Goal: Task Accomplishment & Management: Complete application form

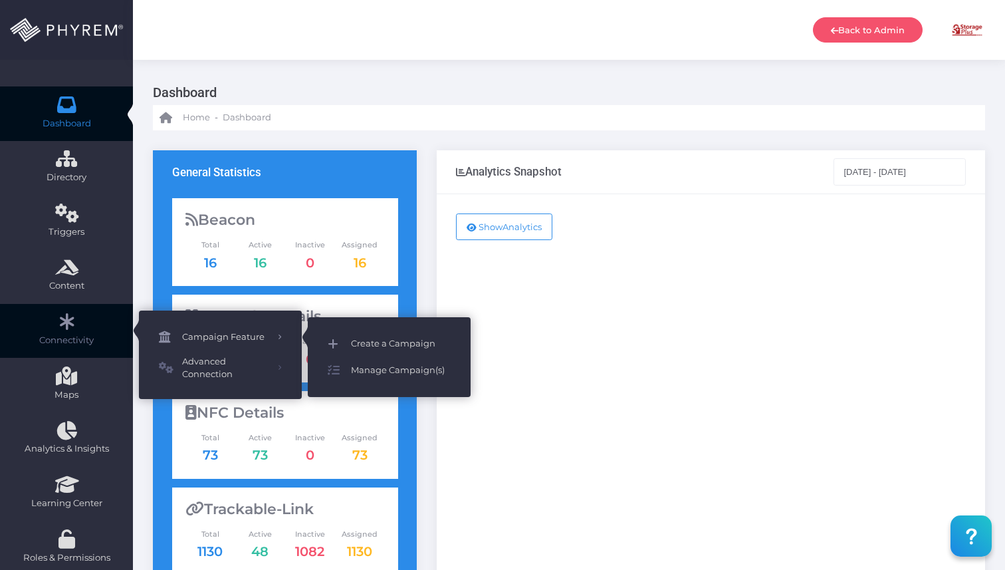
click at [388, 349] on span "Create a Campaign" at bounding box center [401, 343] width 100 height 17
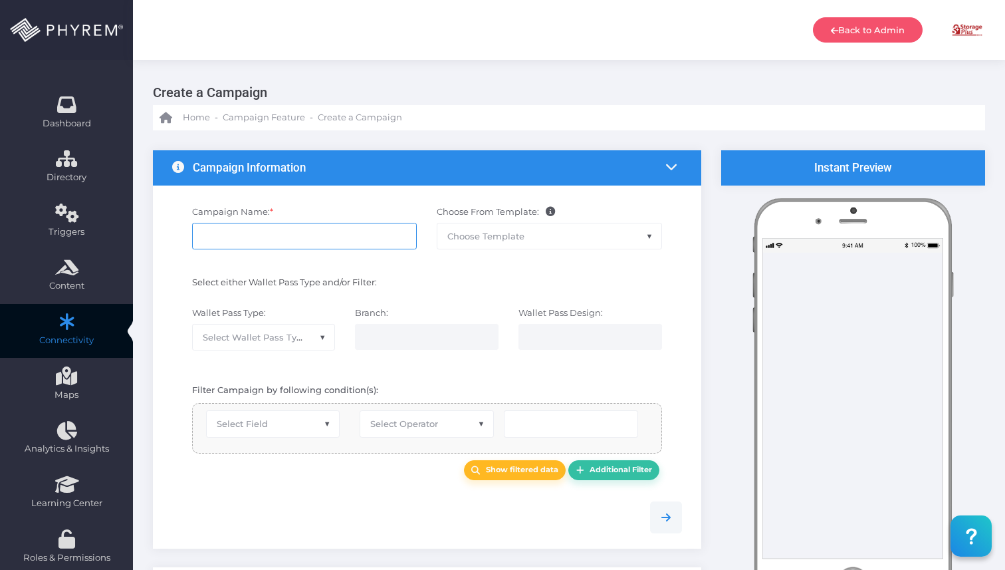
click at [312, 229] on input "Campaign Name: *" at bounding box center [304, 236] width 225 height 27
type input "O"
type input "Lake [PERSON_NAME] Office Closure"
click at [503, 247] on span "Choose Template" at bounding box center [549, 235] width 224 height 25
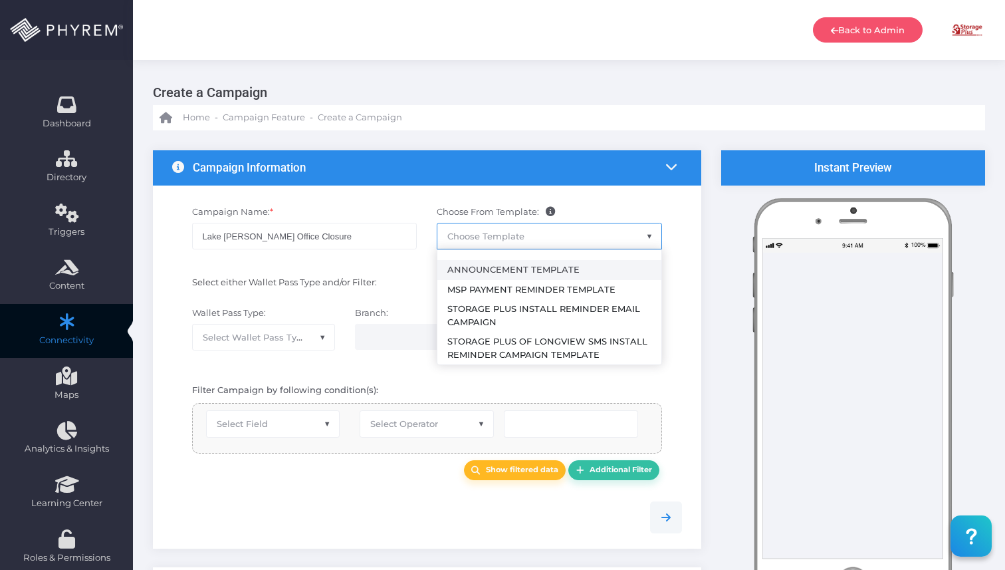
select select "2459"
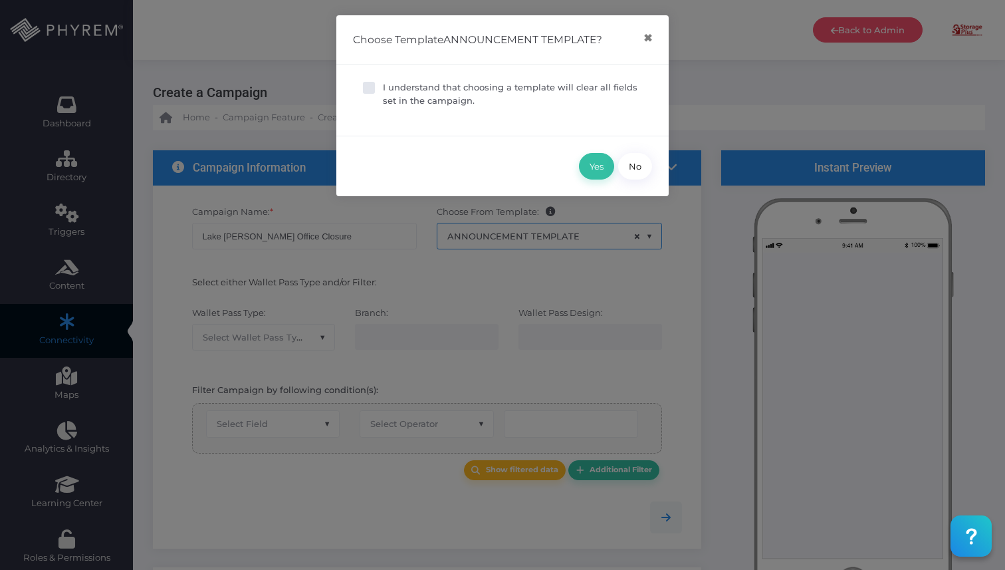
click at [417, 84] on p "I understand that choosing a template will clear all fields set in the campaign." at bounding box center [512, 94] width 259 height 26
click at [392, 84] on input "I understand that choosing a template will clear all fields set in the campaign." at bounding box center [387, 85] width 9 height 9
checkbox input "true"
click at [595, 164] on button "Yes" at bounding box center [596, 166] width 35 height 27
type input "Announcement Template"
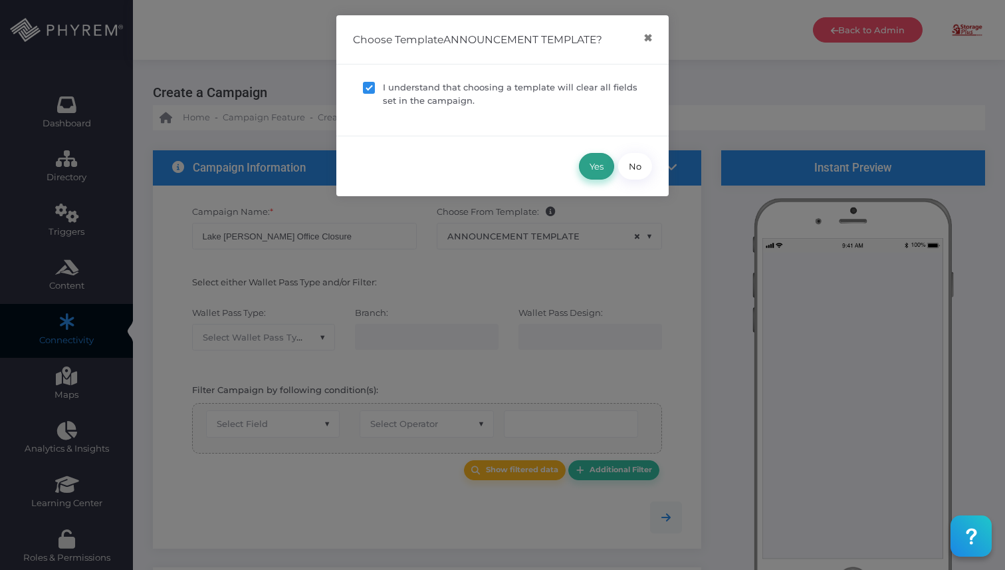
select select "15"
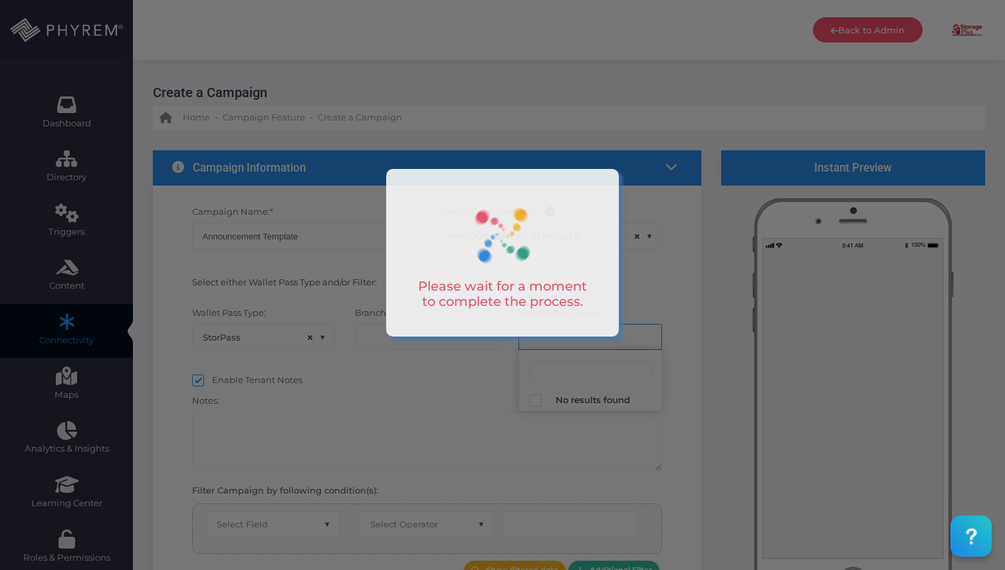
select select "624"
select select "equals"
select select "2112"
select select "pr_wallet_users.user_pass_status"
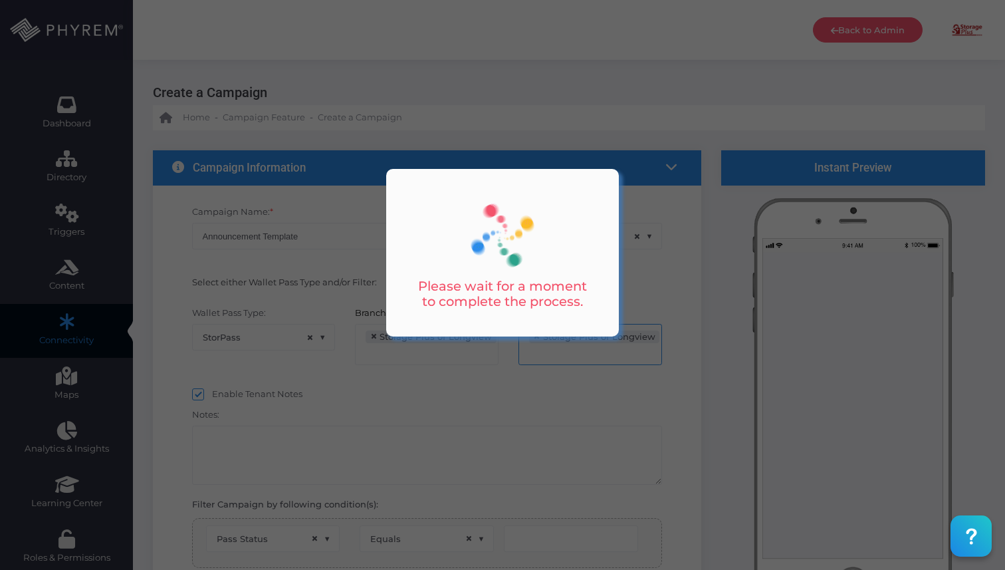
scroll to position [21, 0]
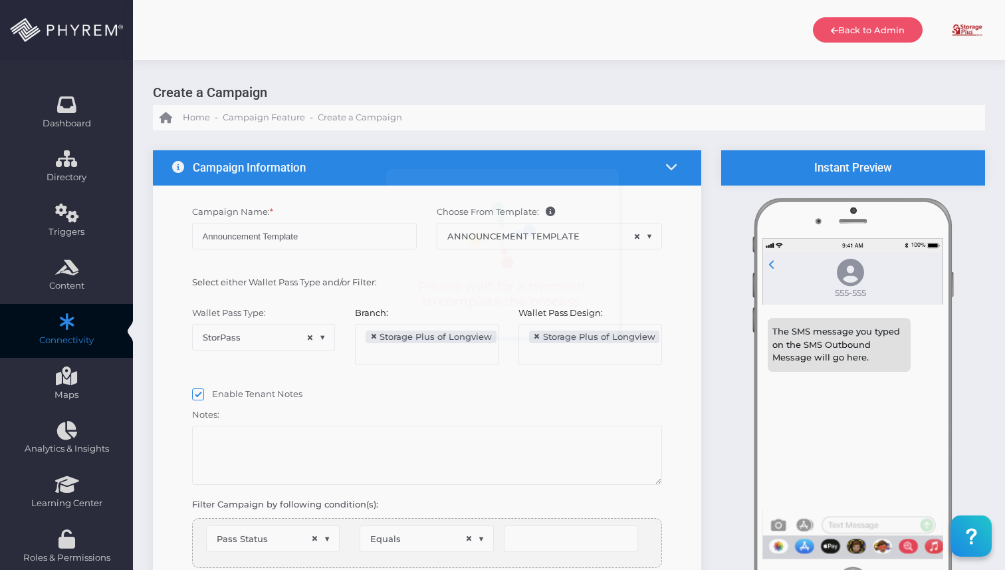
type input "Created"
select select "pr_wallet_users.voided"
select select "equals"
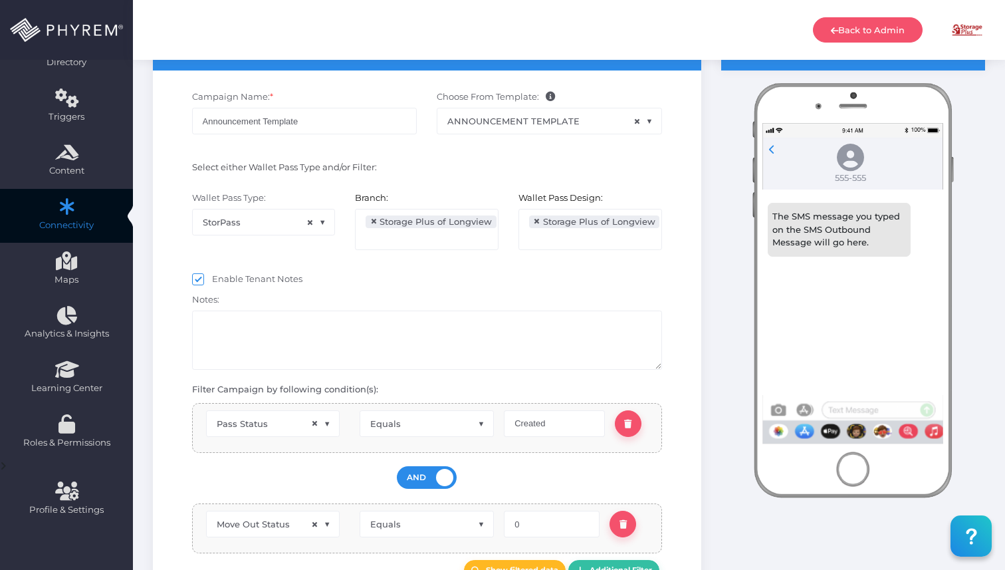
scroll to position [122, 0]
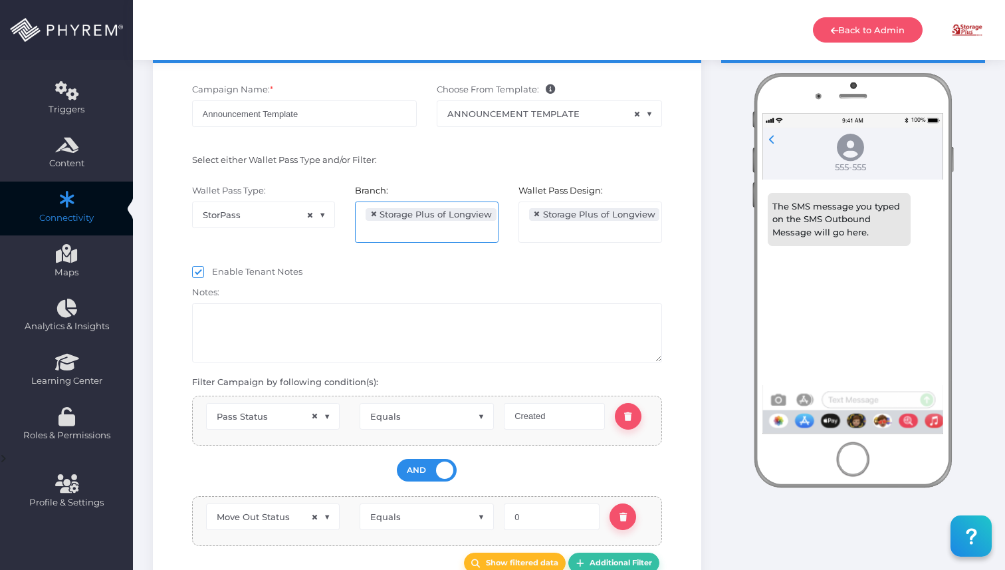
click at [375, 214] on span "×" at bounding box center [373, 214] width 7 height 0
select select
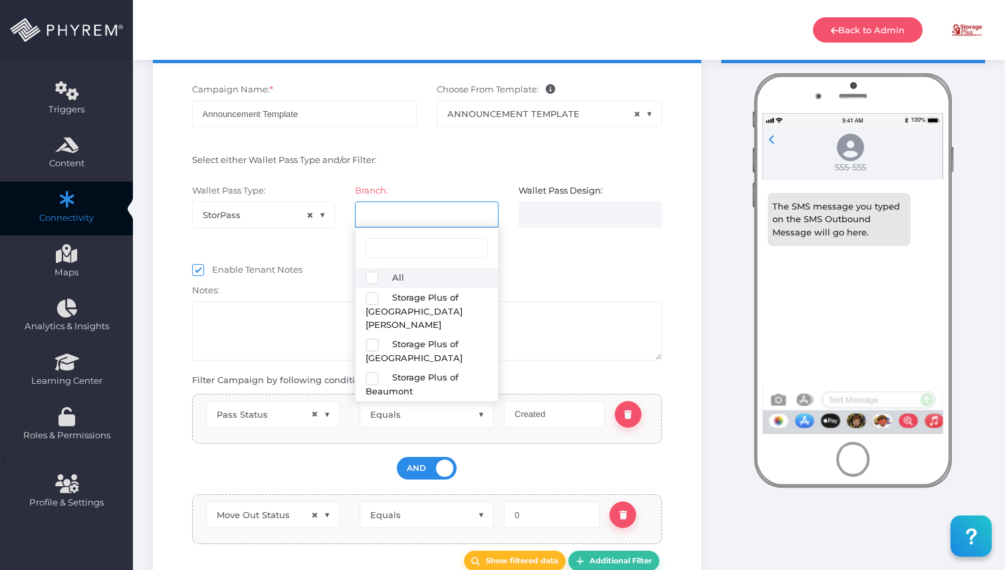
select select
select select "616"
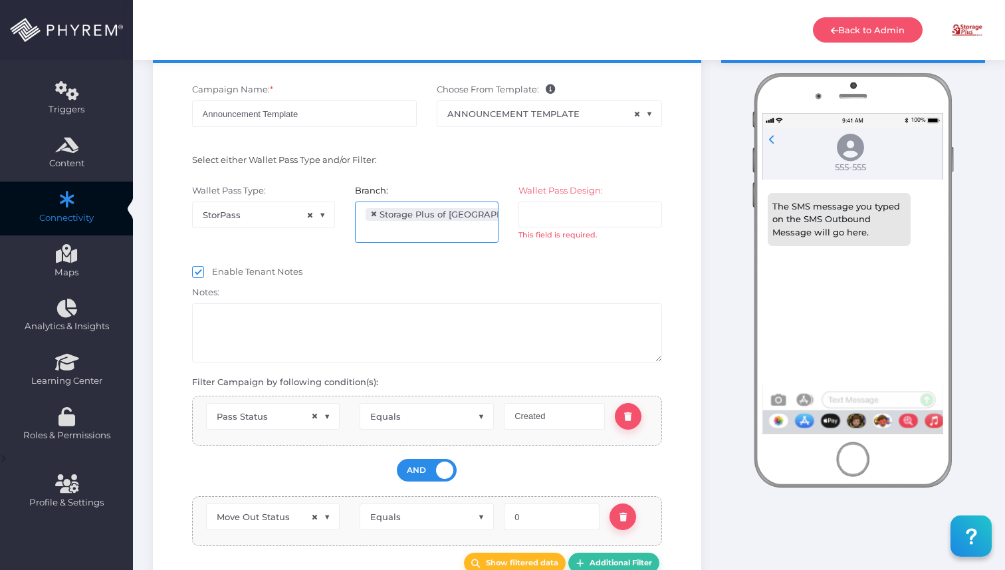
click at [554, 211] on input "search" at bounding box center [581, 214] width 104 height 11
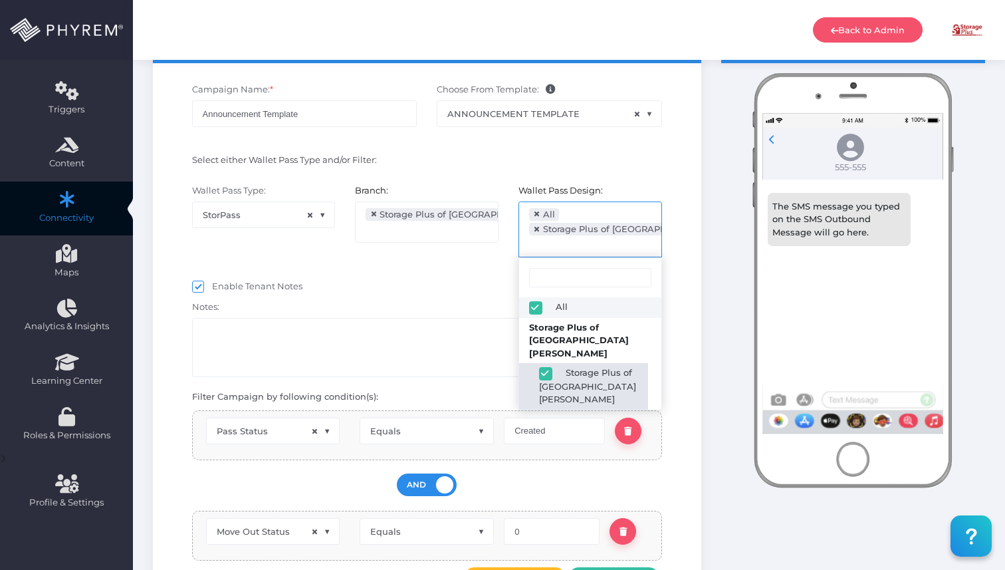
select select "2424"
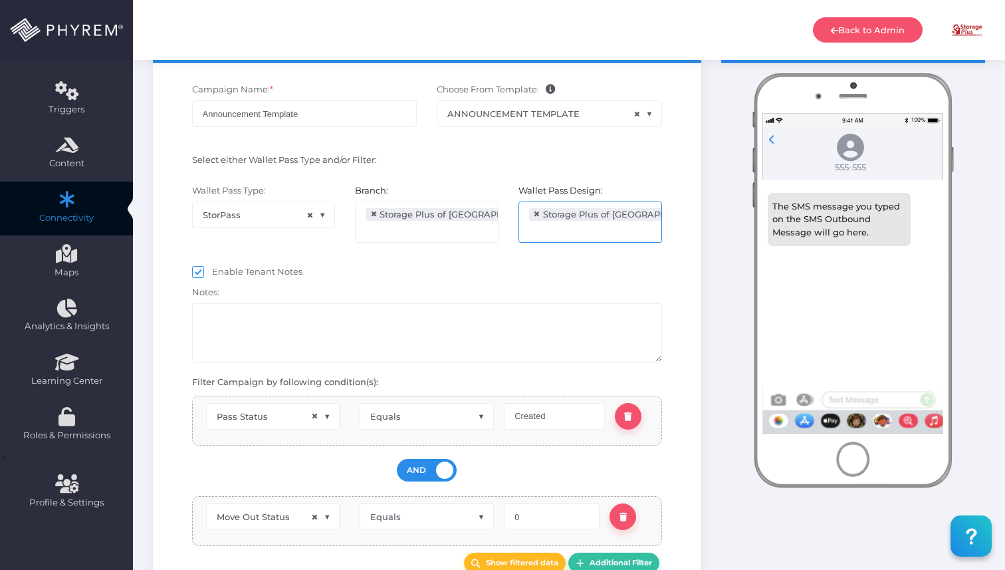
click at [443, 289] on div "Notes:" at bounding box center [427, 322] width 490 height 81
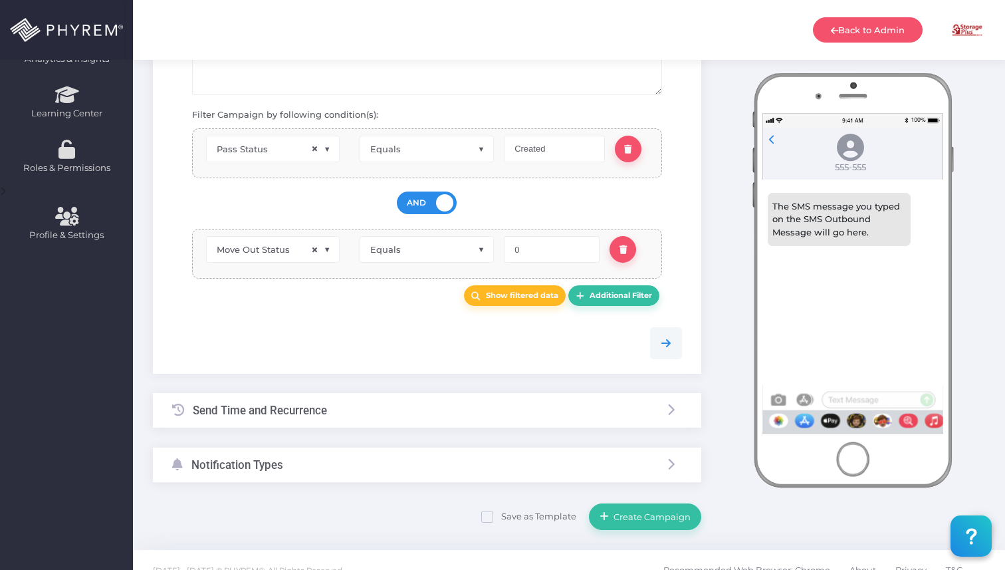
scroll to position [410, 0]
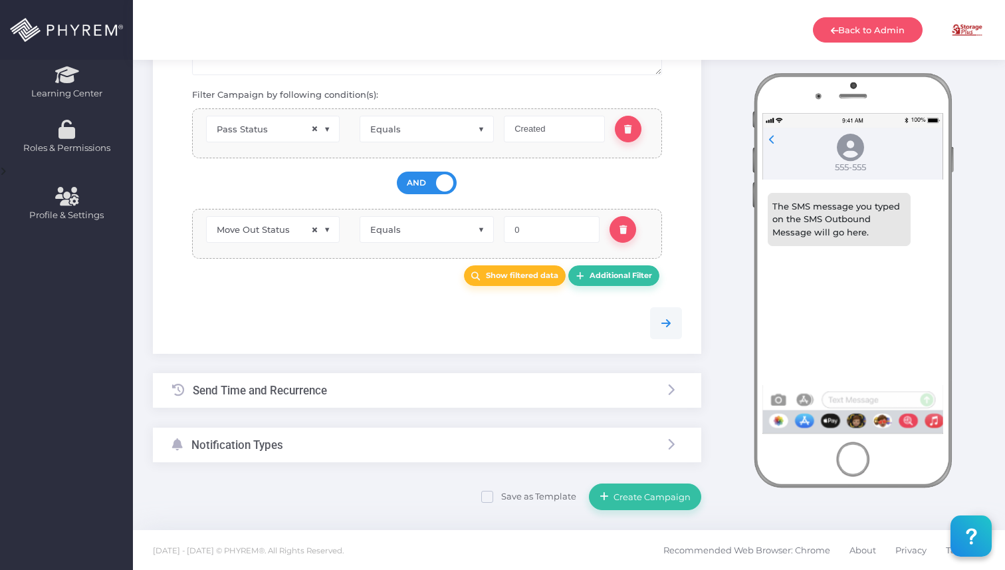
click at [364, 400] on div "Send Time and Recurrence" at bounding box center [427, 390] width 548 height 35
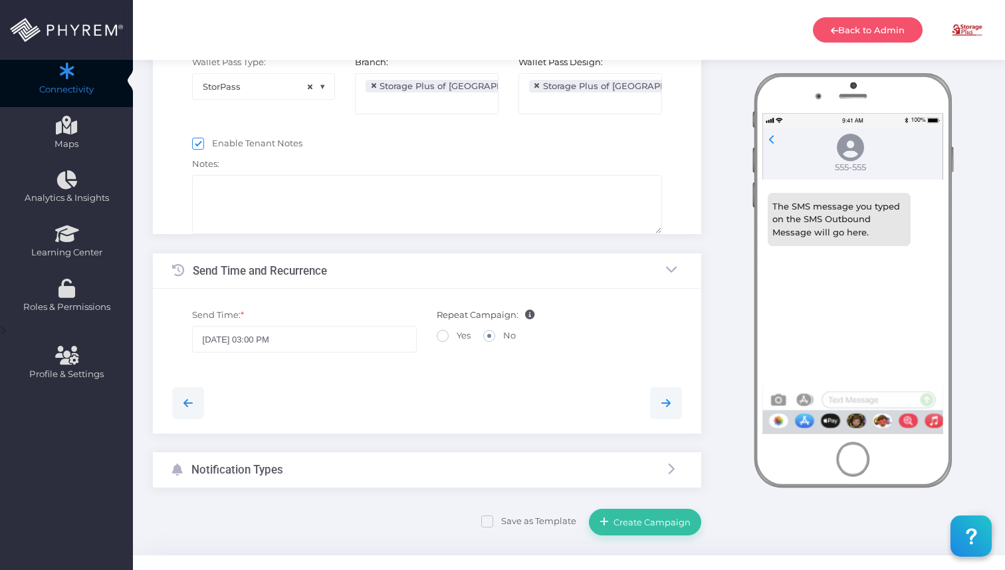
scroll to position [112, 0]
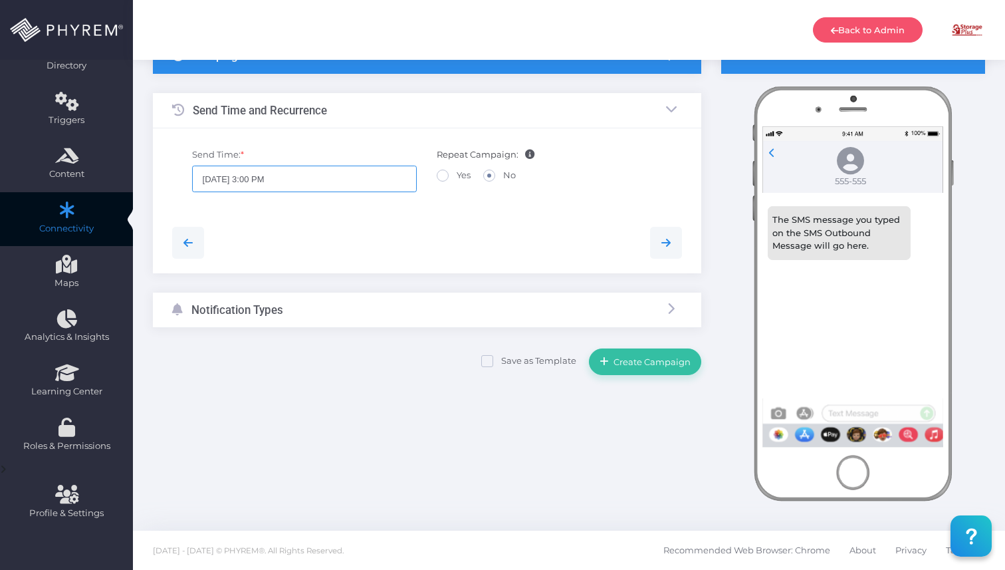
click at [330, 187] on input "08/17/2025 3:00 PM" at bounding box center [304, 179] width 225 height 27
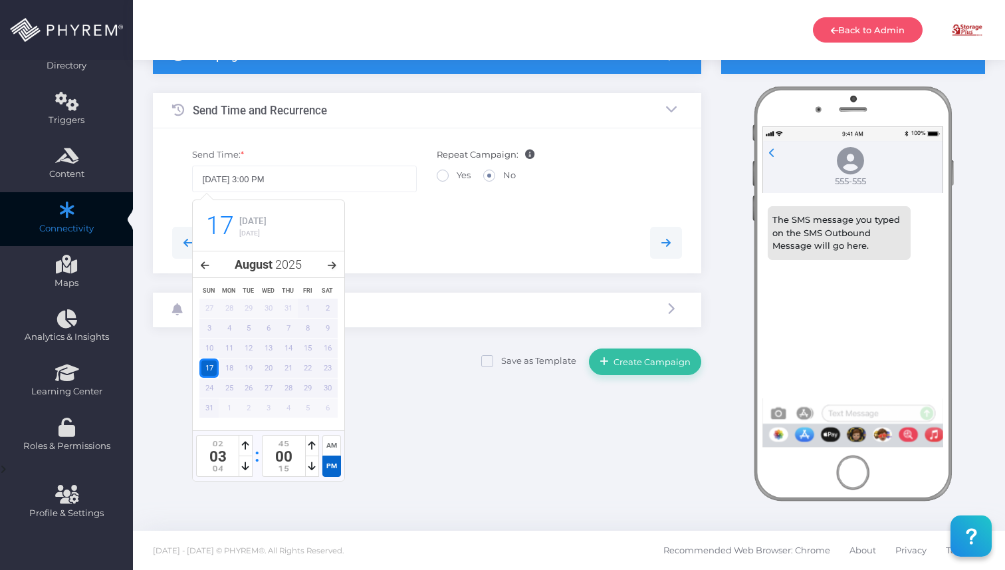
click at [334, 267] on icon at bounding box center [332, 265] width 9 height 9
click at [313, 345] on div "19" at bounding box center [308, 347] width 20 height 19
type input "09/19/2025 3:00 PM"
click at [393, 229] on div at bounding box center [427, 243] width 530 height 32
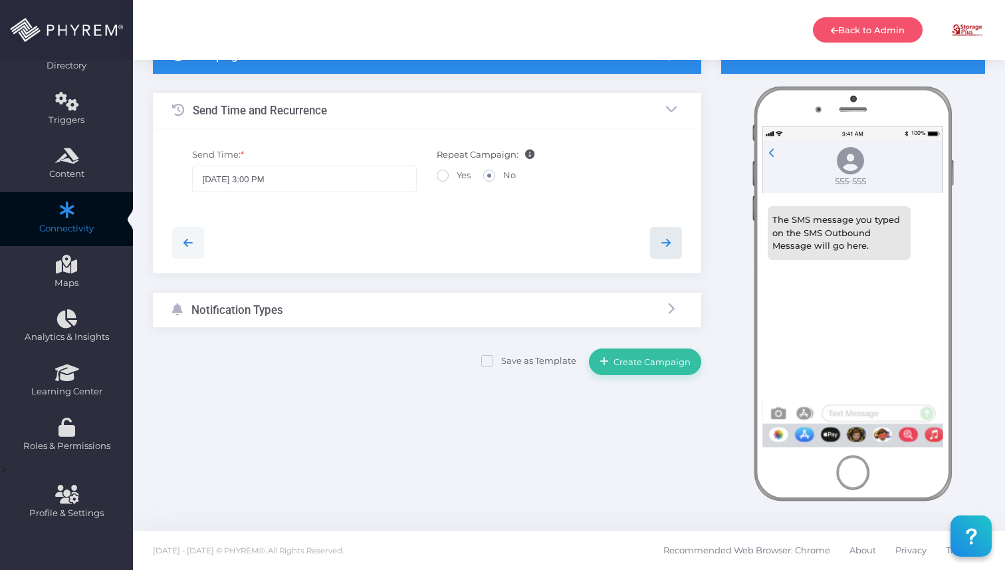
click at [666, 241] on icon at bounding box center [666, 243] width 16 height 16
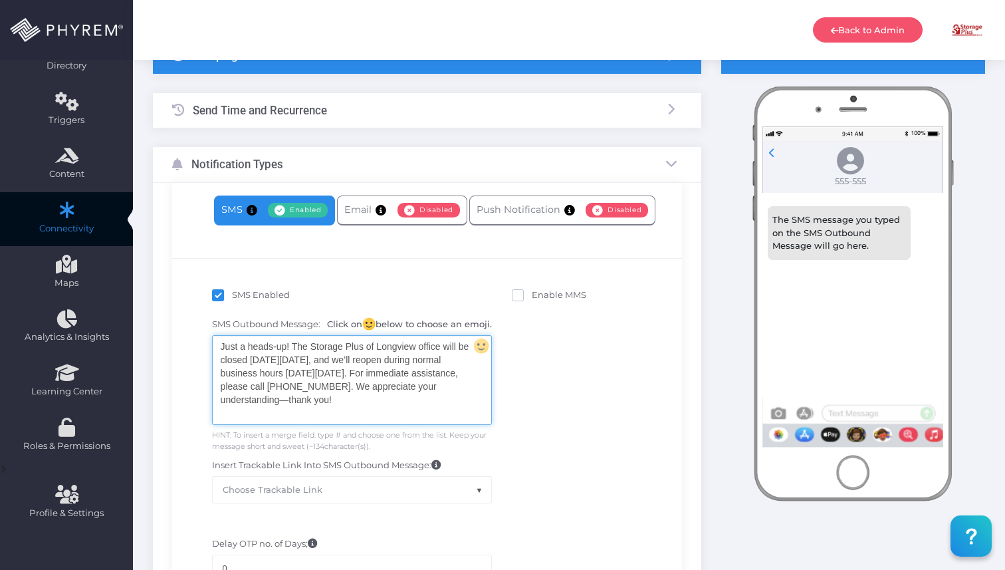
drag, startPoint x: 412, startPoint y: 404, endPoint x: 201, endPoint y: 334, distance: 221.8
click at [201, 334] on div "SMS Outbound Message: Click on below to choose an emoji. Just a heads-up! The S…" at bounding box center [427, 410] width 490 height 198
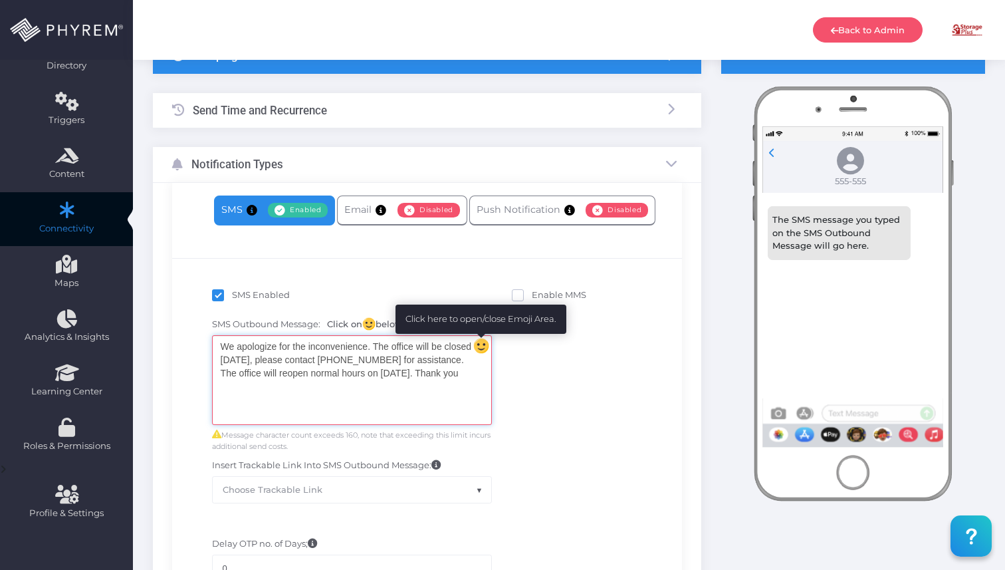
click at [481, 346] on div at bounding box center [481, 345] width 23 height 23
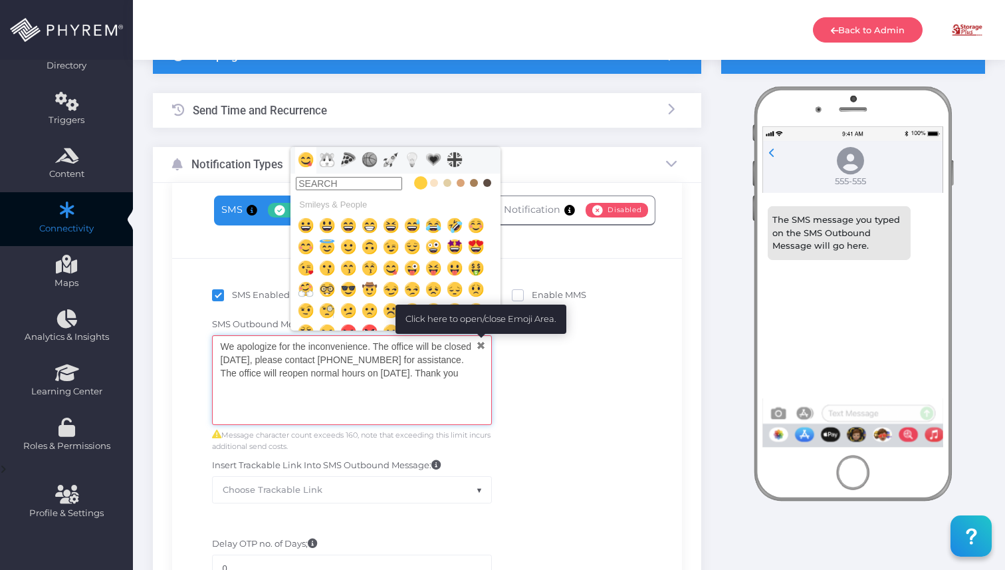
click at [481, 347] on div at bounding box center [481, 346] width 16 height 16
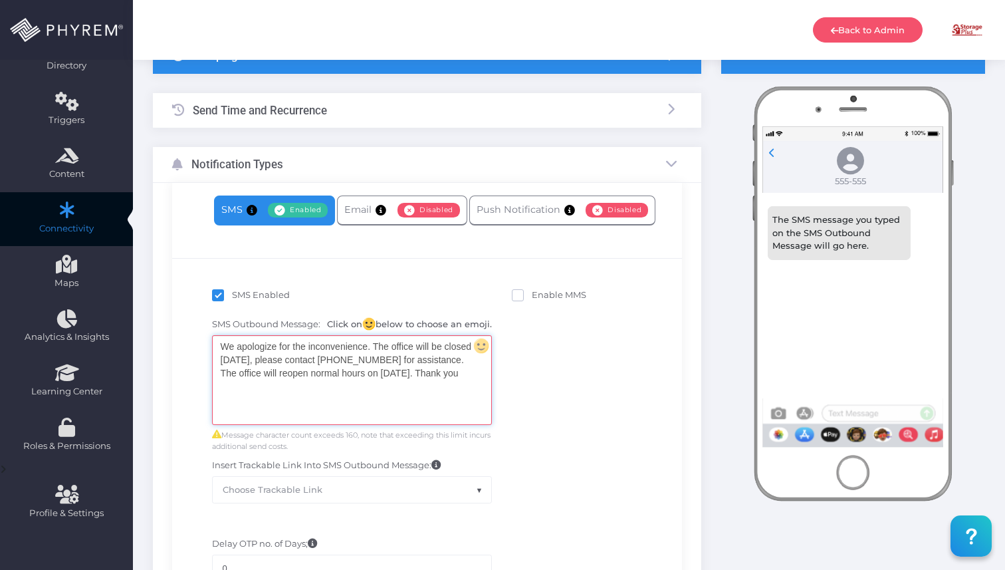
click at [549, 421] on div "SMS Outbound Message: Click on below to choose an emoji. We apologize for the i…" at bounding box center [427, 410] width 490 height 198
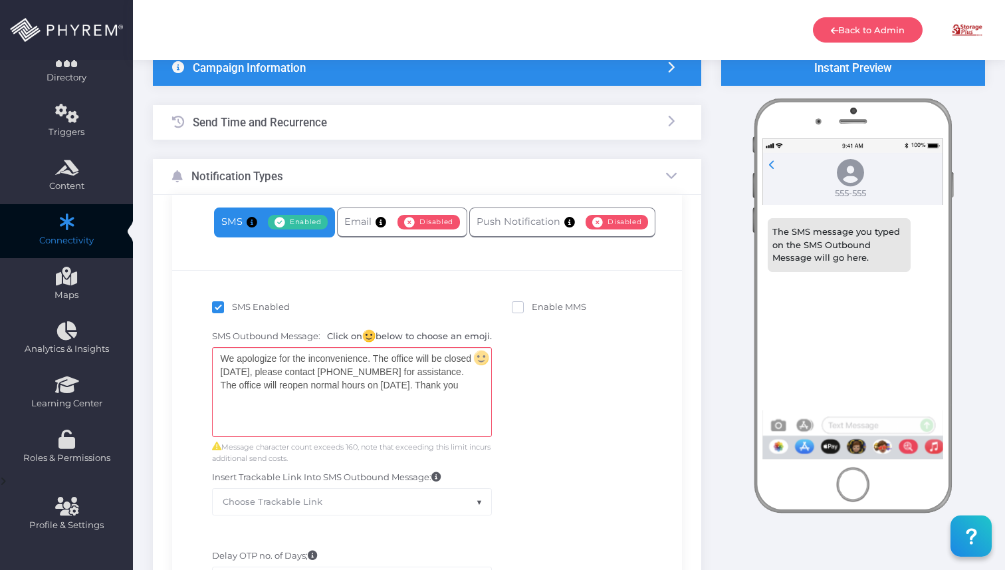
scroll to position [0, 0]
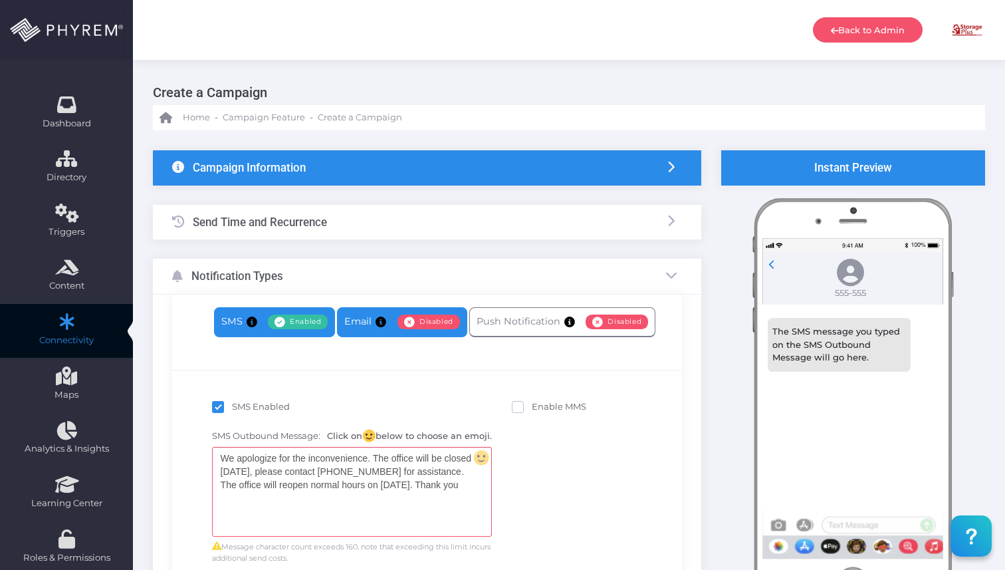
click at [362, 314] on link "Email Enabled Disabled" at bounding box center [402, 322] width 130 height 30
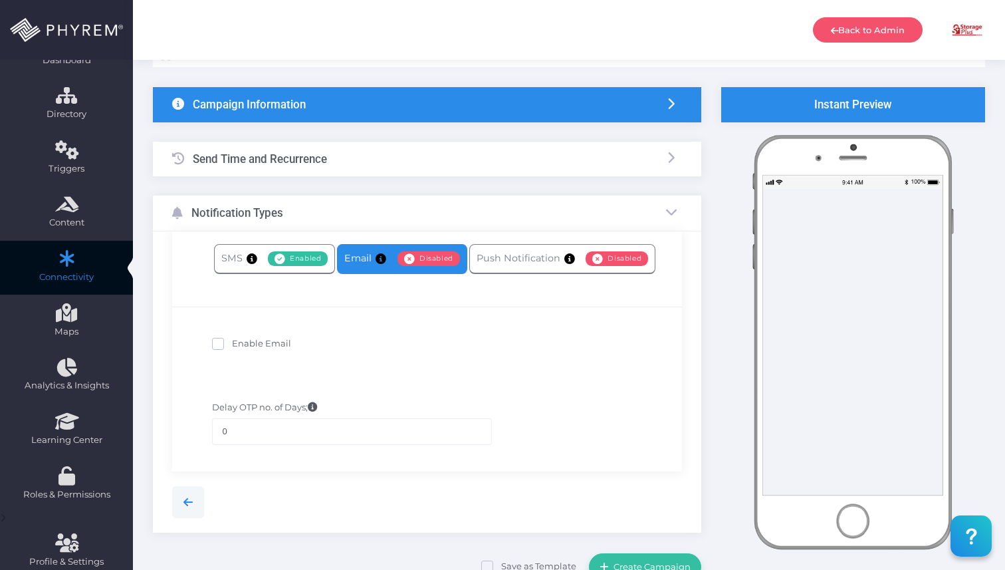
scroll to position [71, 0]
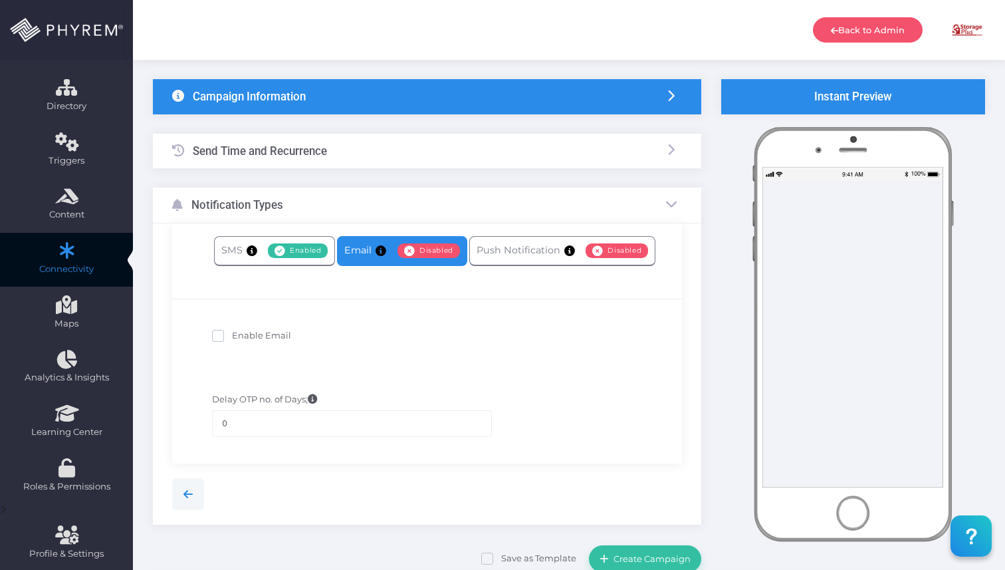
click at [262, 336] on span "Enable Email" at bounding box center [261, 335] width 59 height 11
click at [241, 336] on input "Enable Email" at bounding box center [236, 333] width 9 height 9
checkbox input "true"
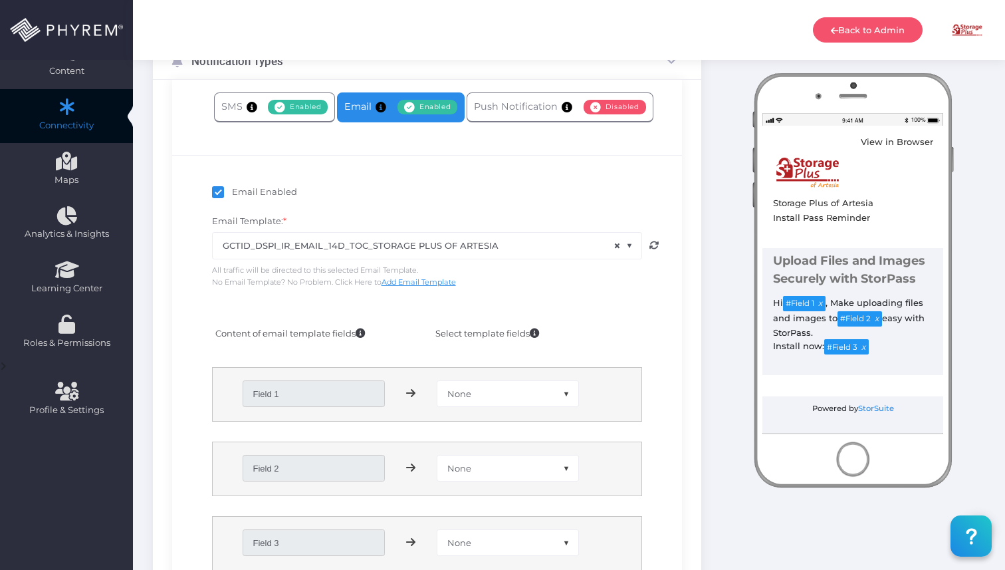
scroll to position [218, 0]
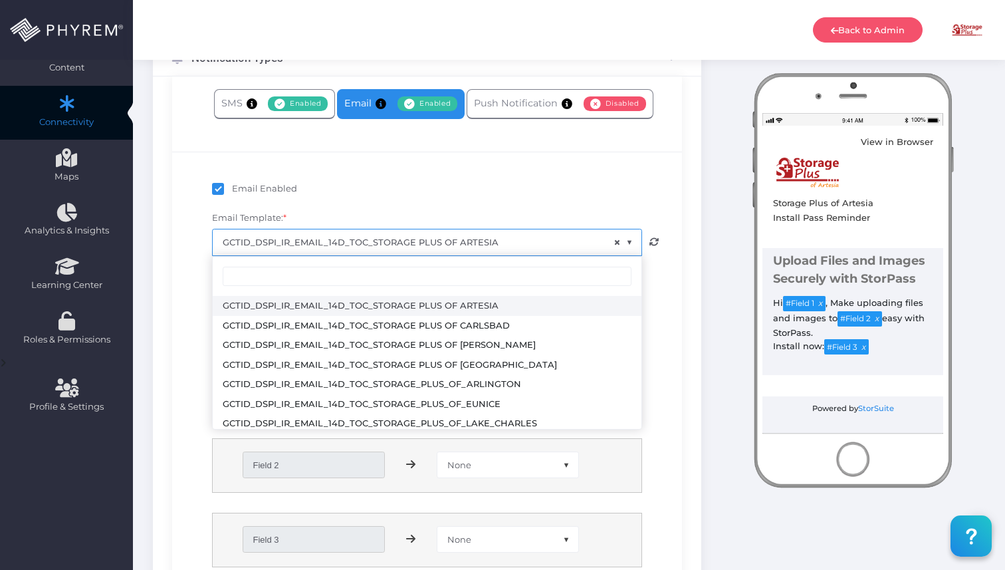
click at [602, 246] on span "× GCTID_DSPI_IR_EMAIL_14D_TOC_STORAGE PLUS OF ARTESIA" at bounding box center [427, 241] width 429 height 25
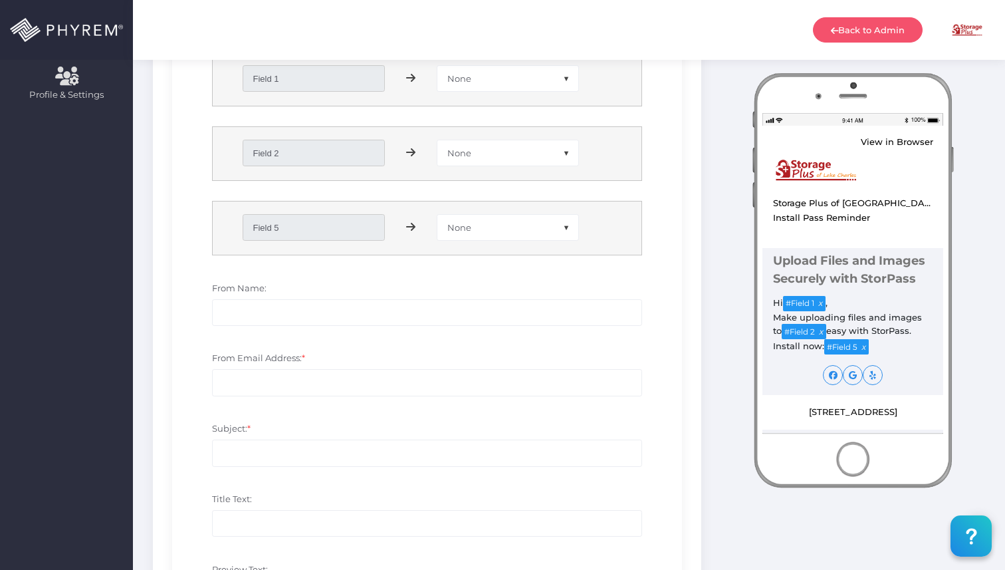
scroll to position [321, 0]
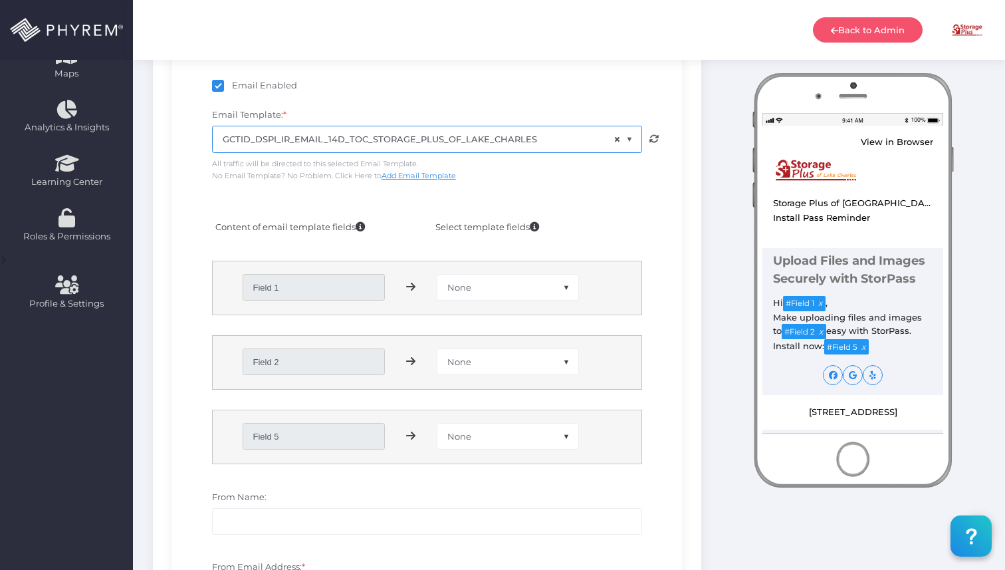
click at [633, 140] on span at bounding box center [634, 147] width 17 height 17
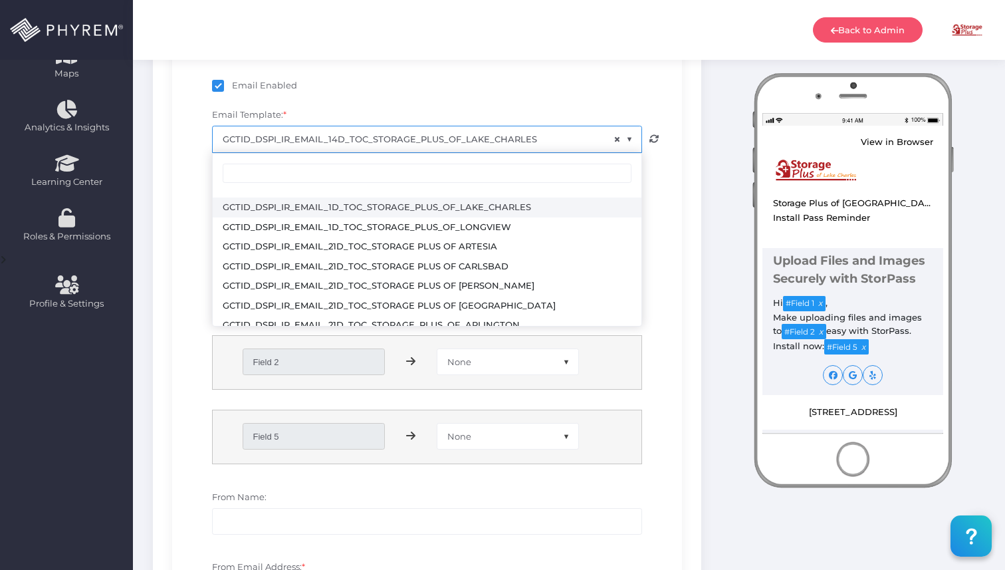
scroll to position [190, 0]
select select "2848"
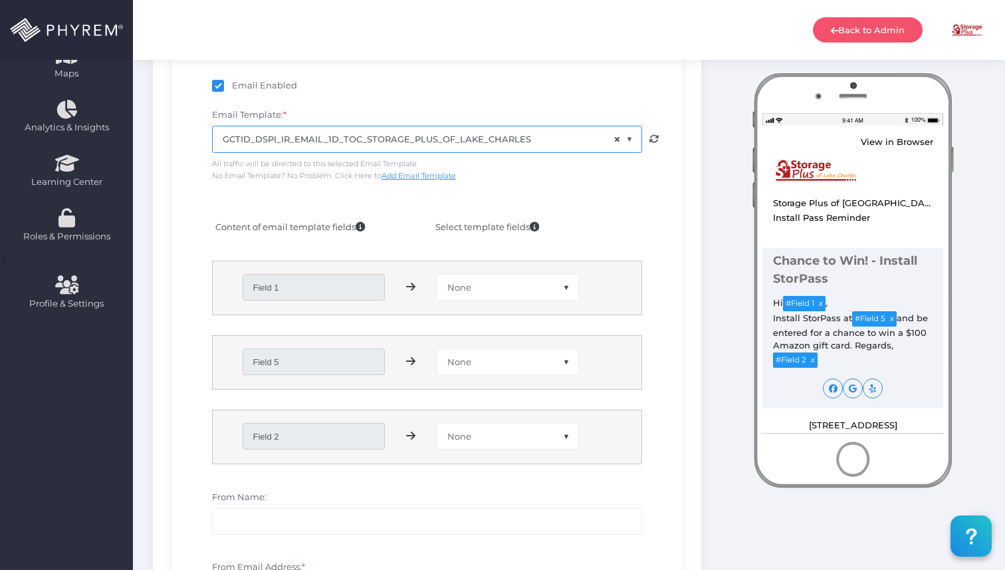
scroll to position [322, 0]
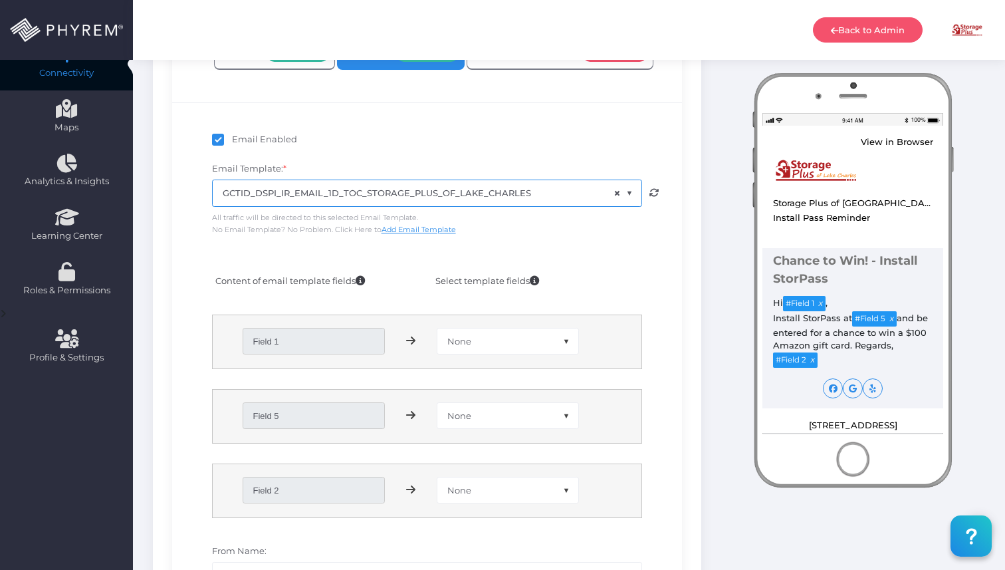
click at [215, 137] on span at bounding box center [218, 140] width 12 height 12
click at [232, 137] on input "Email Enabled" at bounding box center [236, 137] width 9 height 9
checkbox input "false"
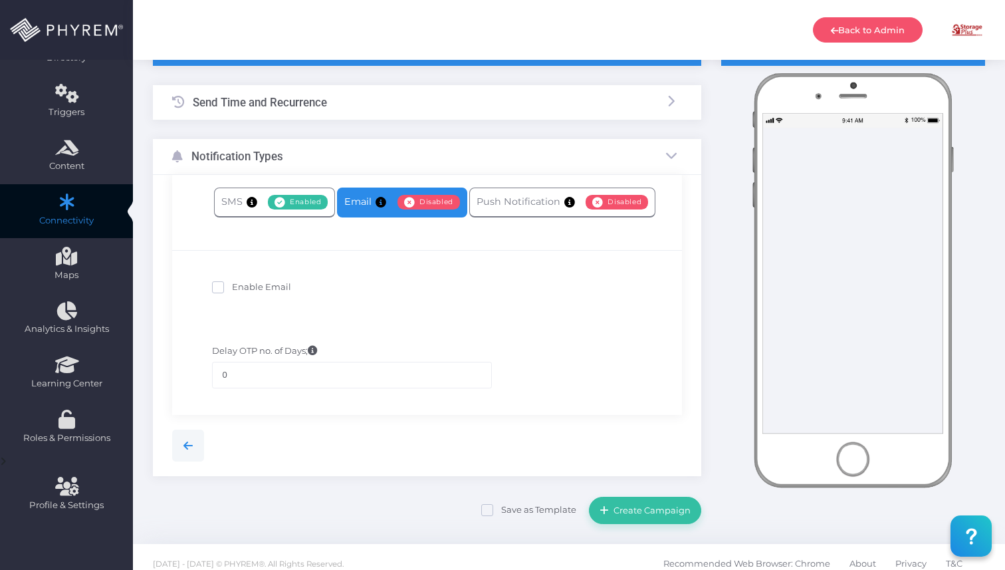
scroll to position [112, 0]
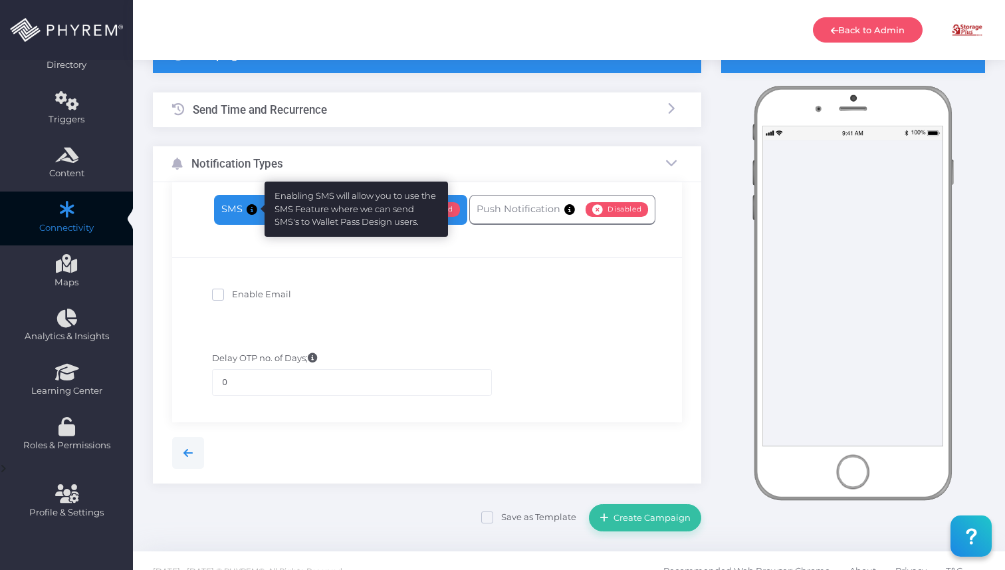
click at [253, 215] on span at bounding box center [254, 209] width 15 height 14
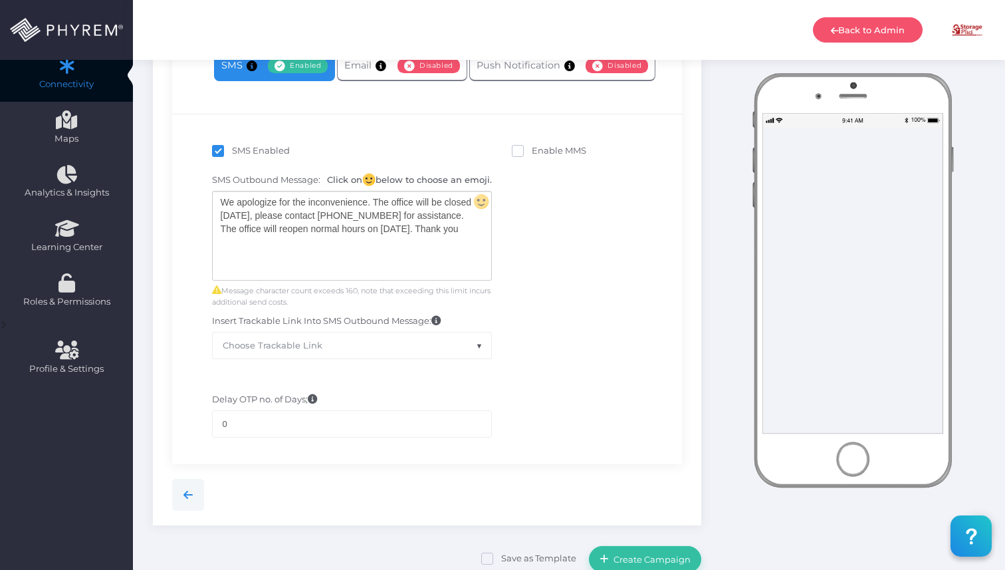
scroll to position [318, 0]
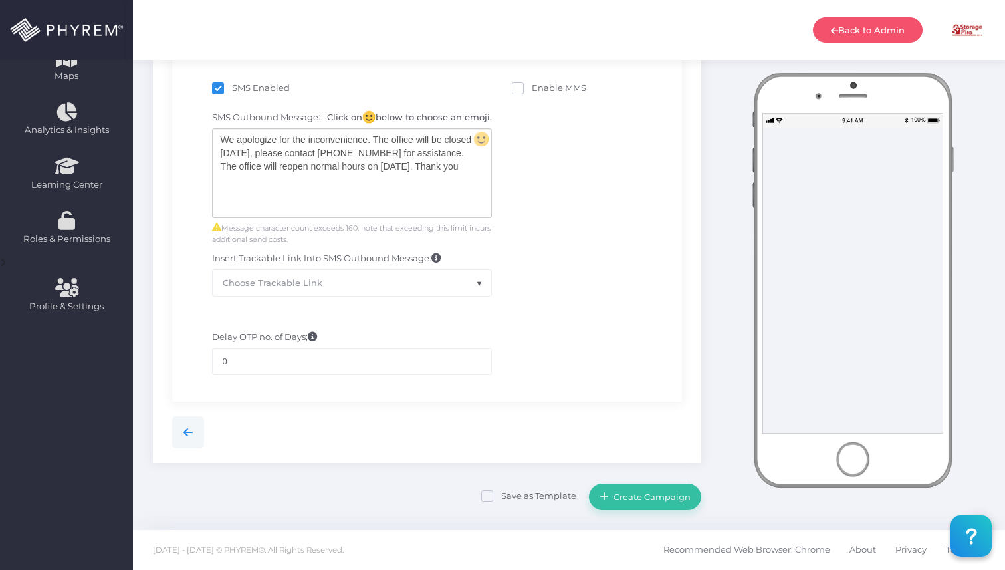
click at [499, 496] on label "Save as Template" at bounding box center [528, 495] width 95 height 13
click at [501, 496] on input "Save as Template" at bounding box center [505, 493] width 9 height 9
checkbox input "true"
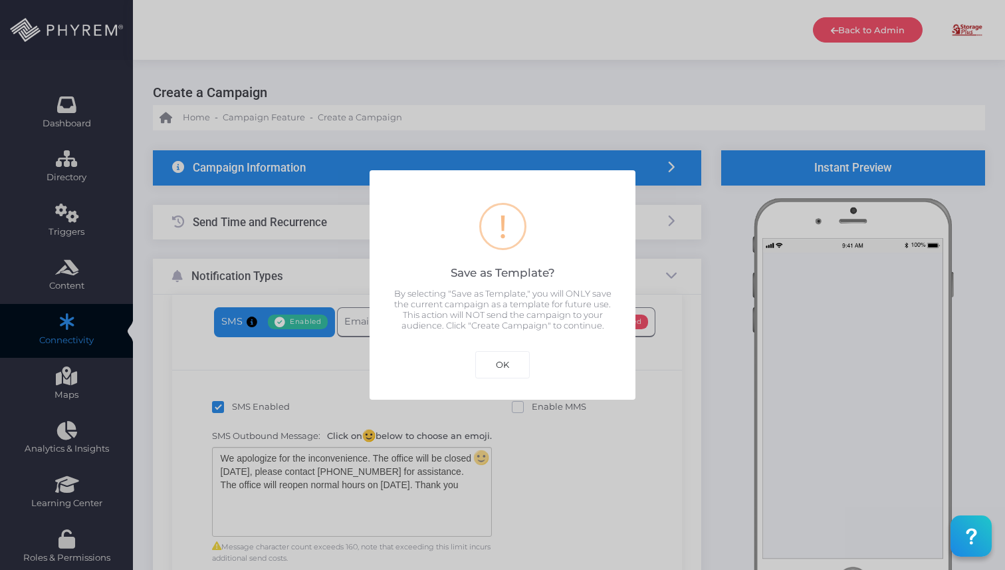
scroll to position [0, 0]
click at [492, 342] on div "OK Cancel" at bounding box center [502, 359] width 61 height 37
click at [495, 354] on button "OK" at bounding box center [502, 364] width 55 height 27
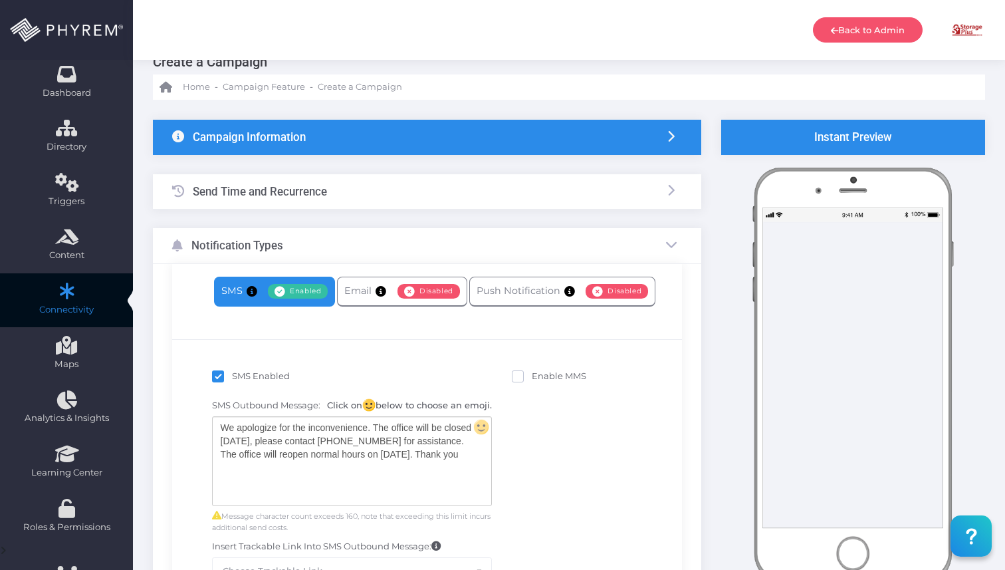
scroll to position [29, 0]
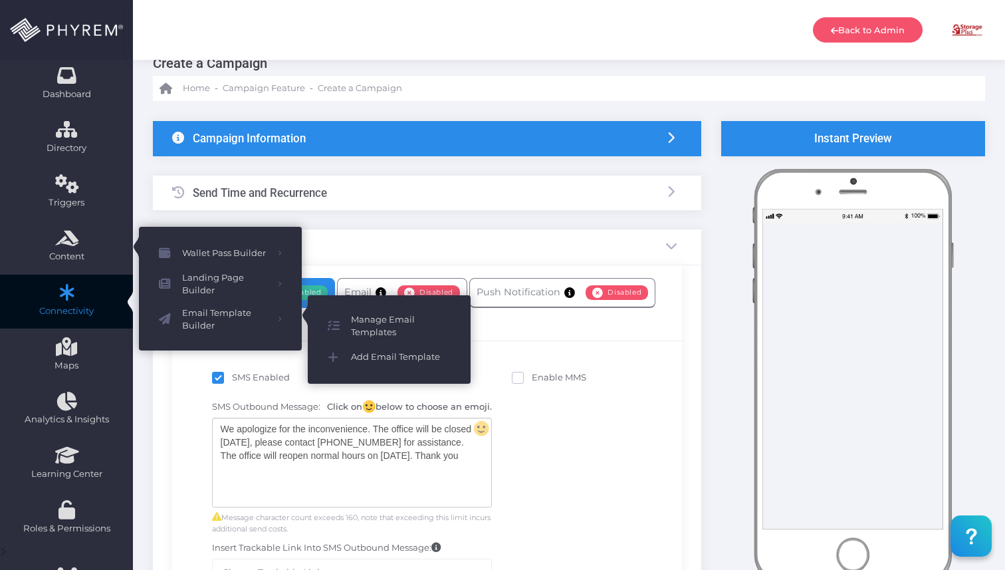
click at [399, 257] on div "Notification Types" at bounding box center [427, 246] width 548 height 35
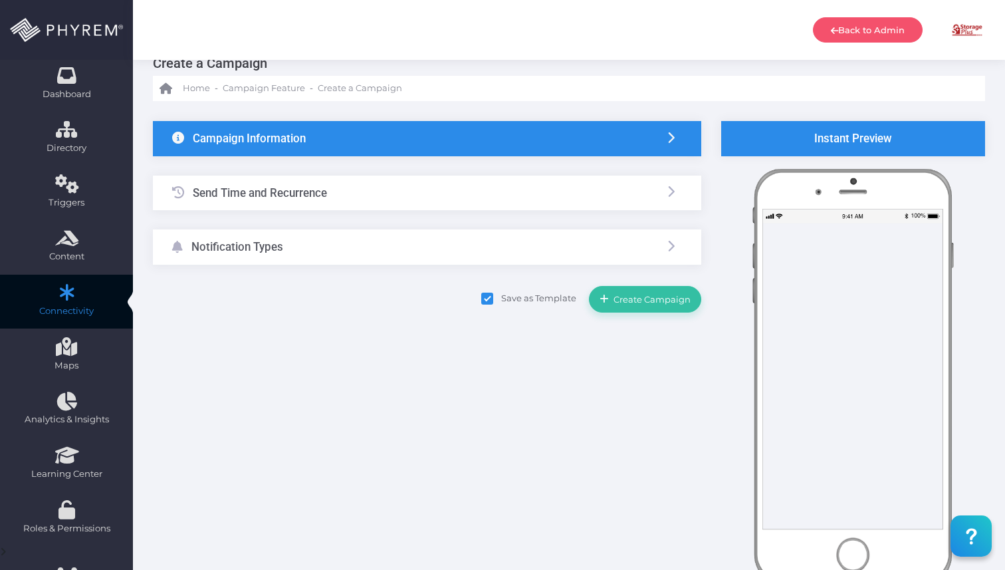
click at [349, 265] on form "{"recurrence_pattern":{"end_by":"09/19/2025 11:53 AM","convert_utc":{"end":"09/…" at bounding box center [427, 216] width 548 height 191
click at [348, 253] on div "Notification Types" at bounding box center [427, 246] width 548 height 35
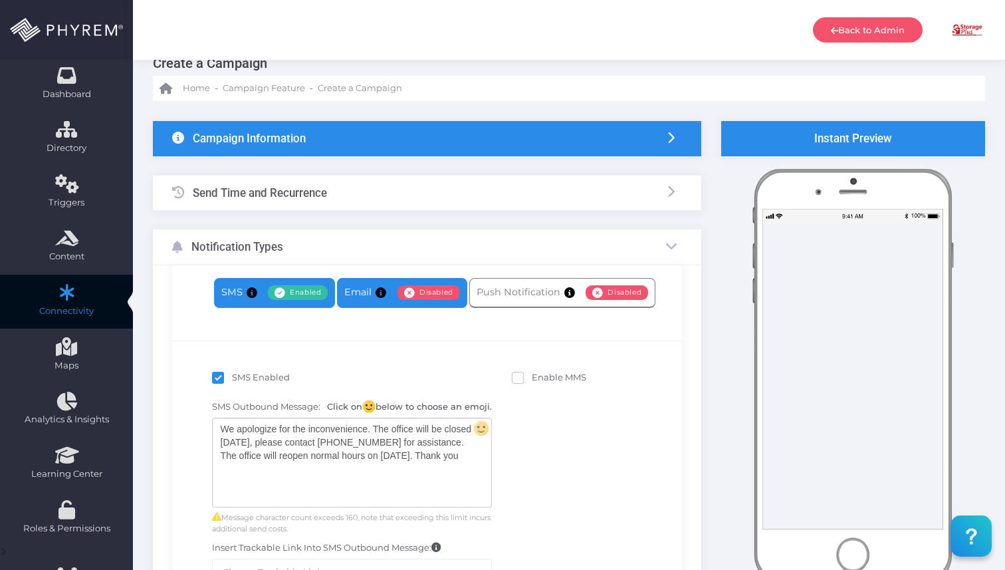
click at [373, 303] on link "Email Enabled Disabled" at bounding box center [402, 293] width 130 height 30
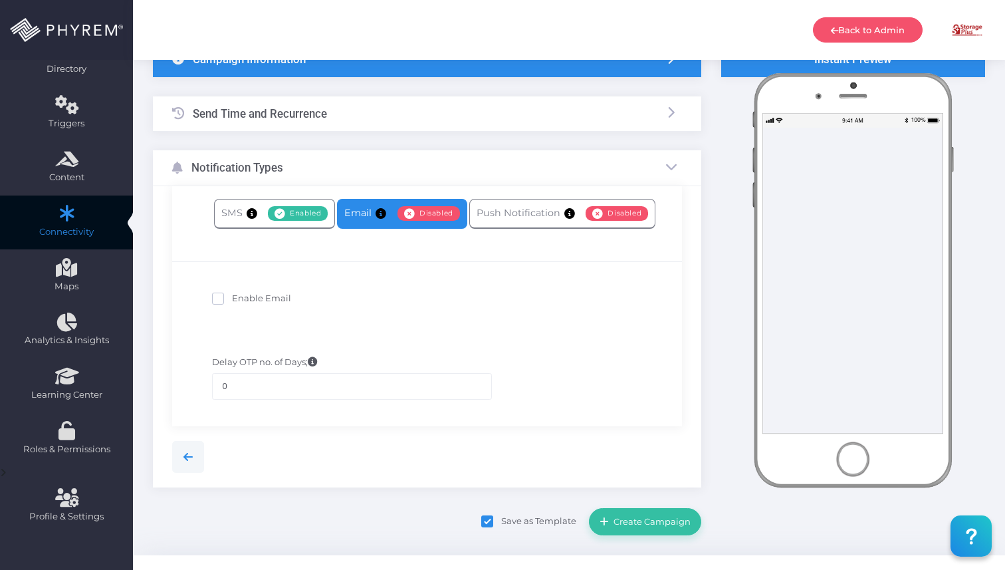
scroll to position [133, 0]
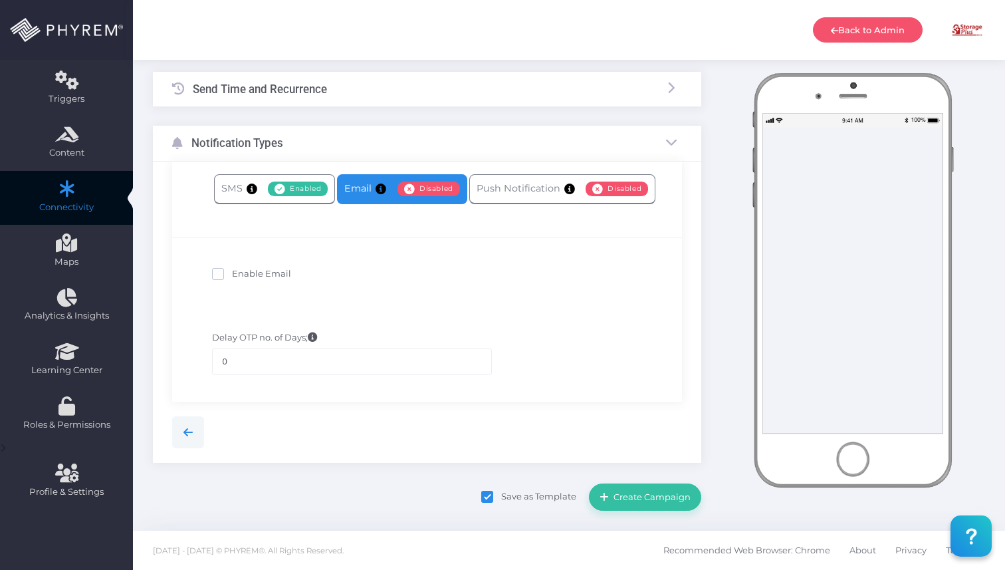
click at [267, 268] on span "Enable Email" at bounding box center [261, 273] width 59 height 11
click at [241, 267] on input "Enable Email" at bounding box center [236, 271] width 9 height 9
checkbox input "true"
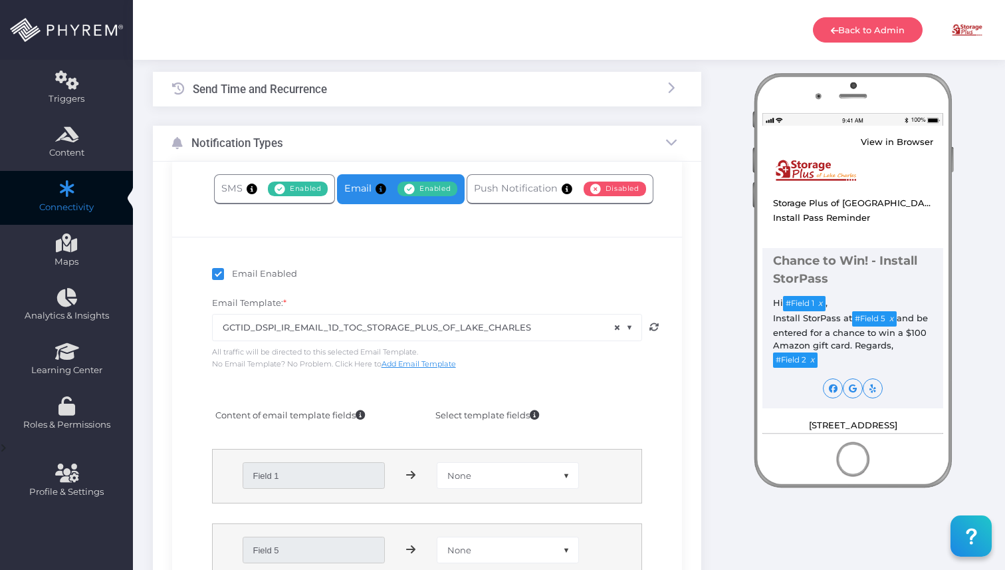
click at [657, 326] on icon at bounding box center [654, 326] width 9 height 9
select select "3595"
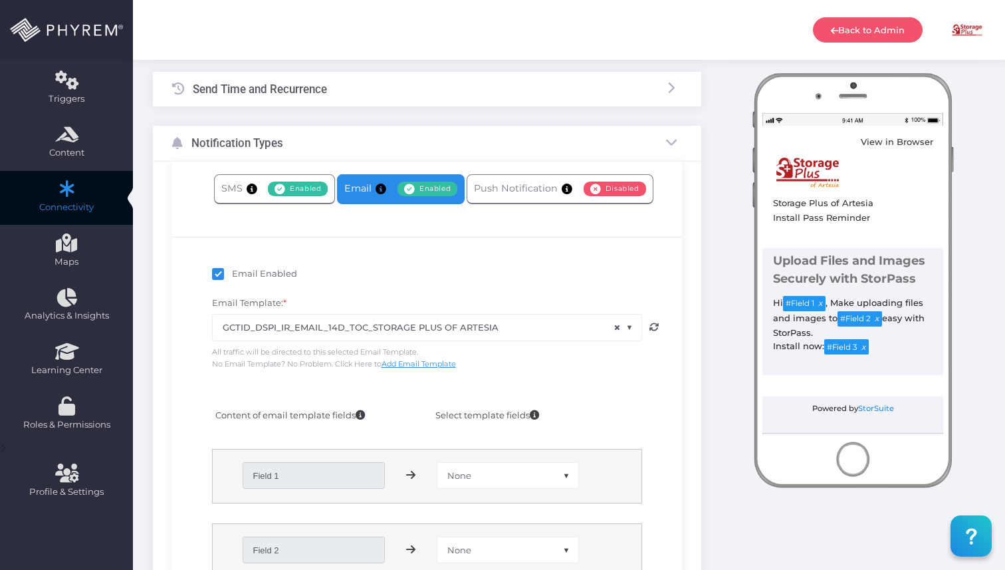
select select
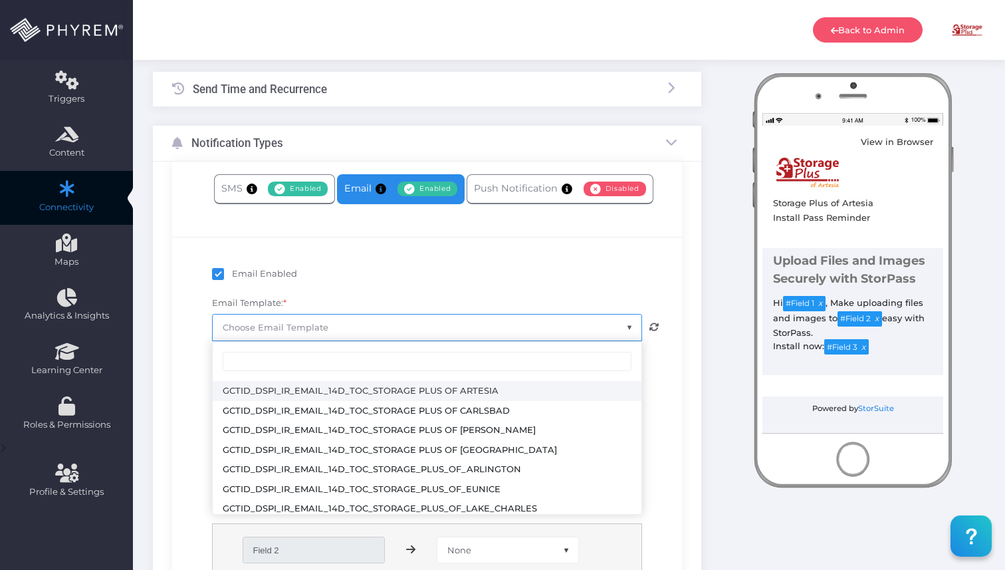
click at [541, 288] on div "Email Enabled" at bounding box center [427, 273] width 490 height 33
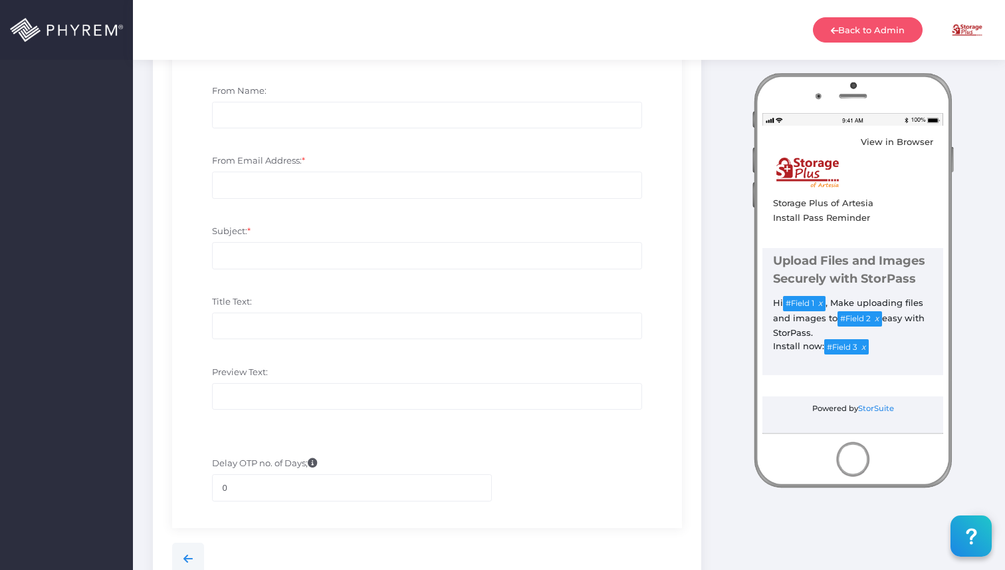
scroll to position [729, 0]
click at [299, 396] on input "Preview Text:" at bounding box center [427, 394] width 430 height 27
paste input "We apologize for the inconvenience. The office will be closed 9-20-2025, please…"
type input "We apologize for the inconvenience. The office will be closed 9-20-2025, please…"
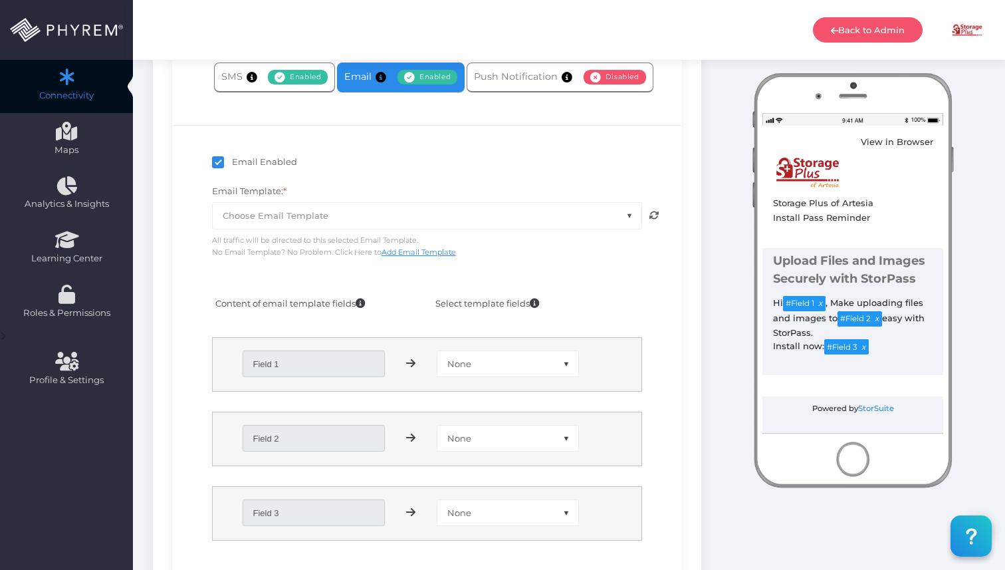
scroll to position [227, 0]
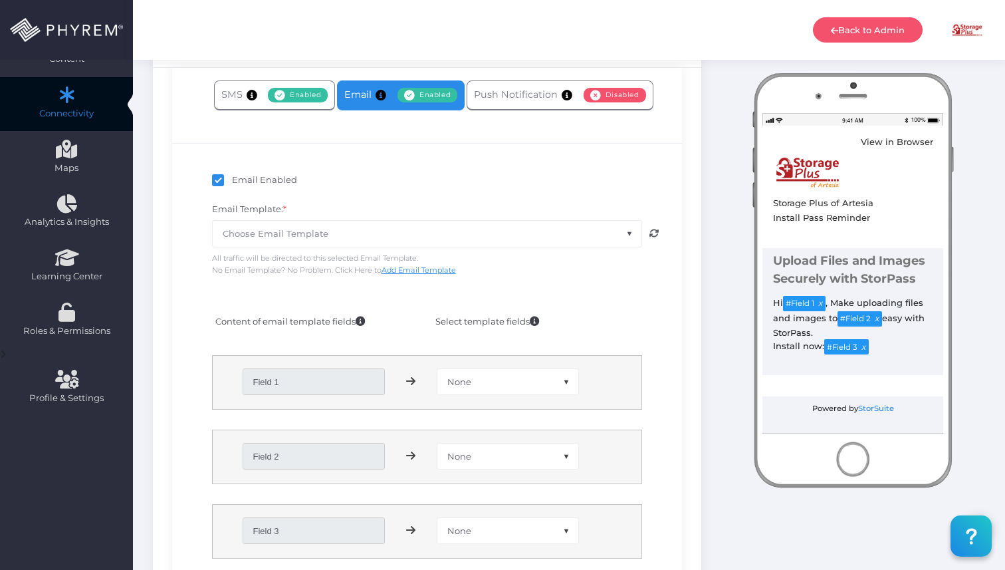
click at [422, 274] on span "All traffic will be directed to this selected Email Template. No Email Template…" at bounding box center [334, 261] width 244 height 29
click at [418, 269] on link "Add Email Template" at bounding box center [419, 269] width 74 height 9
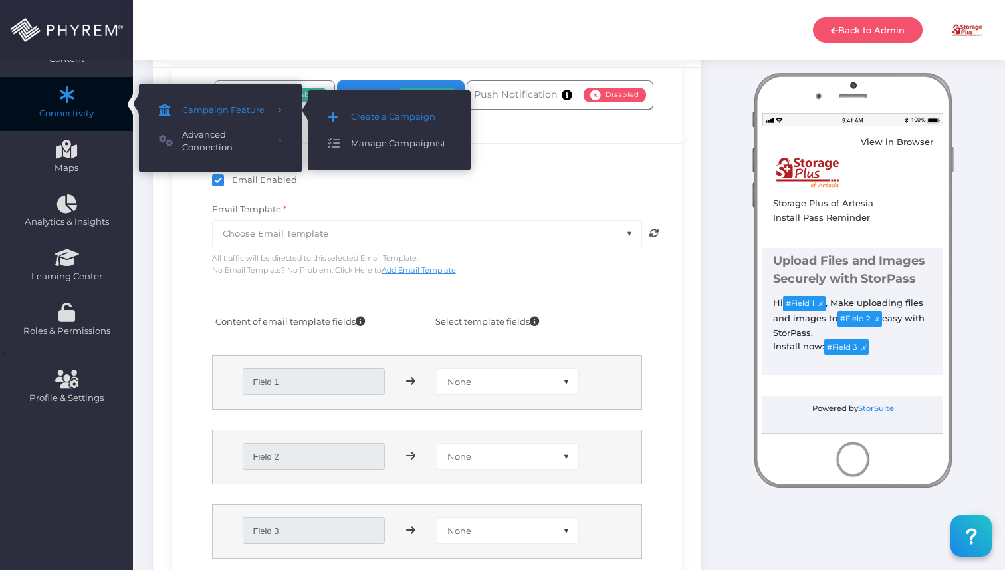
click at [352, 152] on link "Manage Campaign(s)" at bounding box center [389, 143] width 163 height 27
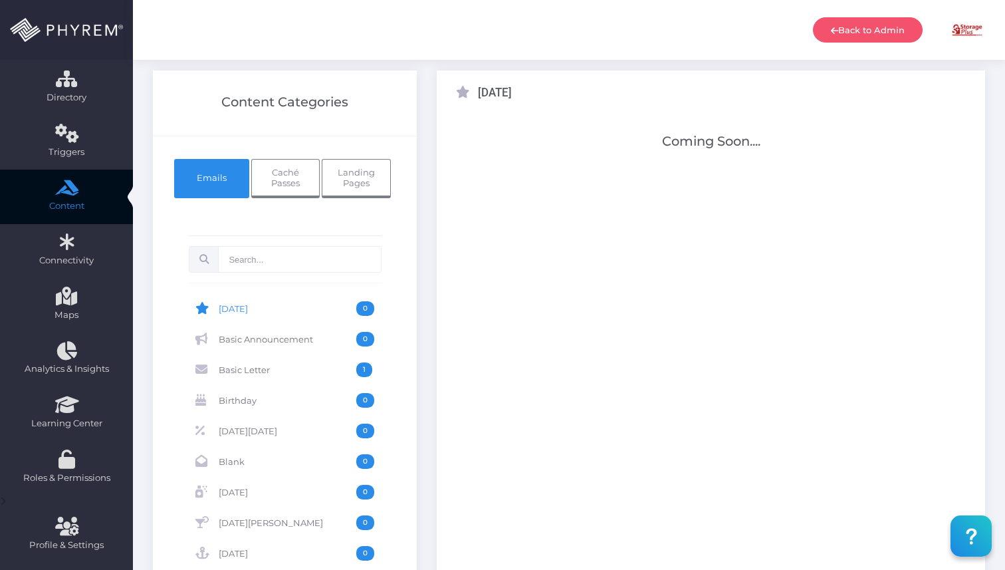
scroll to position [84, 0]
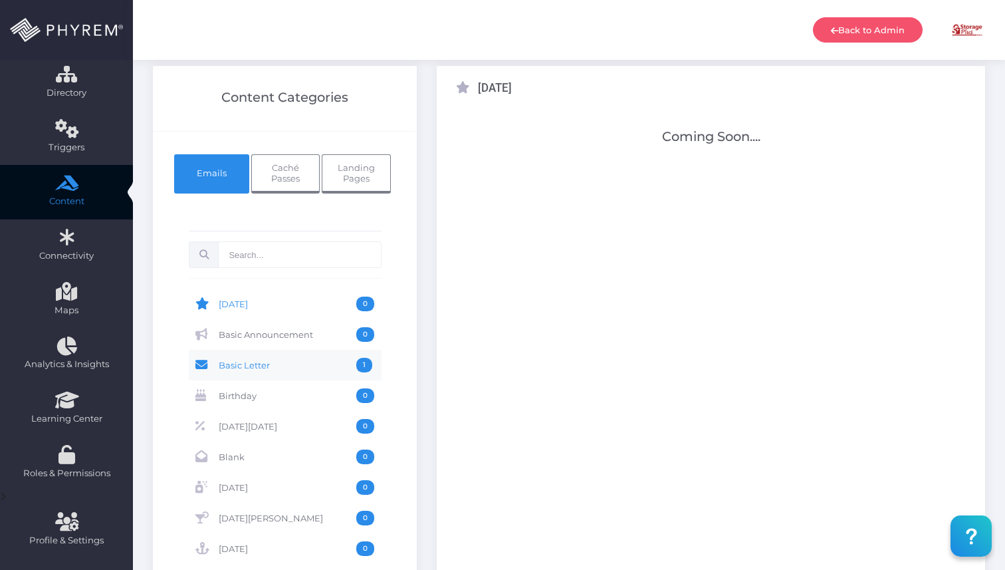
click at [314, 363] on span "Basic Letter" at bounding box center [288, 365] width 138 height 15
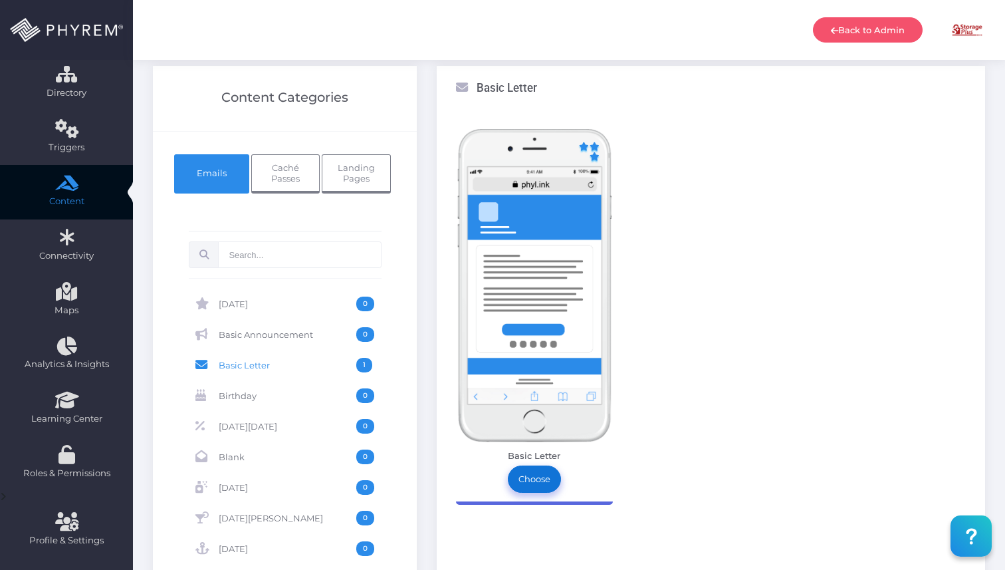
click at [515, 489] on link "Choose" at bounding box center [534, 478] width 53 height 27
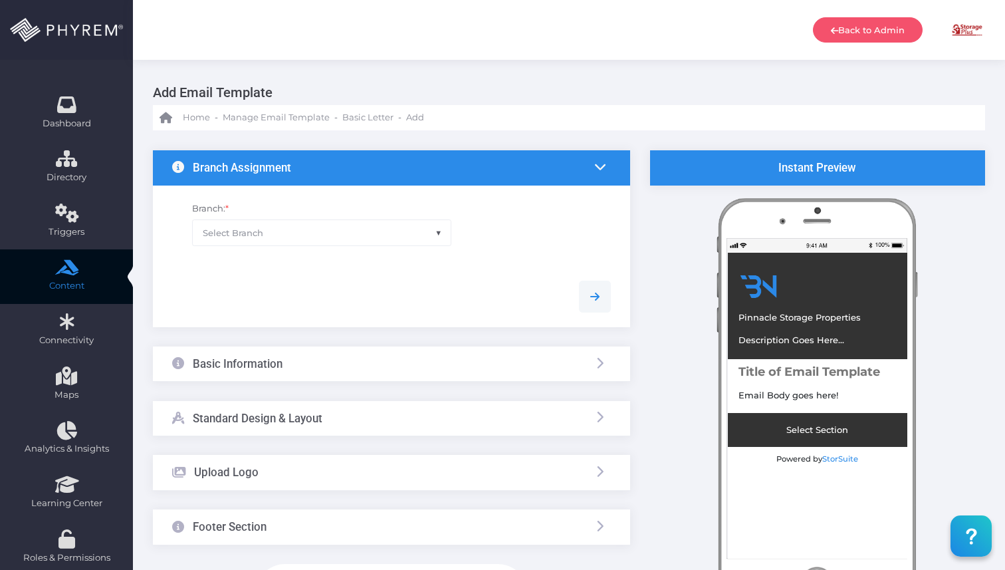
click at [297, 235] on span "Select Branch" at bounding box center [322, 232] width 258 height 25
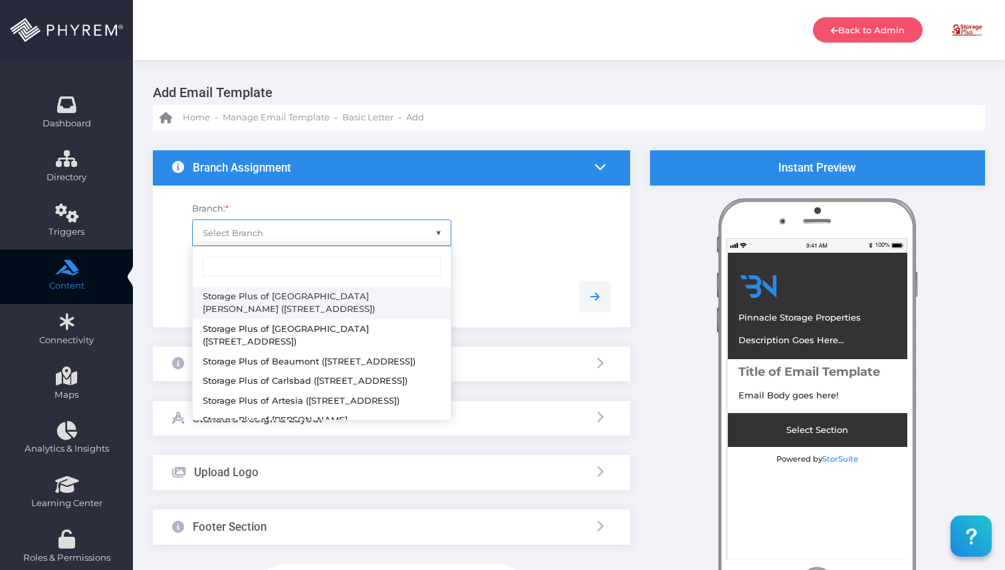
select select "616"
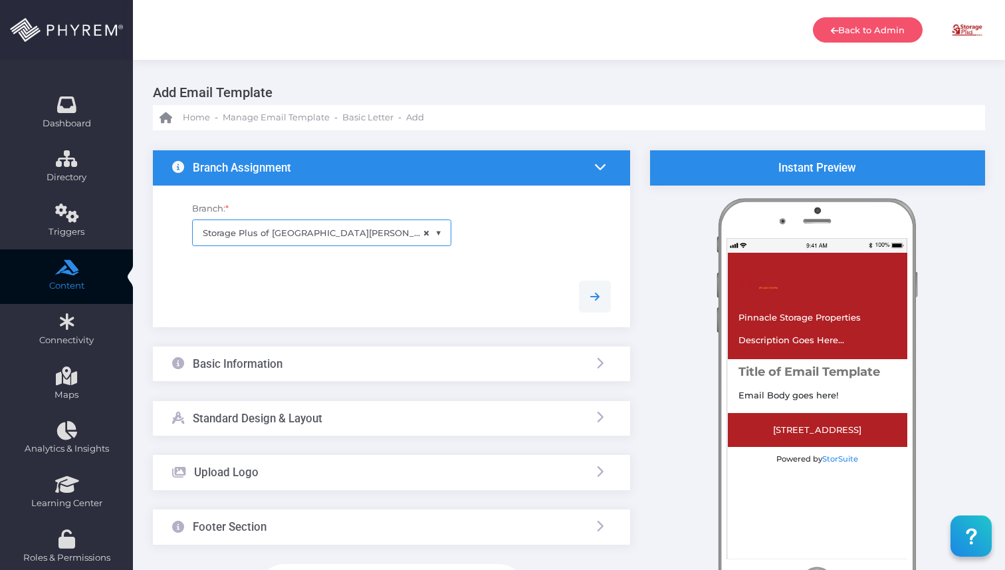
scroll to position [13, 0]
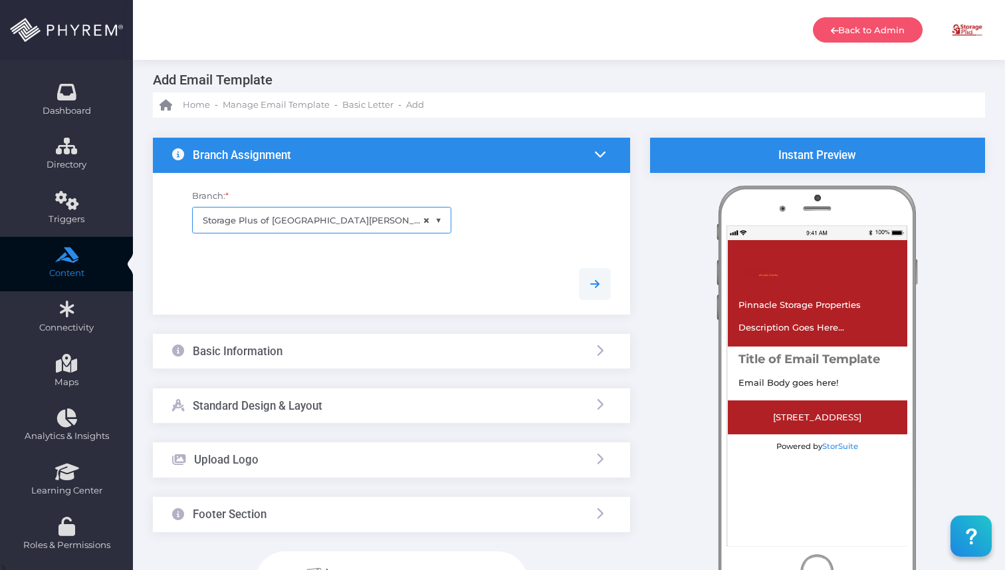
click at [366, 346] on div "Basic Information" at bounding box center [391, 351] width 477 height 35
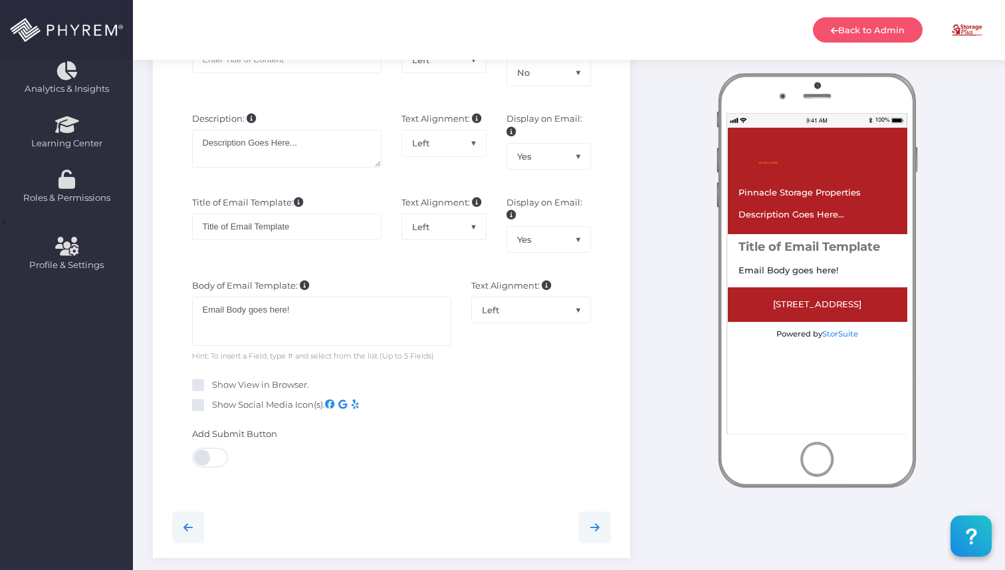
scroll to position [360, 0]
click at [339, 319] on div "Email Body goes here!" at bounding box center [321, 320] width 259 height 49
type textarea "We apologize for the inconvenience. The office will be closed [DATE], please co…"
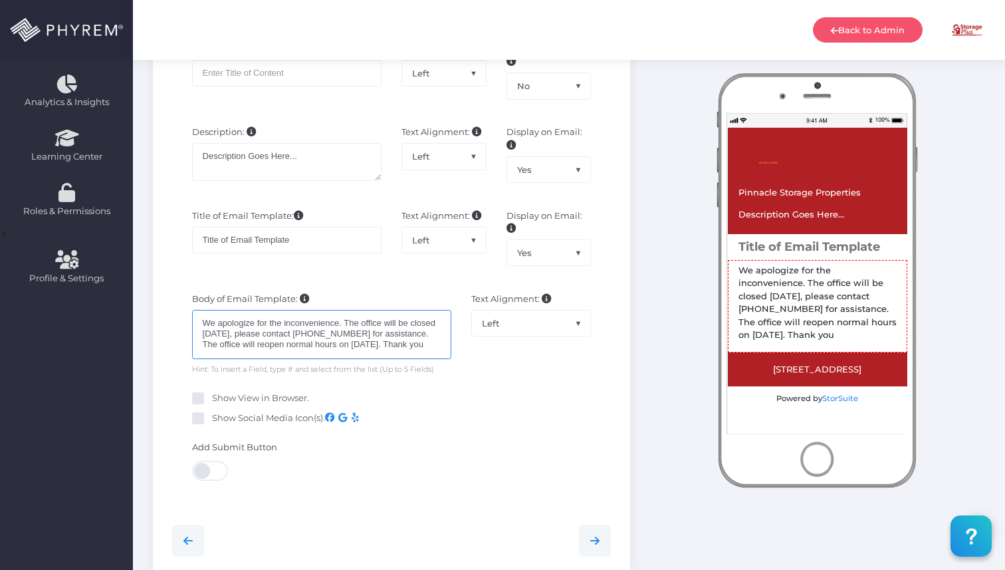
scroll to position [344, 0]
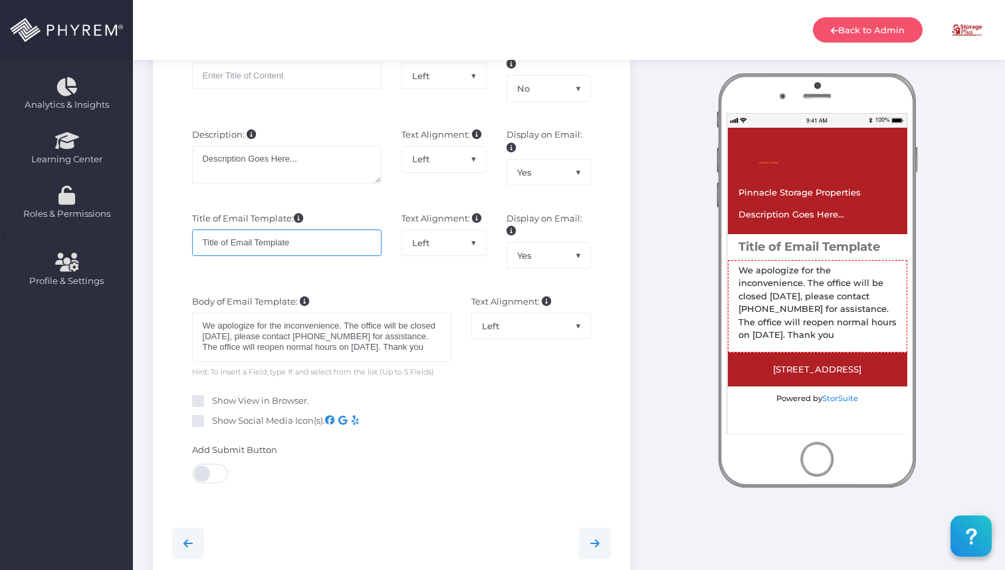
click at [303, 251] on input "Title of Email Template" at bounding box center [286, 242] width 189 height 27
click at [303, 250] on input "Title of Email Template" at bounding box center [286, 242] width 189 height 27
type input "Office Closure"
click at [339, 277] on div "Title of Email Template: Office Closure" at bounding box center [286, 247] width 209 height 70
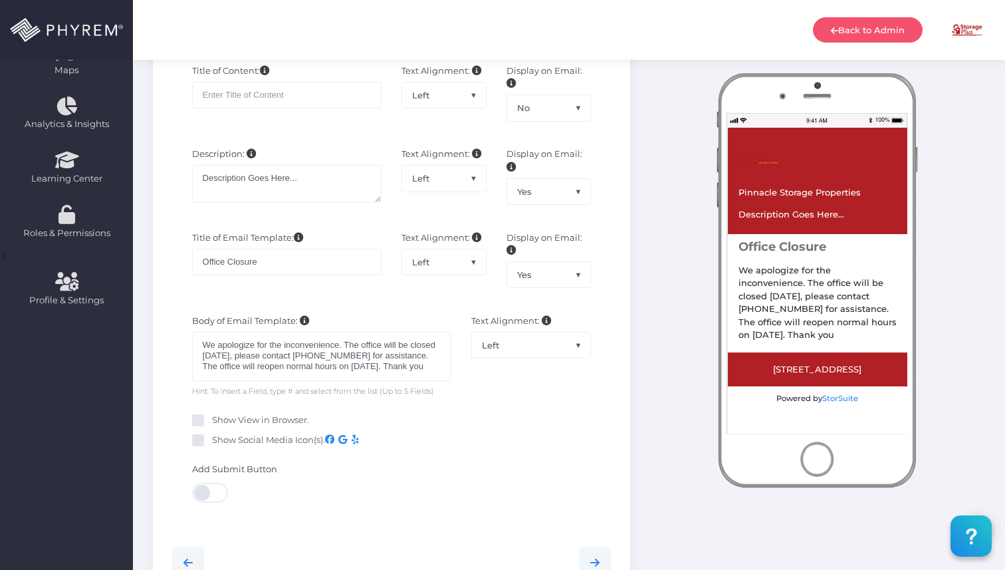
scroll to position [322, 0]
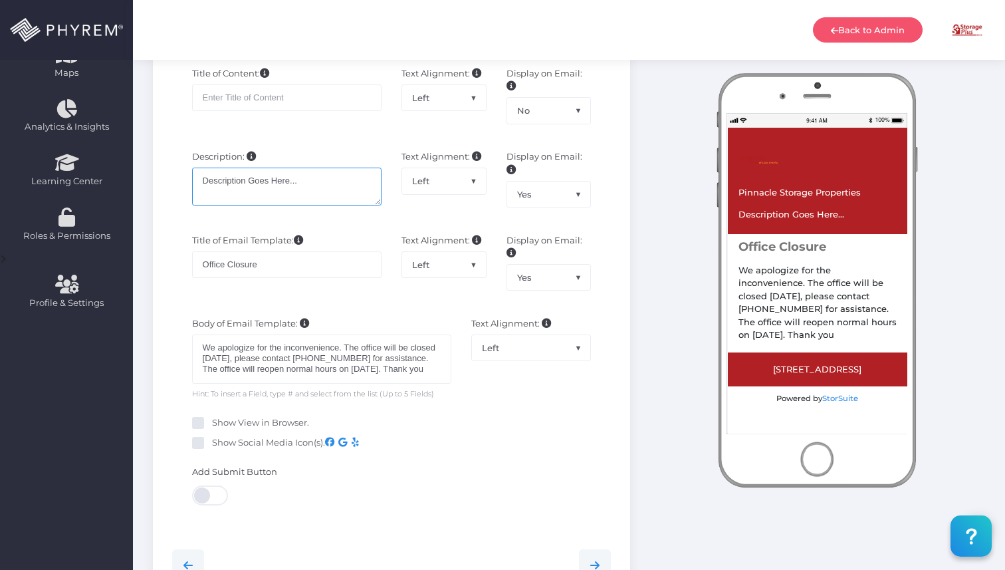
click at [305, 184] on textarea "Description Goes Here..." at bounding box center [286, 187] width 189 height 38
type textarea "O"
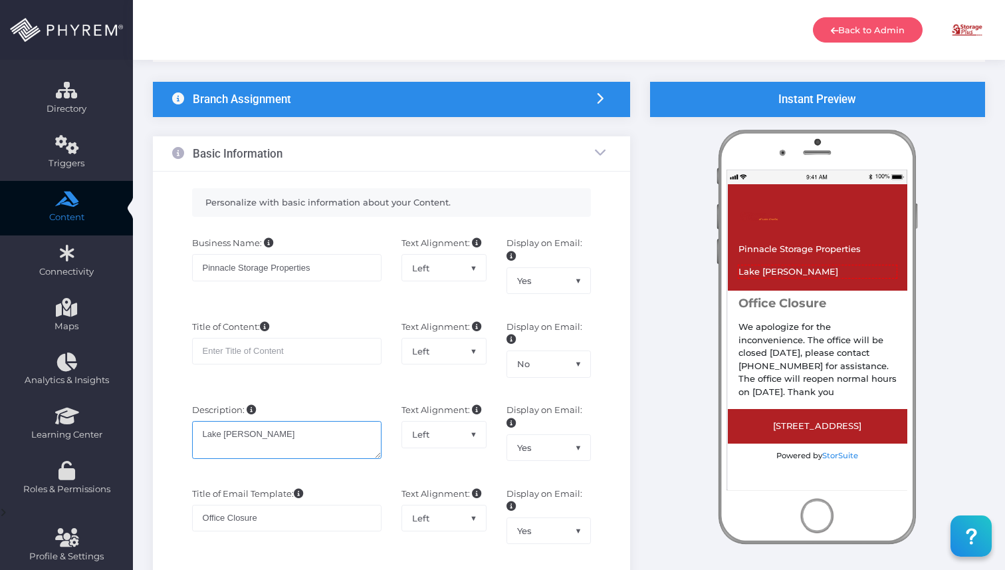
scroll to position [0, 0]
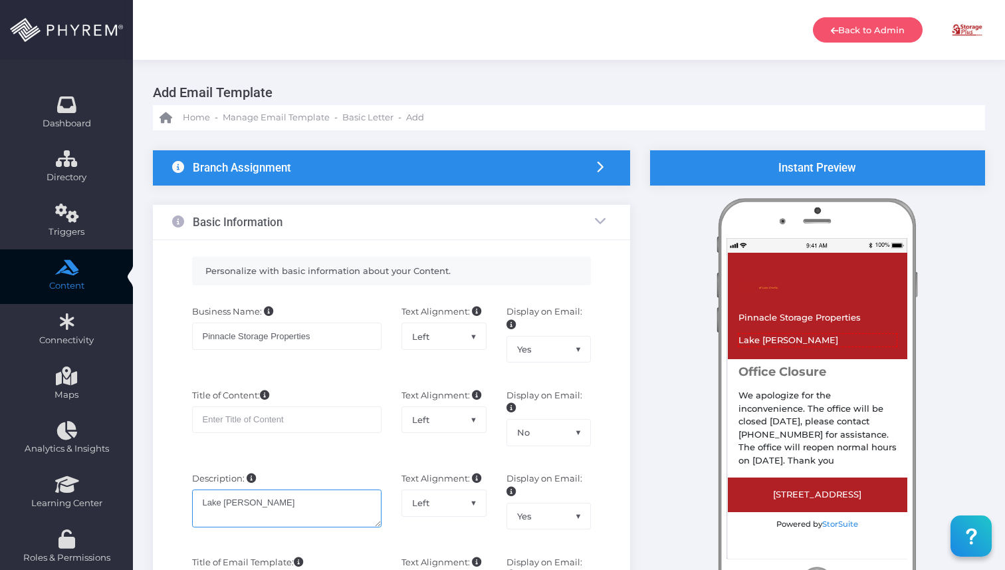
type textarea "Lake [PERSON_NAME]"
click at [539, 362] on div "Display on Email: Yes No Yes" at bounding box center [549, 340] width 105 height 70
click at [537, 353] on span "Yes" at bounding box center [549, 348] width 84 height 25
click at [545, 342] on span "No" at bounding box center [549, 348] width 84 height 25
click at [543, 358] on span "Yes" at bounding box center [549, 348] width 84 height 25
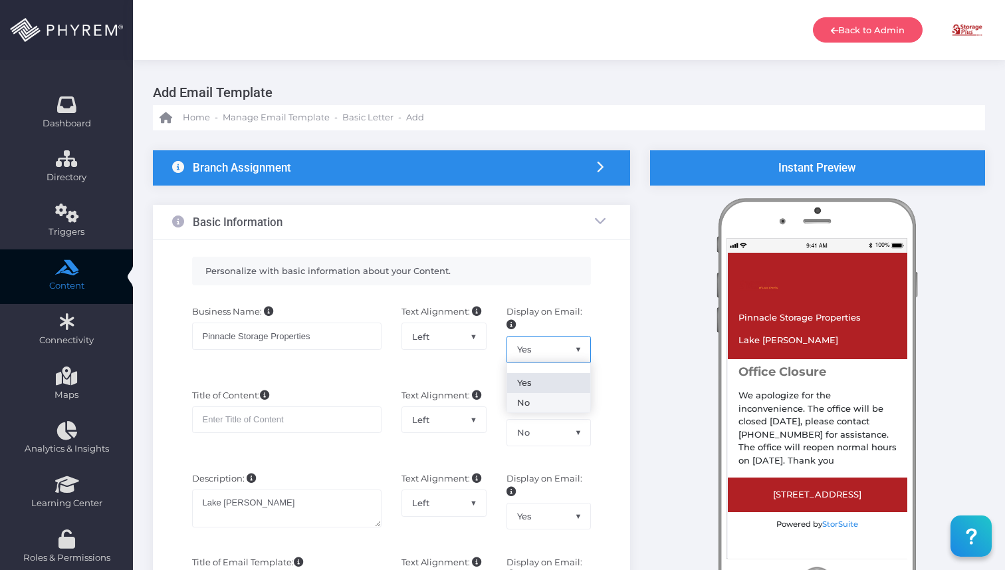
select select "No"
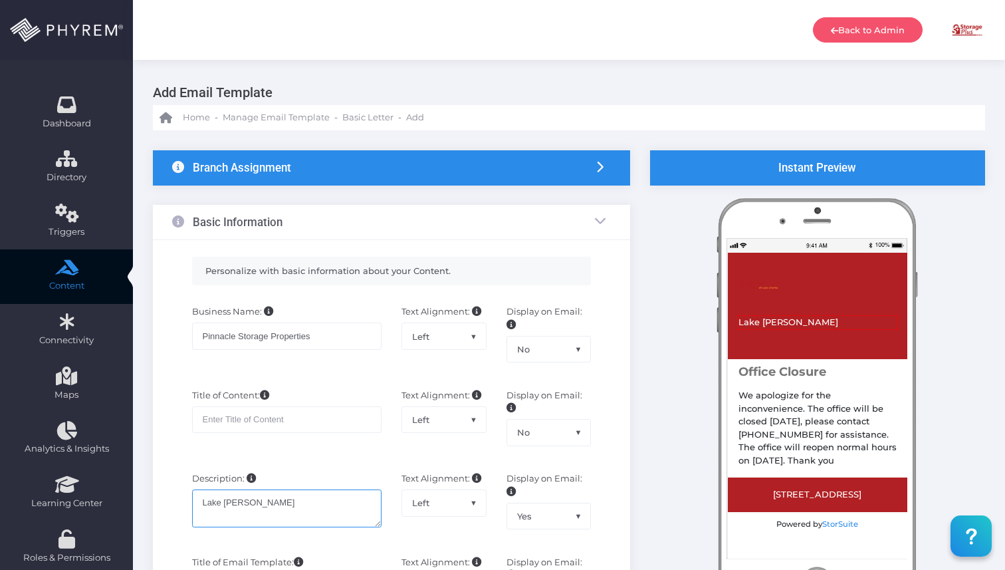
click at [201, 504] on textarea "Description Goes Here..." at bounding box center [286, 508] width 189 height 38
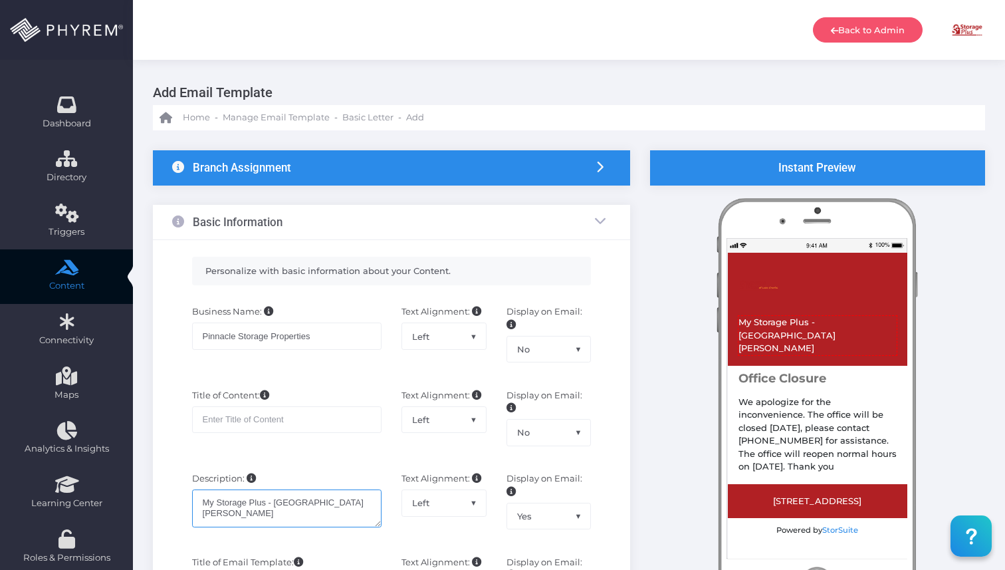
type textarea "My Storage Plus - [GEOGRAPHIC_DATA][PERSON_NAME]"
click at [439, 358] on div "Text Alignment: Left Center Right Left" at bounding box center [444, 340] width 105 height 70
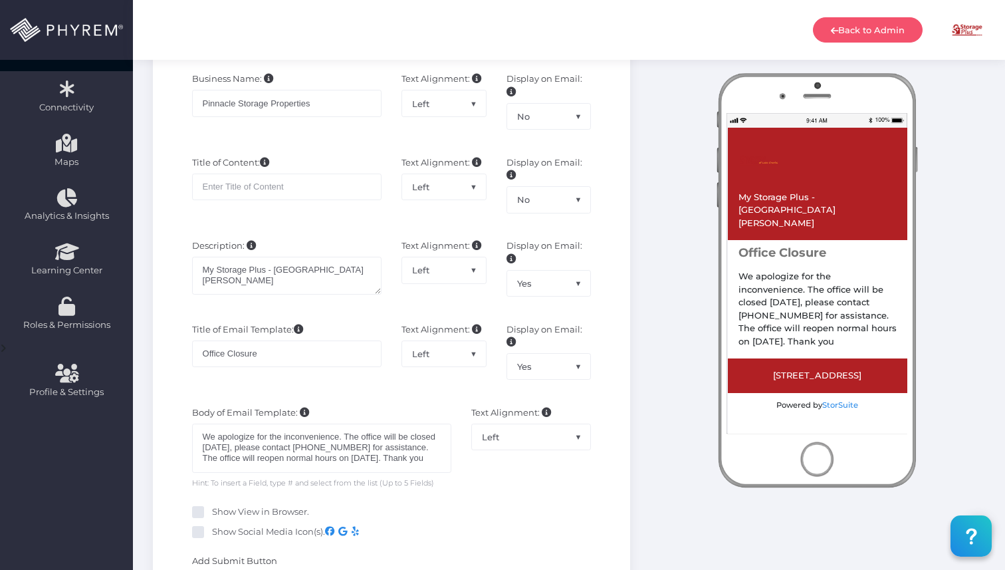
scroll to position [226, 0]
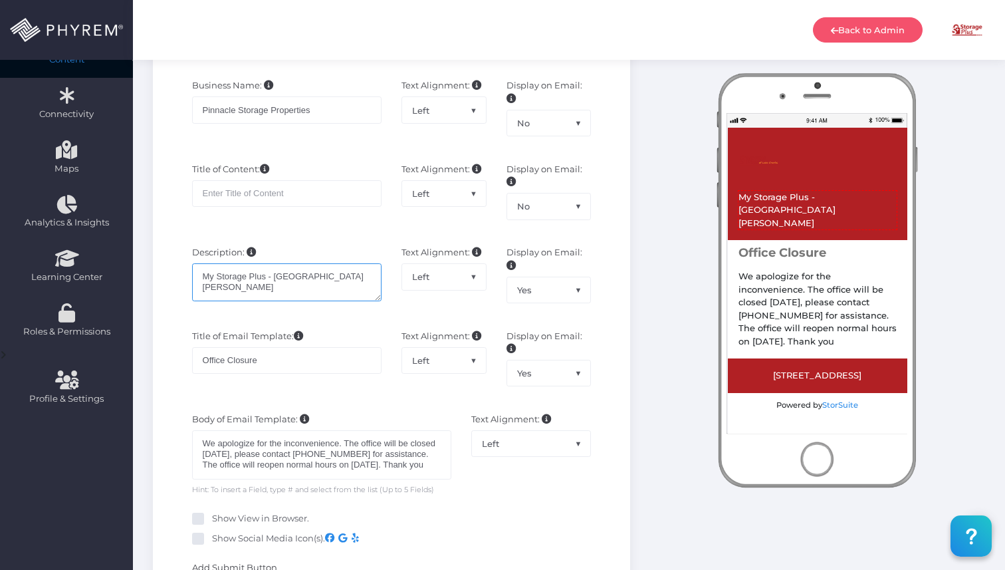
drag, startPoint x: 273, startPoint y: 276, endPoint x: 141, endPoint y: 275, distance: 132.3
click at [142, 275] on div "Branch Assignment Branch: * × Storage Plus of Lake Charles Basic Information Le…" at bounding box center [569, 455] width 872 height 1102
click at [325, 275] on textarea "Description Goes Here..." at bounding box center [286, 282] width 189 height 38
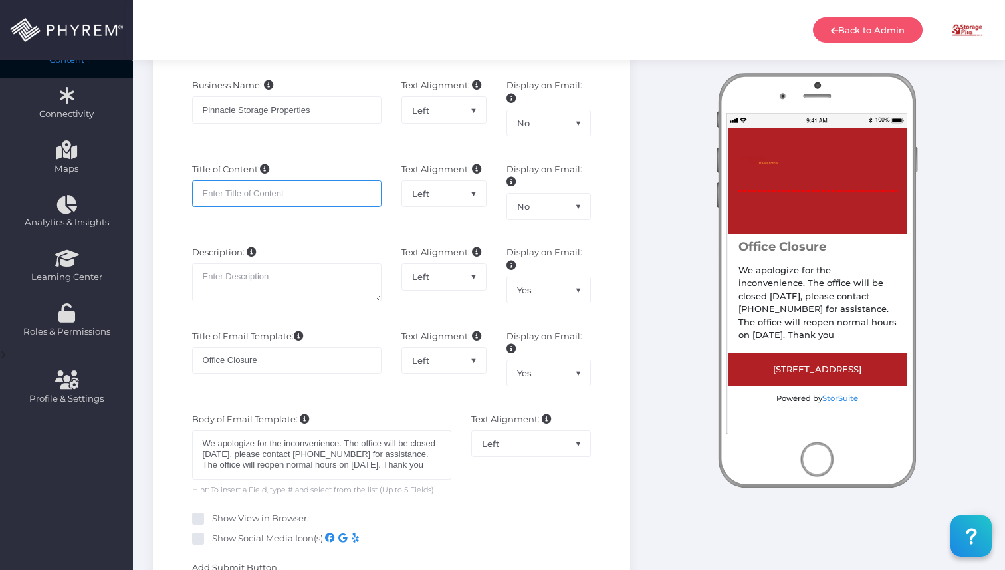
click at [276, 190] on input "text" at bounding box center [286, 193] width 189 height 27
paste input "My Storage Plus - [GEOGRAPHIC_DATA][PERSON_NAME]"
type input "My Storage Plus - [GEOGRAPHIC_DATA][PERSON_NAME]"
click at [289, 256] on div "Description: Description Goes Here..." at bounding box center [286, 281] width 209 height 70
click at [312, 203] on input "My Storage Plus - [GEOGRAPHIC_DATA][PERSON_NAME]" at bounding box center [286, 193] width 189 height 27
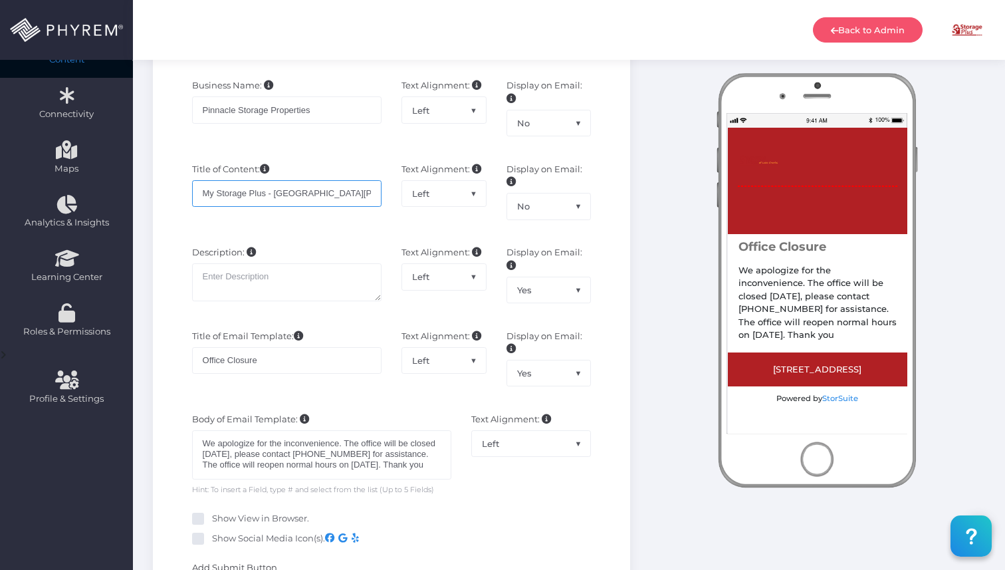
click at [312, 203] on input "My Storage Plus - [GEOGRAPHIC_DATA][PERSON_NAME]" at bounding box center [286, 193] width 189 height 27
click at [291, 271] on textarea "Description Goes Here..." at bounding box center [286, 282] width 189 height 38
paste textarea "My Storage Plus - [GEOGRAPHIC_DATA][PERSON_NAME]"
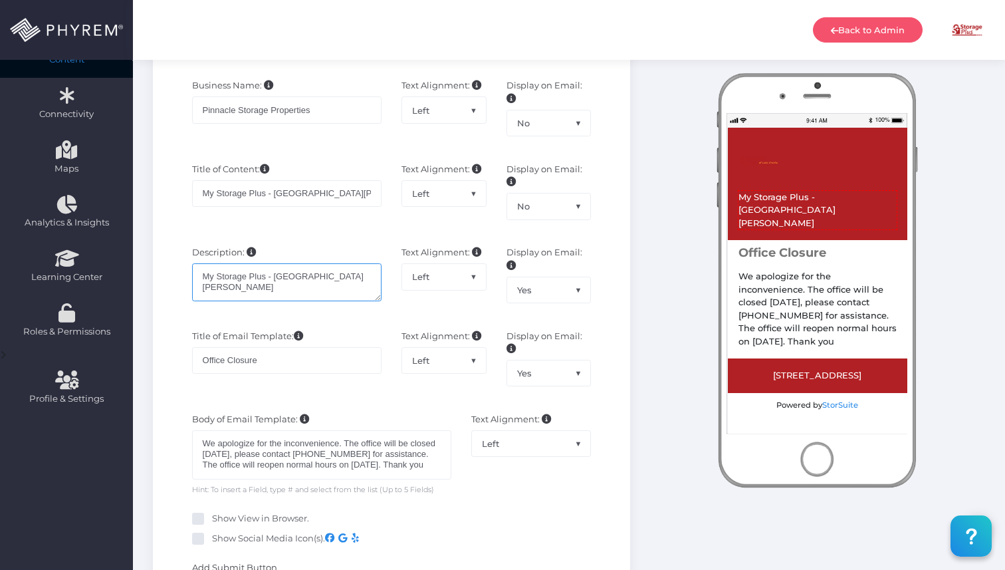
type textarea "My Storage Plus - [GEOGRAPHIC_DATA][PERSON_NAME]"
click at [312, 223] on div "Title of Content: My Storage Plus - Lake Charles" at bounding box center [286, 198] width 209 height 70
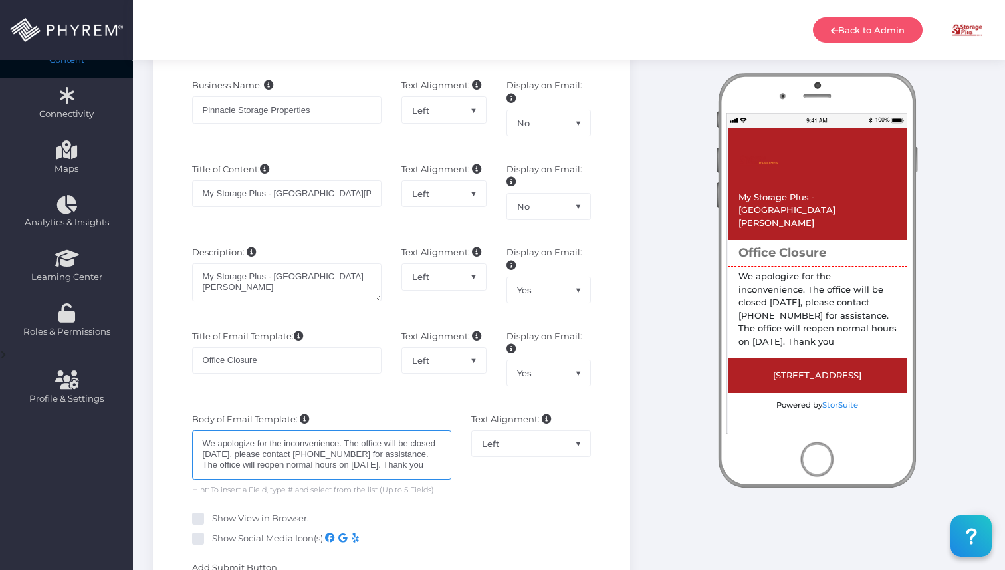
click at [286, 458] on div "We apologize for the inconvenience. The office will be closed [DATE], please co…" at bounding box center [321, 454] width 259 height 49
click at [286, 458] on div "We apologize for the inconvenience. The office will be closed 9-20-2025, please…" at bounding box center [321, 454] width 259 height 49
copy div "We apologize for the inconvenience. The office will be closed 9-20-2025, please…"
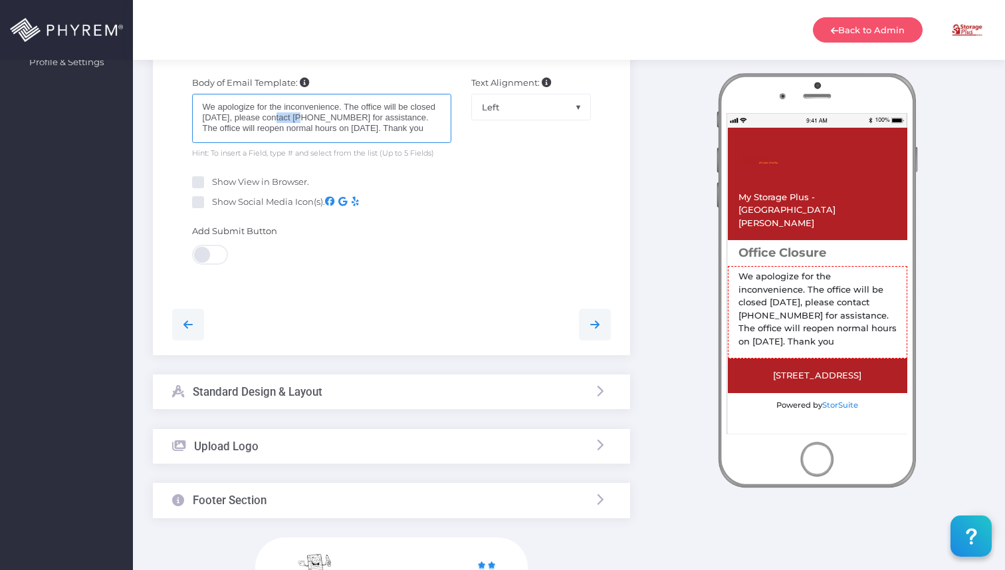
scroll to position [563, 0]
click at [594, 324] on icon at bounding box center [595, 324] width 16 height 16
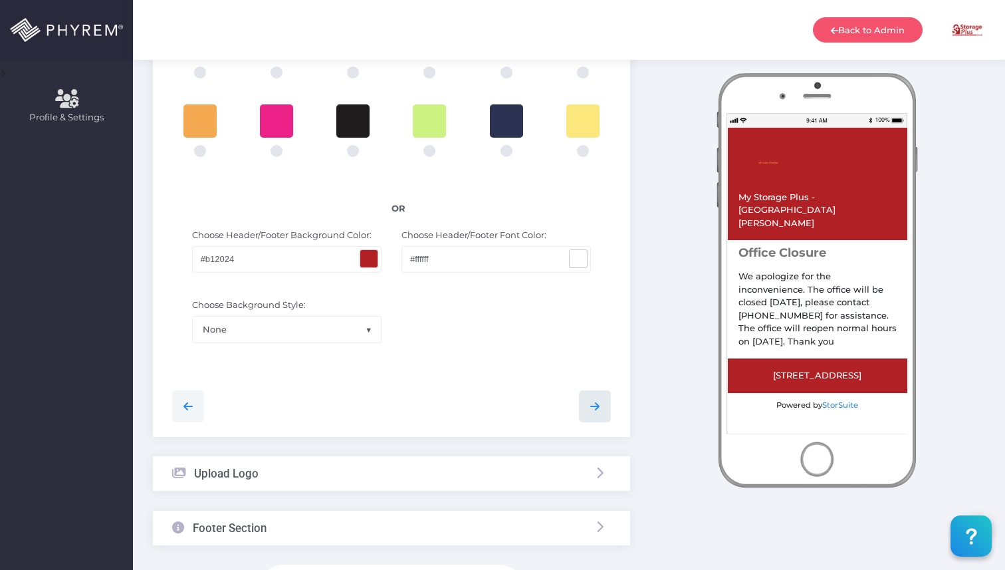
click at [596, 397] on link at bounding box center [595, 406] width 32 height 32
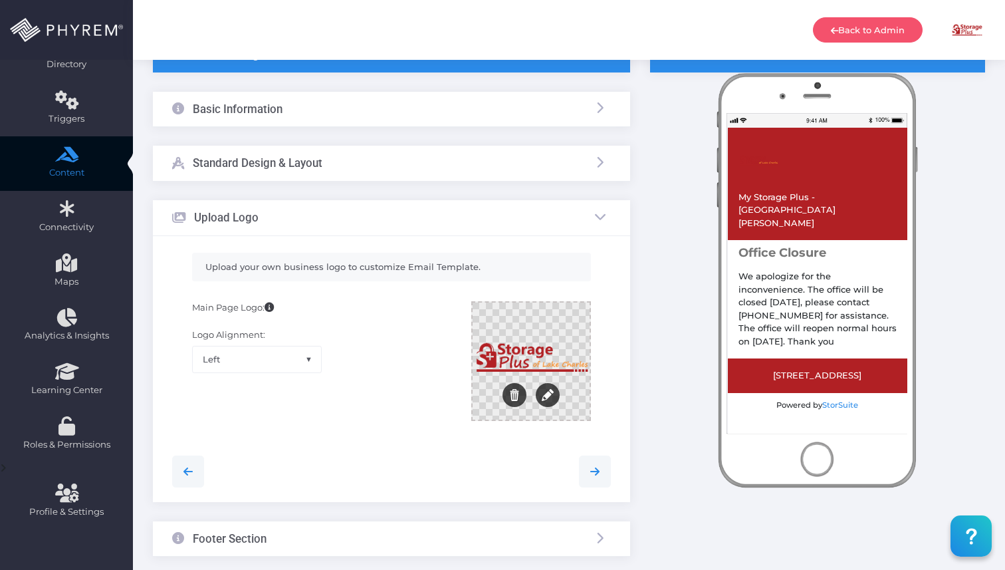
scroll to position [110, 0]
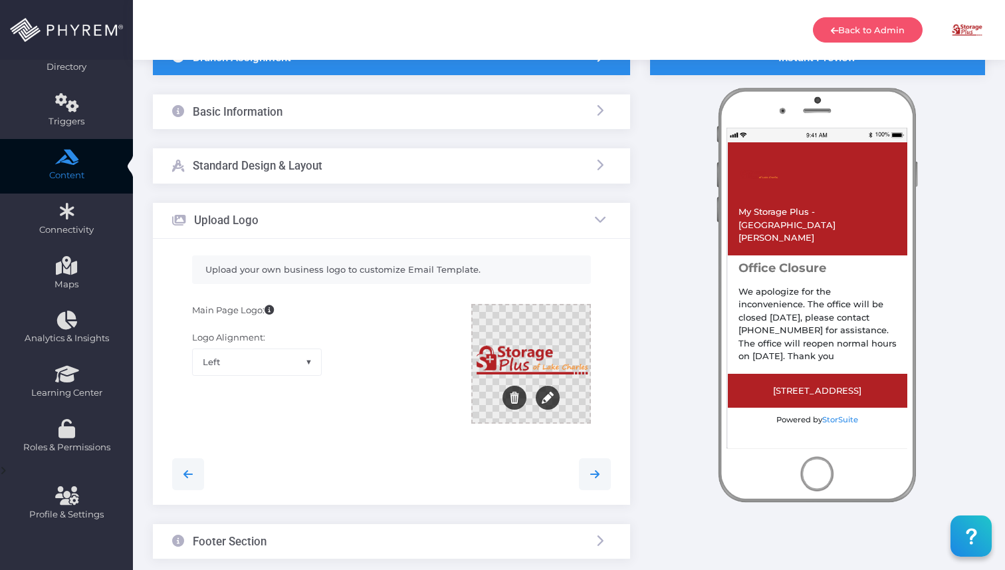
click at [283, 355] on span "Left" at bounding box center [257, 361] width 128 height 25
click at [279, 346] on div "Logo Alignment: Left Center Right Center" at bounding box center [257, 348] width 130 height 54
click at [278, 364] on span "Center" at bounding box center [257, 361] width 128 height 25
select select "left"
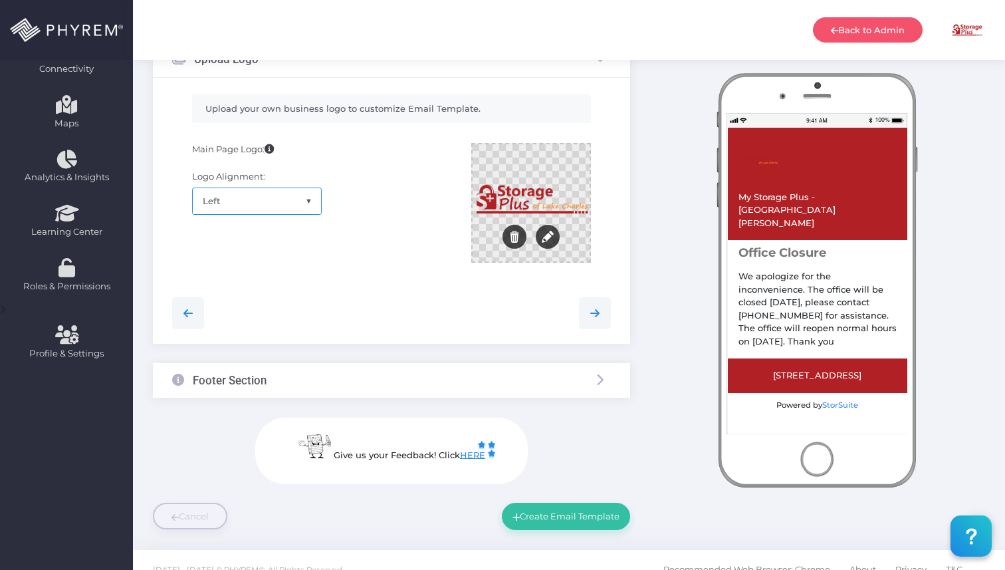
scroll to position [291, 0]
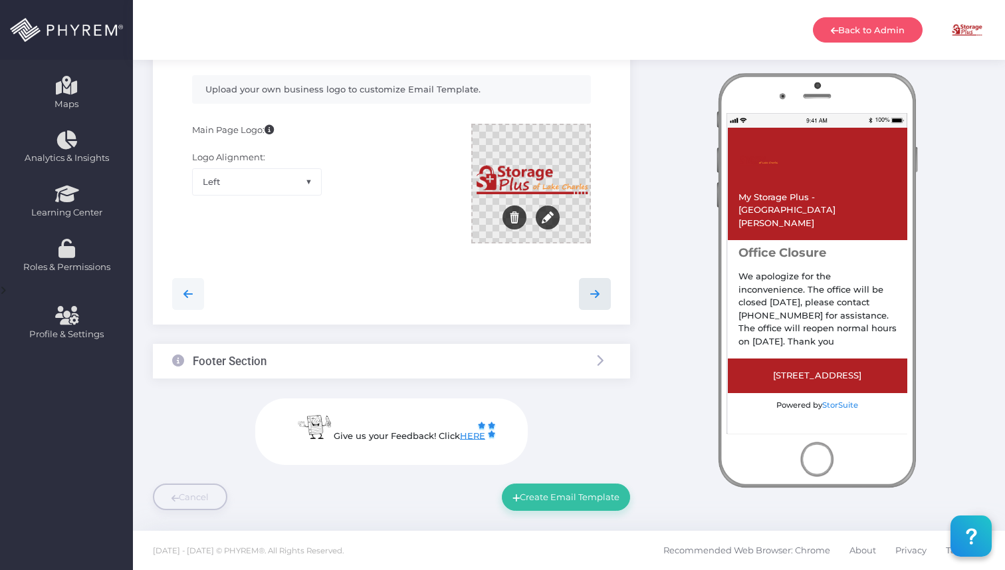
click at [582, 300] on link at bounding box center [595, 294] width 32 height 32
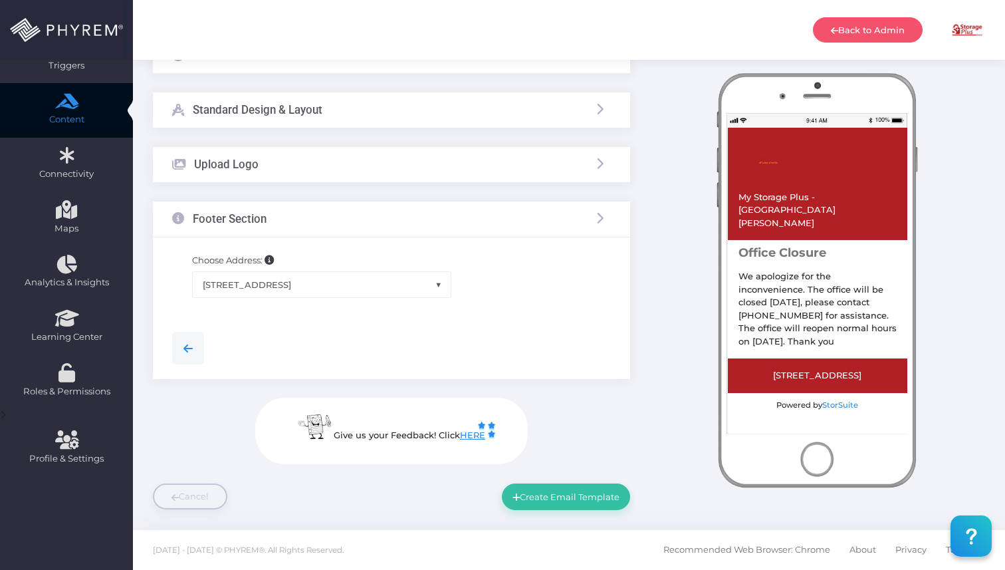
scroll to position [166, 0]
click at [568, 498] on button "Create Email Template" at bounding box center [566, 496] width 128 height 27
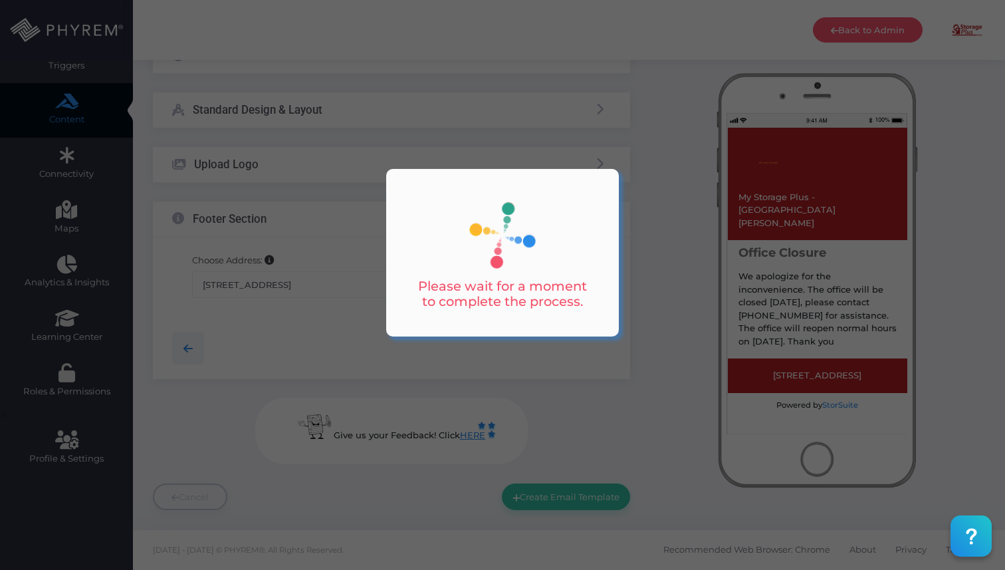
scroll to position [0, 0]
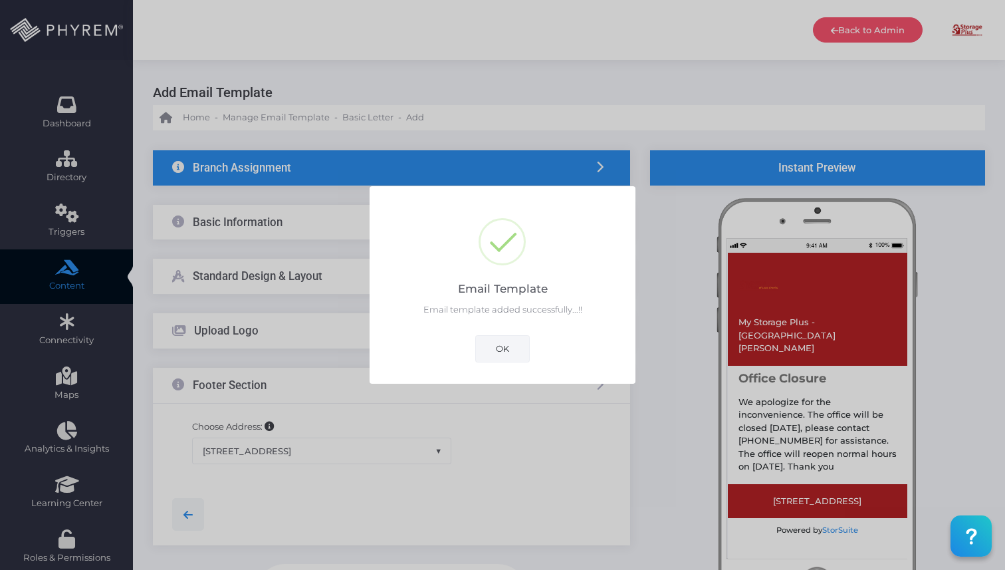
click at [497, 355] on button "OK" at bounding box center [502, 348] width 55 height 27
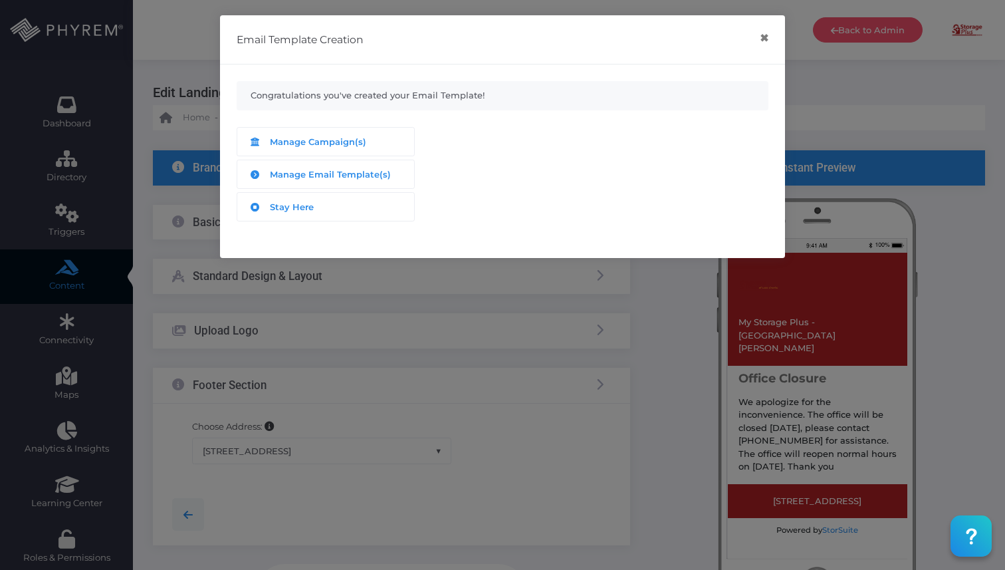
scroll to position [166, 0]
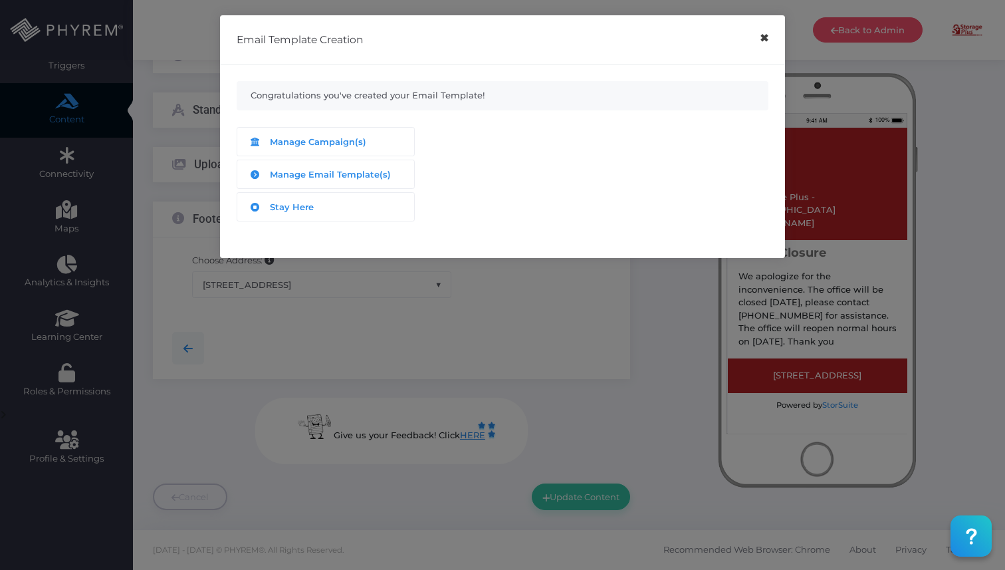
click at [763, 41] on button "×" at bounding box center [764, 38] width 26 height 30
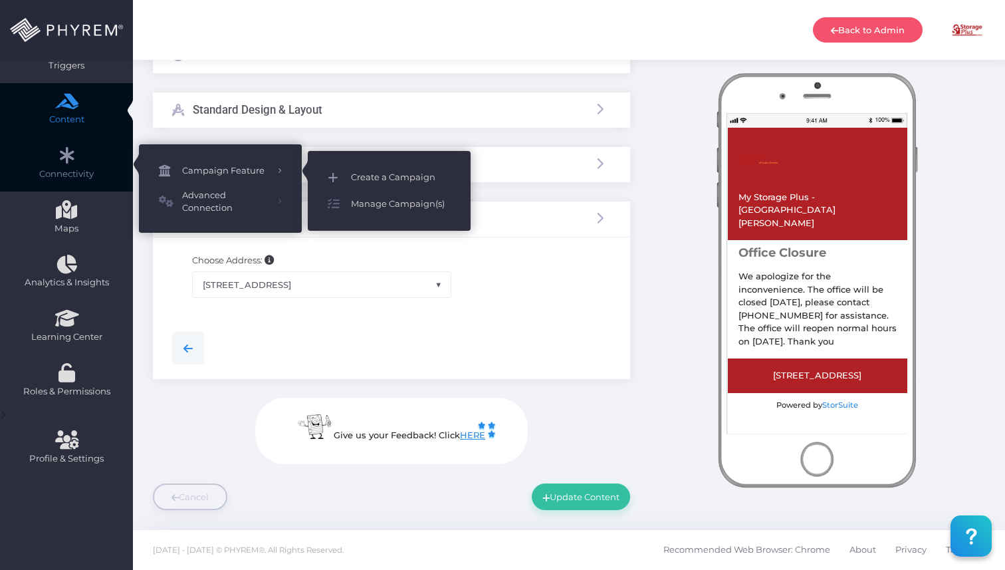
click at [383, 172] on span "Create a Campaign" at bounding box center [401, 177] width 100 height 17
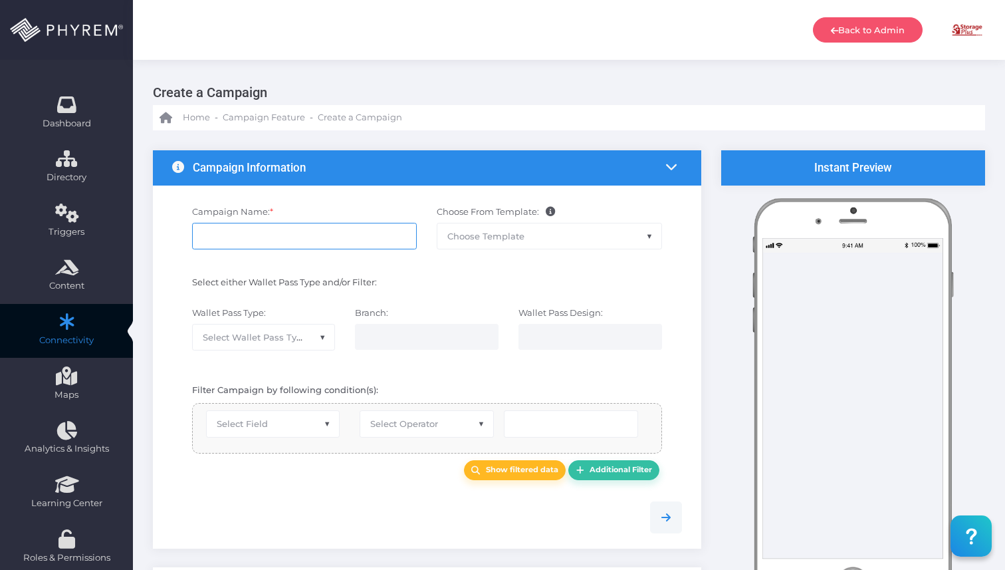
click at [341, 239] on input "Campaign Name: *" at bounding box center [304, 236] width 225 height 27
type input "Lake [PERSON_NAME] Office Closure"
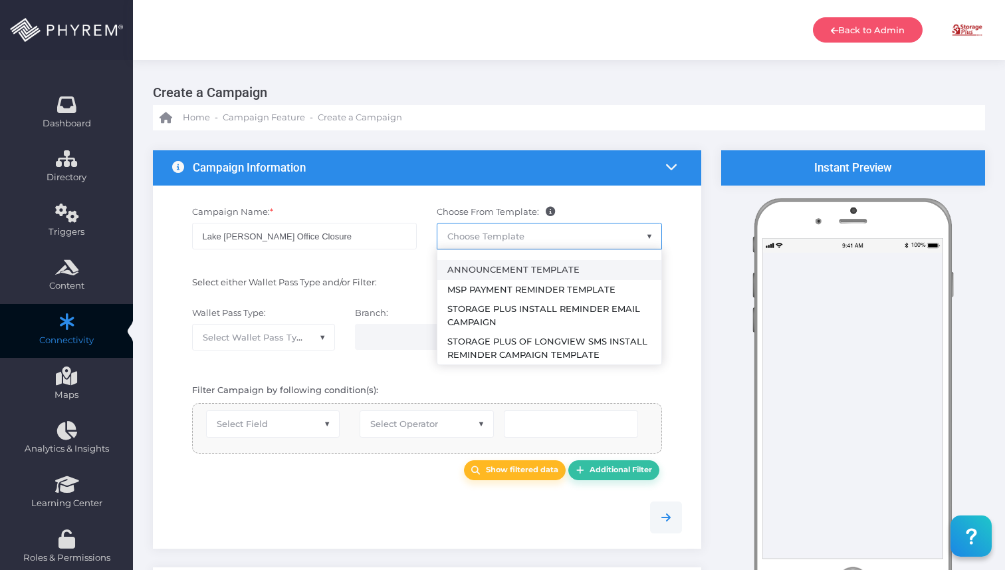
click at [537, 238] on span "Choose Template" at bounding box center [549, 235] width 224 height 25
select select "2459"
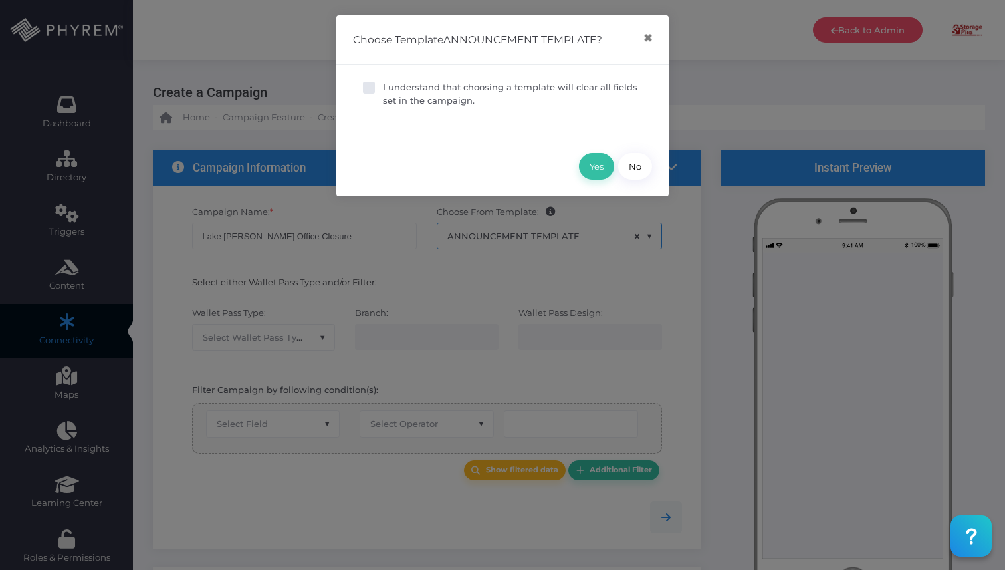
click at [426, 108] on label "I understand that choosing a template will clear all fields set in the campaign." at bounding box center [502, 98] width 279 height 35
click at [392, 90] on input "I understand that choosing a template will clear all fields set in the campaign." at bounding box center [387, 85] width 9 height 9
checkbox input "true"
click at [593, 160] on button "Yes" at bounding box center [596, 166] width 35 height 27
type input "Announcement Template"
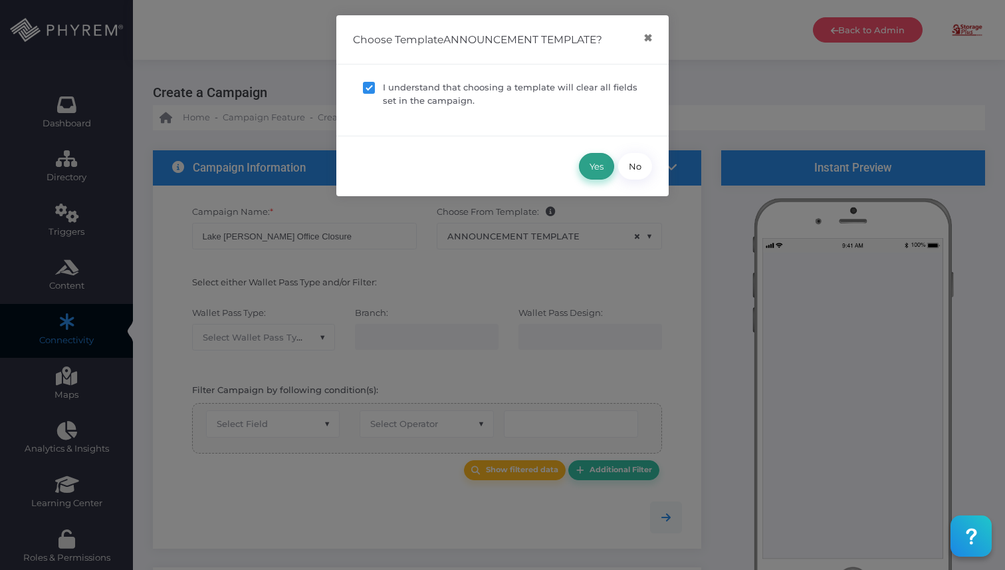
select select "15"
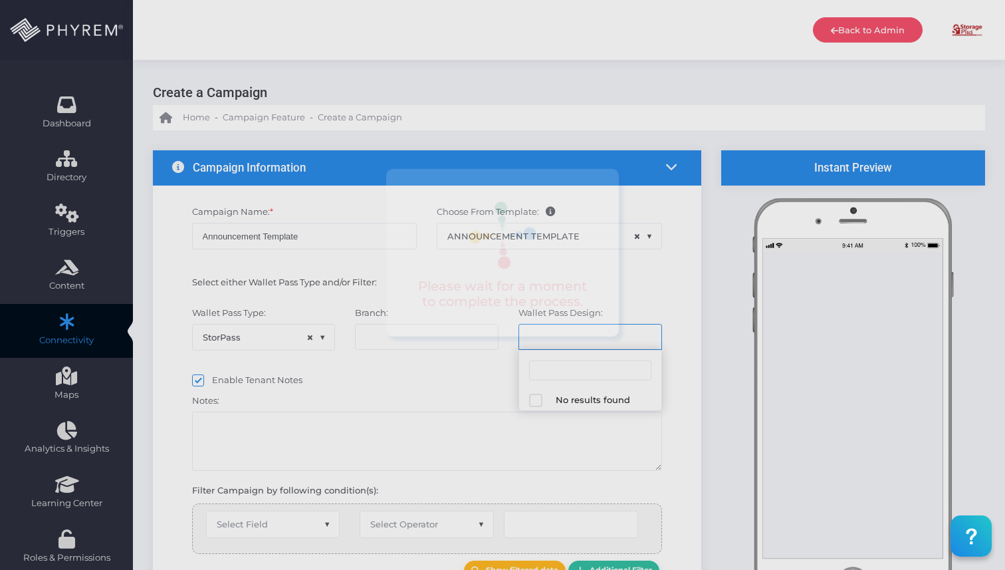
select select "624"
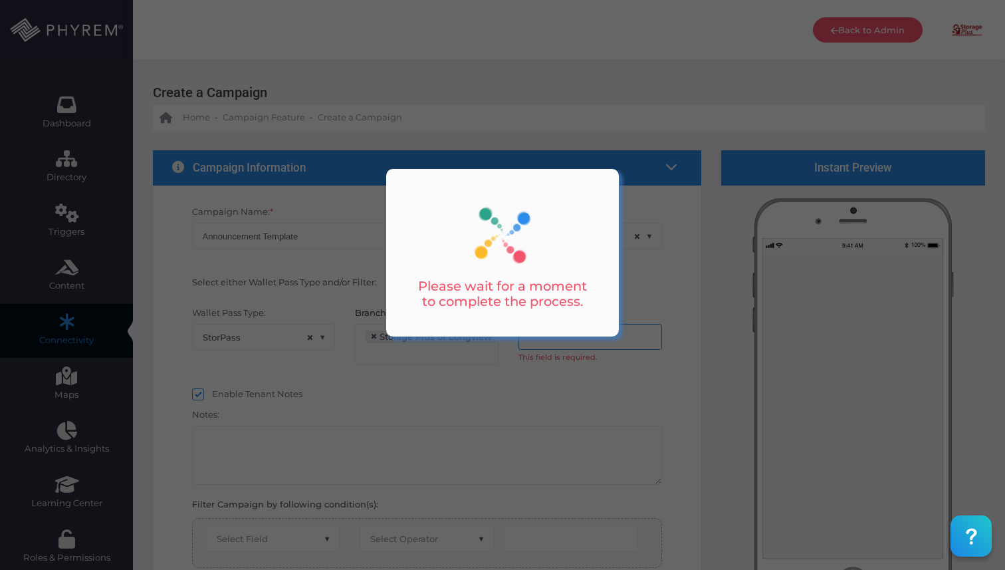
select select "equals"
select select "2112"
select select "pr_wallet_users.user_pass_status"
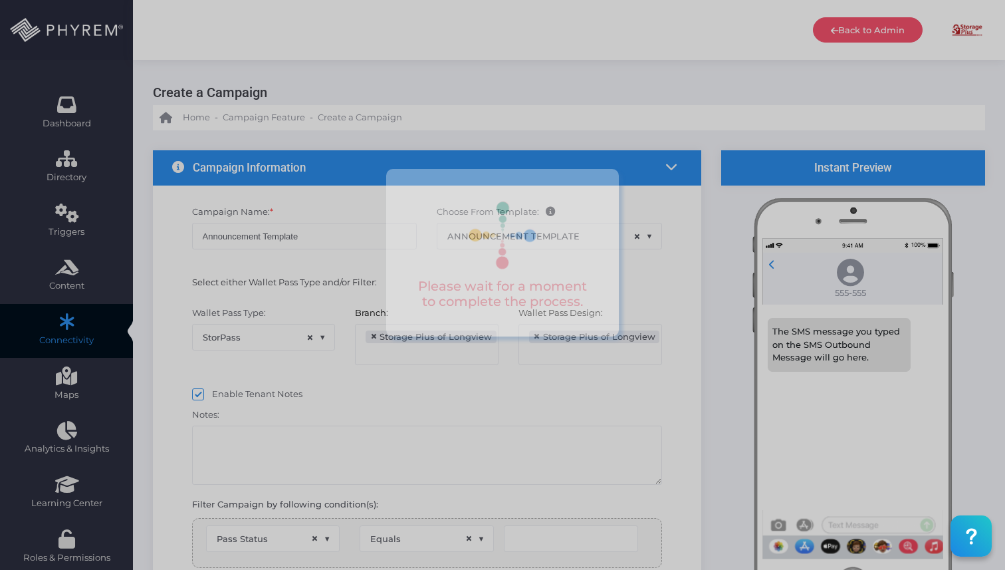
type input "Created"
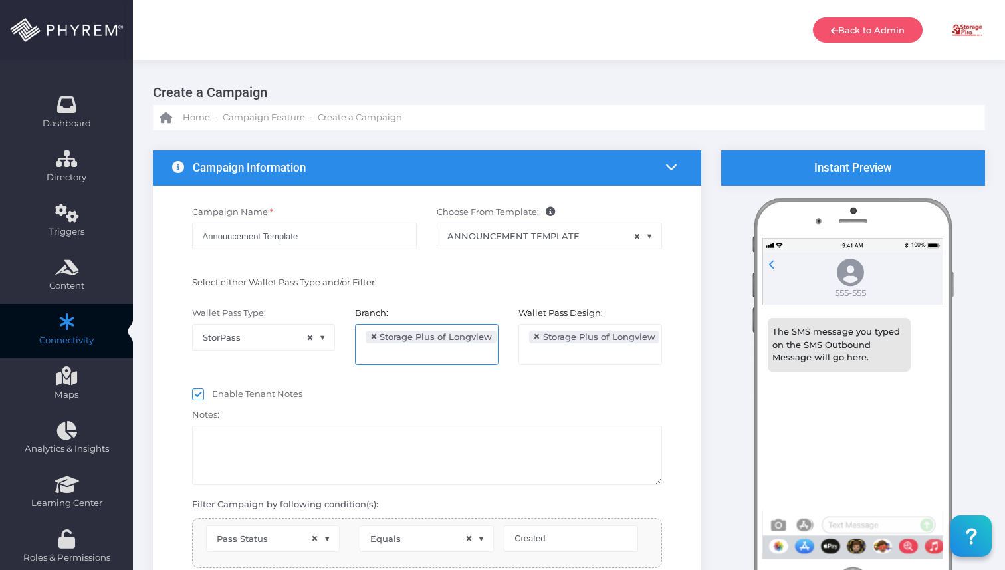
click at [372, 336] on span "×" at bounding box center [373, 336] width 7 height 0
select select
select select "pr_wallet_users.voided"
select select "equals"
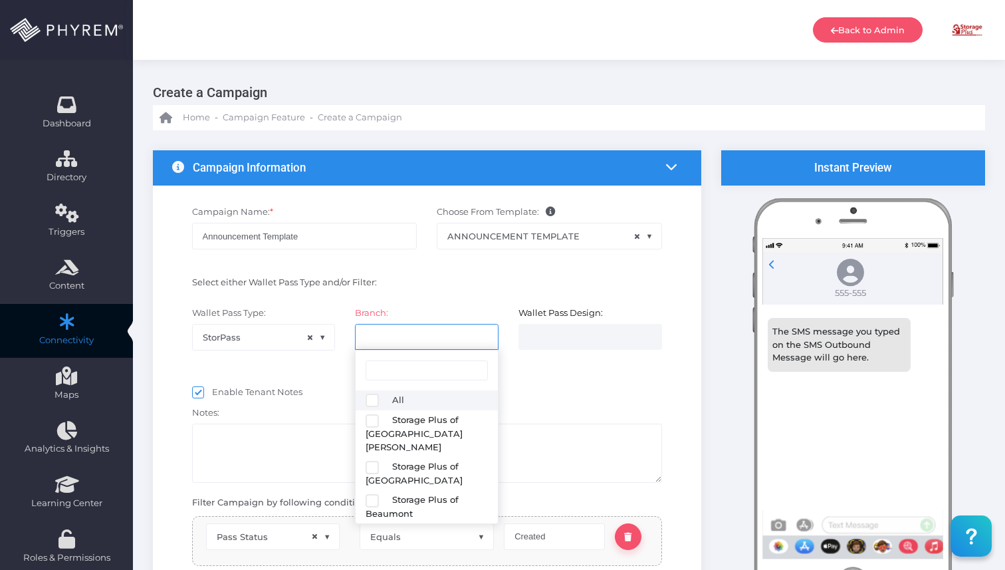
click at [398, 336] on input "search" at bounding box center [418, 336] width 104 height 11
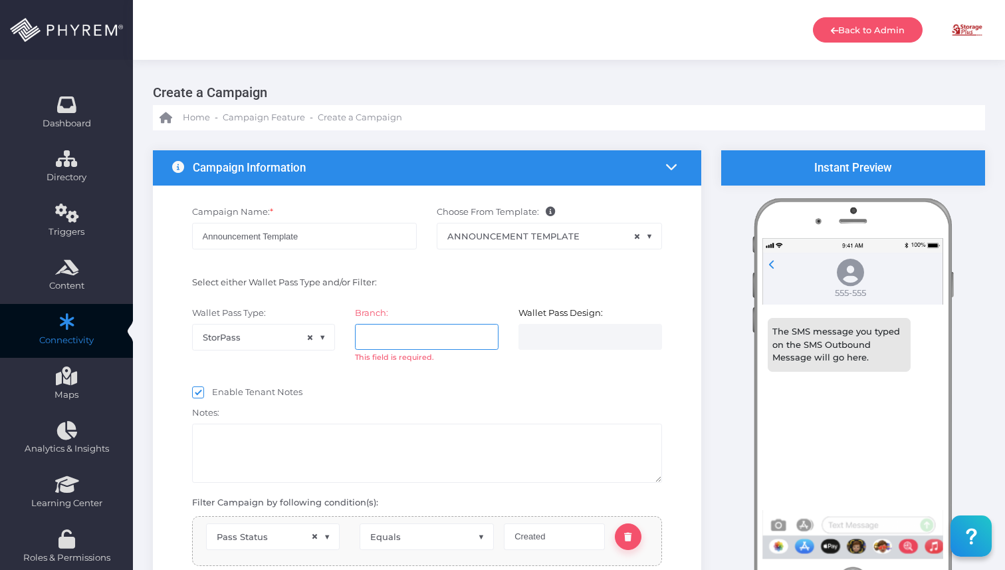
select select
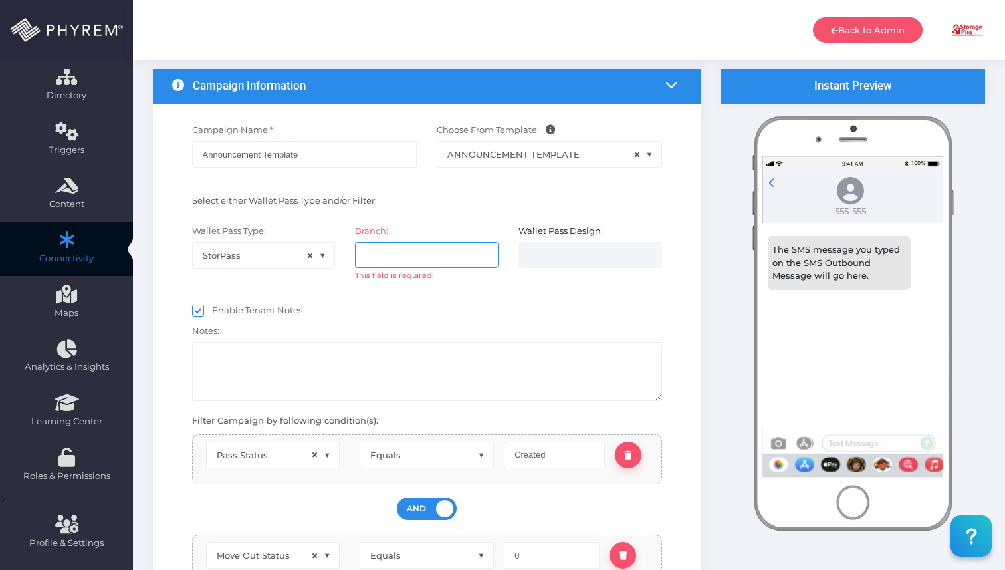
scroll to position [83, 0]
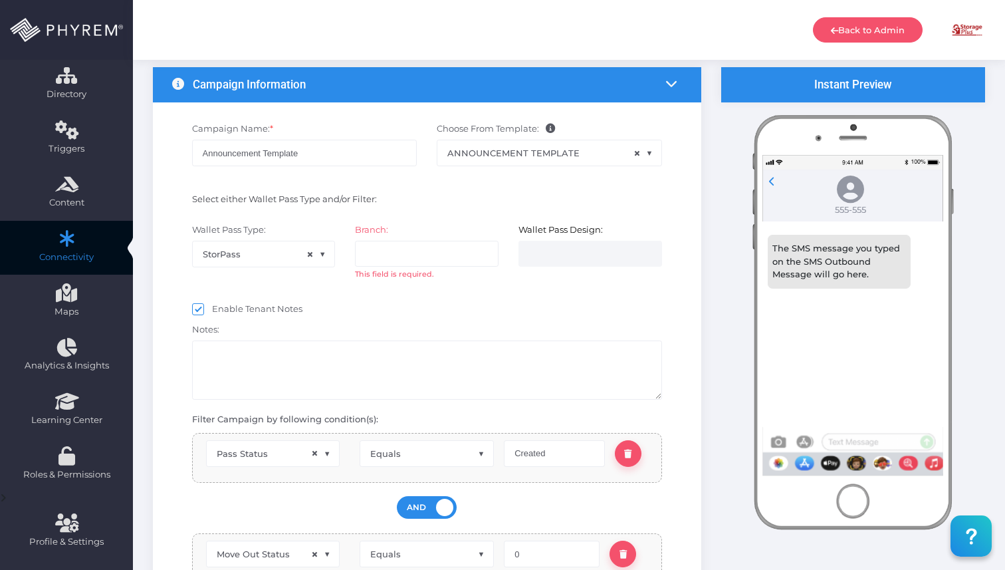
click at [484, 313] on div "Enable Tenant Notes" at bounding box center [427, 311] width 470 height 17
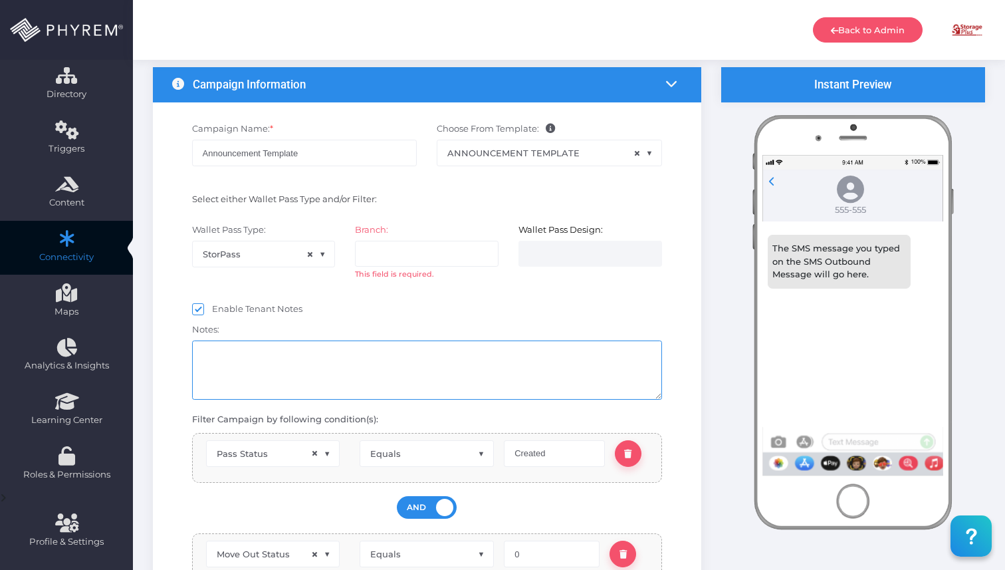
click at [351, 381] on textarea at bounding box center [427, 369] width 470 height 59
paste textarea "We apologize for the inconvenience. The office will be closed [DATE], please co…"
type textarea "We apologize for the inconvenience. The office will be closed [DATE], please co…"
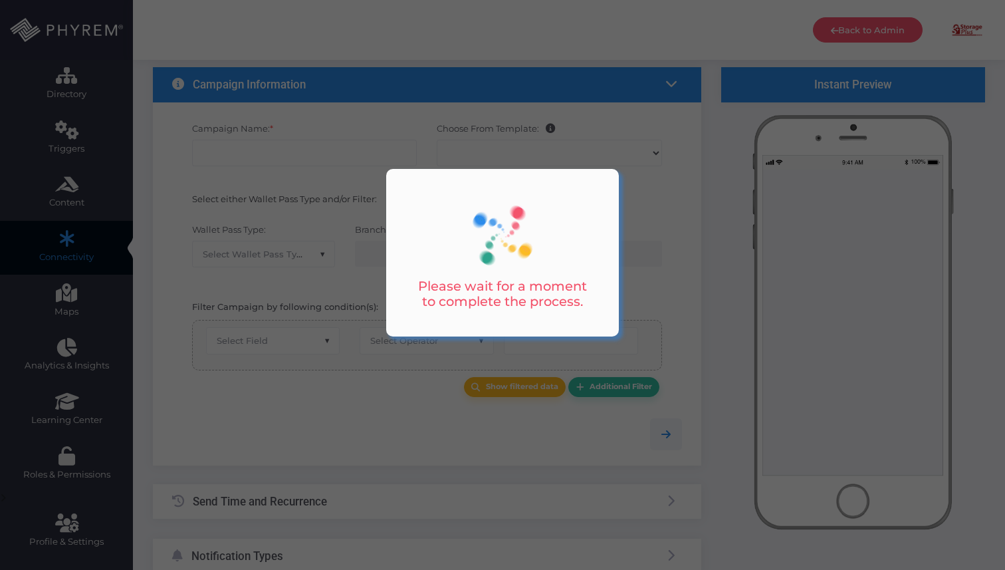
scroll to position [83, 0]
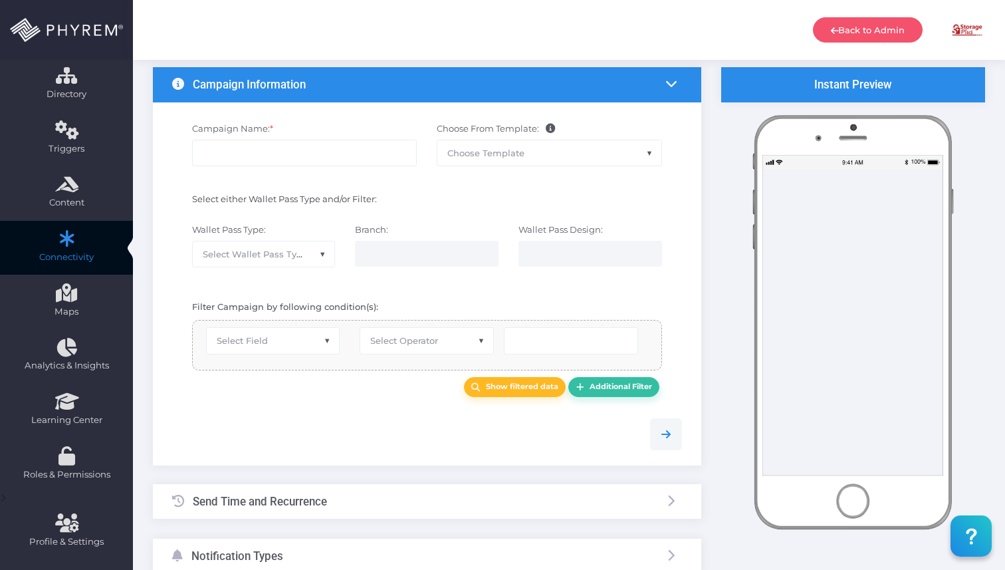
click at [545, 151] on span "Choose Template" at bounding box center [549, 152] width 224 height 25
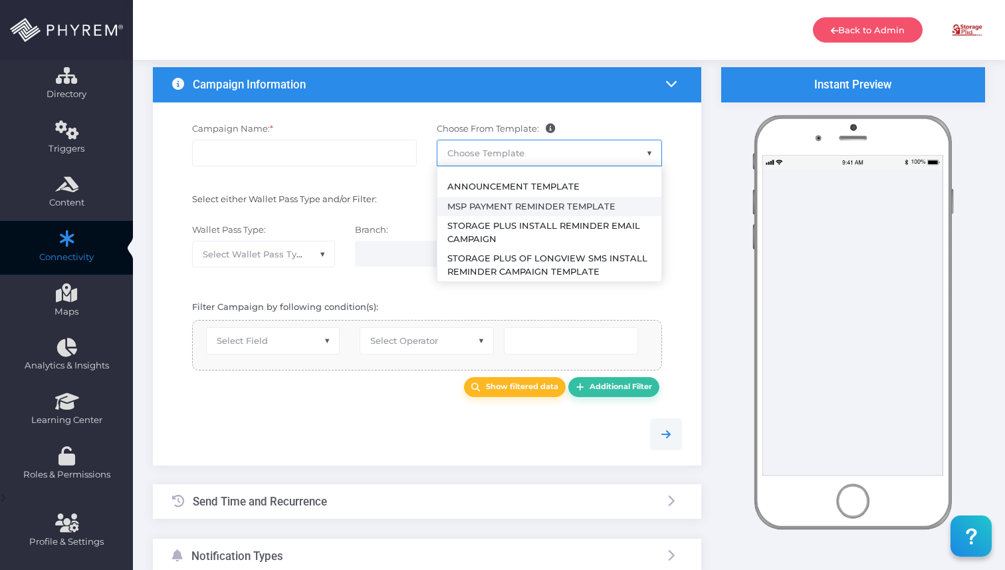
select select "2459"
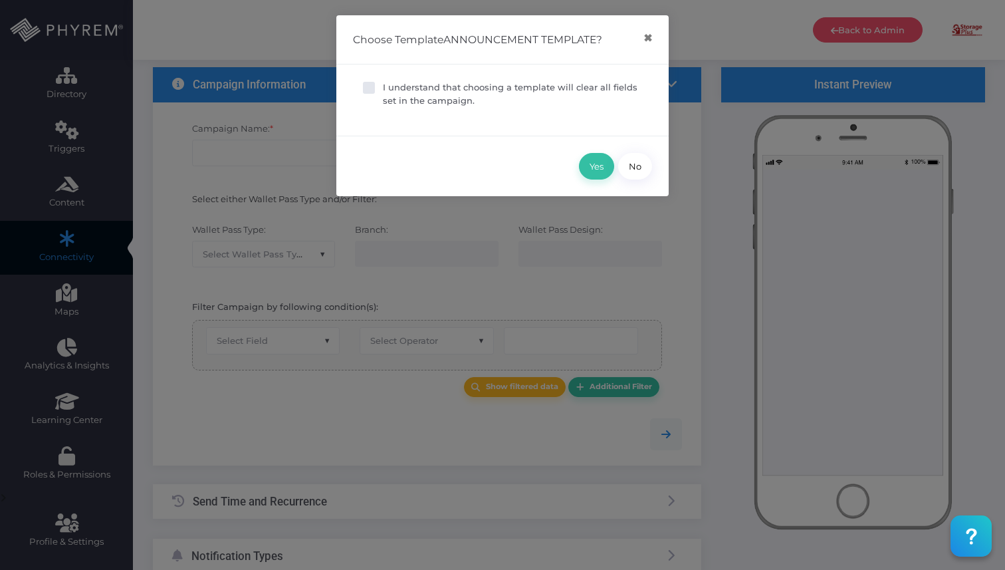
click at [420, 98] on p "I understand that choosing a template will clear all fields set in the campaign." at bounding box center [512, 94] width 259 height 26
click at [392, 90] on input "I understand that choosing a template will clear all fields set in the campaign." at bounding box center [387, 85] width 9 height 9
checkbox input "true"
click at [600, 172] on button "Yes" at bounding box center [596, 166] width 35 height 27
type input "Announcement Template"
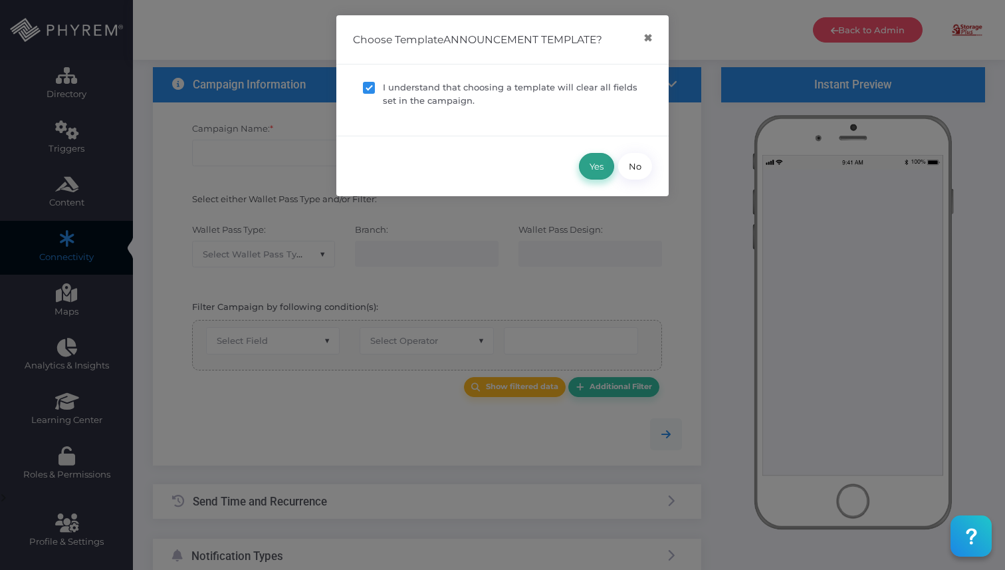
select select "15"
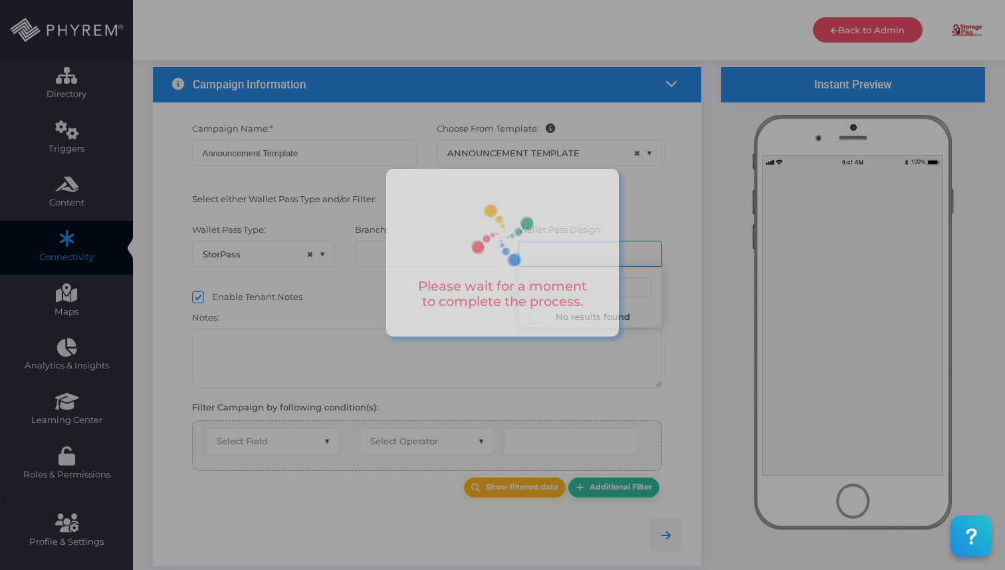
select select "624"
select select "2112"
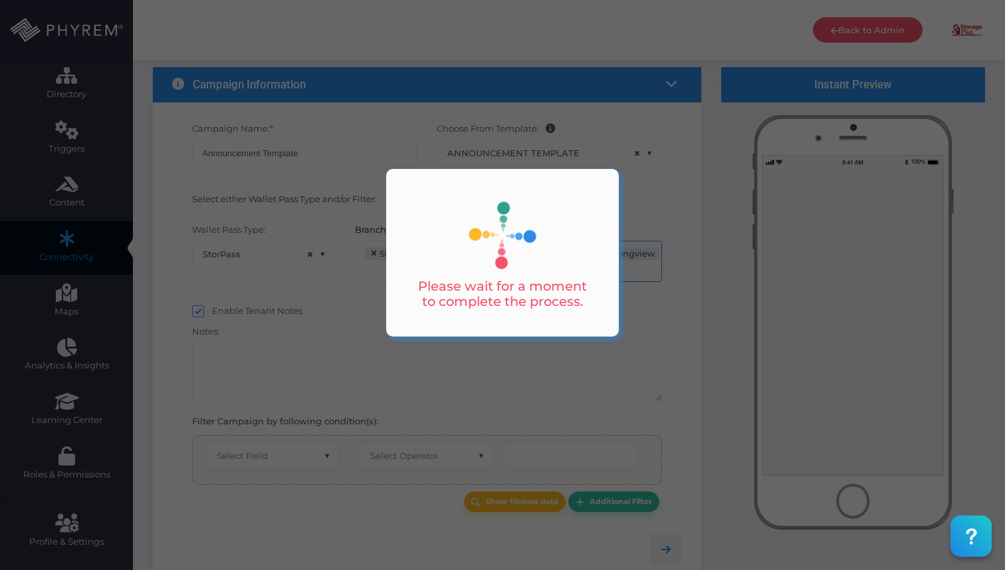
select select "equals"
select select "pr_wallet_users.user_pass_status"
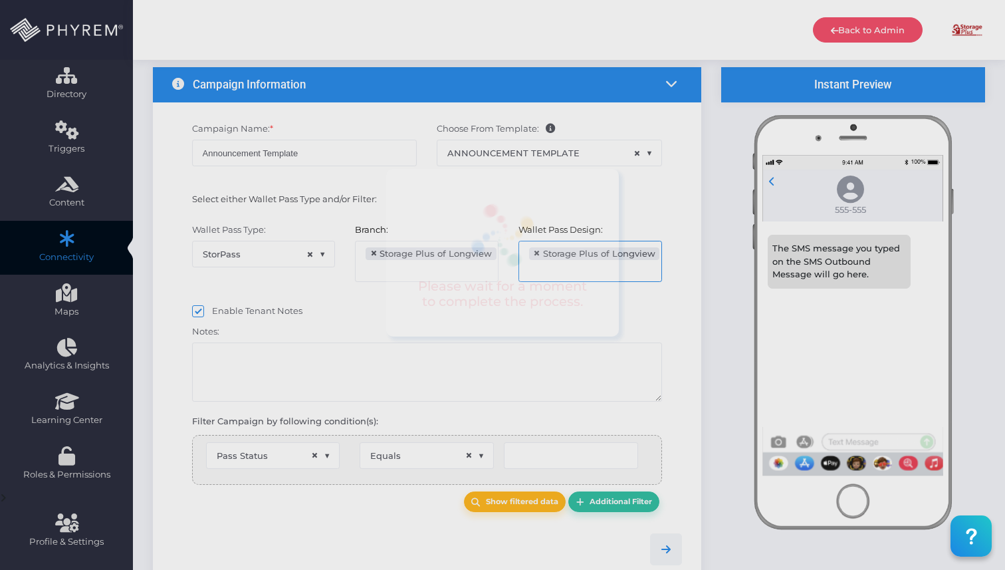
type input "Created"
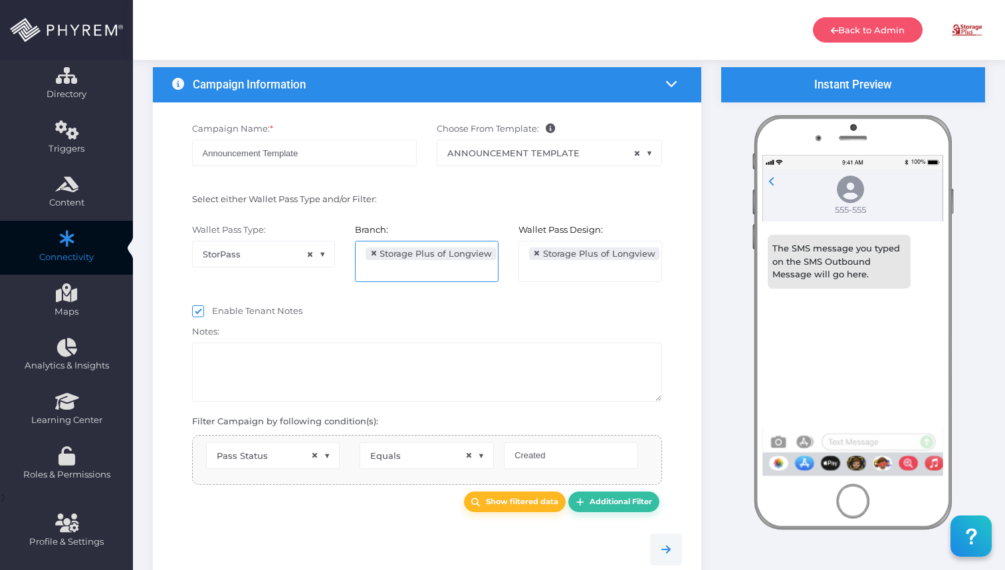
click at [449, 269] on input "search" at bounding box center [418, 268] width 104 height 11
select select "pr_wallet_users.voided"
select select "equals"
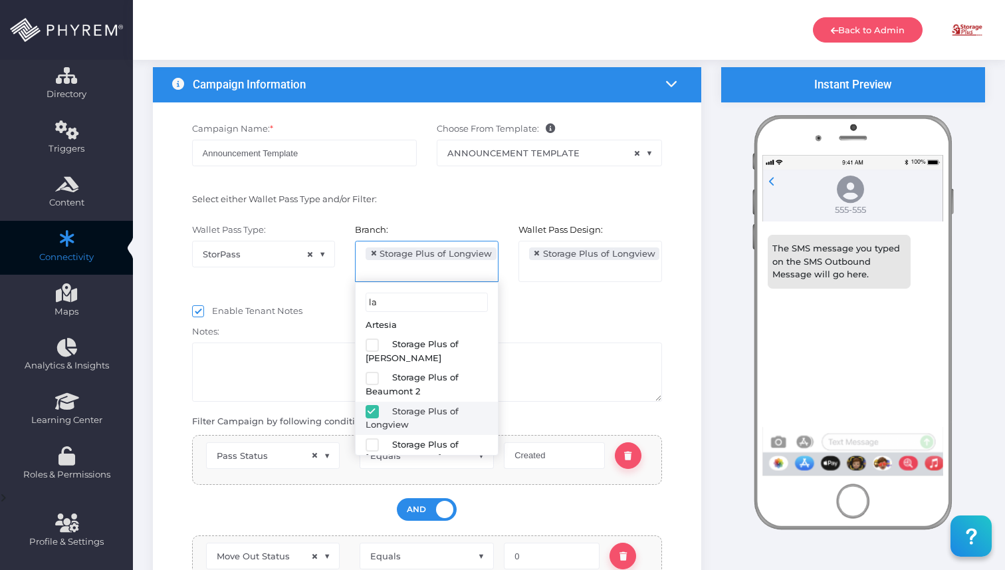
scroll to position [0, 0]
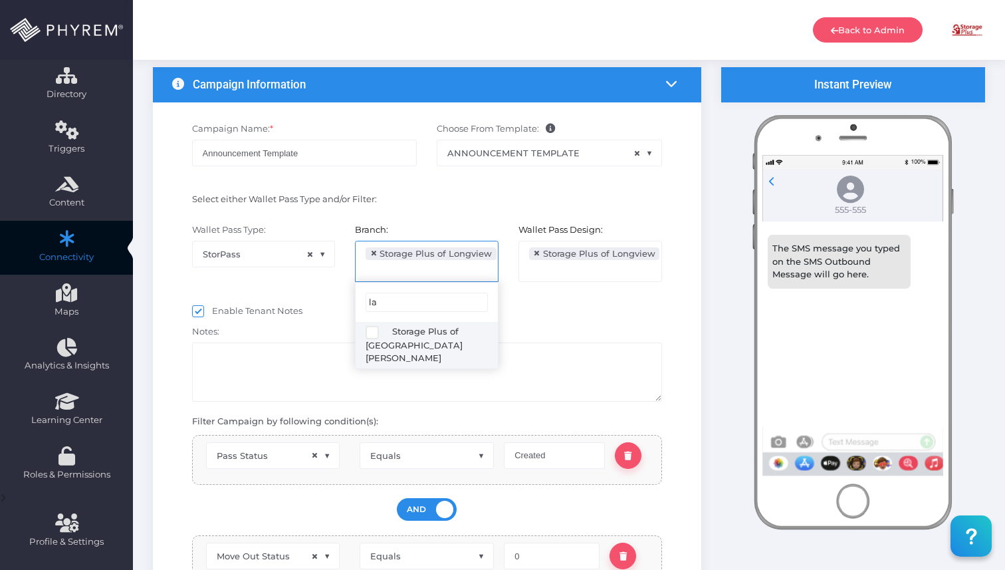
type input "la"
select select "616"
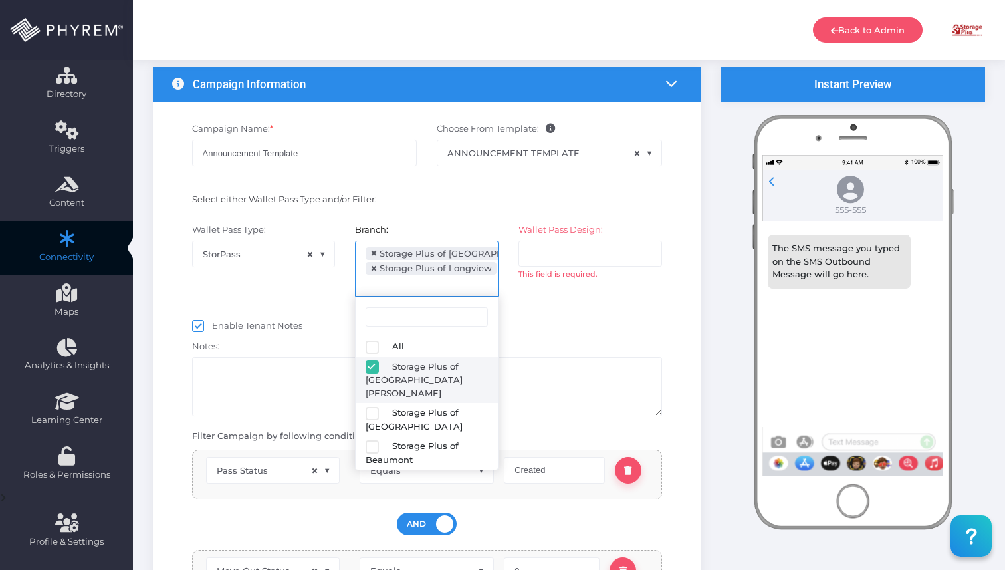
click at [372, 269] on span "×" at bounding box center [373, 269] width 7 height 0
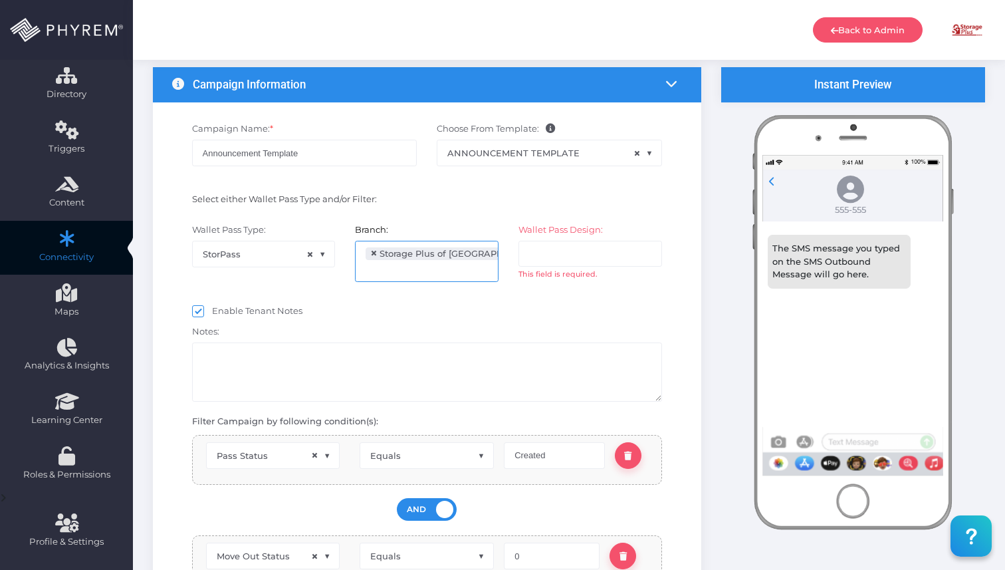
click at [568, 261] on ul at bounding box center [590, 253] width 142 height 25
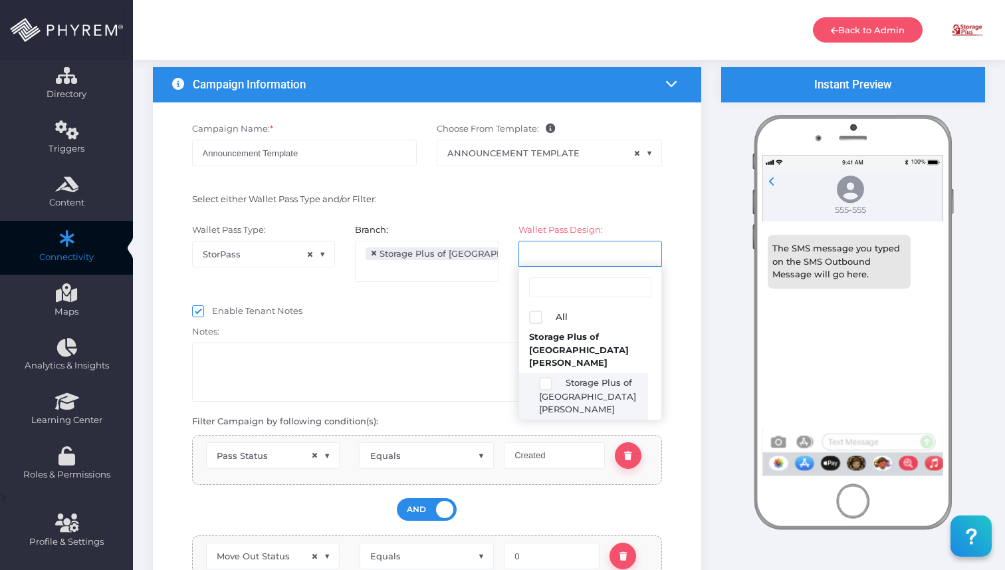
select select "2424"
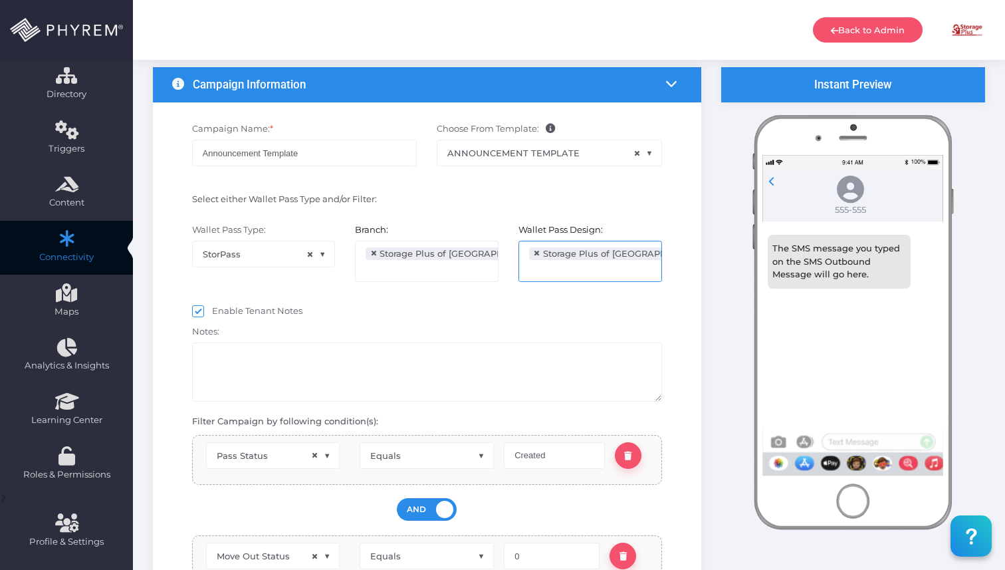
click at [437, 207] on div at bounding box center [549, 201] width 245 height 17
click at [324, 156] on input "Announcement Template" at bounding box center [304, 153] width 225 height 27
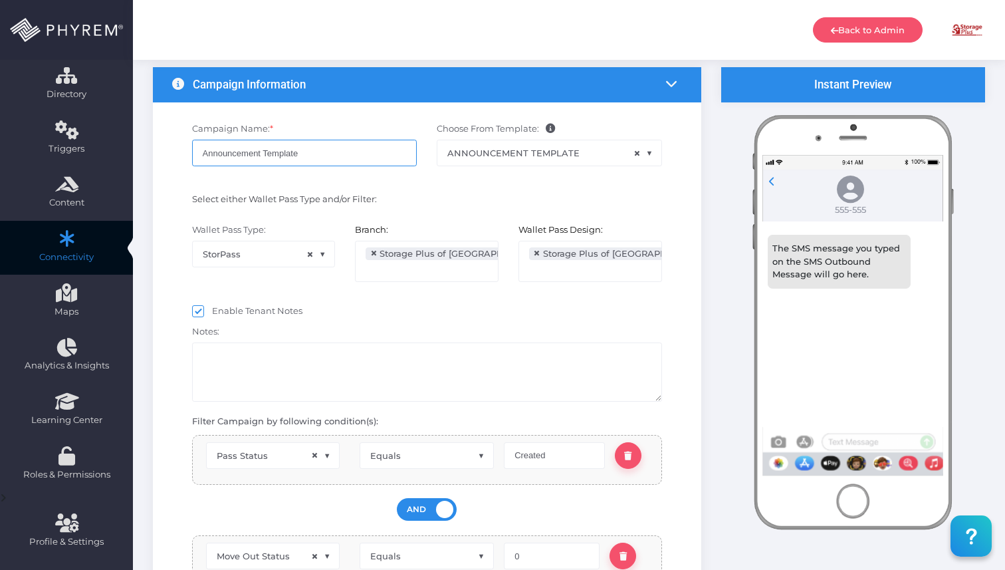
click at [324, 156] on input "Announcement Template" at bounding box center [304, 153] width 225 height 27
type input "Lake Charles Office Closure"
click at [352, 308] on div "Enable Tenant Notes" at bounding box center [427, 313] width 470 height 17
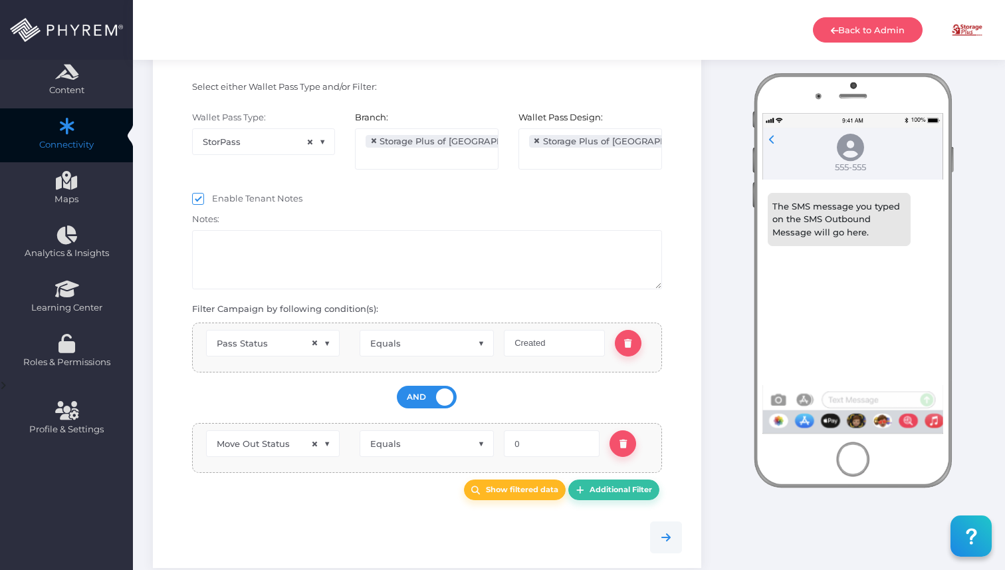
scroll to position [199, 0]
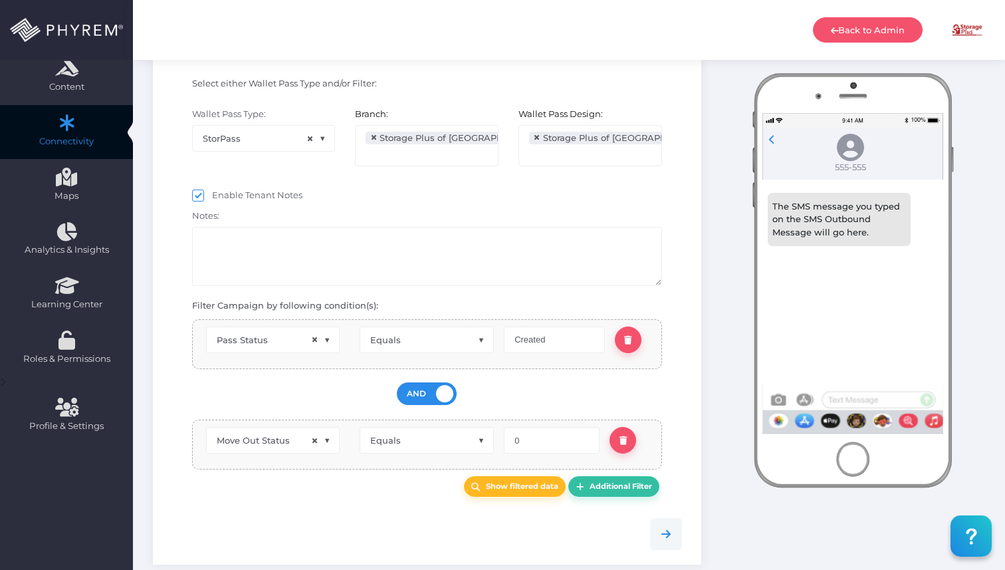
click at [202, 193] on span at bounding box center [198, 195] width 12 height 12
click at [212, 193] on input "Enable Tenant Notes" at bounding box center [216, 193] width 9 height 9
checkbox input "false"
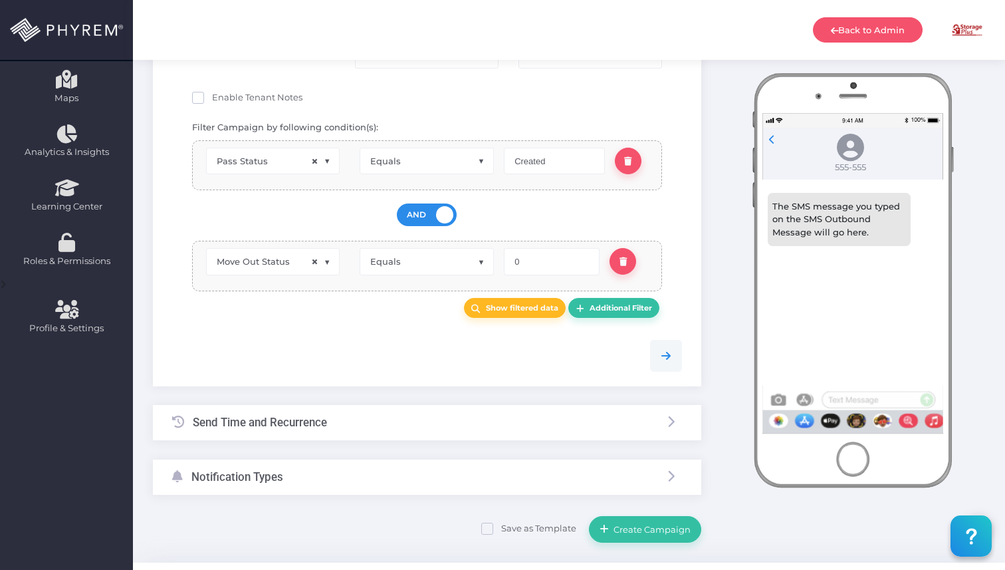
scroll to position [329, 0]
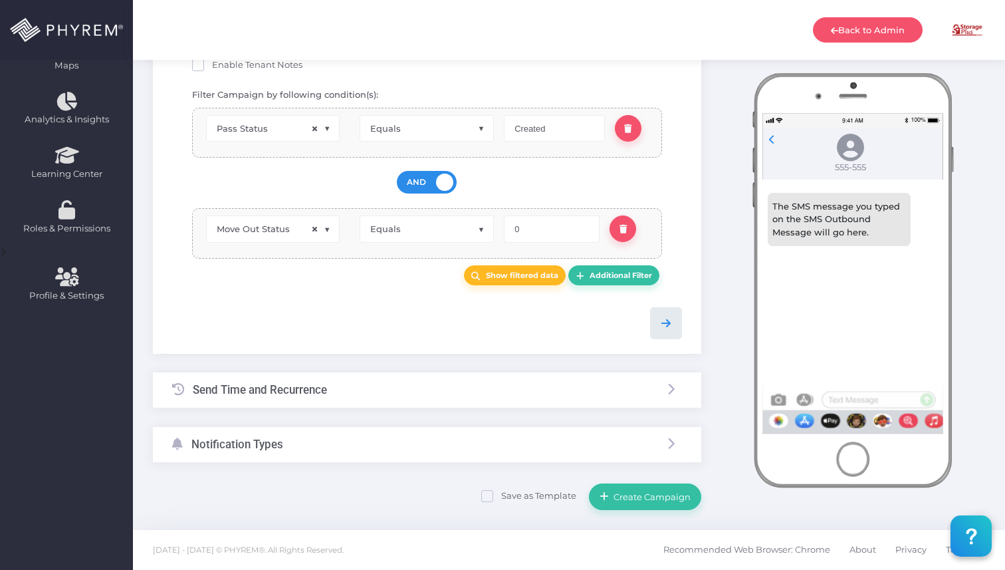
click at [667, 334] on link at bounding box center [666, 323] width 32 height 32
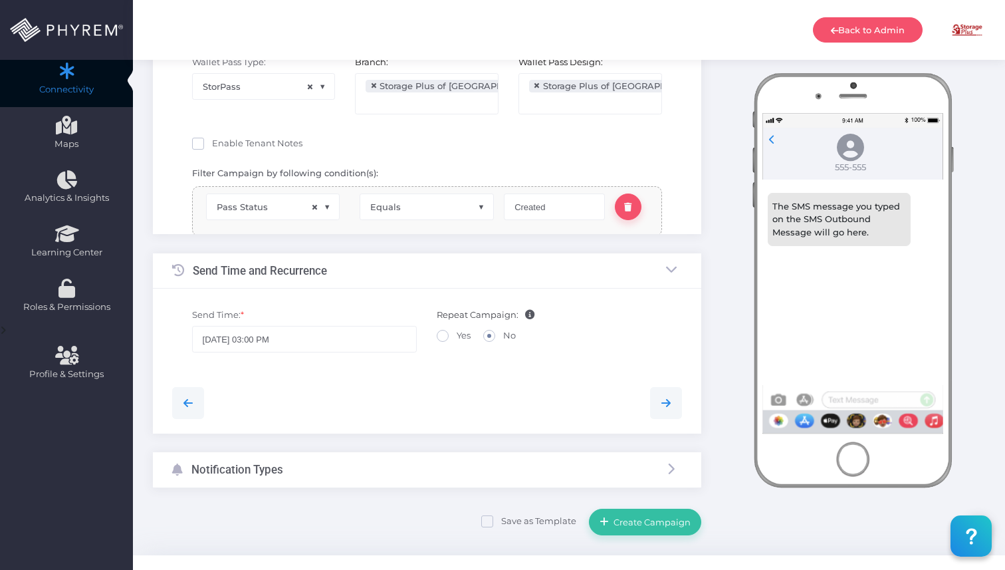
scroll to position [112, 0]
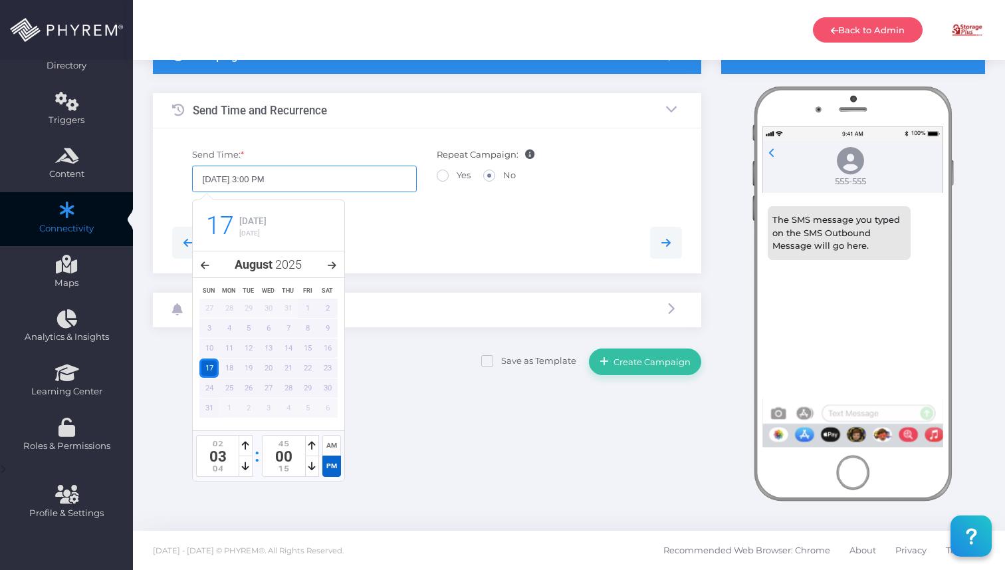
click at [343, 175] on input "08/17/2025 3:00 PM" at bounding box center [304, 179] width 225 height 27
click at [337, 265] on div "August 2025" at bounding box center [269, 264] width 152 height 27
click at [331, 265] on icon at bounding box center [332, 265] width 9 height 9
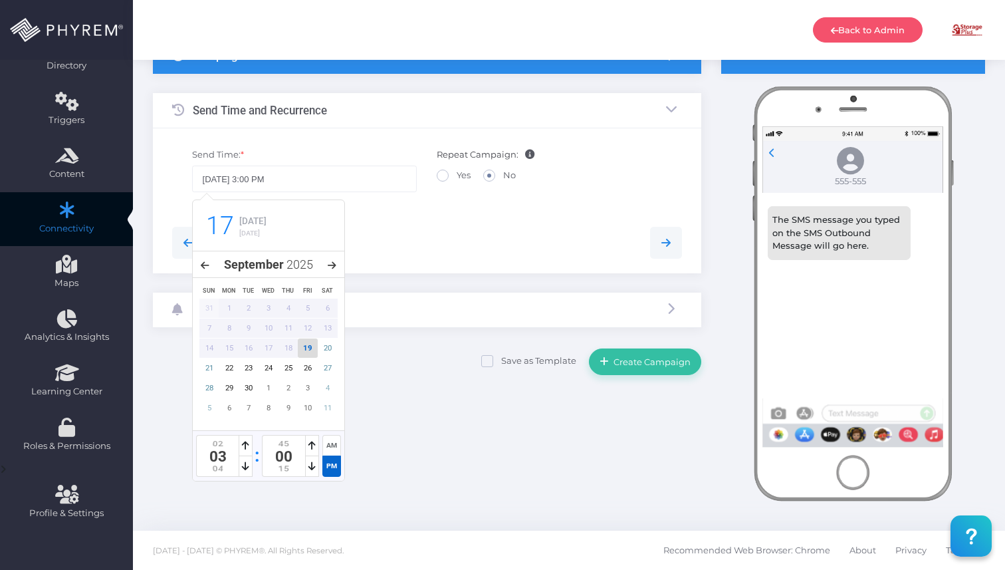
click at [307, 352] on div "19" at bounding box center [308, 347] width 20 height 19
type input "09/19/2025 3:00 PM"
click at [490, 247] on div at bounding box center [427, 243] width 530 height 32
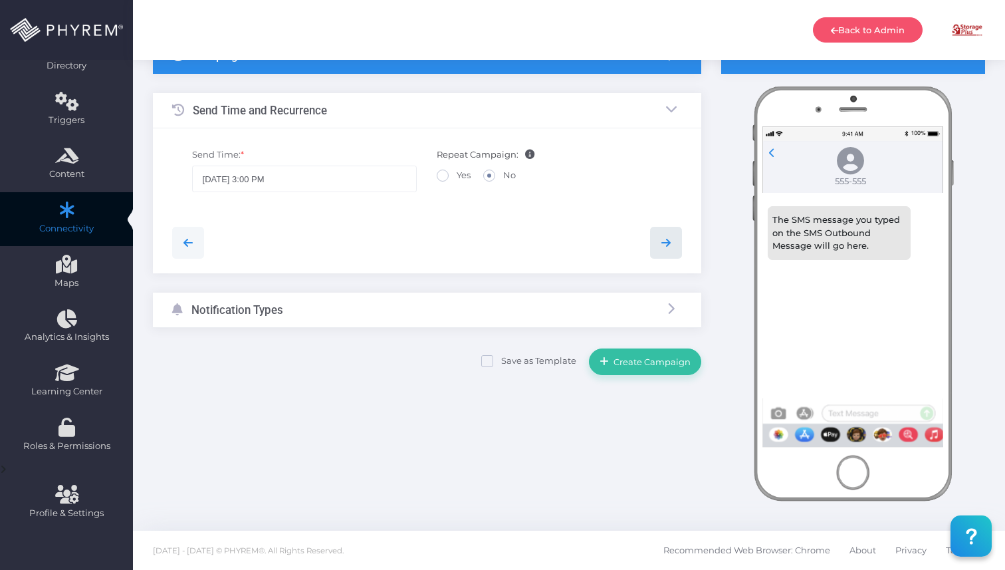
click at [670, 239] on icon at bounding box center [666, 243] width 16 height 16
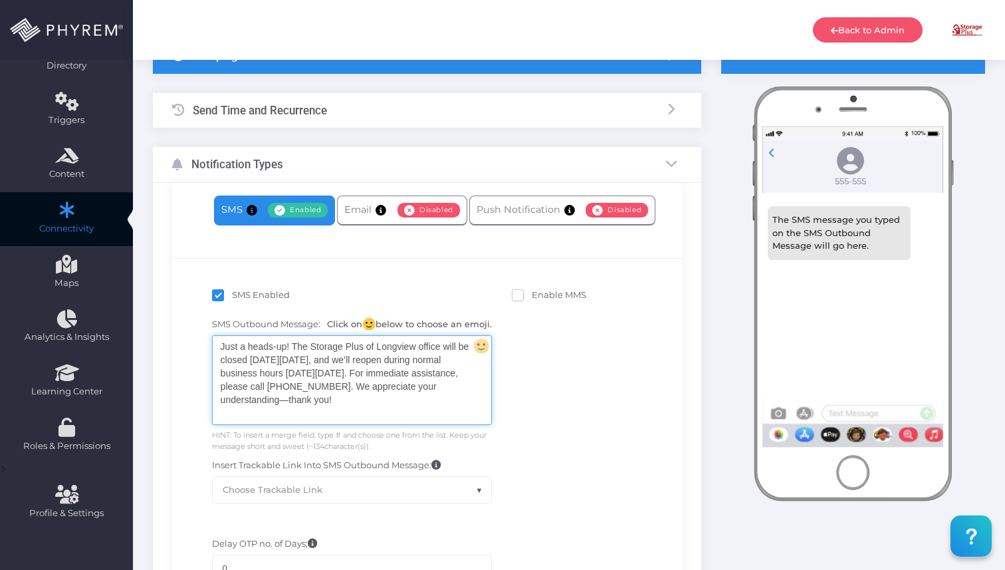
click at [325, 382] on div "Just a heads-up! The Storage Plus of Longview office will be closed on Monday, …" at bounding box center [352, 380] width 279 height 88
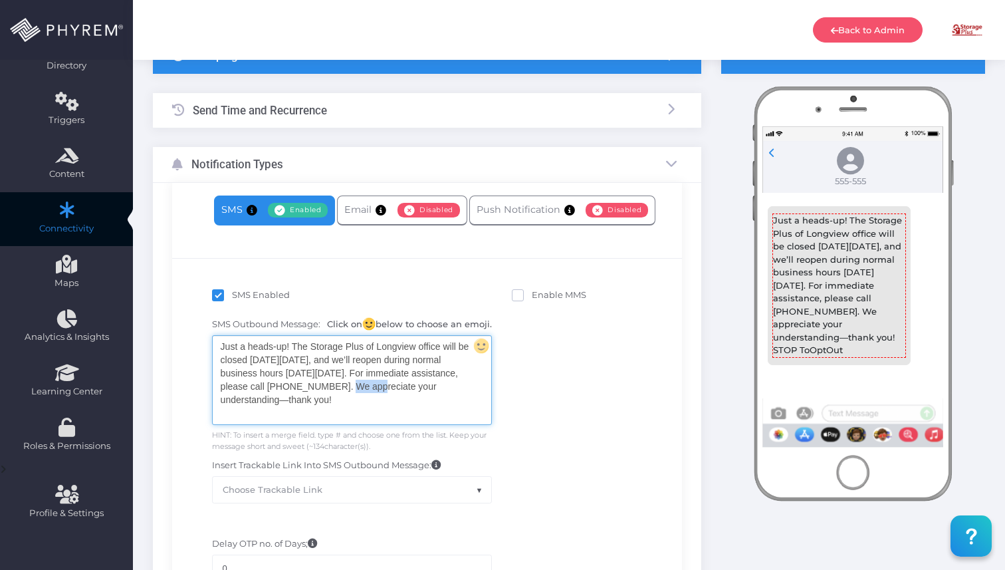
click at [325, 382] on div "Just a heads-up! The Storage Plus of Longview office will be closed on Monday, …" at bounding box center [352, 380] width 279 height 88
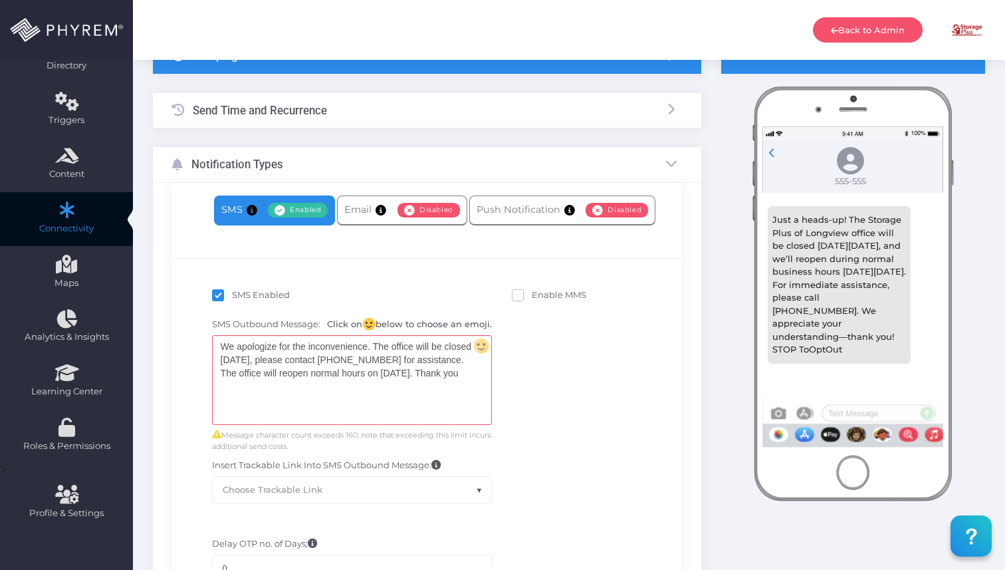
click at [616, 340] on div "SMS Outbound Message: Click on below to choose an emoji. We apologize for the i…" at bounding box center [427, 410] width 490 height 198
click at [360, 221] on link "Email Enabled Disabled" at bounding box center [402, 210] width 130 height 30
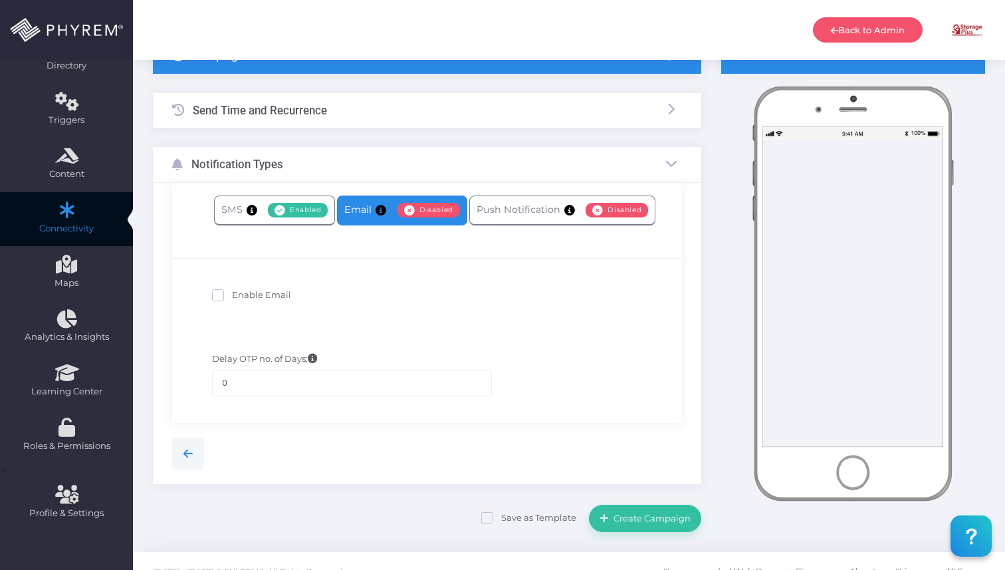
click at [223, 293] on span at bounding box center [218, 295] width 12 height 12
click at [232, 293] on input "Enable Email" at bounding box center [236, 293] width 9 height 9
checkbox input "true"
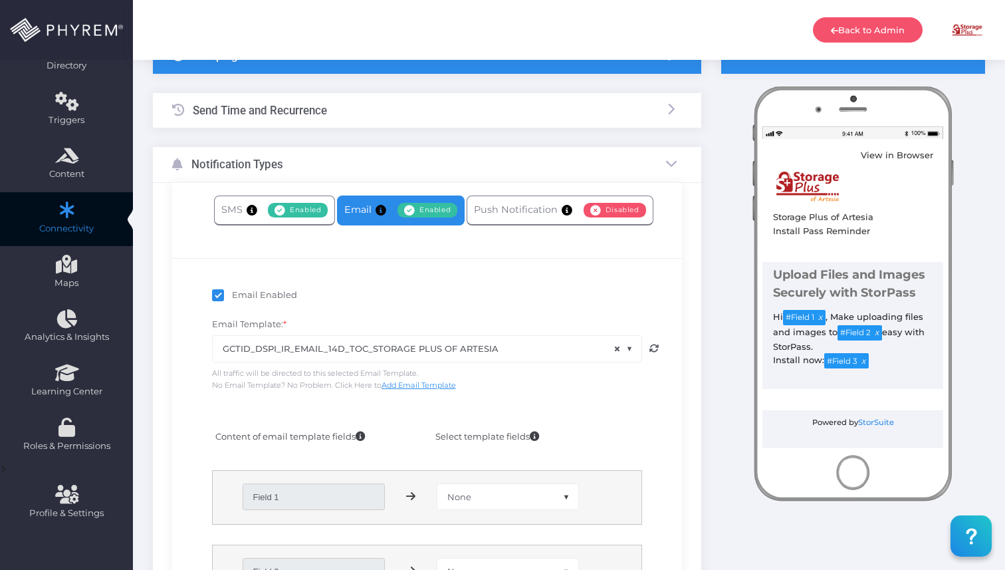
click at [563, 356] on span "× GCTID_DSPI_IR_EMAIL_14D_TOC_STORAGE PLUS OF ARTESIA" at bounding box center [427, 348] width 429 height 25
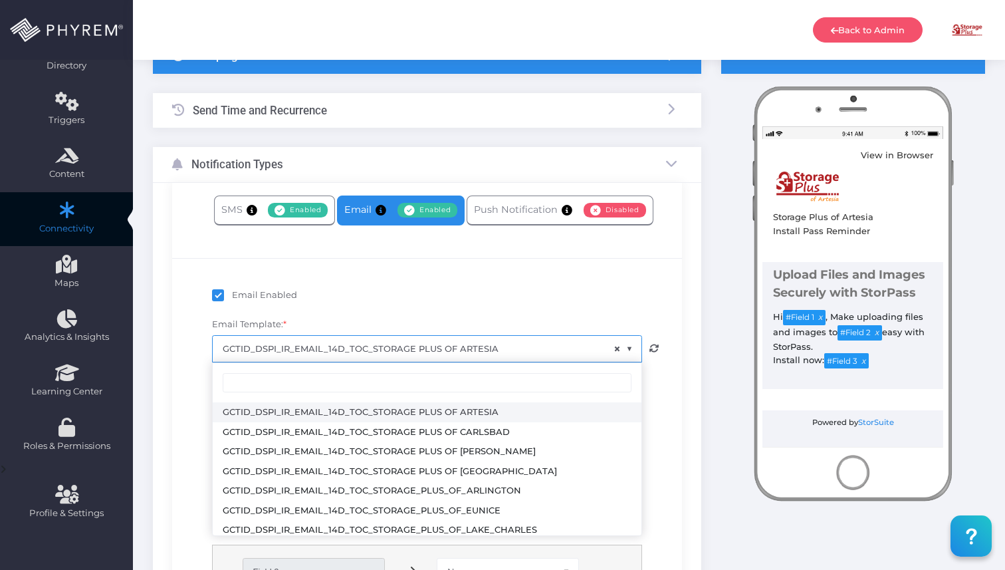
click at [533, 379] on input "search" at bounding box center [427, 383] width 409 height 20
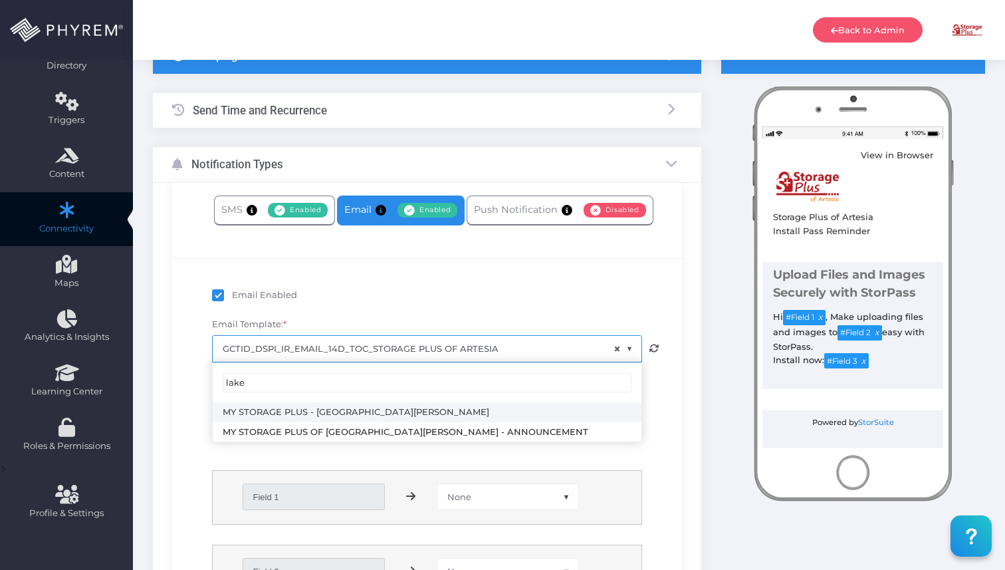
type input "lake"
select select "3730"
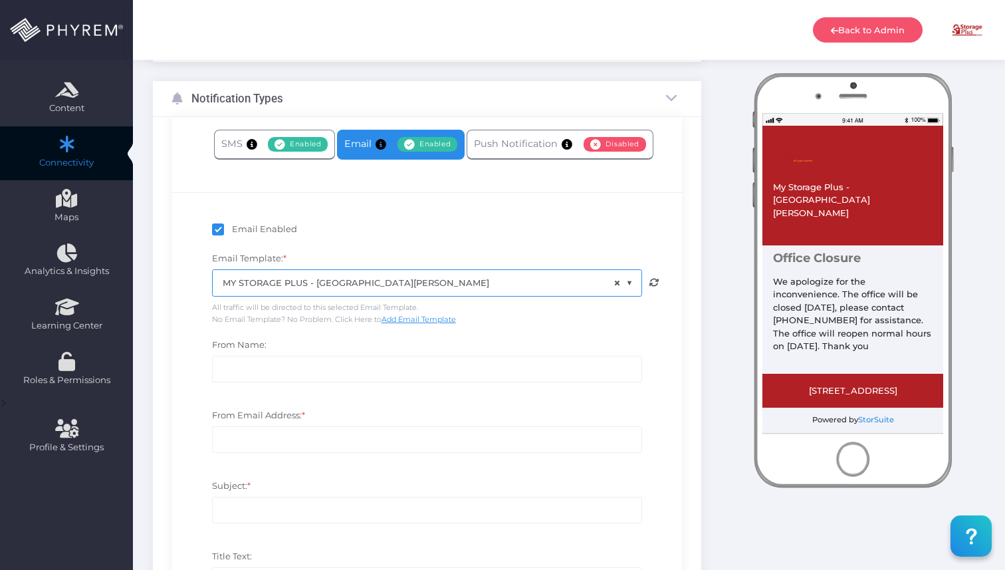
scroll to position [178, 0]
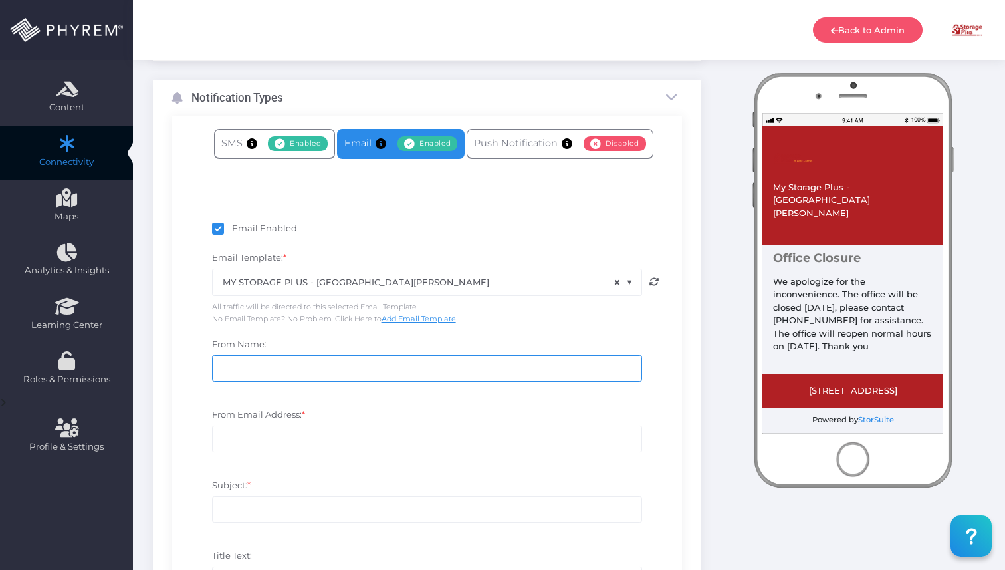
click at [496, 375] on input "From Name:" at bounding box center [427, 368] width 430 height 27
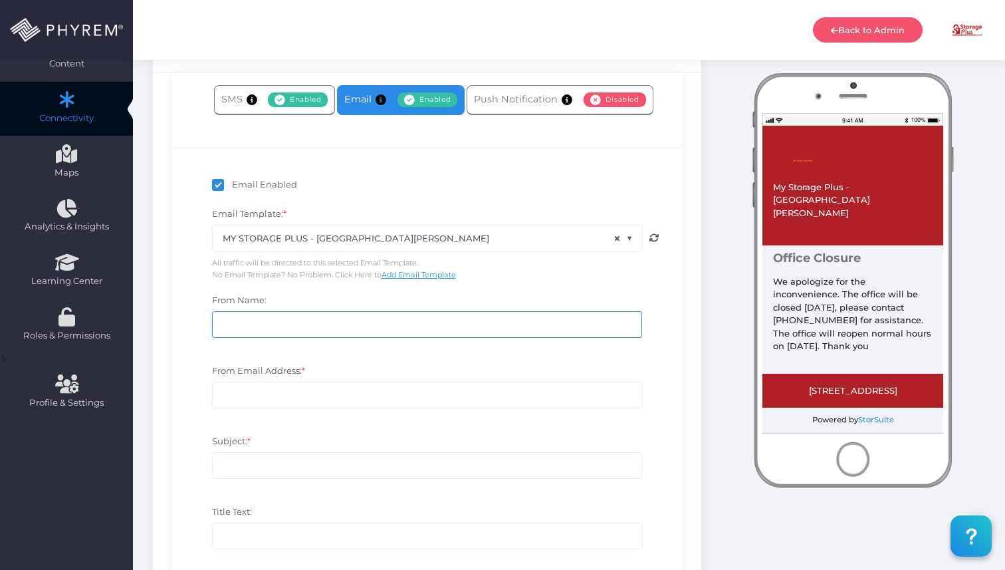
scroll to position [223, 0]
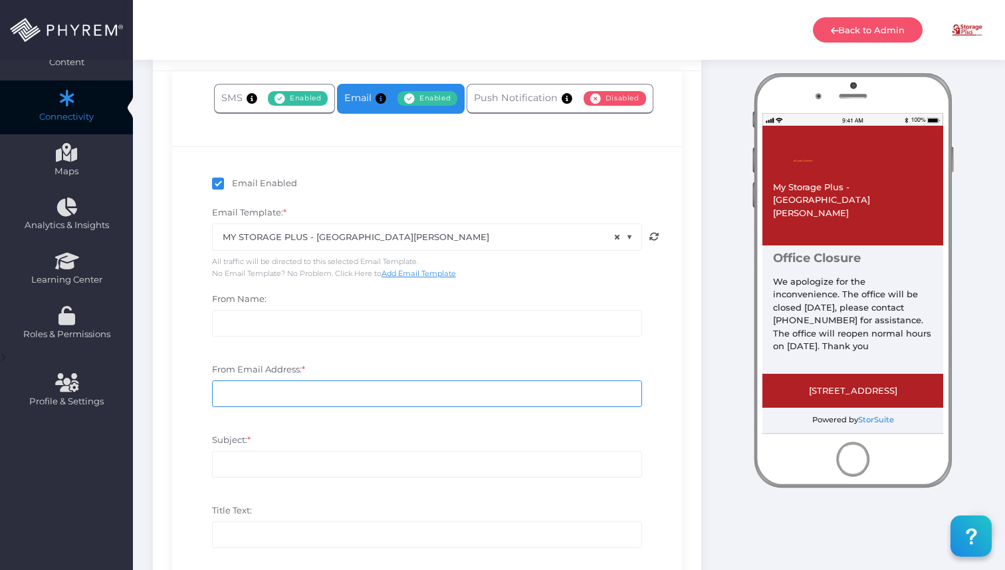
click at [461, 400] on input "From Email Address: *" at bounding box center [427, 393] width 430 height 27
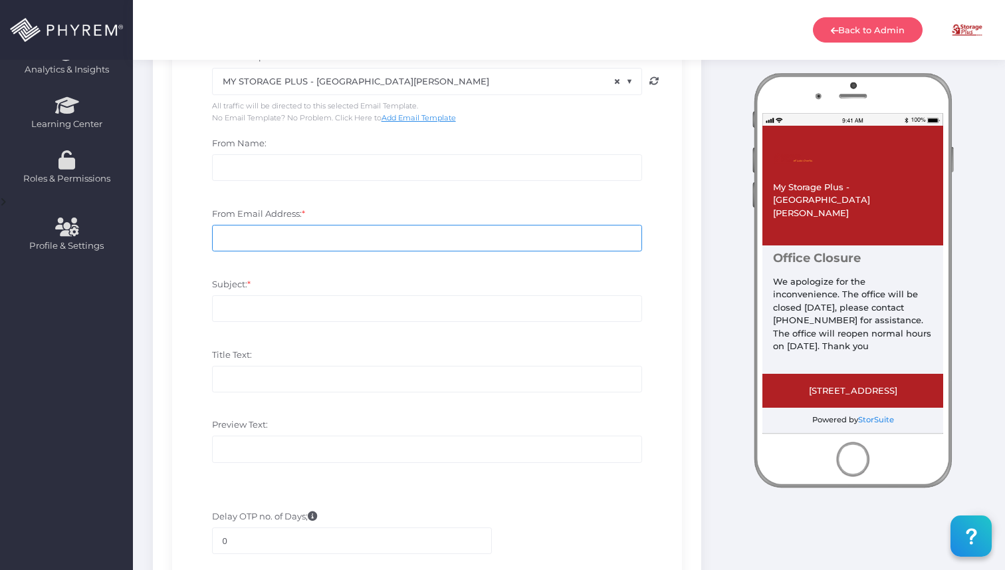
scroll to position [378, 0]
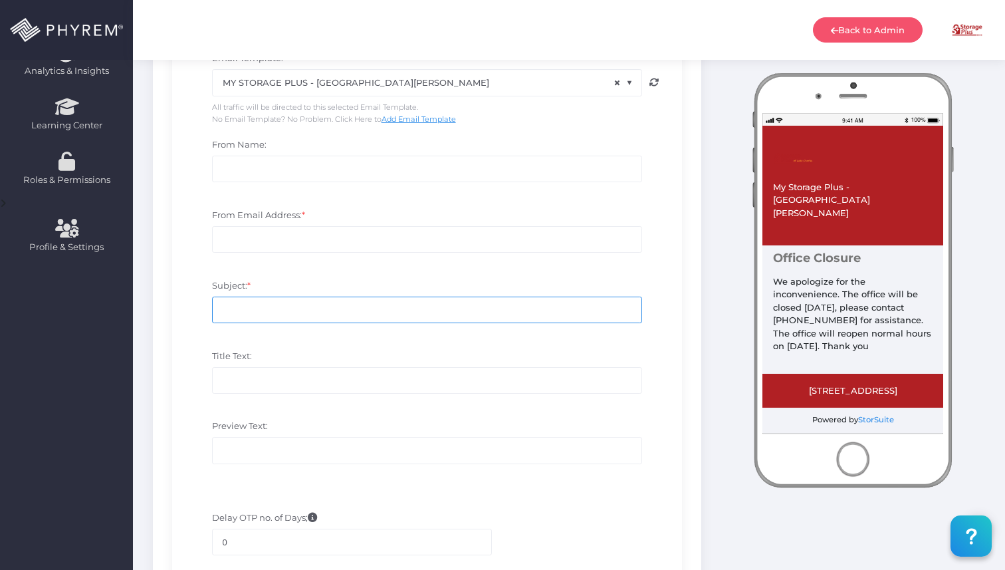
click at [342, 321] on input "Subject: *" at bounding box center [427, 310] width 430 height 27
click at [224, 306] on input "Lake Charles" at bounding box center [427, 310] width 430 height 27
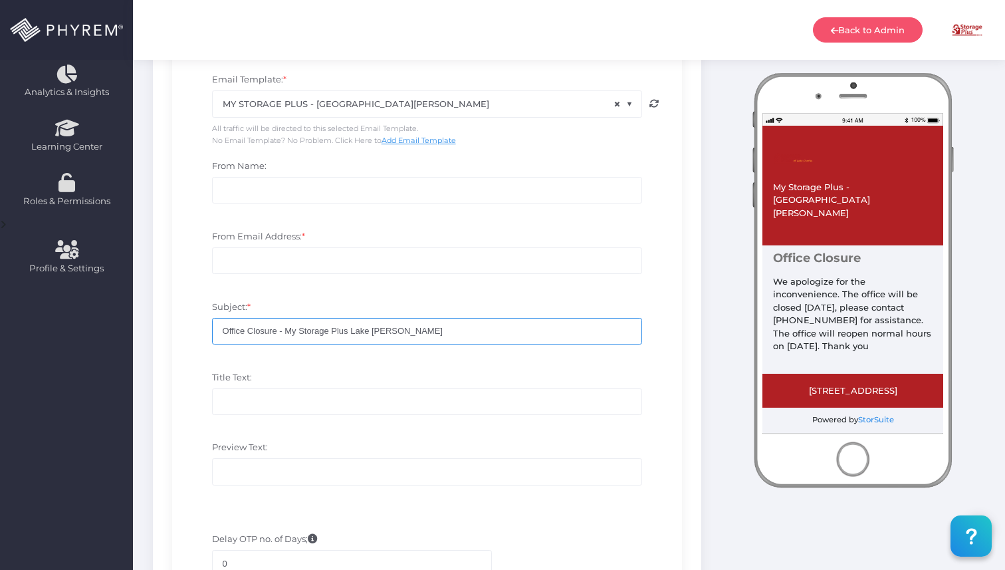
scroll to position [358, 0]
type input "Office Closure - My Storage Plus Lake [PERSON_NAME]"
click at [324, 257] on input "From Email Address: *" at bounding box center [427, 259] width 430 height 27
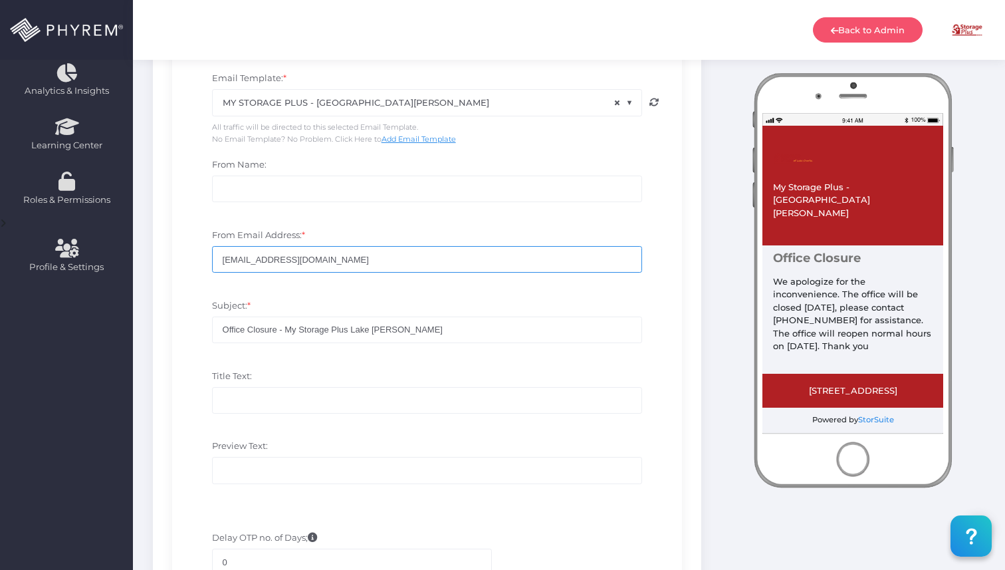
type input "no-reply@Storsuite.com"
click at [328, 257] on input "no-reply@Storsuite.com" at bounding box center [427, 259] width 430 height 27
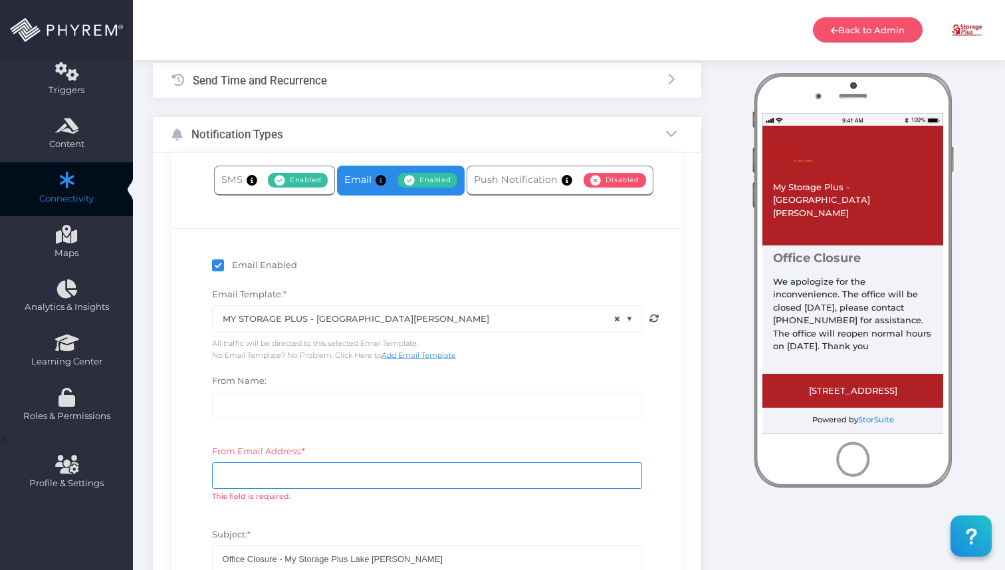
scroll to position [0, 0]
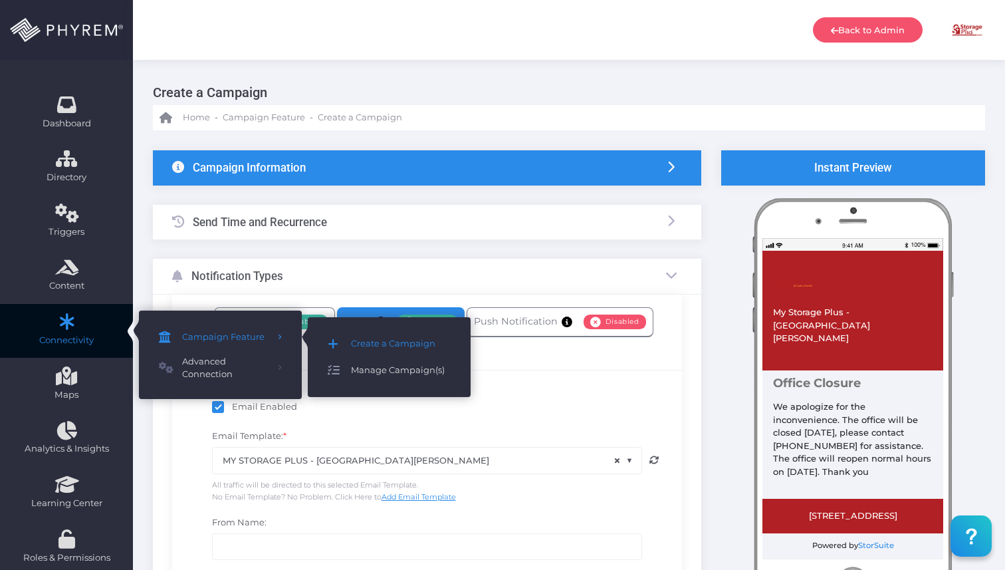
click at [361, 364] on span "Manage Campaign(s)" at bounding box center [401, 370] width 100 height 17
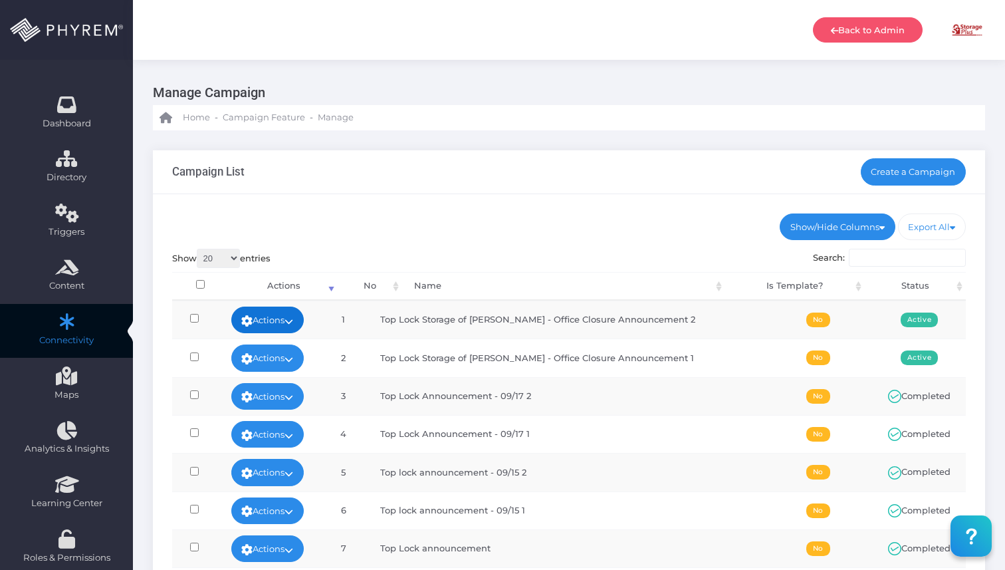
click at [273, 325] on link "Actions" at bounding box center [267, 319] width 73 height 27
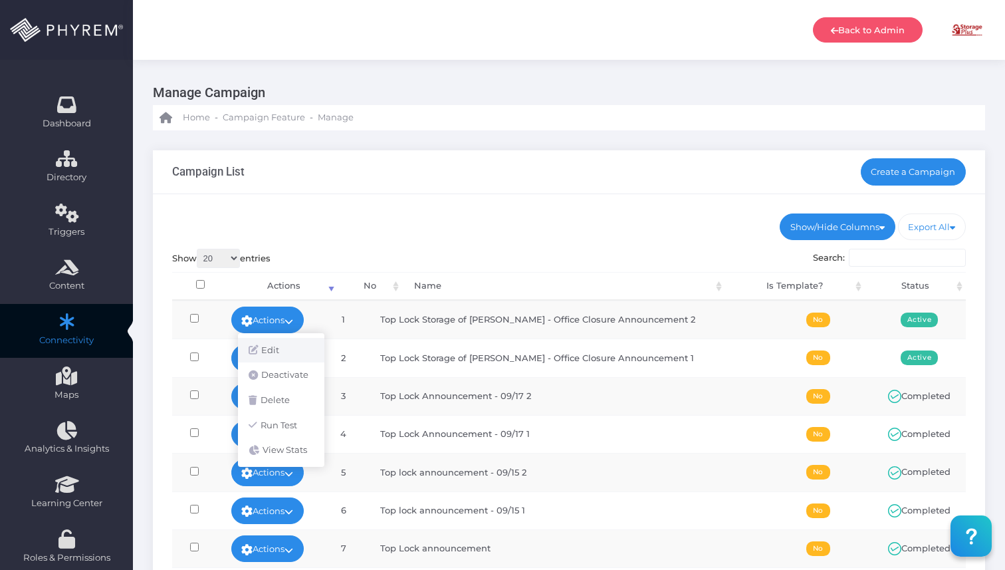
click at [285, 351] on link "Edit" at bounding box center [281, 350] width 86 height 25
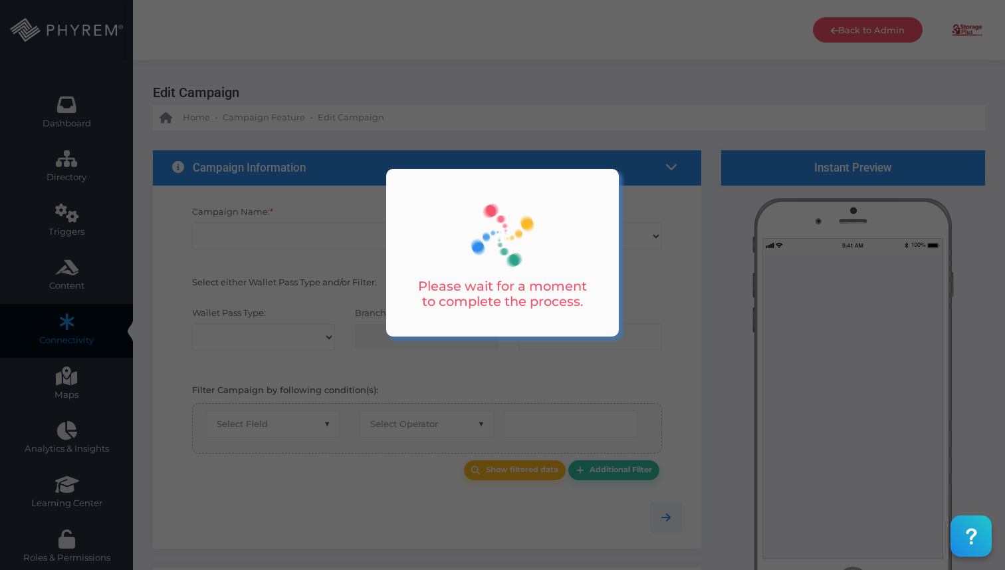
type input "Top Lock Storage of [PERSON_NAME] - Office Closure Announcement 2"
select select "15"
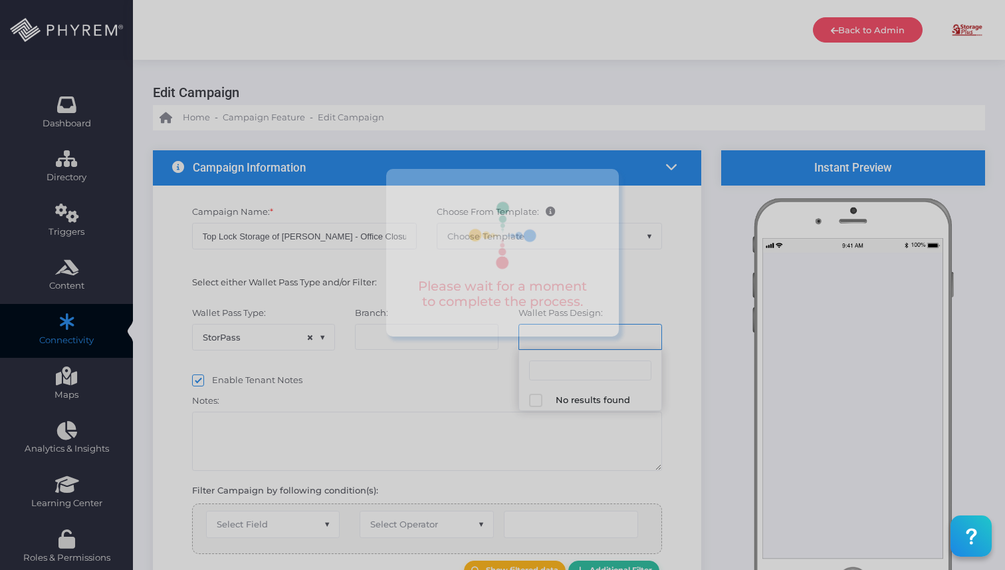
select select "626"
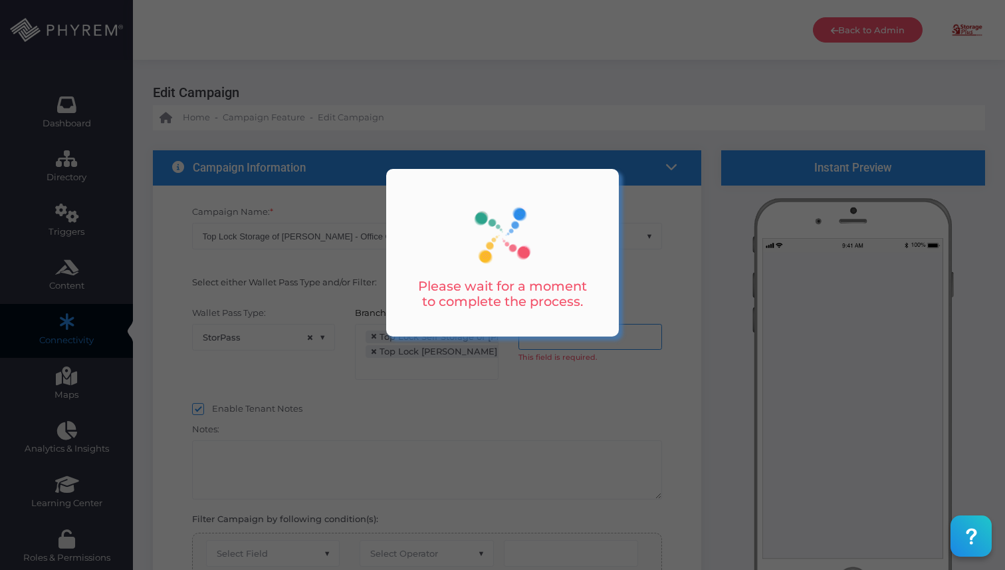
scroll to position [149, 0]
select select "equals"
select select "2687"
select select "pr_wallet_users.user_pass_status"
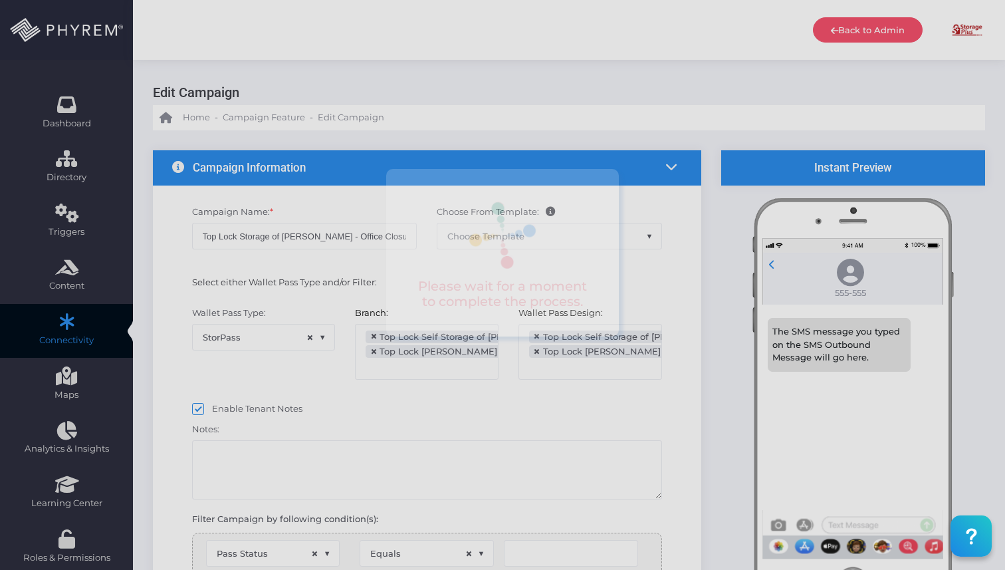
type input "Installed"
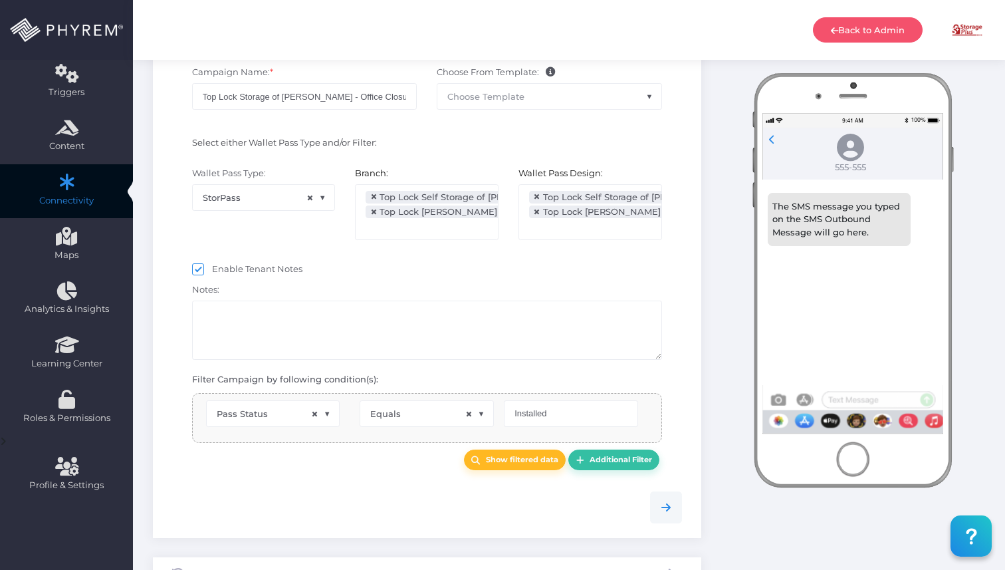
select select "pr_wallet_users.voided"
select select "equals"
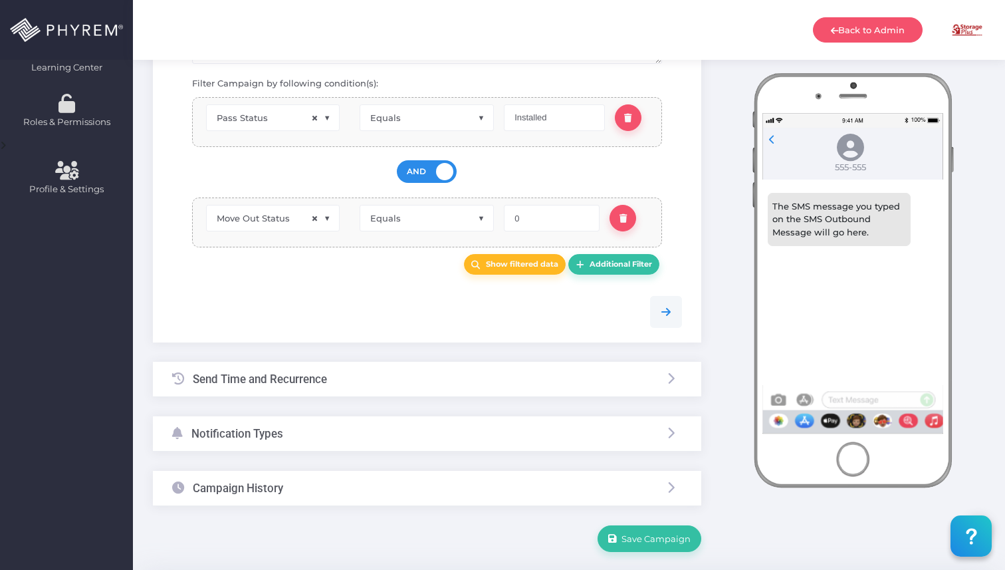
scroll to position [477, 0]
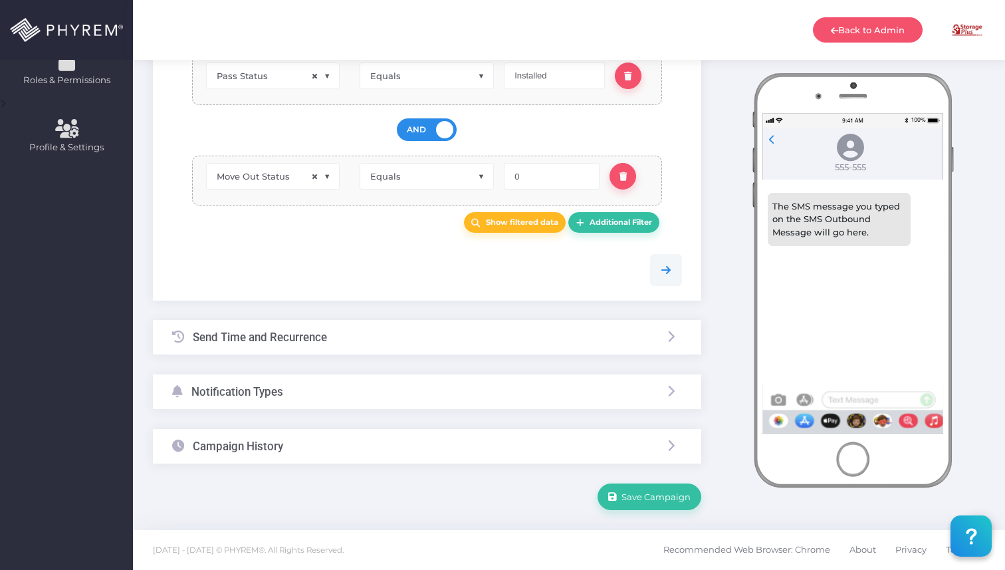
click at [283, 404] on div "Notification Types" at bounding box center [427, 391] width 548 height 35
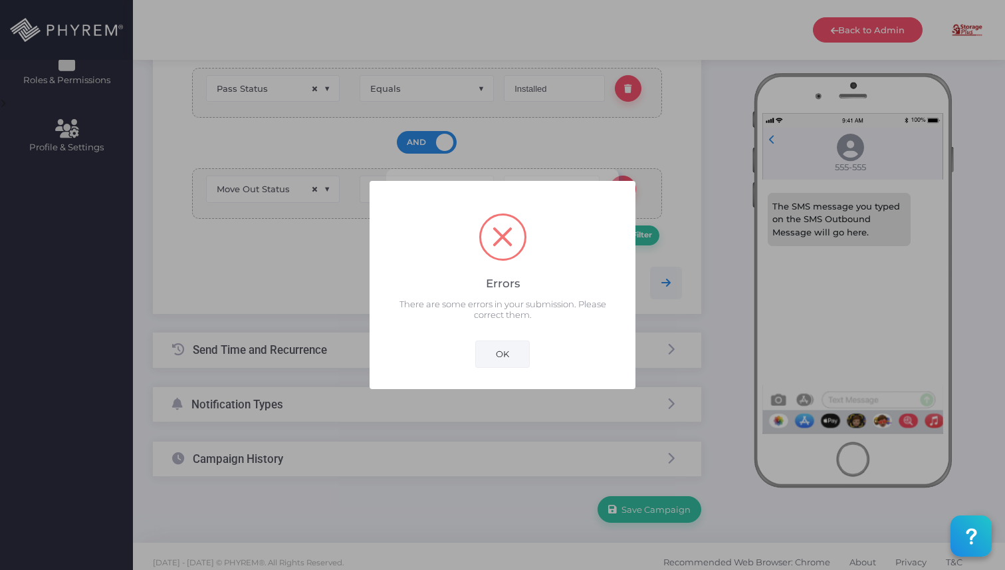
click at [523, 347] on button "OK" at bounding box center [502, 353] width 55 height 27
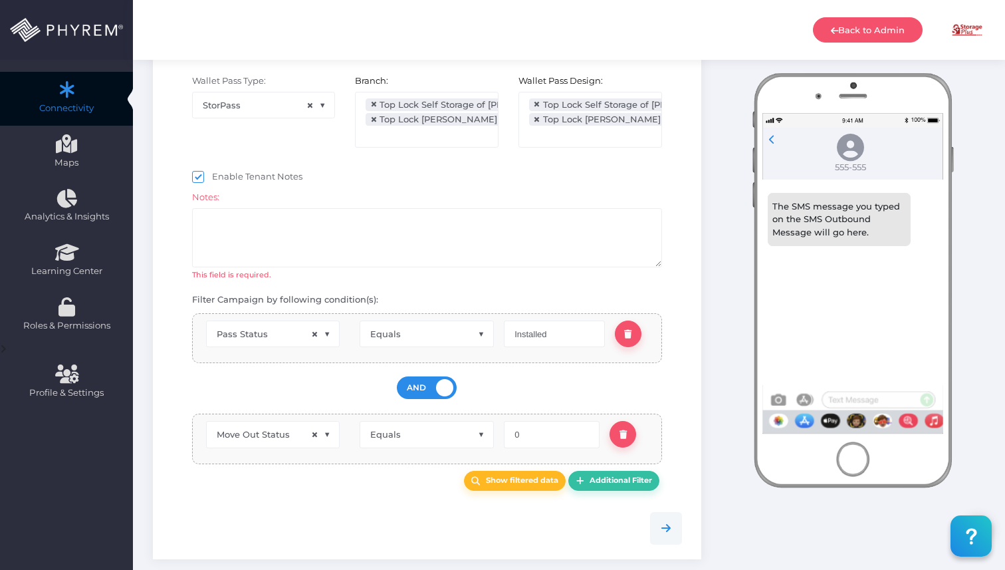
scroll to position [229, 0]
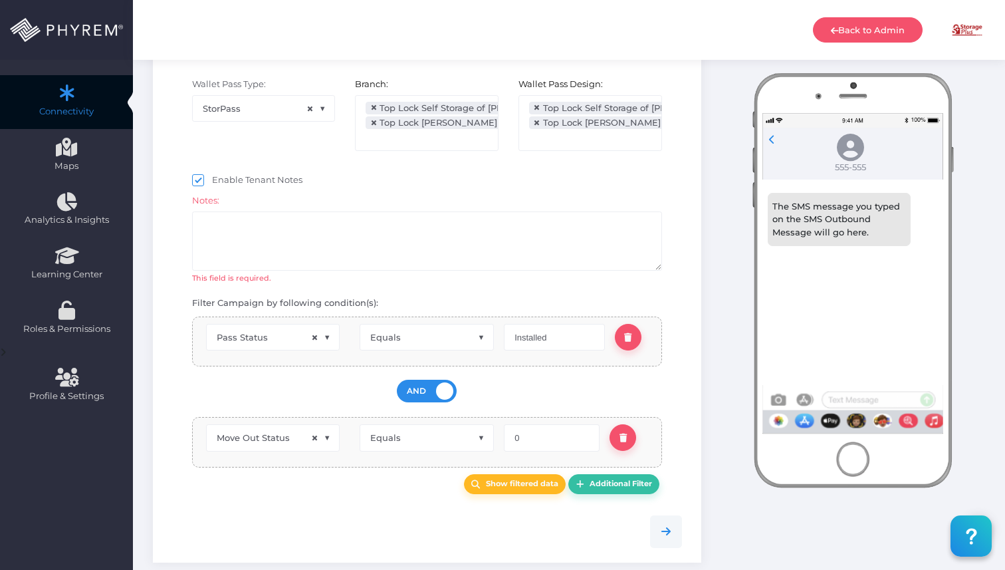
click at [220, 180] on span "Enable Tenant Notes" at bounding box center [257, 179] width 90 height 11
click at [220, 180] on input "Enable Tenant Notes" at bounding box center [216, 178] width 9 height 9
checkbox input "false"
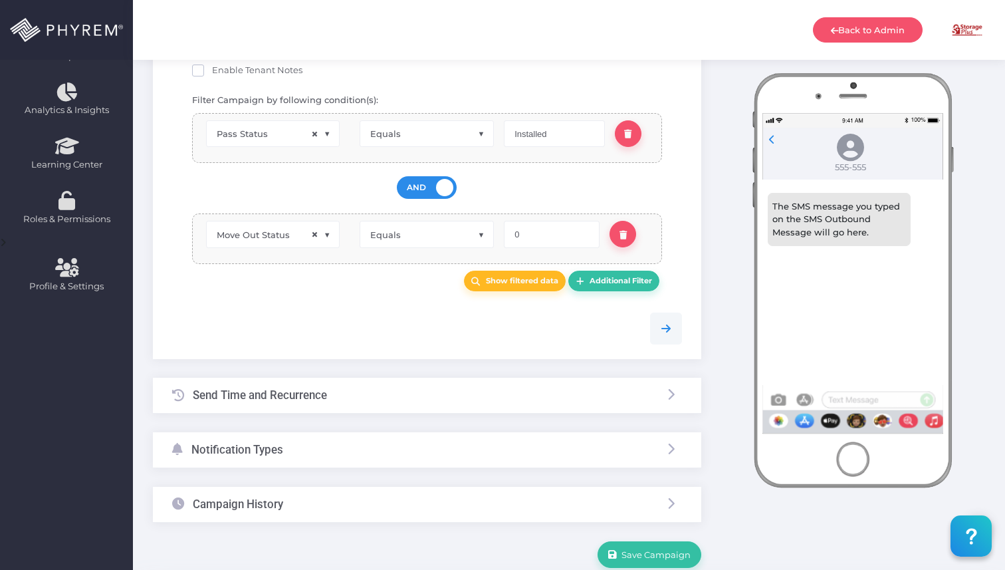
scroll to position [396, 0]
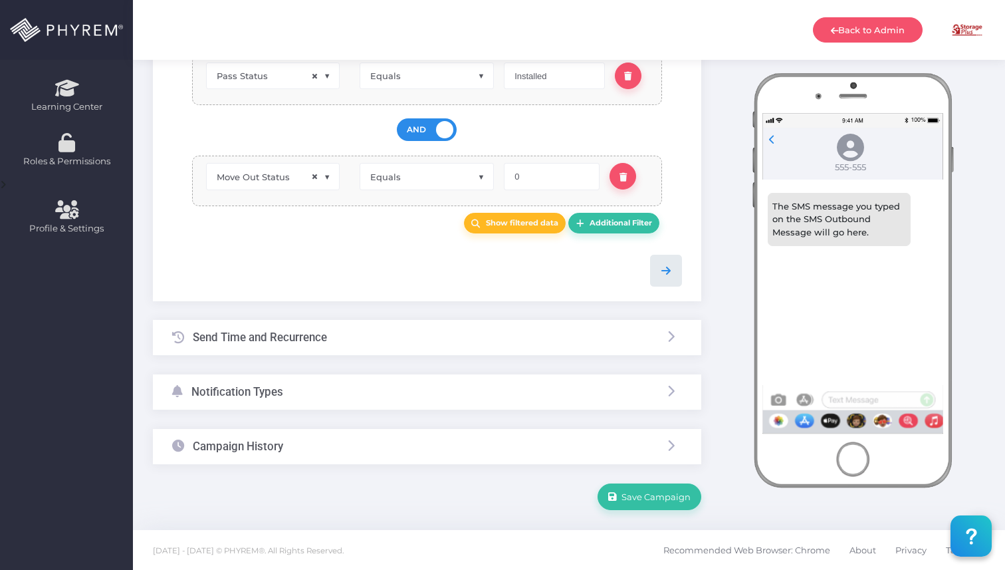
click at [671, 282] on link at bounding box center [666, 271] width 32 height 32
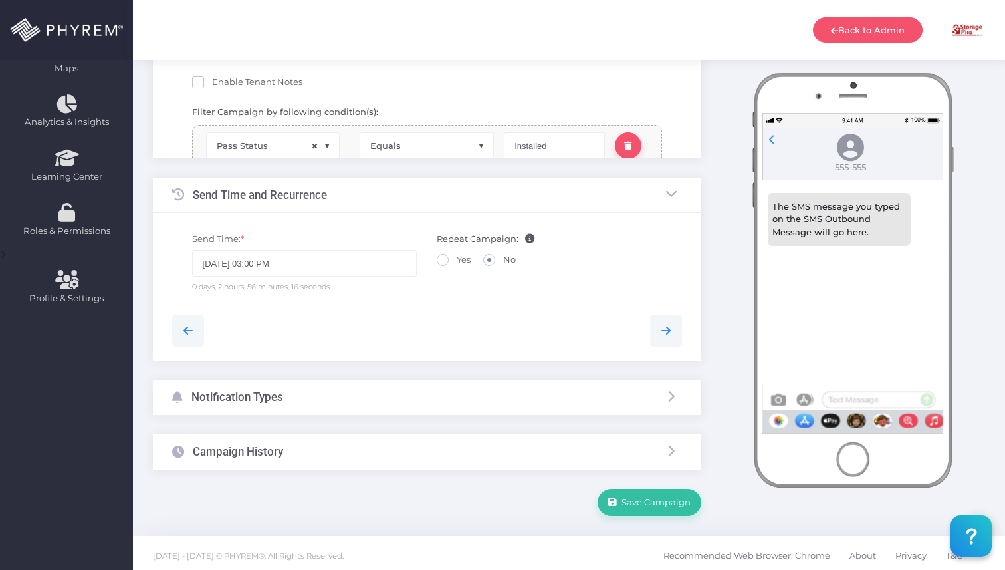
scroll to position [112, 0]
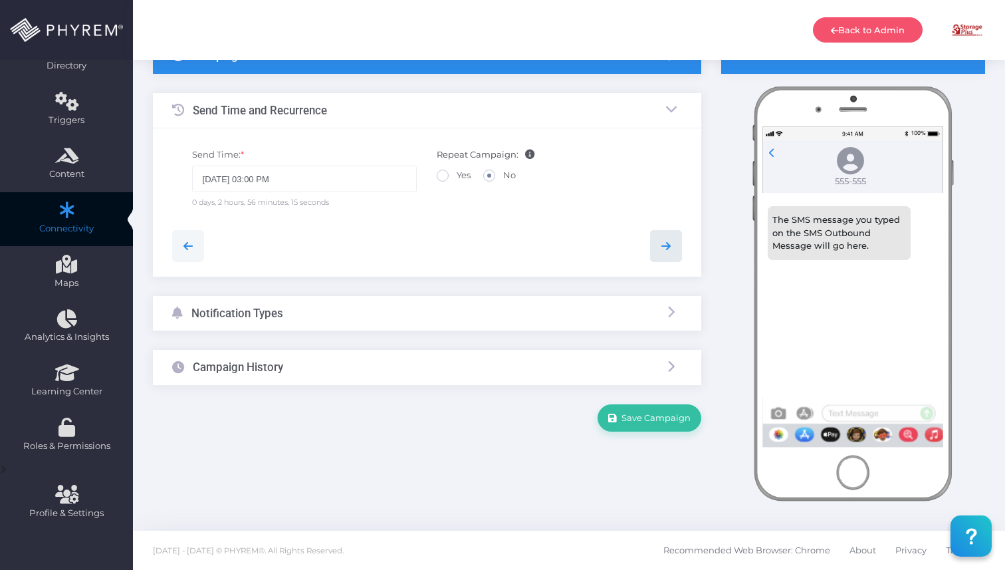
click at [669, 245] on icon at bounding box center [666, 246] width 16 height 16
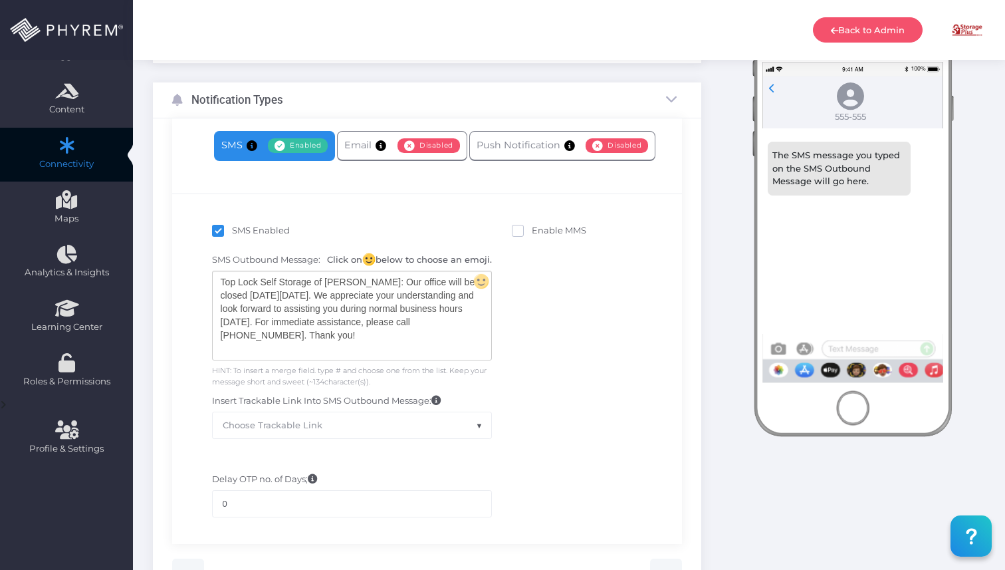
scroll to position [0, 0]
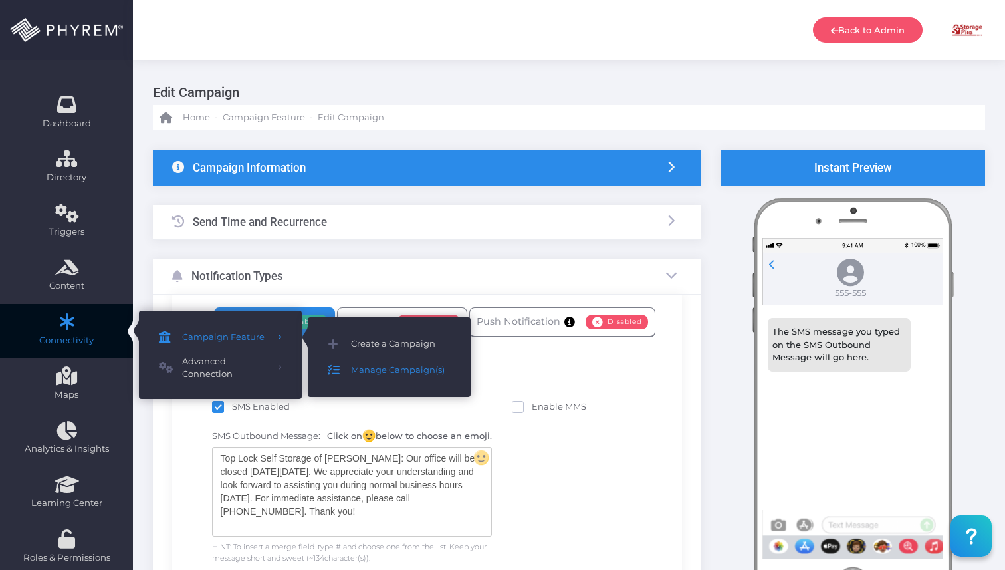
click at [390, 381] on link "Manage Campaign(s)" at bounding box center [389, 370] width 163 height 27
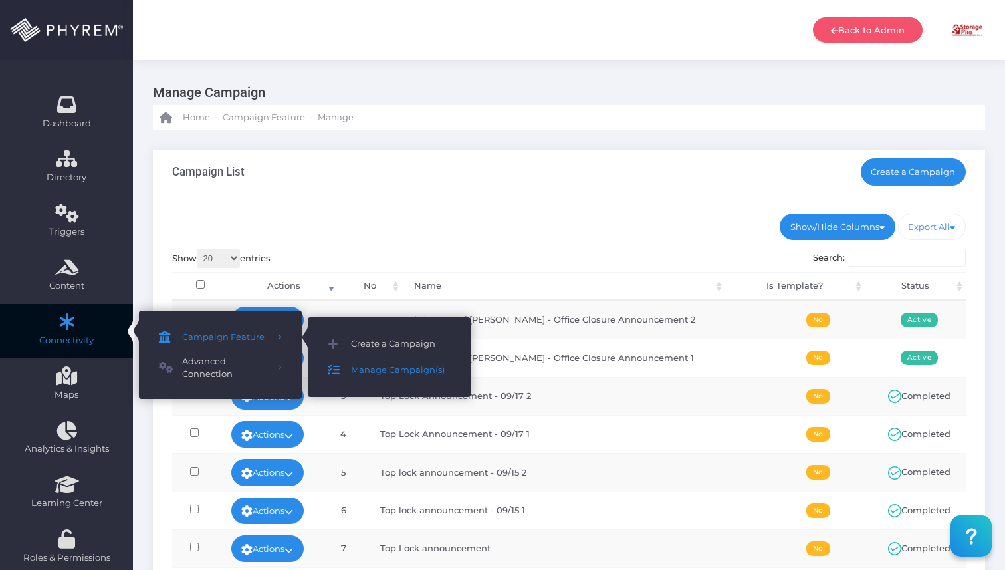
click at [481, 180] on div "Campaign List Create a Campaign" at bounding box center [569, 172] width 832 height 44
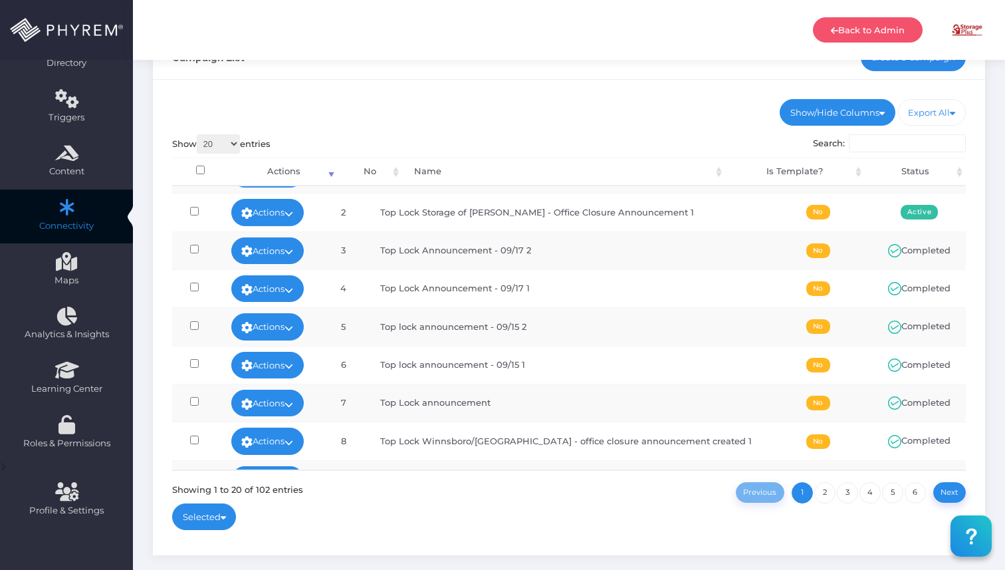
scroll to position [119, 0]
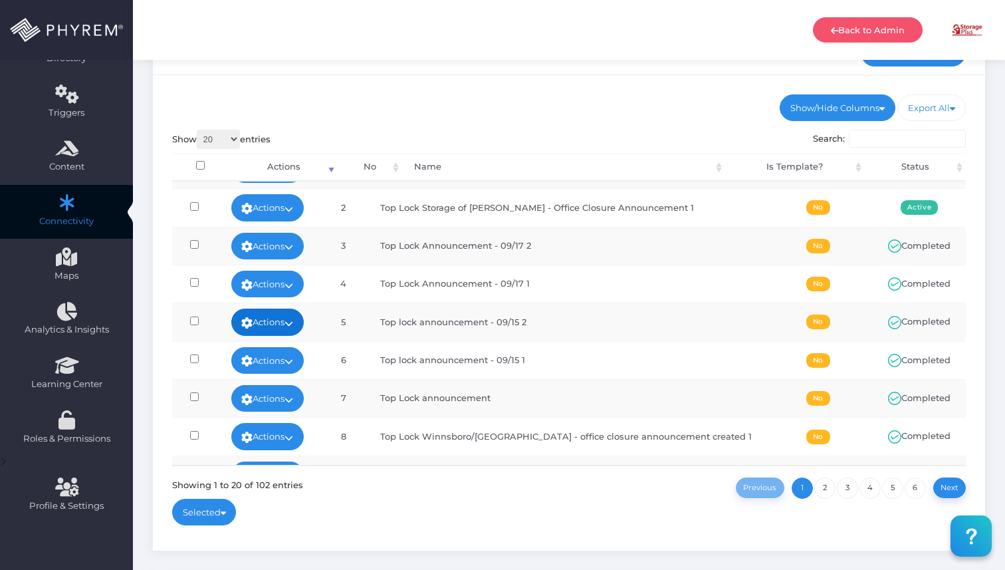
click at [305, 318] on link "Actions" at bounding box center [267, 321] width 73 height 27
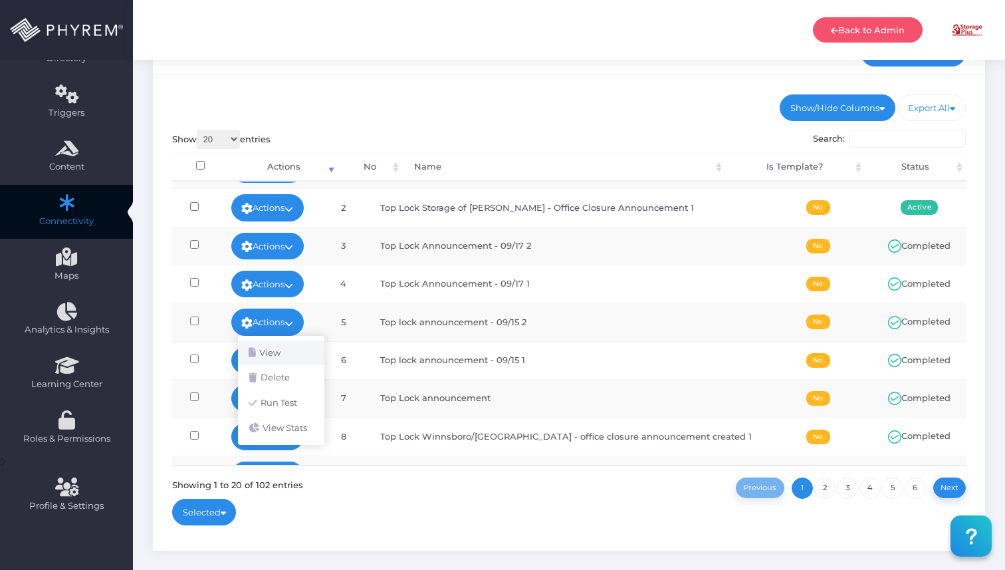
click at [296, 354] on link "View" at bounding box center [281, 352] width 86 height 25
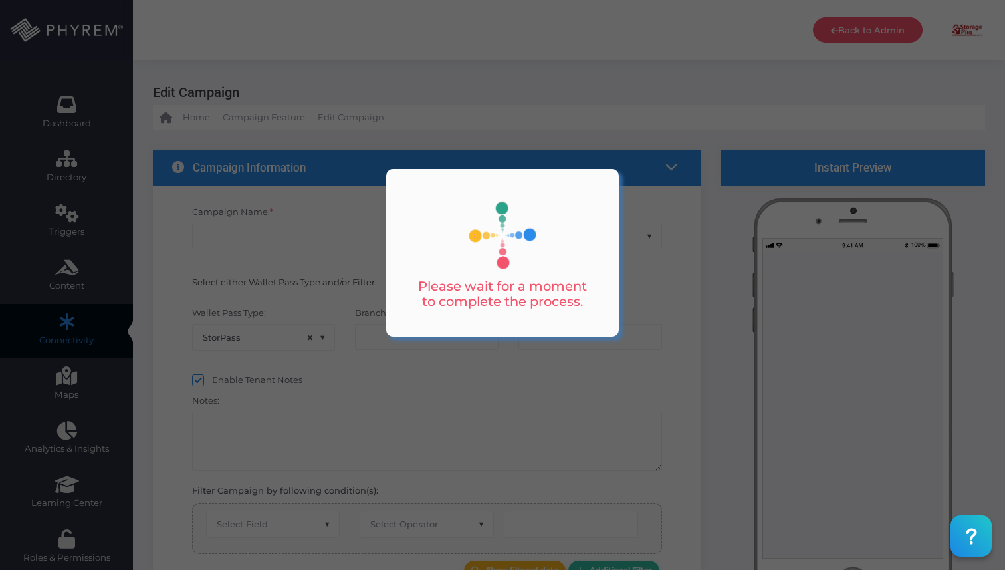
type input "Top lock announcement - 09/15 2"
select select "15"
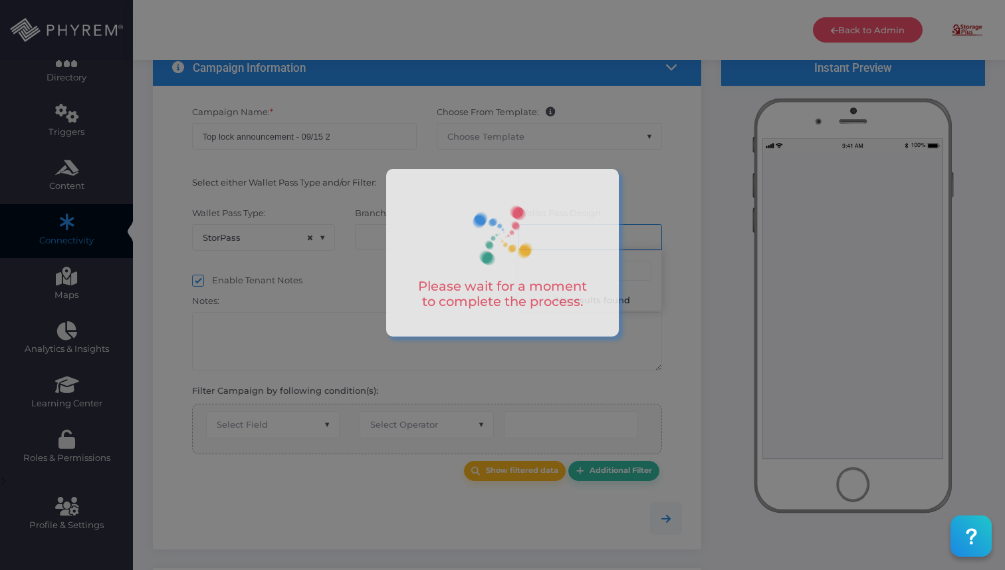
scroll to position [102, 0]
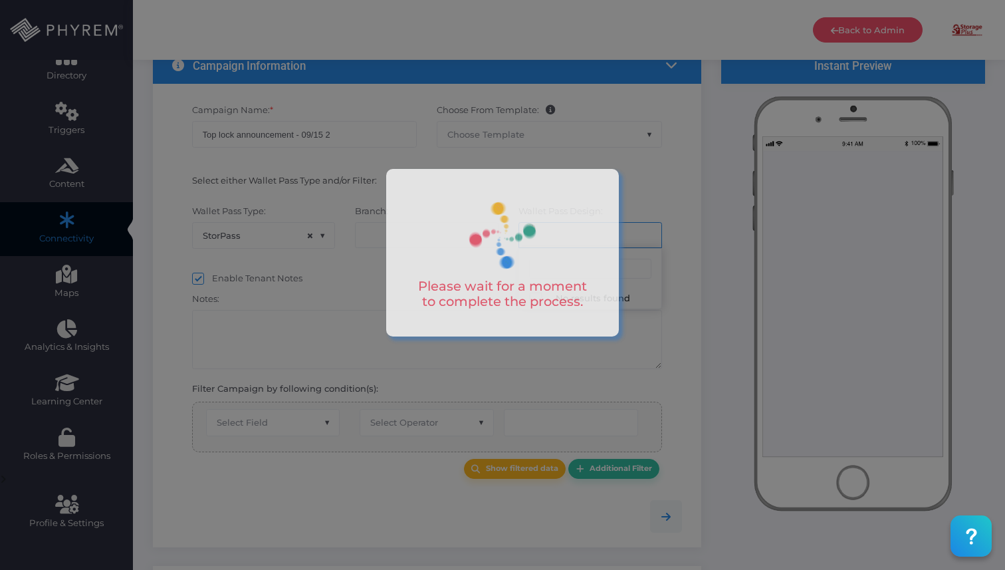
select select "627"
select select "equals"
select select "2689"
select select "pr_wallet_users.user_pass_status"
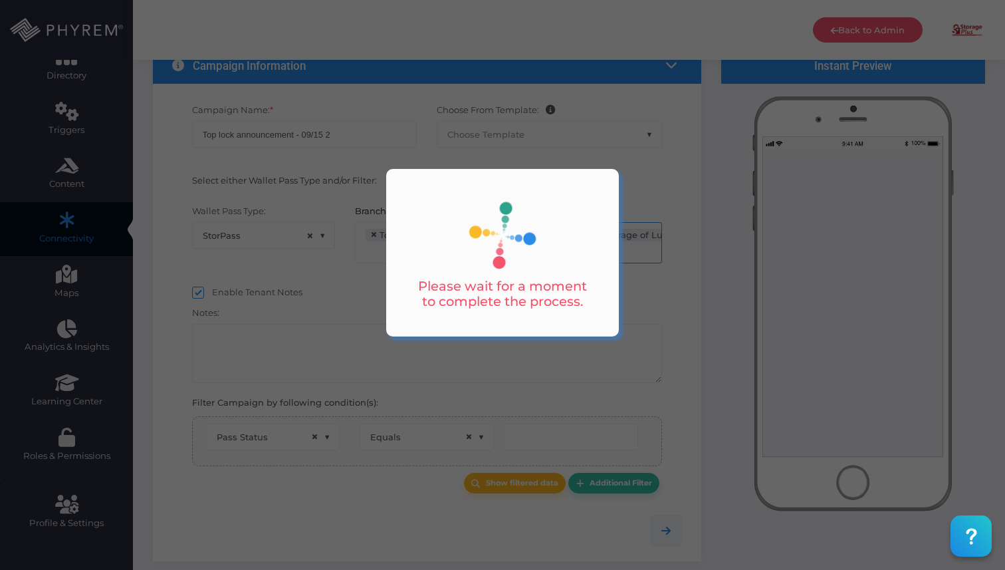
scroll to position [21, 0]
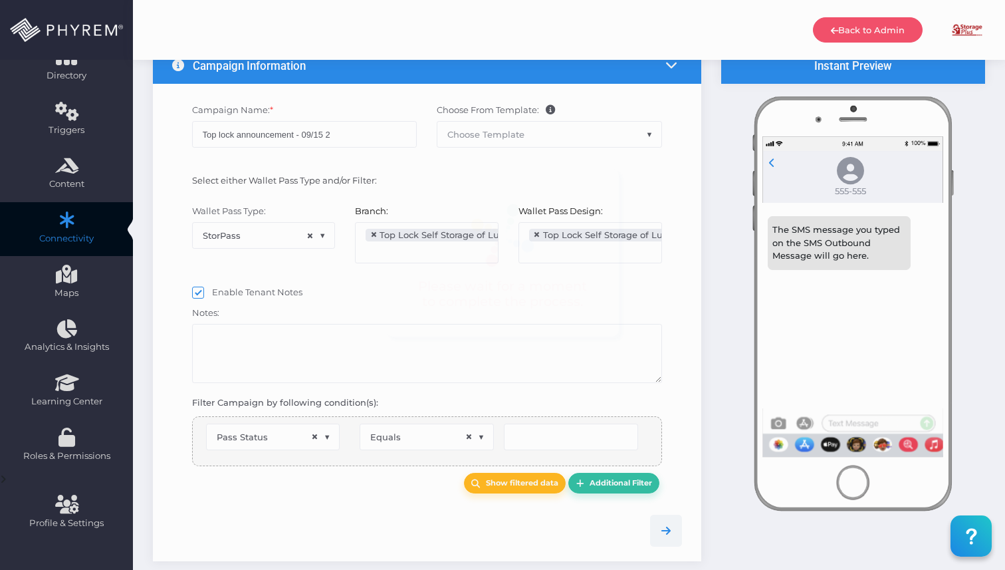
type input "Installed"
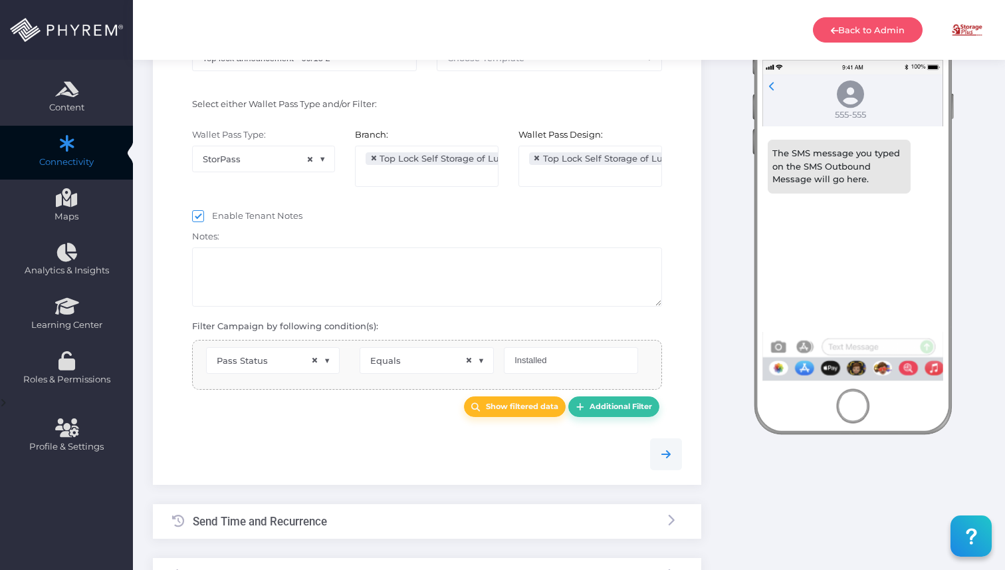
select select "pr_wallet_users.voided"
select select "equals"
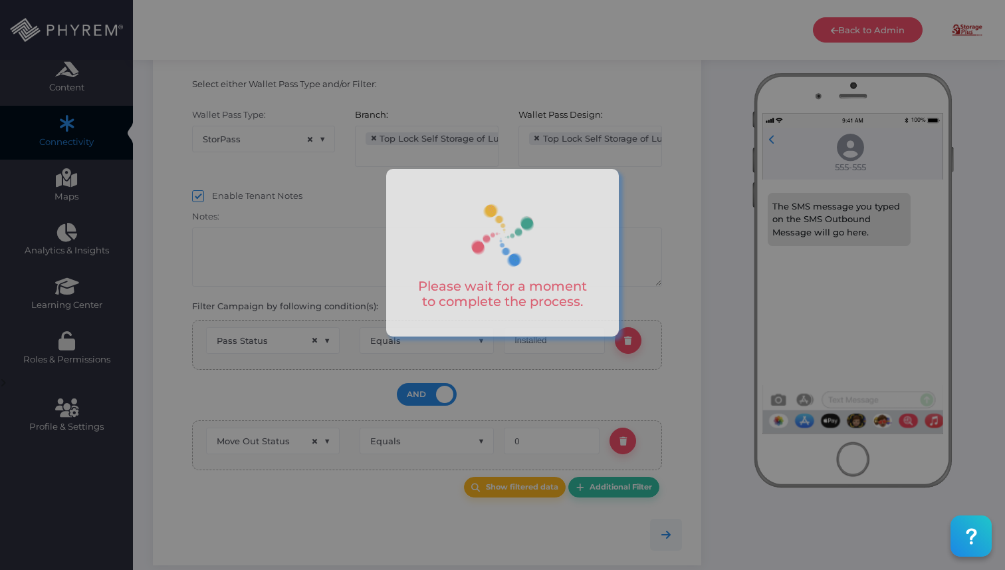
scroll to position [208, 0]
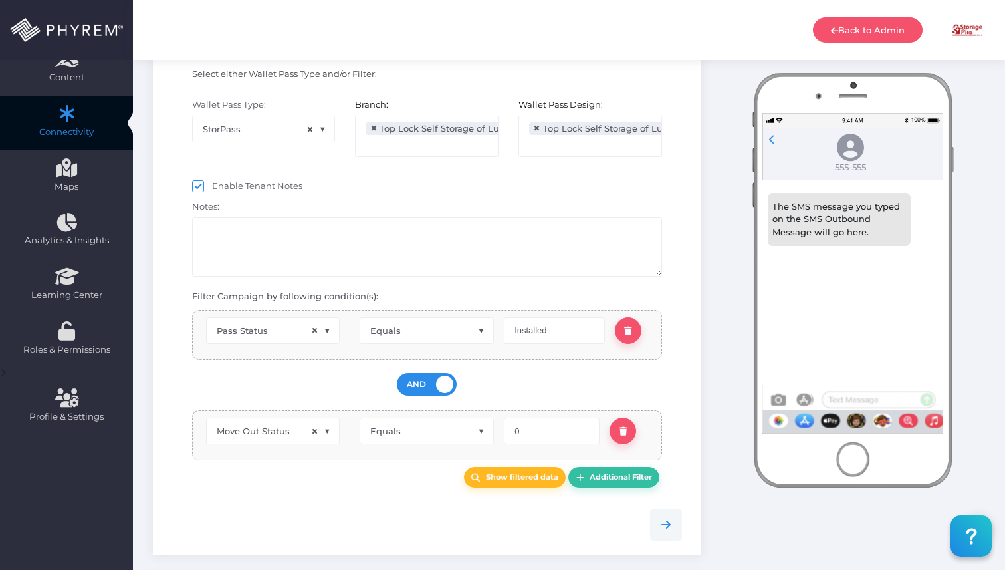
click at [201, 183] on span at bounding box center [198, 186] width 12 height 12
click at [212, 183] on input "Enable Tenant Notes" at bounding box center [216, 184] width 9 height 9
checkbox input "false"
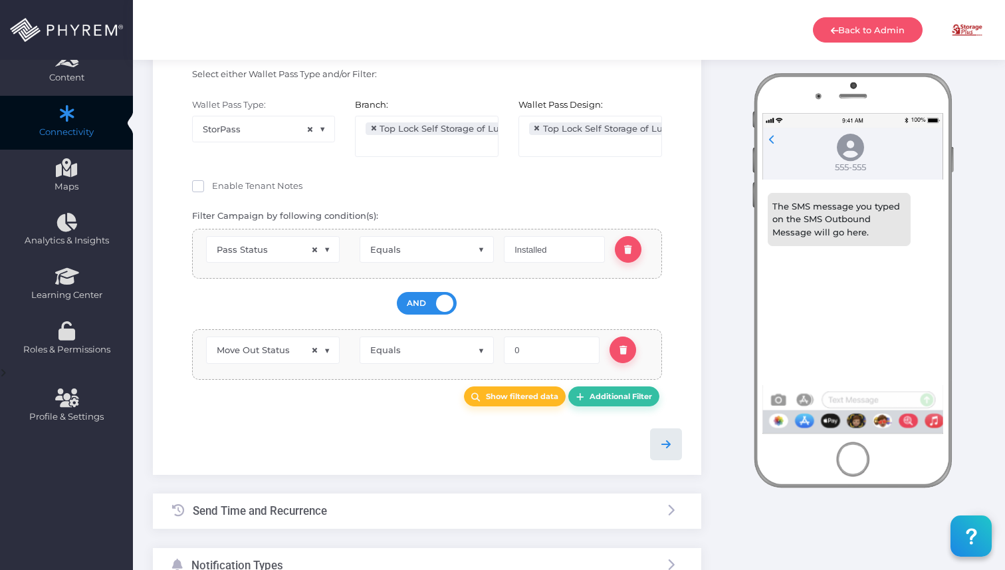
click at [658, 450] on icon at bounding box center [666, 444] width 16 height 16
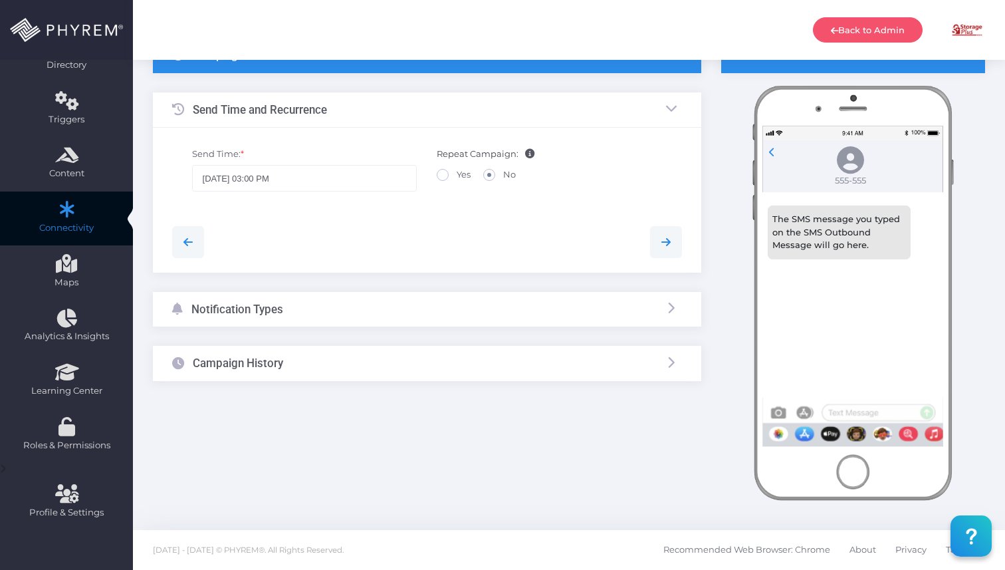
scroll to position [112, 0]
click at [678, 247] on link at bounding box center [666, 243] width 32 height 32
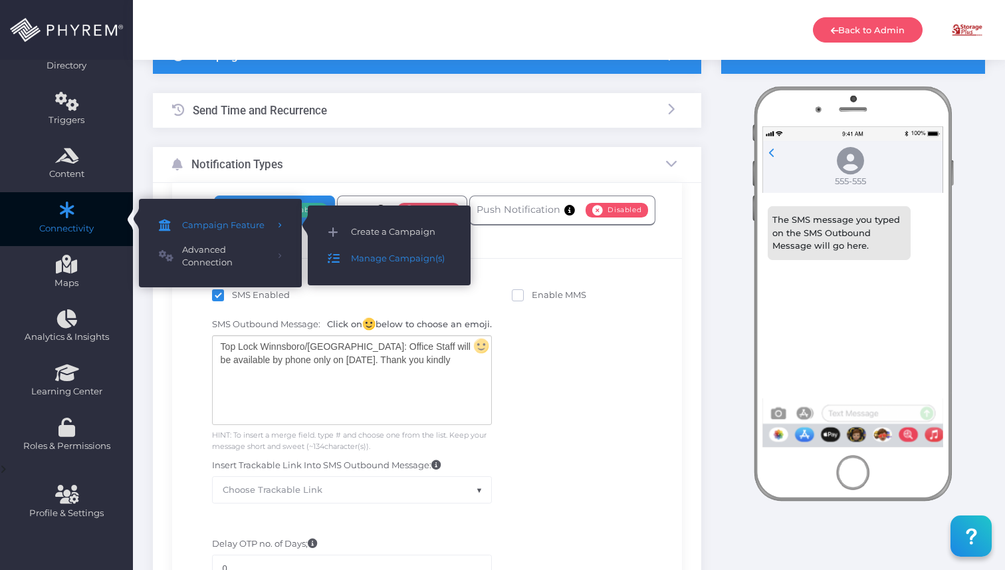
click at [394, 227] on span "Create a Campaign" at bounding box center [401, 231] width 100 height 17
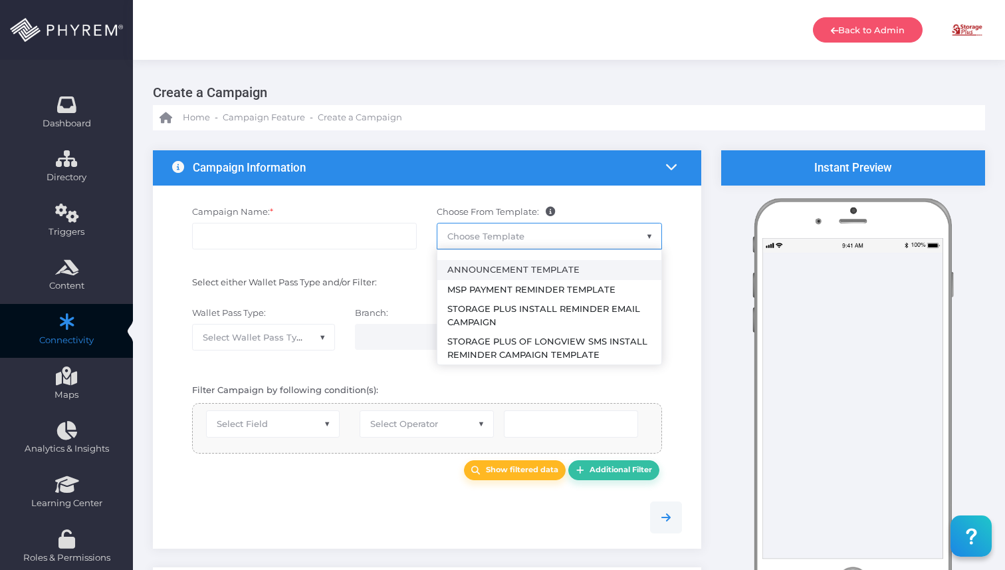
click at [516, 238] on span "Choose Template" at bounding box center [485, 236] width 77 height 11
select select "2459"
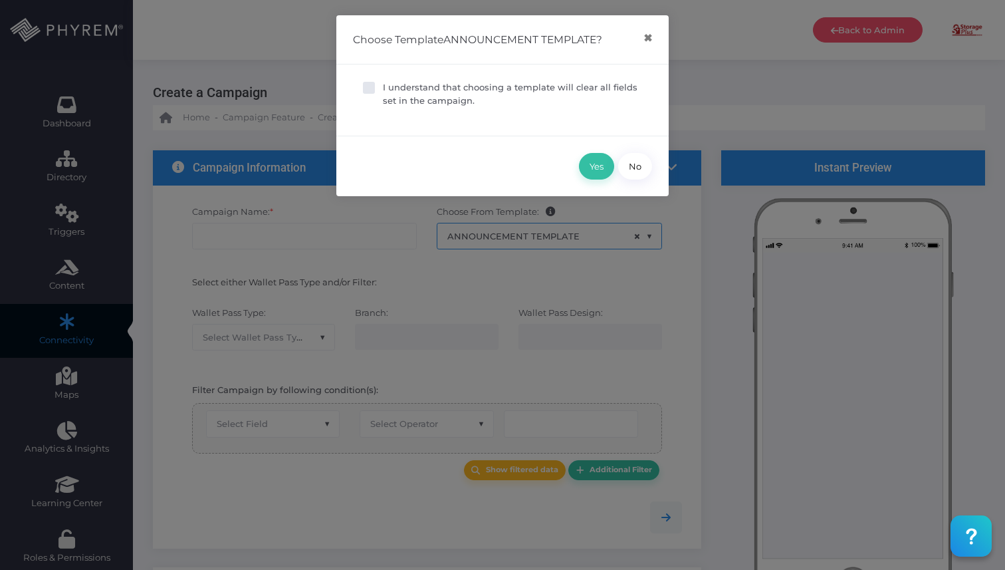
click at [439, 99] on p "I understand that choosing a template will clear all fields set in the campaign." at bounding box center [512, 94] width 259 height 26
click at [392, 90] on input "I understand that choosing a template will clear all fields set in the campaign." at bounding box center [387, 85] width 9 height 9
checkbox input "true"
click at [591, 164] on button "Yes" at bounding box center [596, 166] width 35 height 27
type input "Announcement Template"
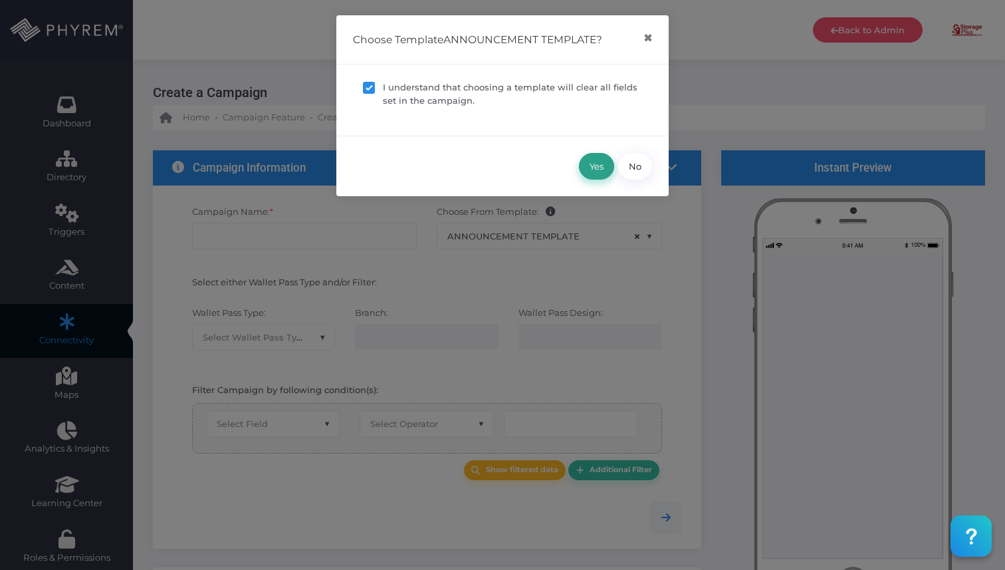
select select "15"
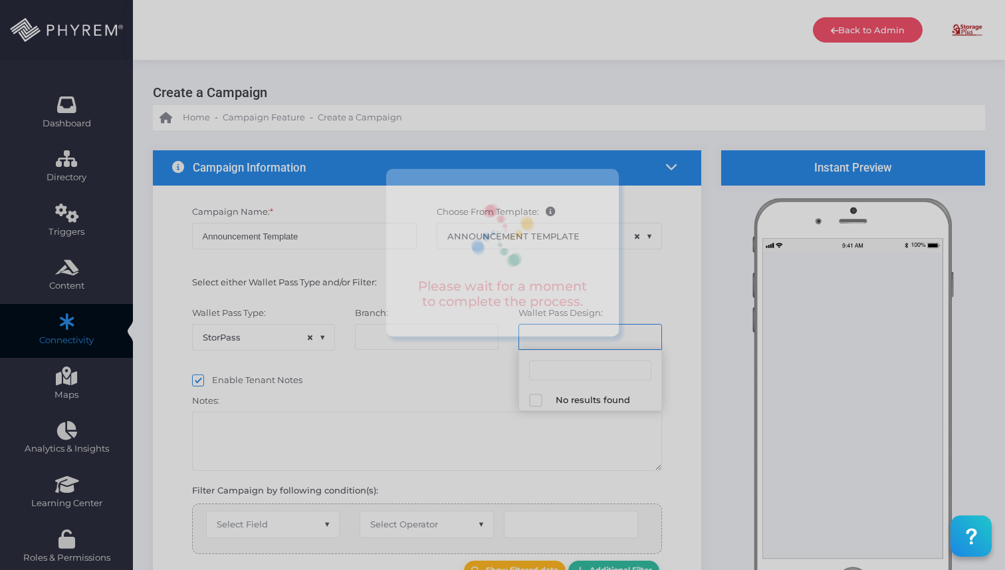
select select "624"
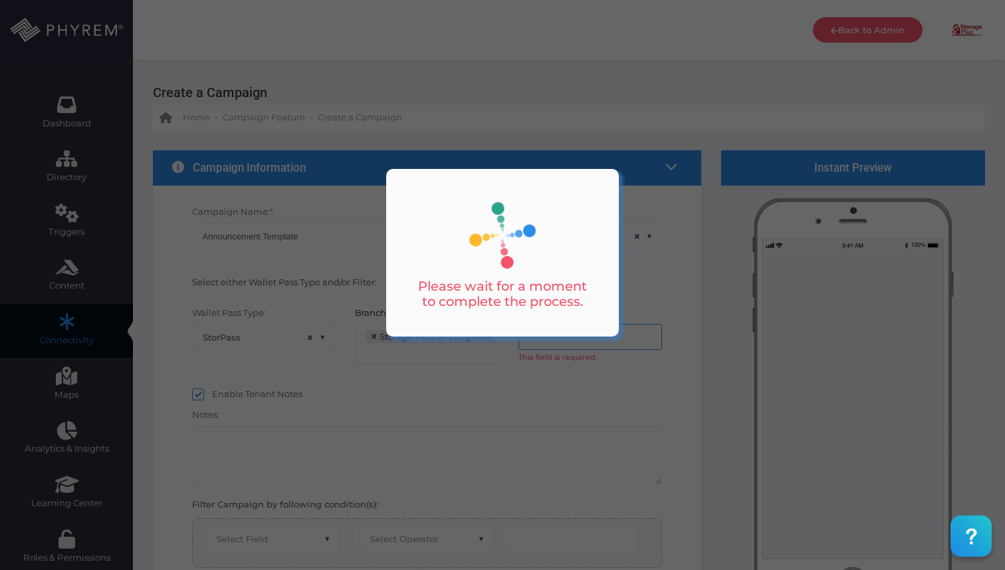
select select "equals"
select select "2112"
select select "pr_wallet_users.user_pass_status"
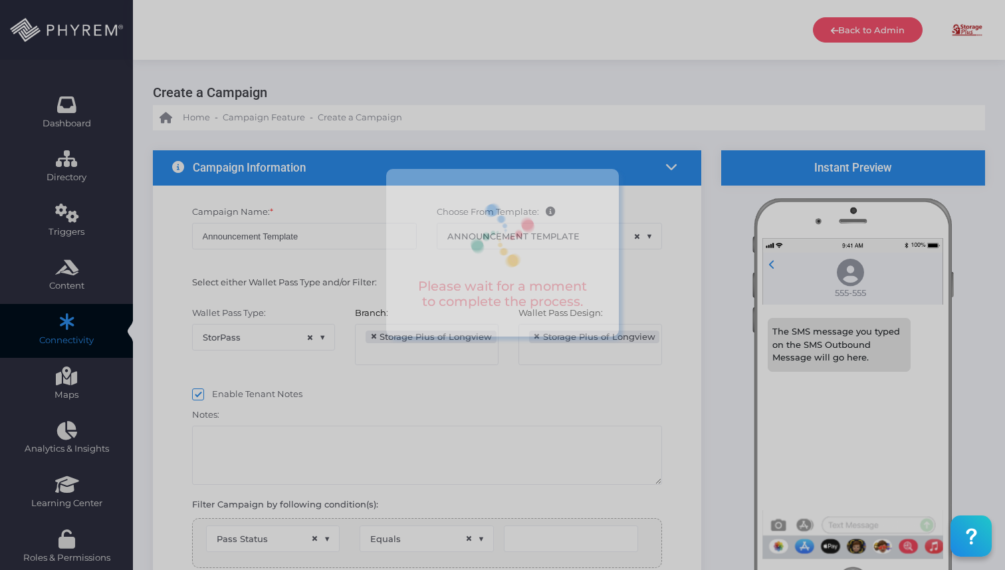
type input "Created"
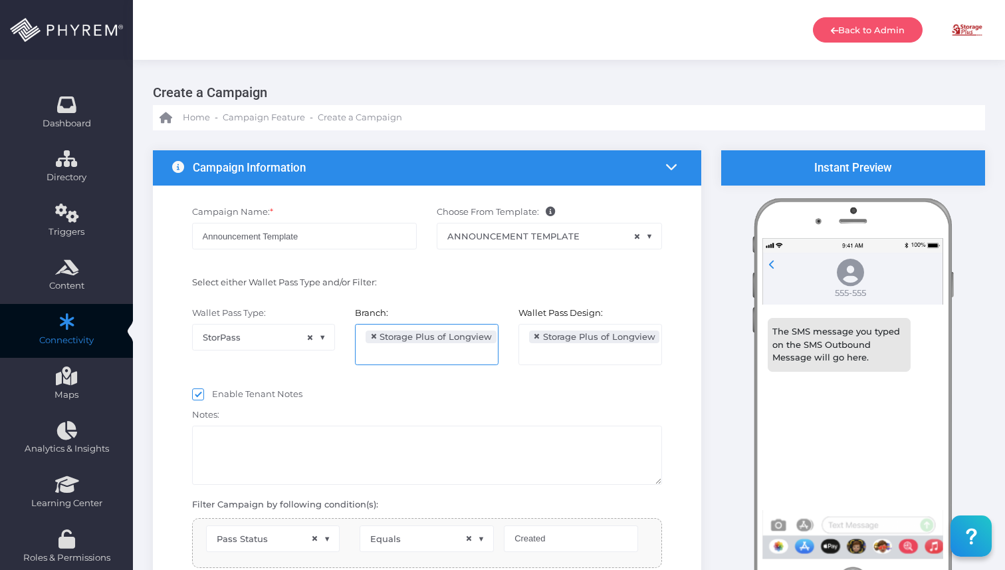
click at [374, 336] on span "×" at bounding box center [373, 336] width 7 height 0
select select
select select "pr_wallet_users.voided"
select select "equals"
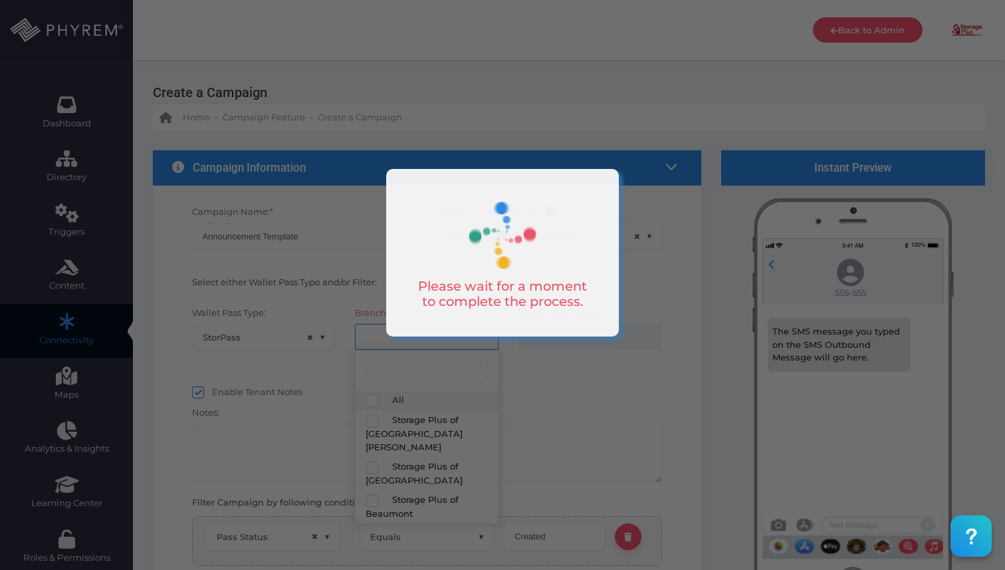
select select
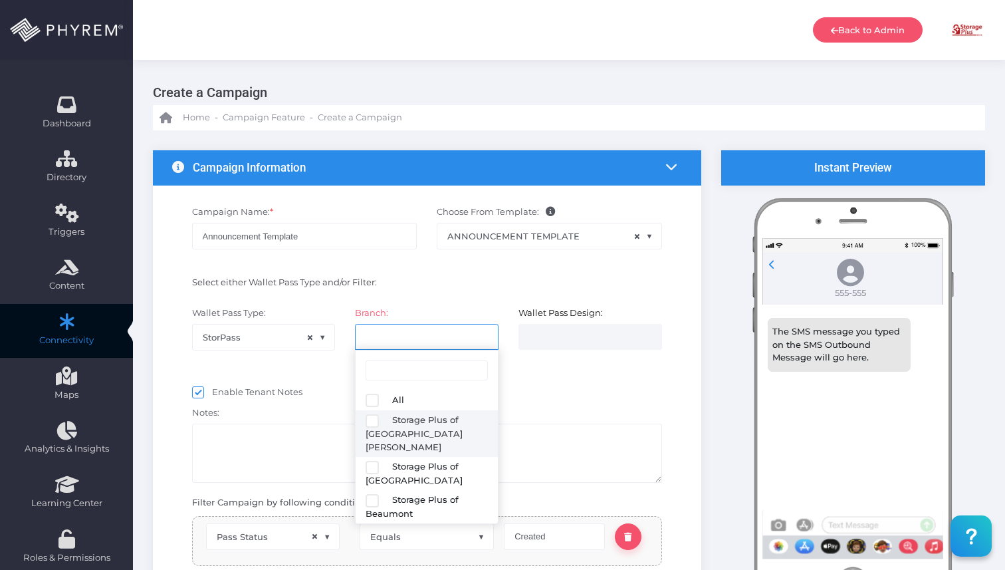
select select "616"
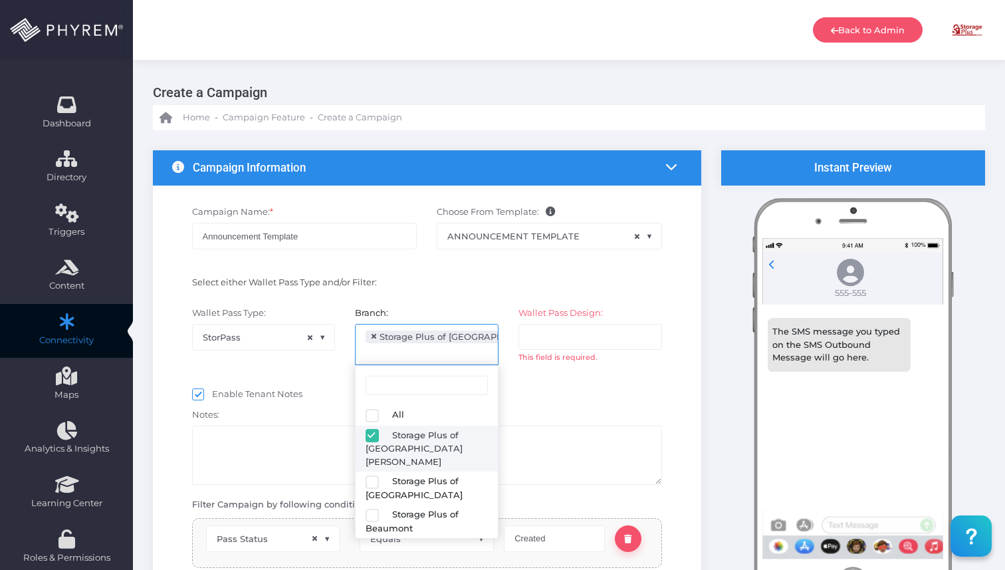
click at [574, 347] on ul at bounding box center [590, 336] width 142 height 25
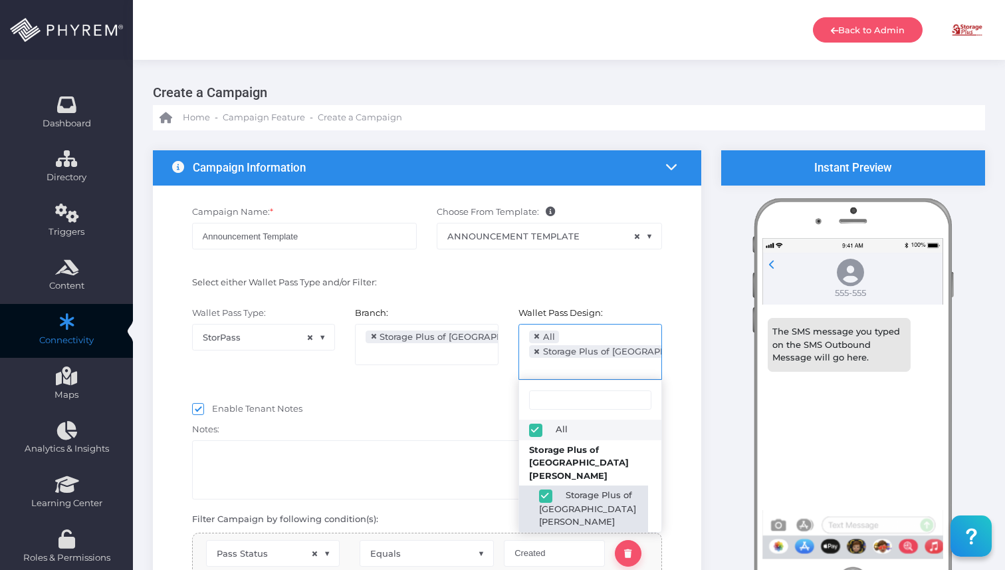
select select "2424"
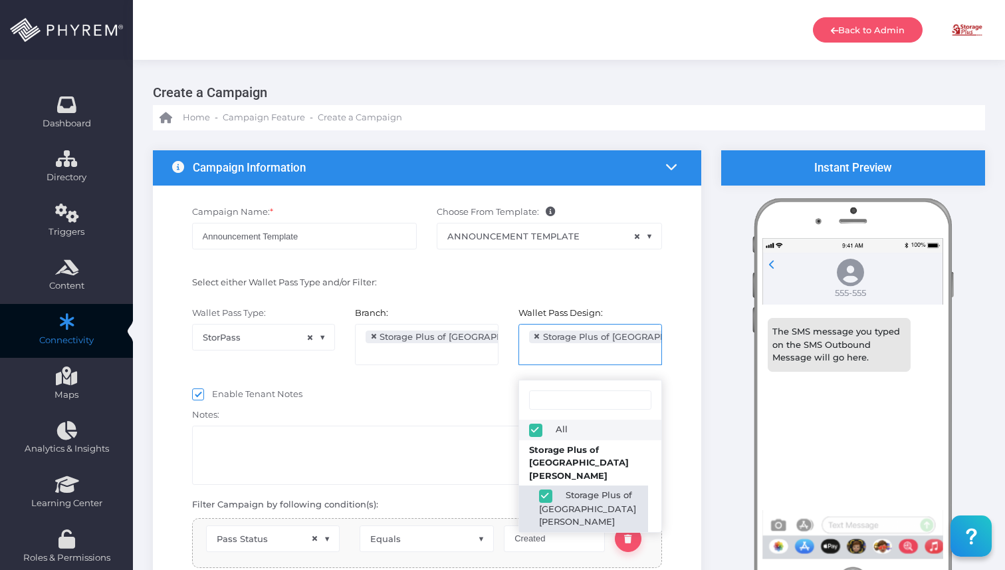
click at [209, 397] on label "Enable Tenant Notes" at bounding box center [247, 394] width 110 height 13
click at [212, 396] on input "Enable Tenant Notes" at bounding box center [216, 392] width 9 height 9
checkbox input "false"
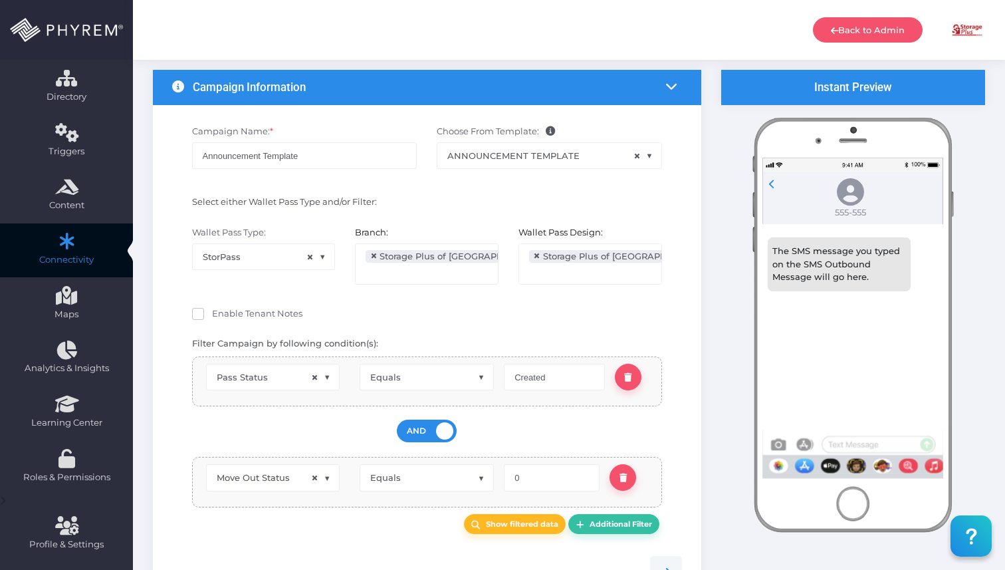
scroll to position [85, 0]
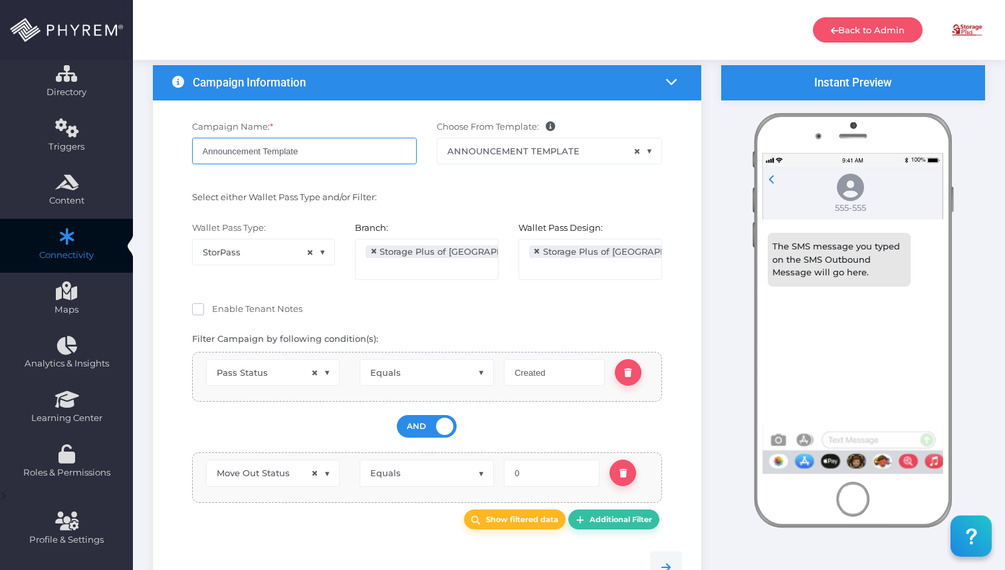
click at [199, 152] on input "Announcement Template" at bounding box center [304, 151] width 225 height 27
click at [336, 150] on input "Lake Charles Announcement Template" at bounding box center [304, 151] width 225 height 27
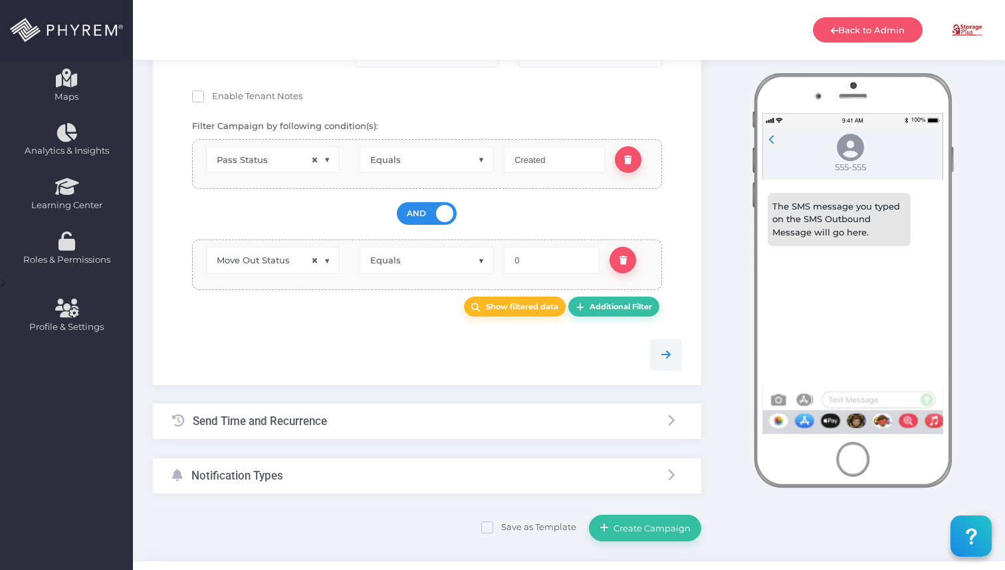
type input "Lake [PERSON_NAME] Announcement - Office Closure"
click at [682, 364] on div at bounding box center [427, 354] width 530 height 32
click at [673, 358] on icon at bounding box center [666, 354] width 16 height 16
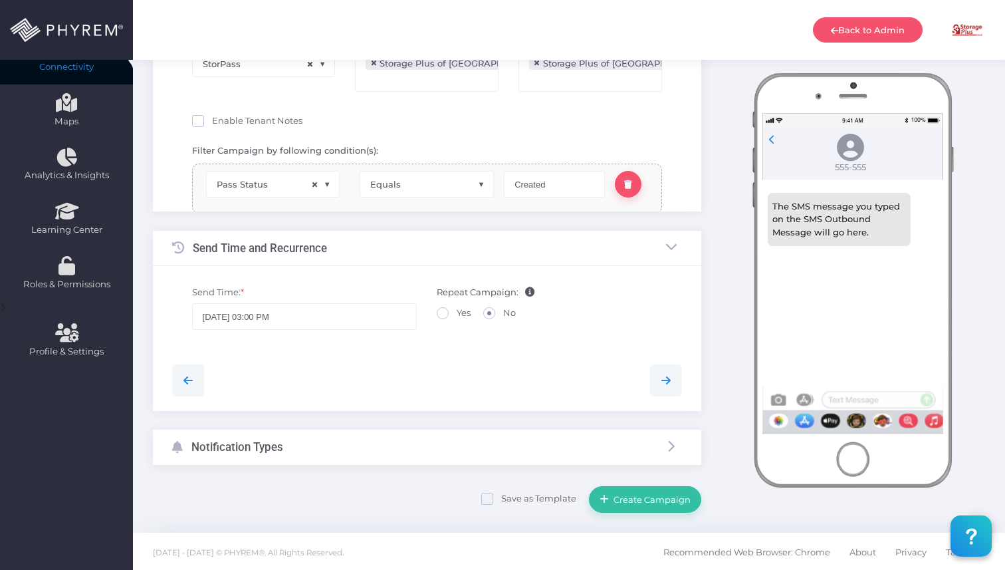
scroll to position [112, 0]
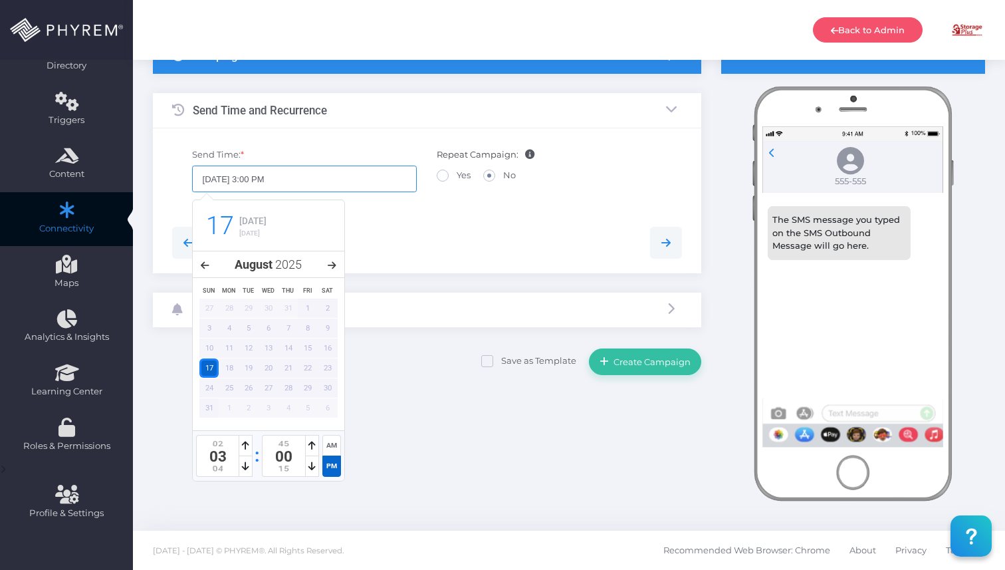
click at [316, 185] on input "08/17/2025 3:00 PM" at bounding box center [304, 179] width 225 height 27
click at [333, 261] on icon at bounding box center [332, 265] width 9 height 9
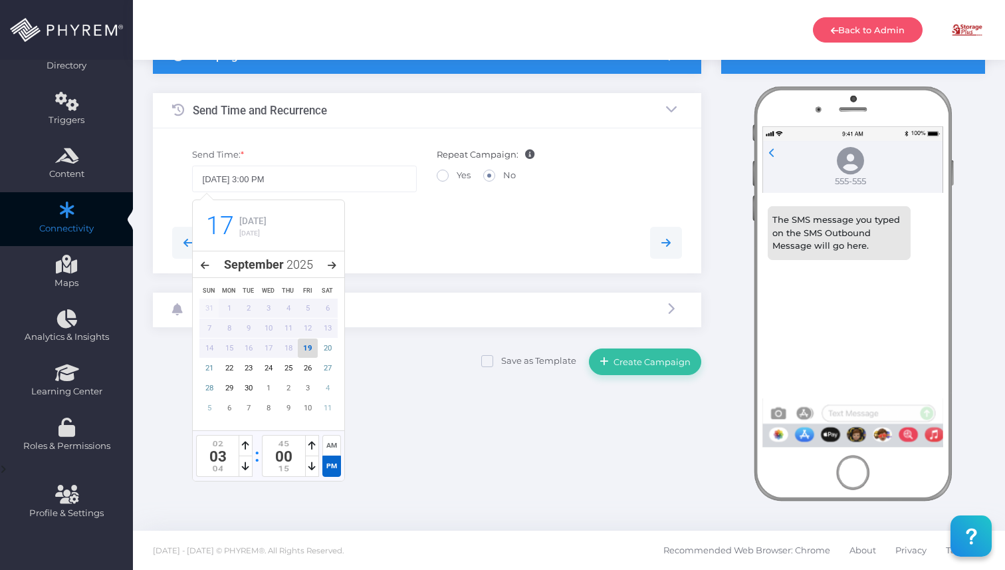
click at [313, 350] on div "19" at bounding box center [308, 347] width 20 height 19
type input "09/19/2025 3:00 PM"
click at [664, 252] on link at bounding box center [666, 243] width 32 height 32
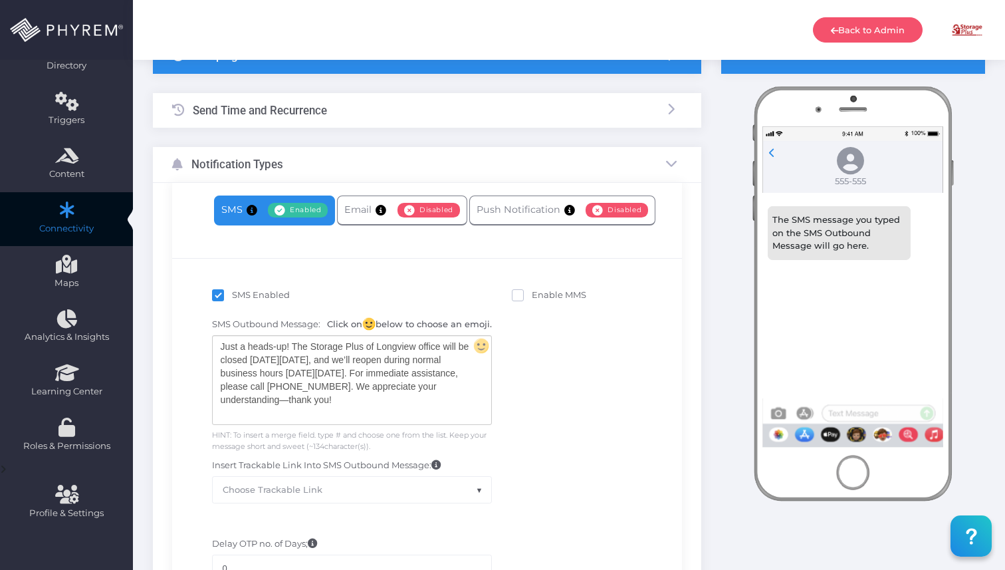
click at [299, 370] on div "Just a heads-up! The Storage Plus of Longview office will be closed on Monday, …" at bounding box center [352, 380] width 279 height 88
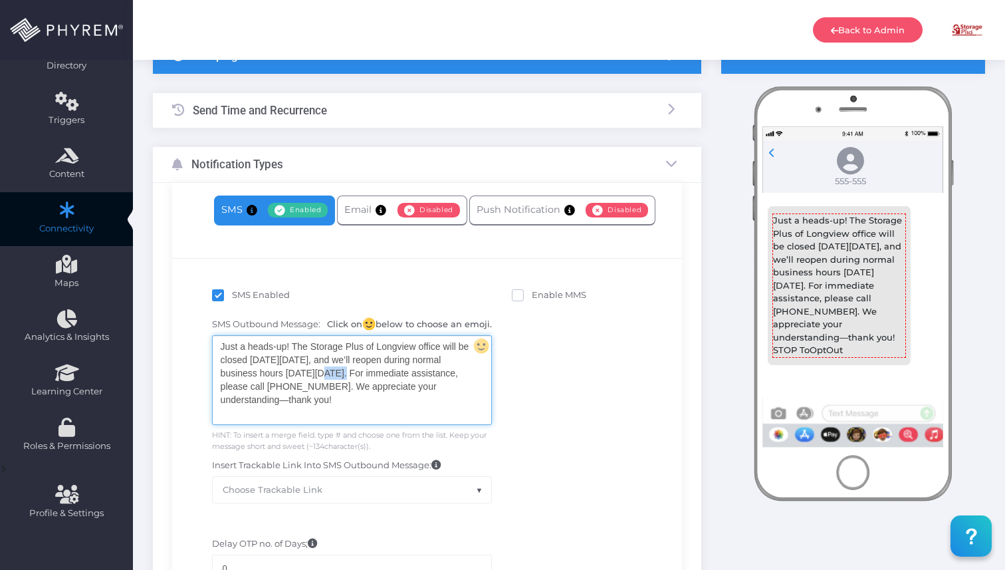
click at [299, 370] on div "Just a heads-up! The Storage Plus of Longview office will be closed on Monday, …" at bounding box center [352, 380] width 279 height 88
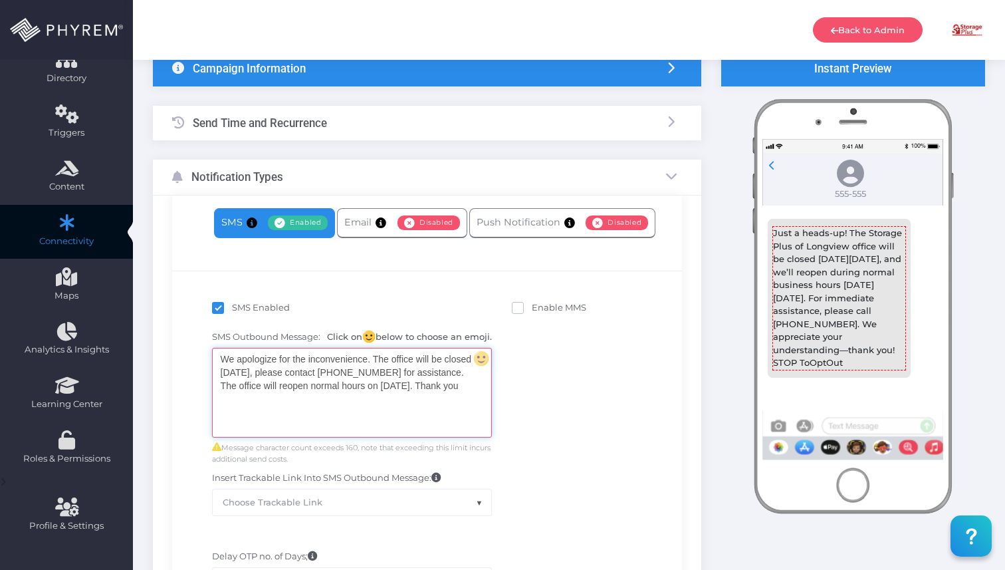
scroll to position [98, 0]
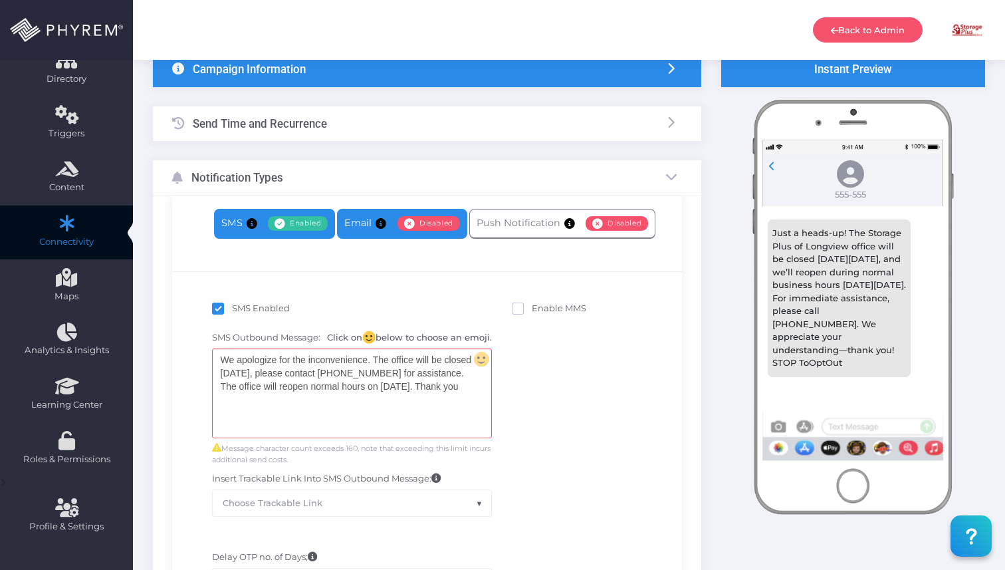
click at [350, 230] on link "Email Enabled Disabled" at bounding box center [402, 224] width 130 height 30
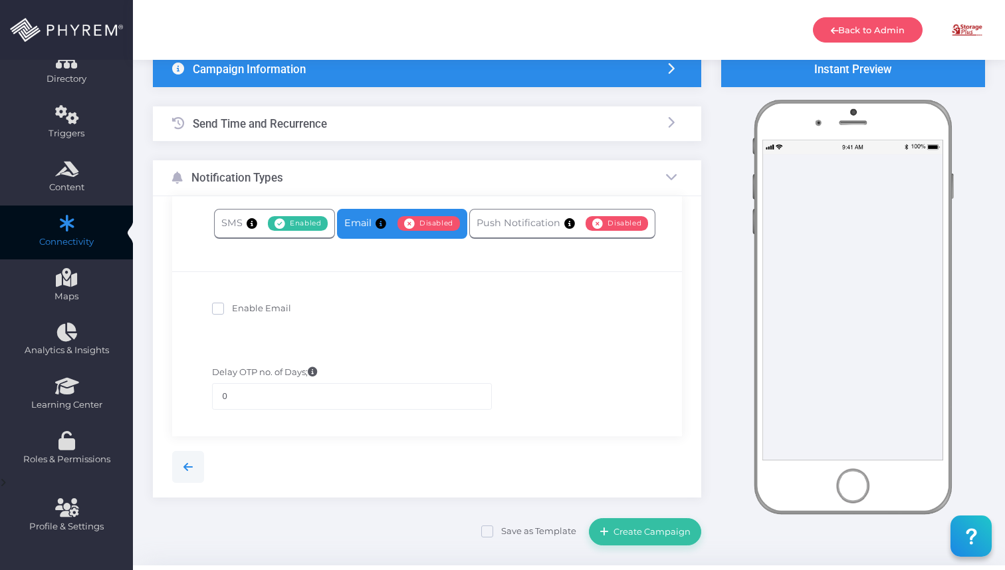
click at [254, 306] on span "Enable Email" at bounding box center [261, 308] width 59 height 11
click at [241, 306] on input "Enable Email" at bounding box center [236, 306] width 9 height 9
checkbox input "true"
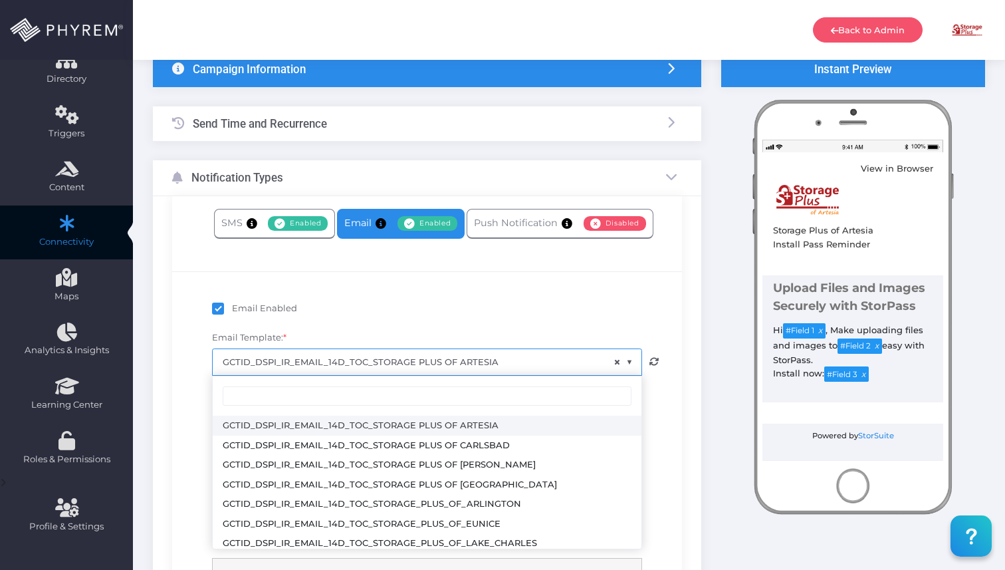
click at [568, 366] on span "× GCTID_DSPI_IR_EMAIL_14D_TOC_STORAGE PLUS OF ARTESIA" at bounding box center [427, 361] width 429 height 25
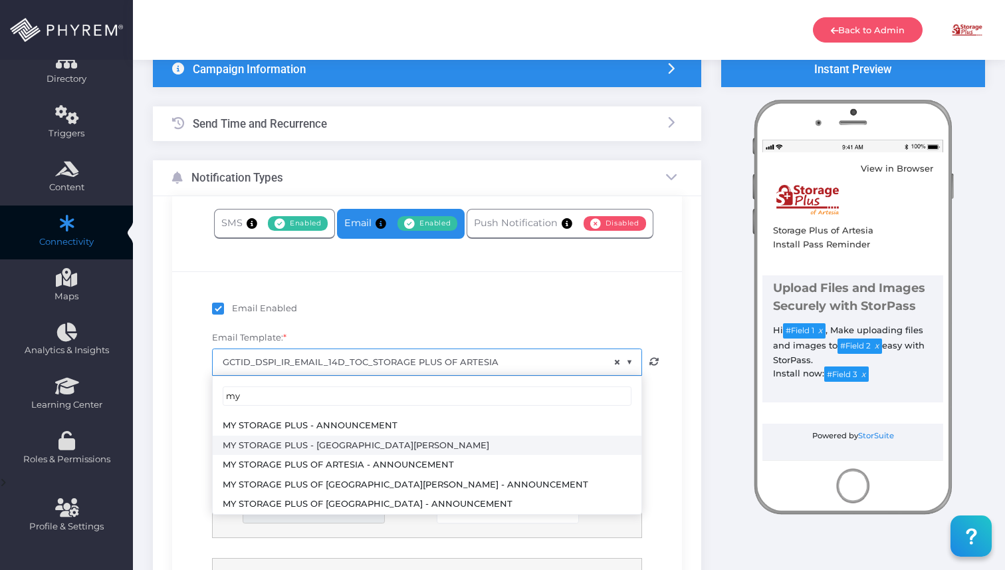
type input "my"
select select "3730"
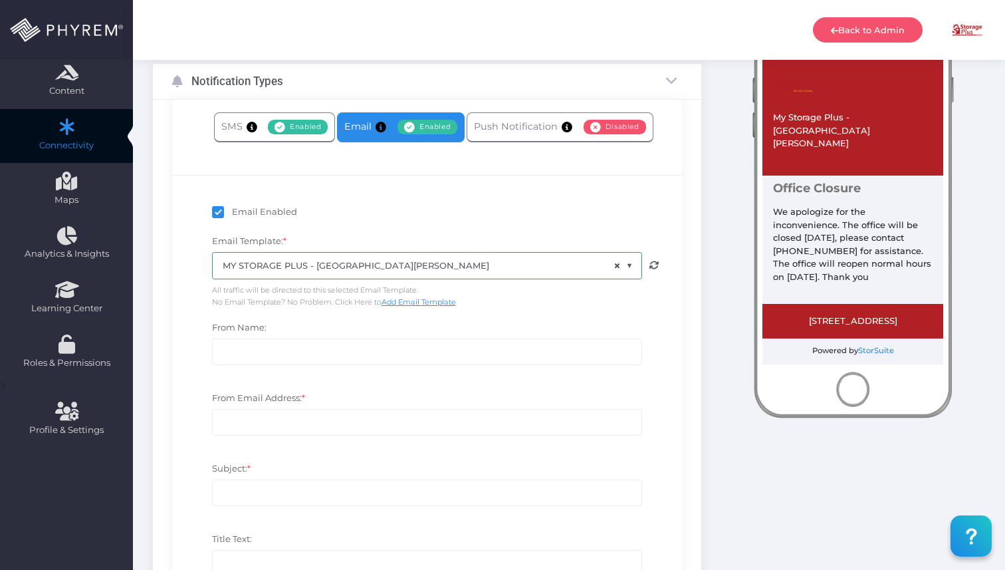
scroll to position [199, 0]
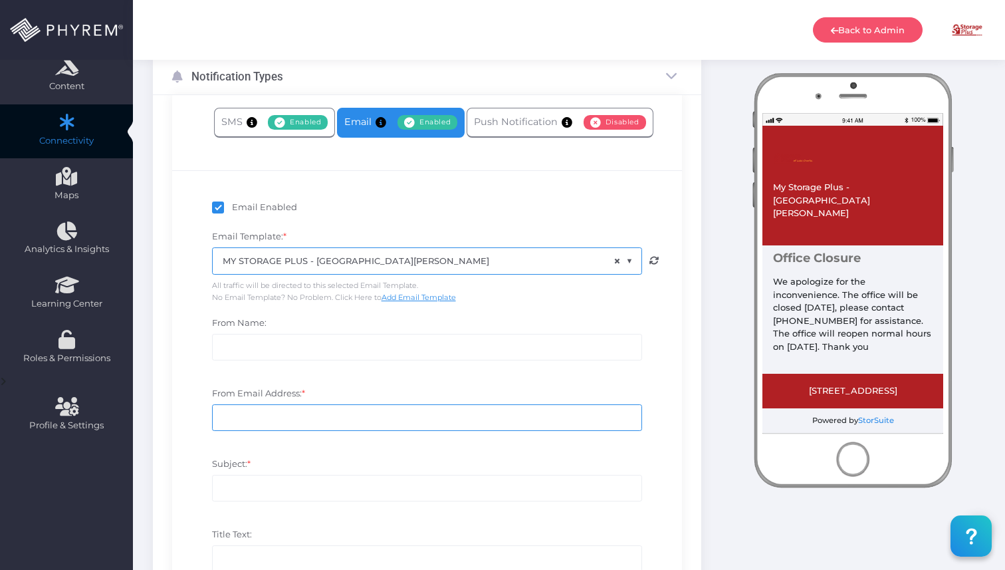
click at [313, 424] on input "From Email Address: *" at bounding box center [427, 417] width 430 height 27
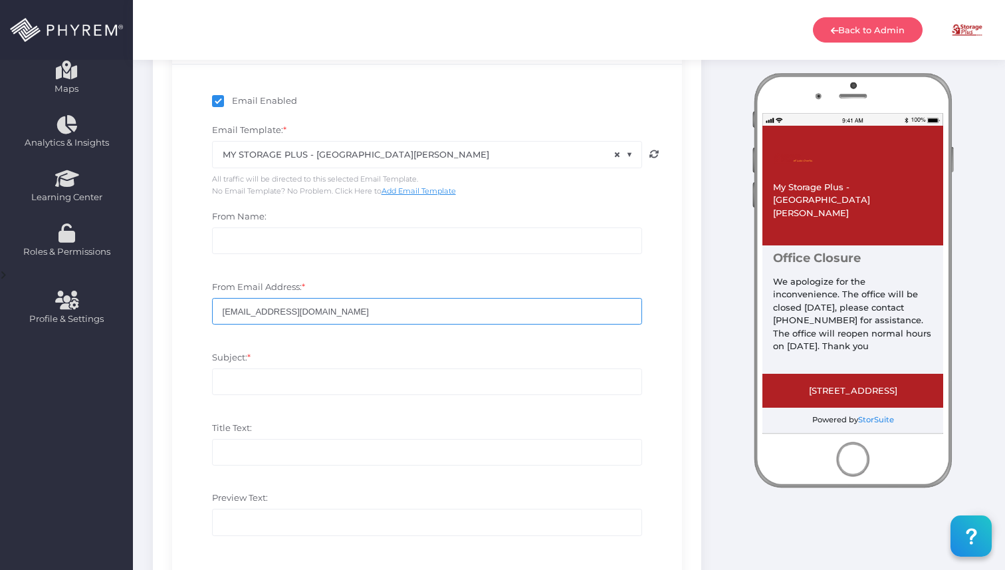
scroll to position [335, 0]
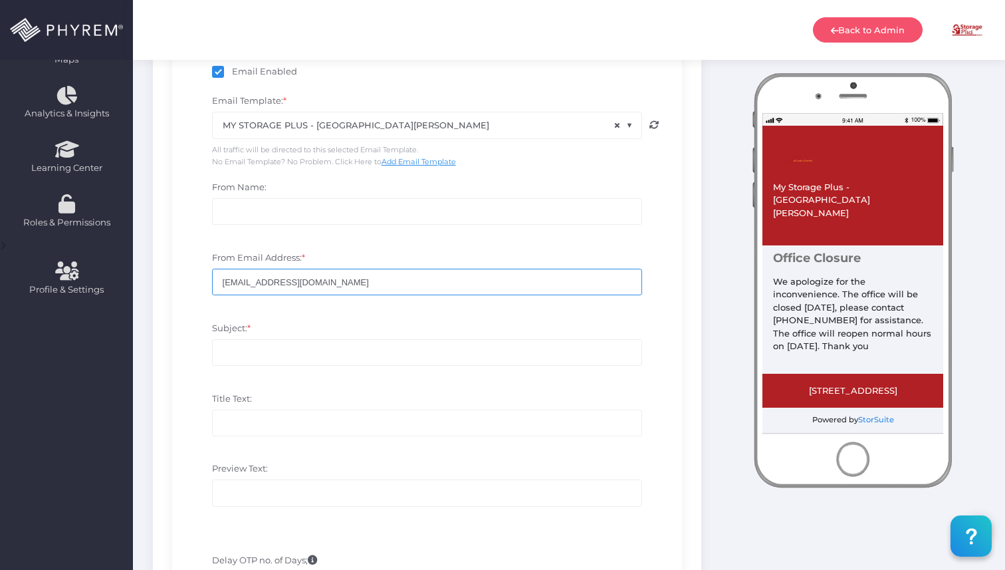
type input "no-reply@storpass.com"
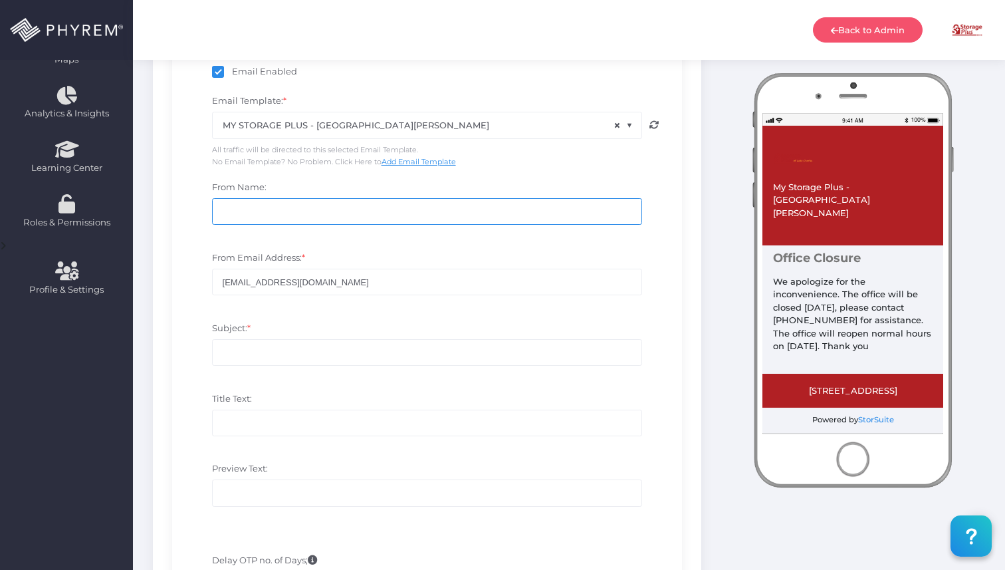
click at [276, 221] on input "From Name:" at bounding box center [427, 211] width 430 height 27
type input "My Storage Plus"
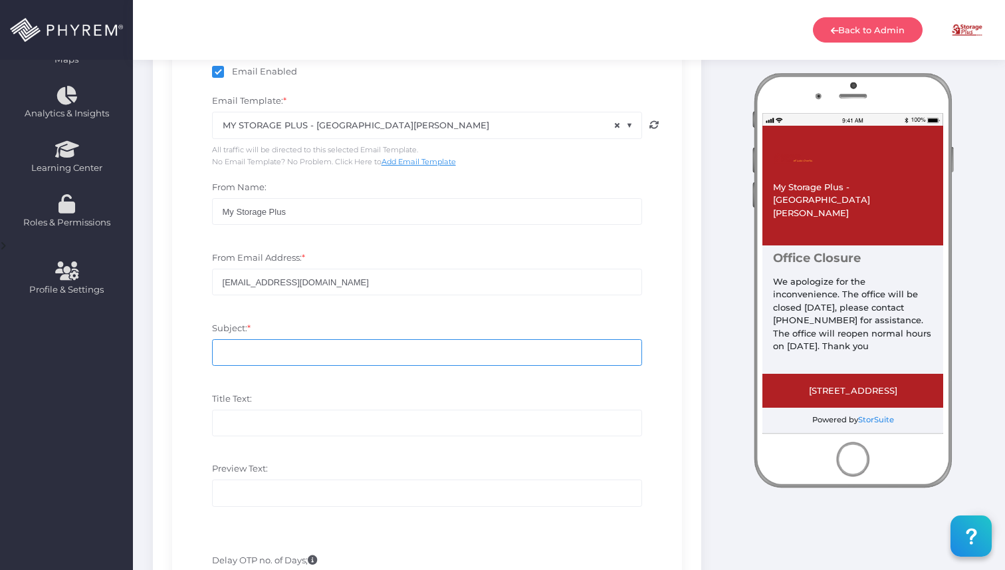
click at [299, 342] on input "Subject: *" at bounding box center [427, 352] width 430 height 27
type input "M"
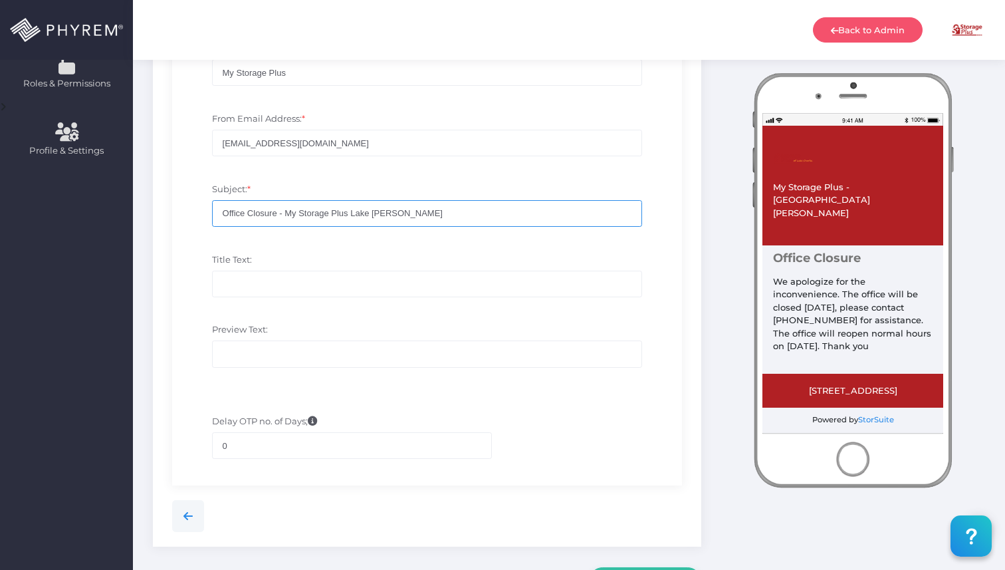
scroll to position [481, 0]
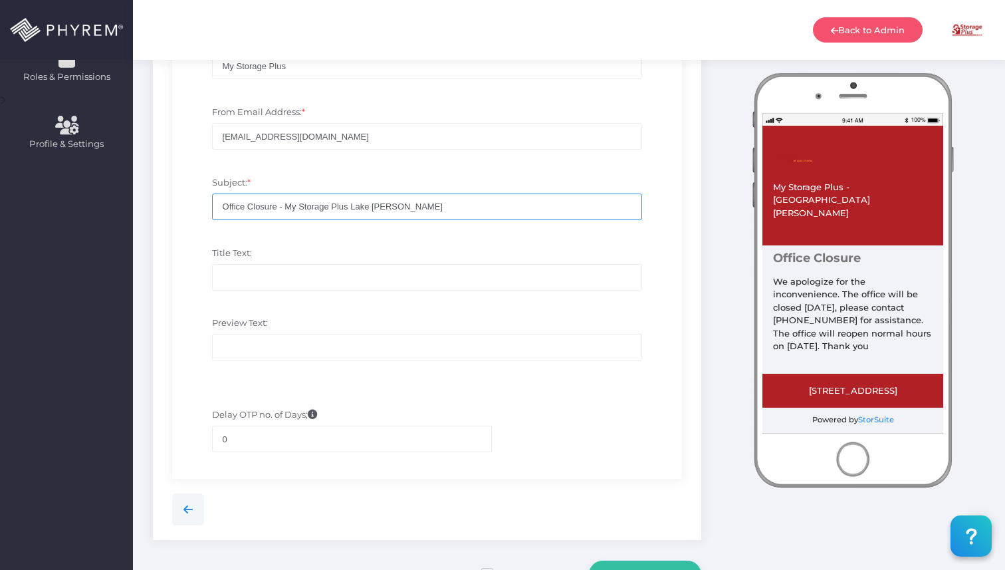
type input "Office Closure - My Storage Plus Lake Charles"
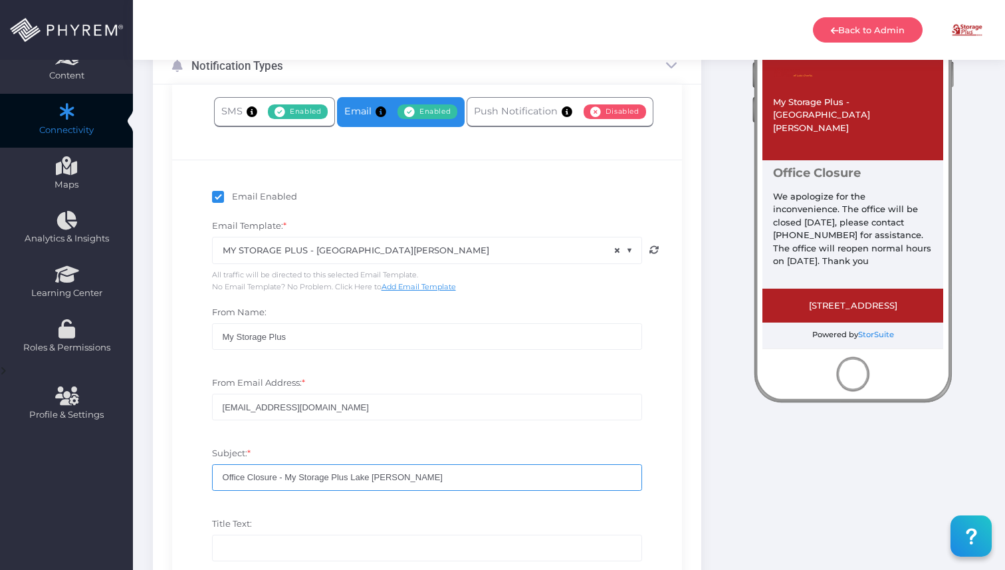
scroll to position [23, 0]
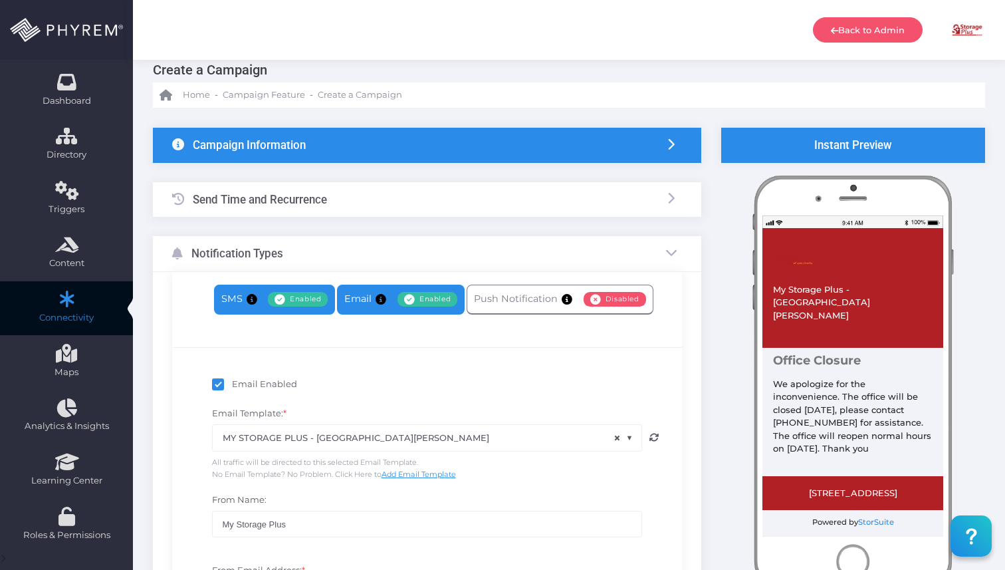
click at [227, 300] on link "SMS Enabled Disabled" at bounding box center [275, 300] width 122 height 30
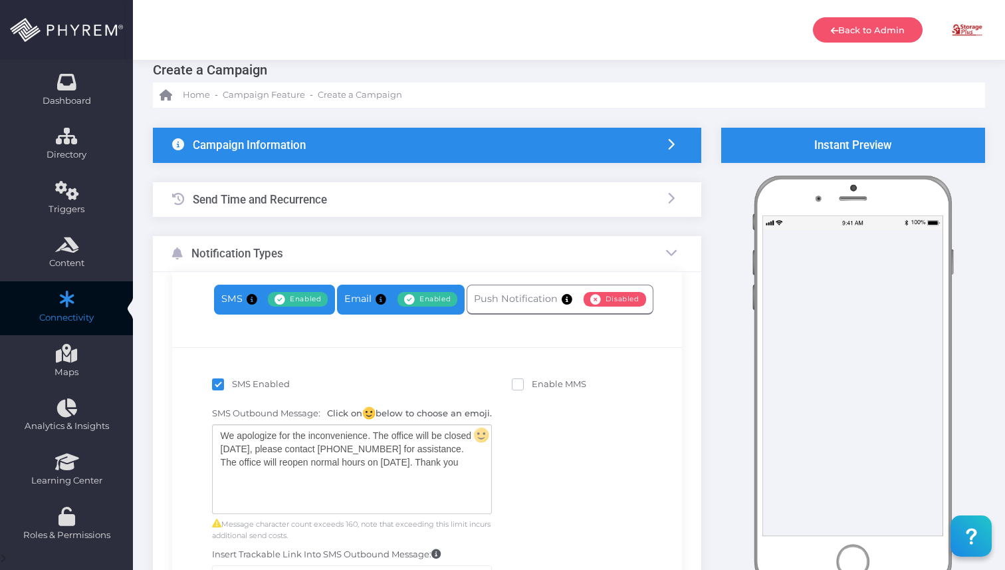
click at [356, 301] on link "Email Enabled Disabled" at bounding box center [401, 300] width 128 height 30
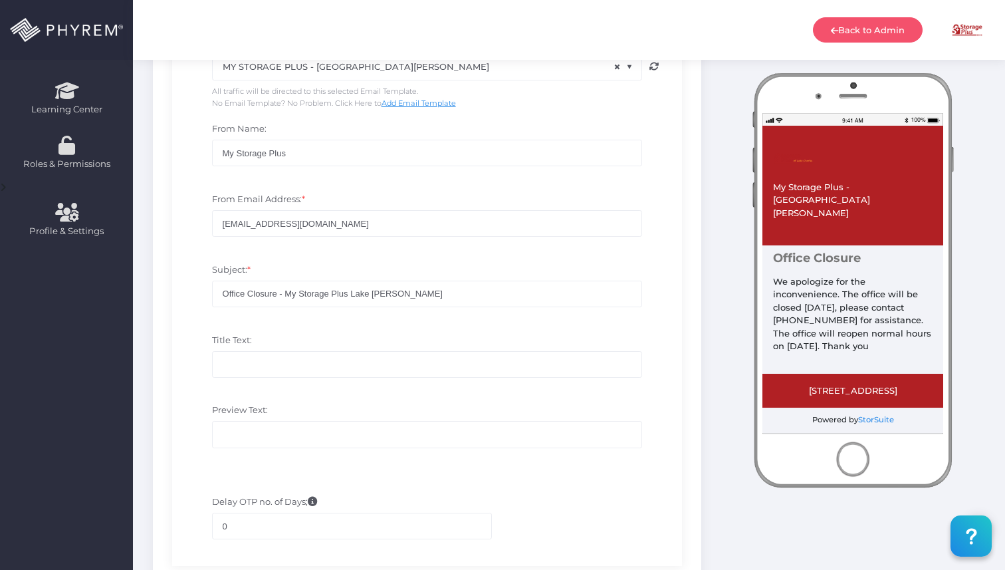
scroll to position [398, 0]
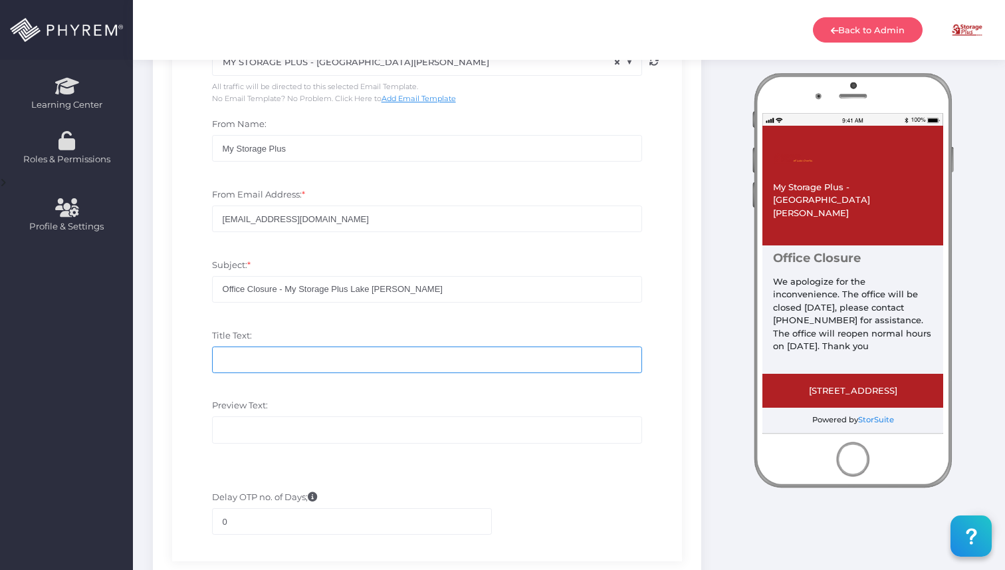
click at [383, 360] on input "Title Text:" at bounding box center [427, 359] width 430 height 27
type input "Office Closure"
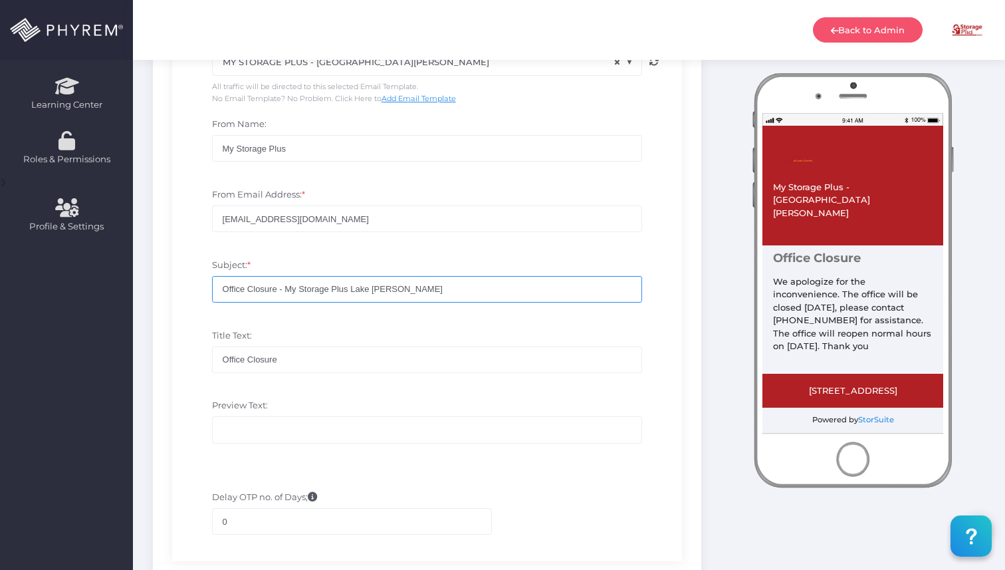
drag, startPoint x: 427, startPoint y: 288, endPoint x: 154, endPoint y: 279, distance: 272.7
click at [154, 279] on div "SMS Enabled Disabled Email Enabled Disabled" at bounding box center [427, 259] width 548 height 727
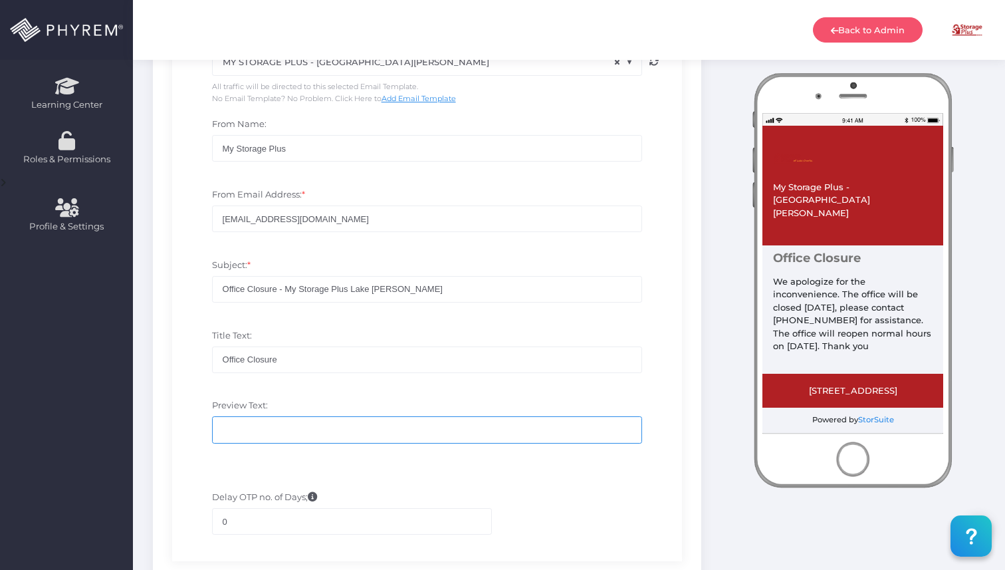
click at [268, 427] on input "Preview Text:" at bounding box center [427, 429] width 430 height 27
paste input "Office Closure - My Storage Plus Lake Charles"
type input "Office Closure - My Storage Plus Lake Charles"
click at [461, 471] on div at bounding box center [427, 469] width 490 height 13
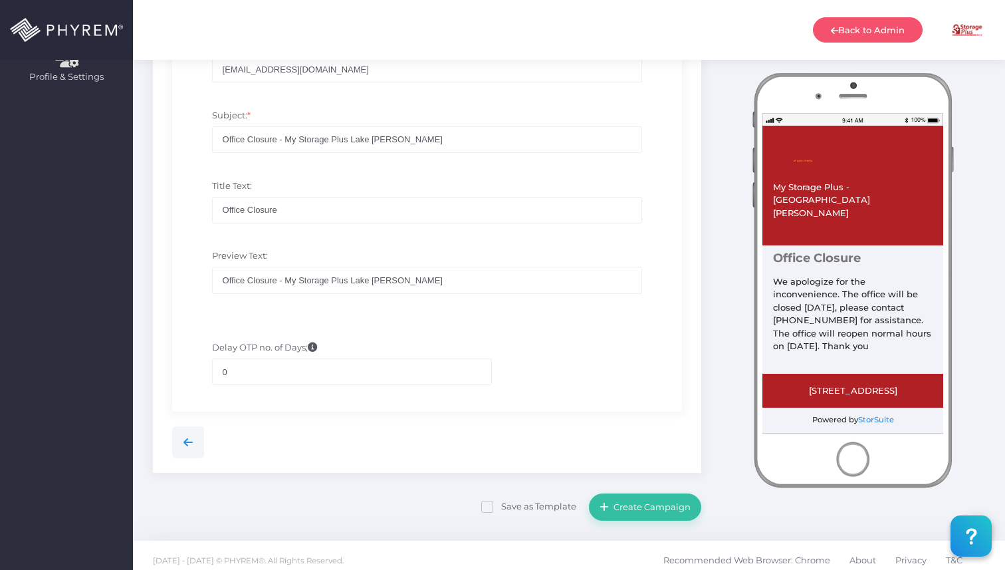
scroll to position [556, 0]
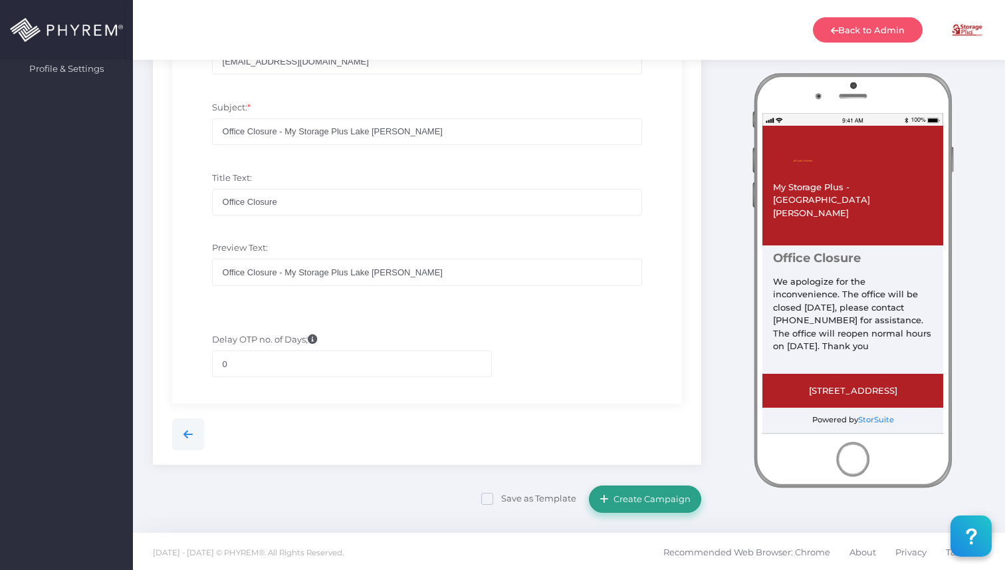
click at [667, 507] on button "Create Campaign" at bounding box center [645, 498] width 112 height 27
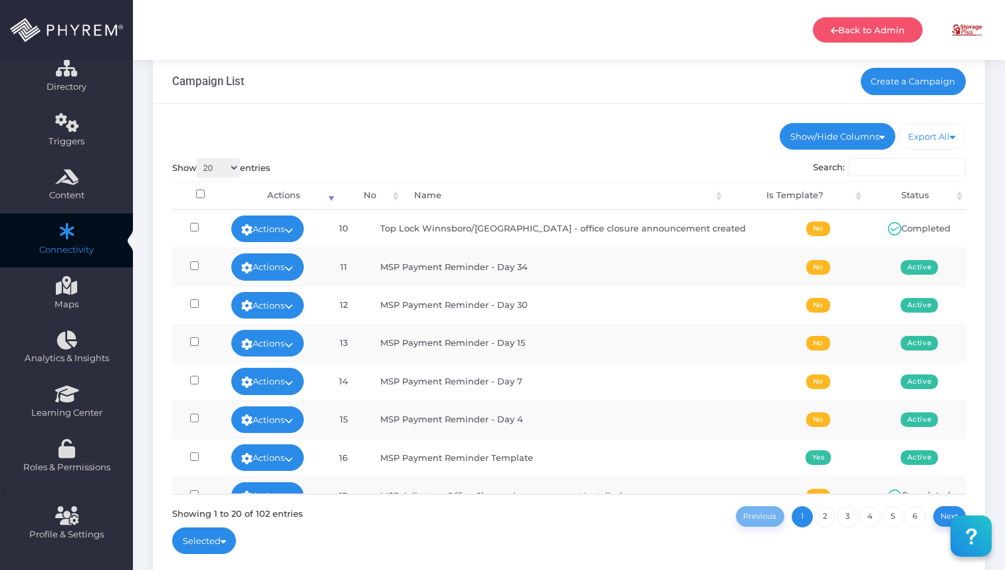
scroll to position [353, 0]
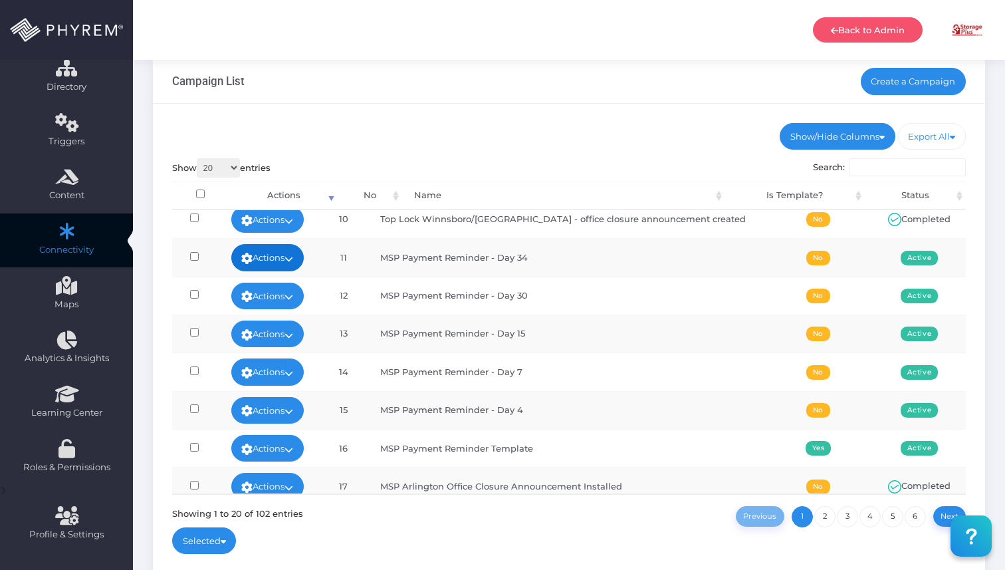
click at [293, 259] on icon at bounding box center [289, 259] width 9 height 0
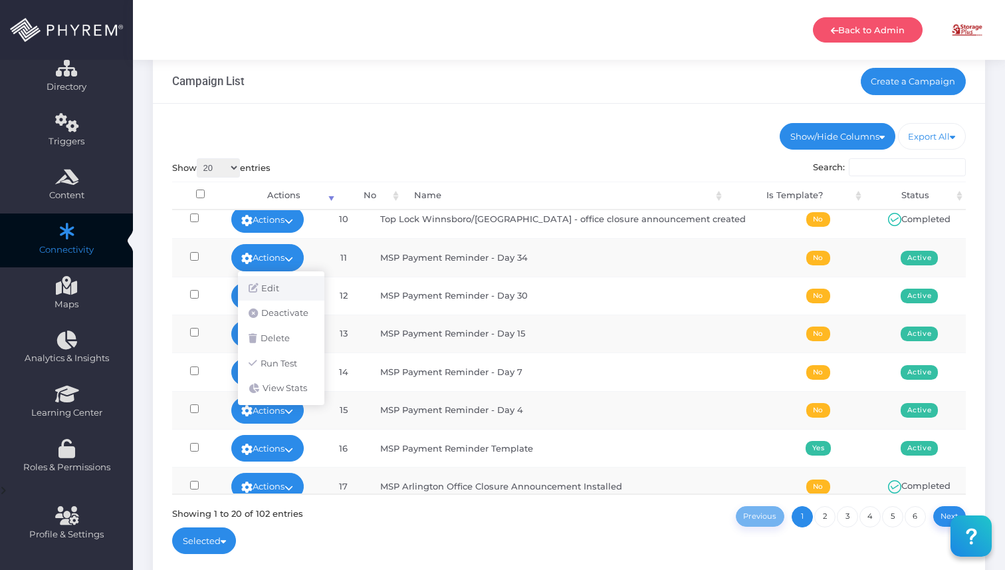
click at [293, 281] on link "Edit" at bounding box center [281, 288] width 86 height 25
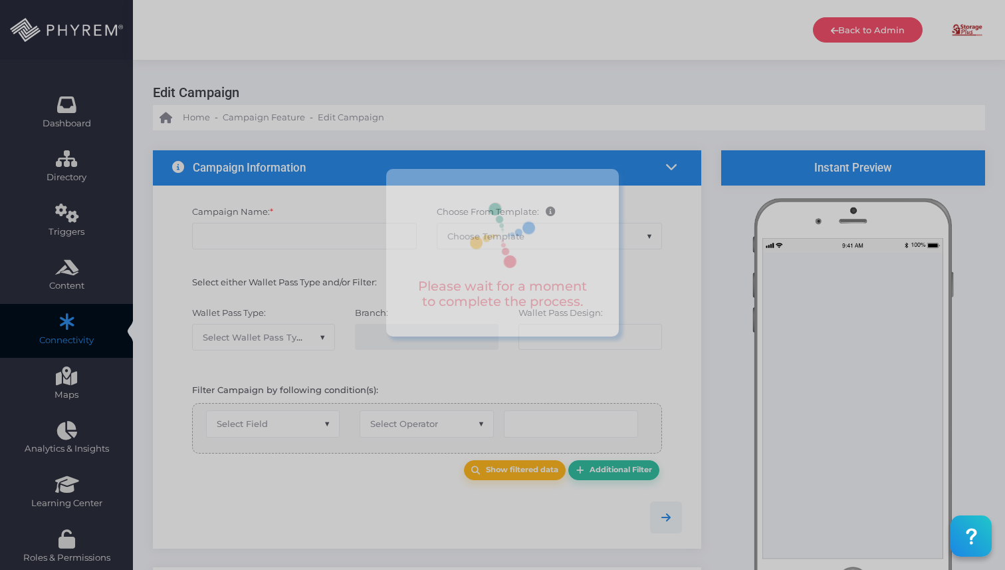
type input "MSP Payment Reminder - Day 34"
select select "15"
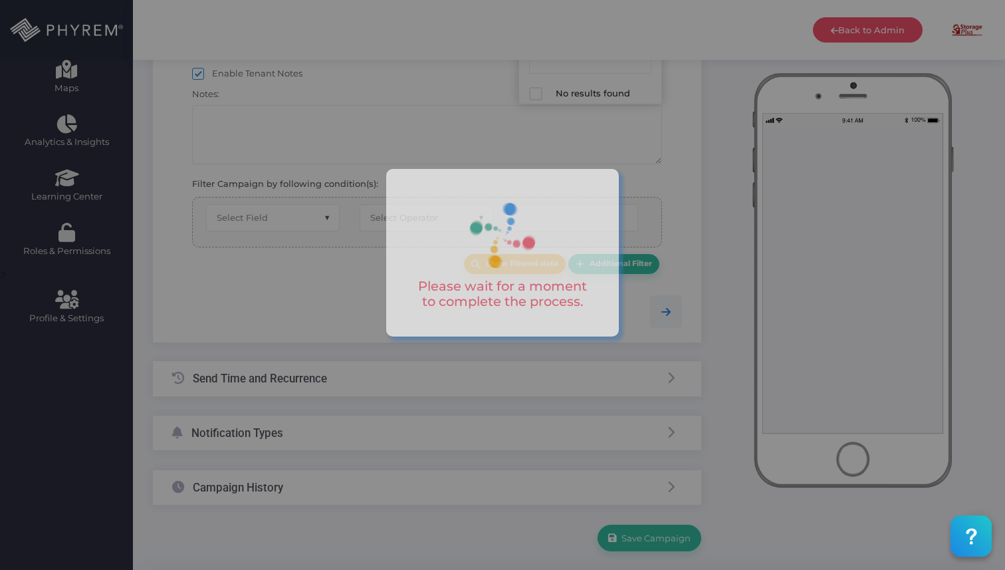
select select "616"
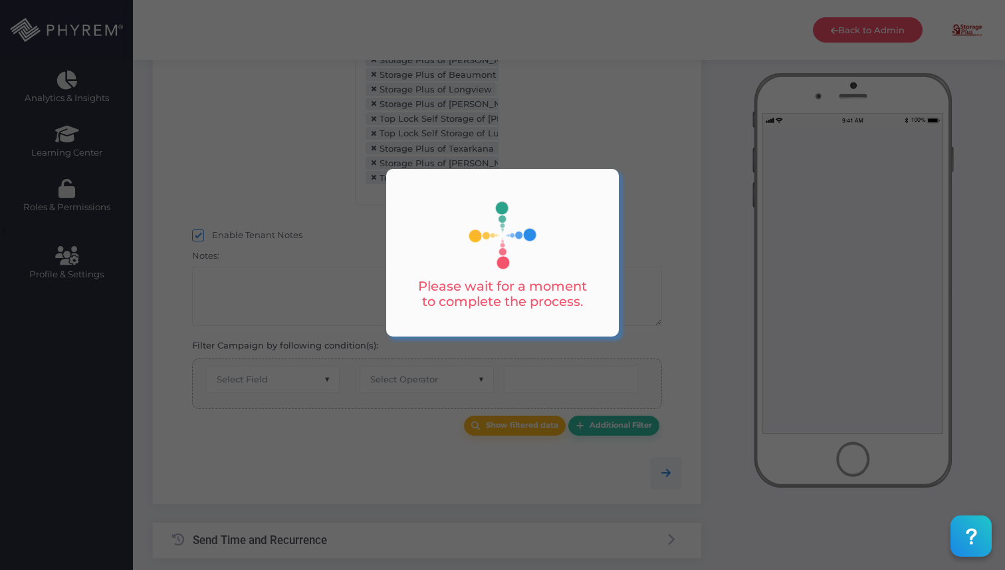
select select "after_x_days"
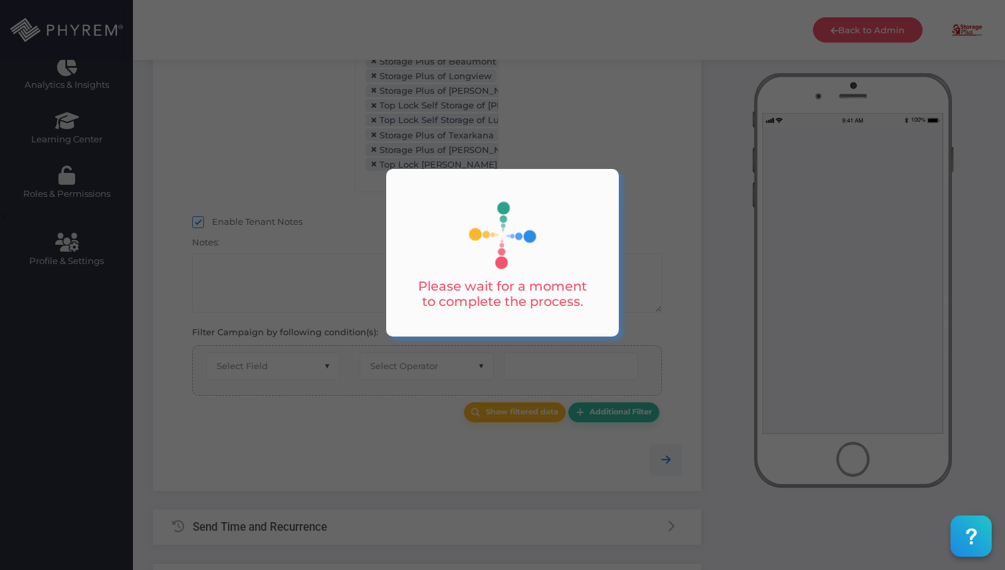
scroll to position [303, 0]
select select "2112"
select select "dPaidThru"
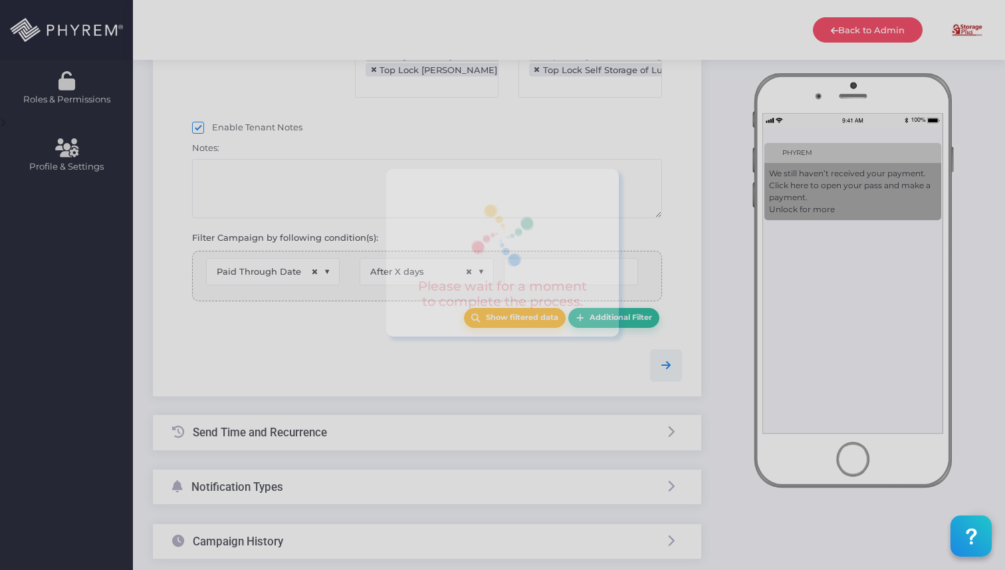
type input "35"
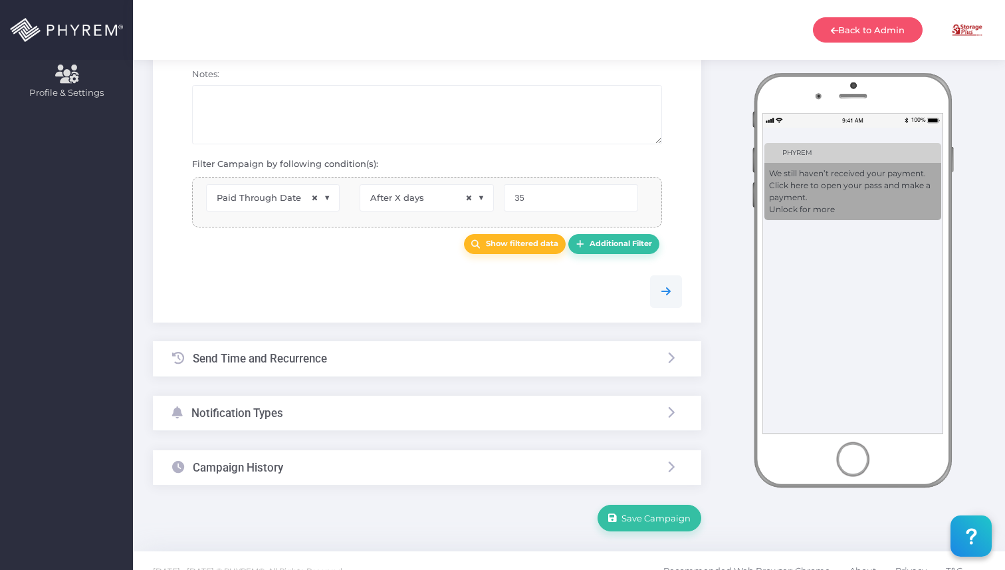
click at [305, 368] on div "Send Time and Recurrence" at bounding box center [249, 358] width 155 height 35
select select "pr_wallet_users.voided"
select select "equals"
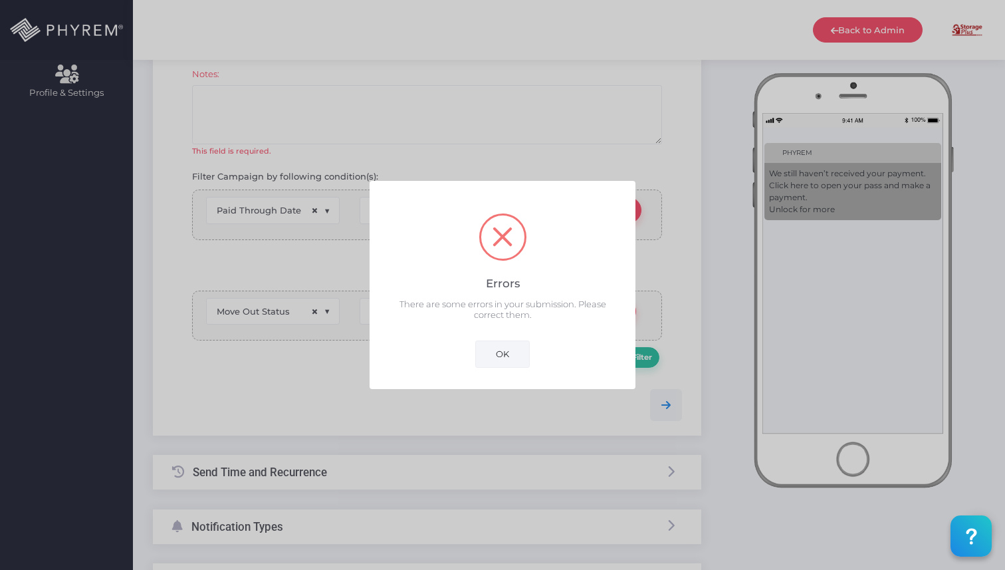
click at [511, 356] on button "OK" at bounding box center [502, 353] width 55 height 27
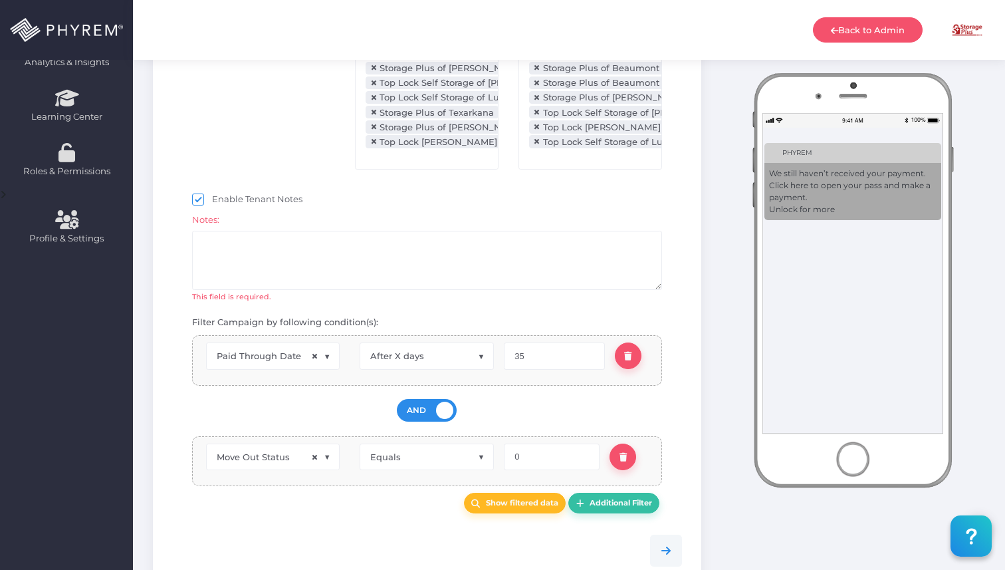
scroll to position [372, 0]
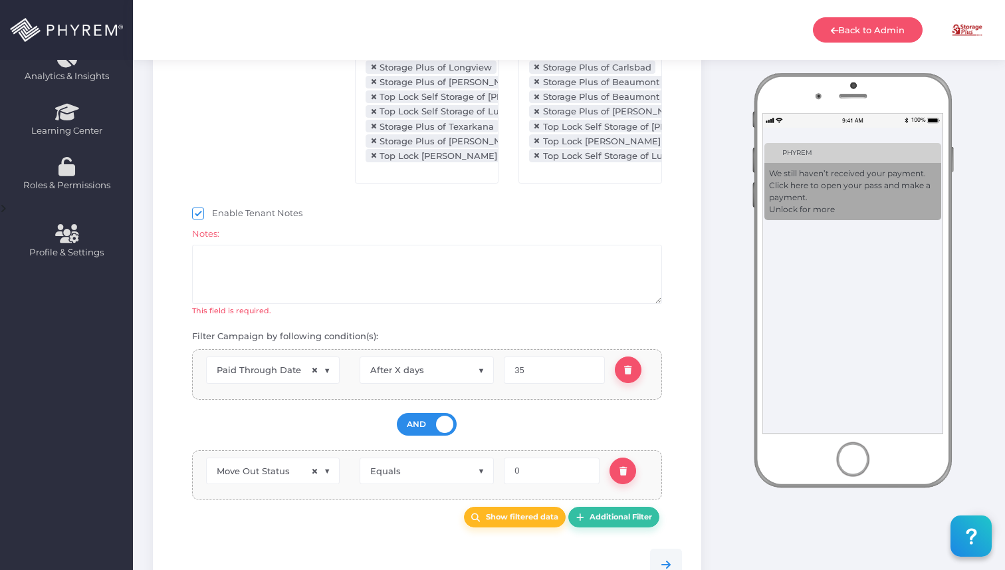
click at [203, 214] on span at bounding box center [198, 213] width 12 height 12
click at [212, 214] on input "Enable Tenant Notes" at bounding box center [216, 211] width 9 height 9
checkbox input "false"
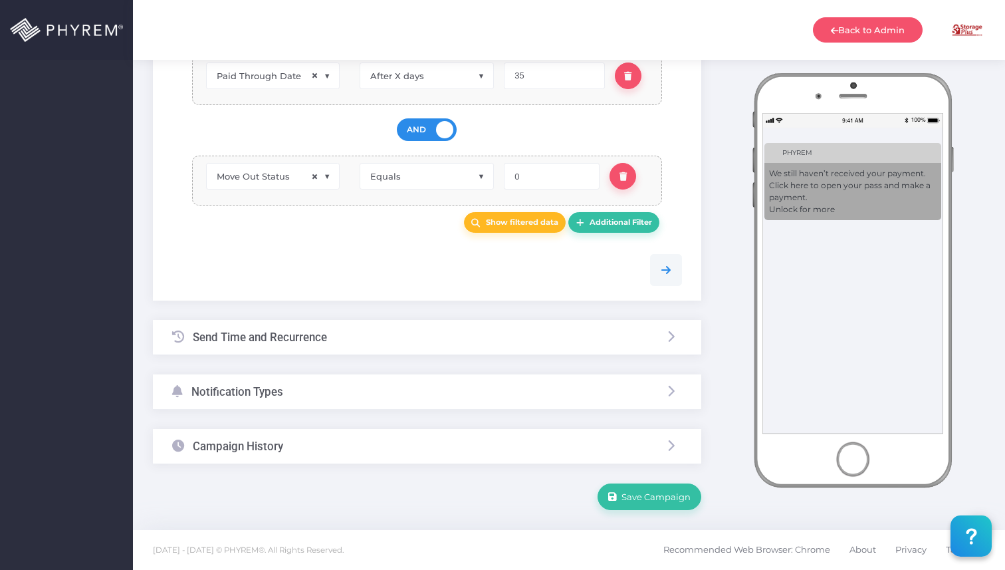
click at [406, 343] on div "Send Time and Recurrence" at bounding box center [427, 337] width 548 height 35
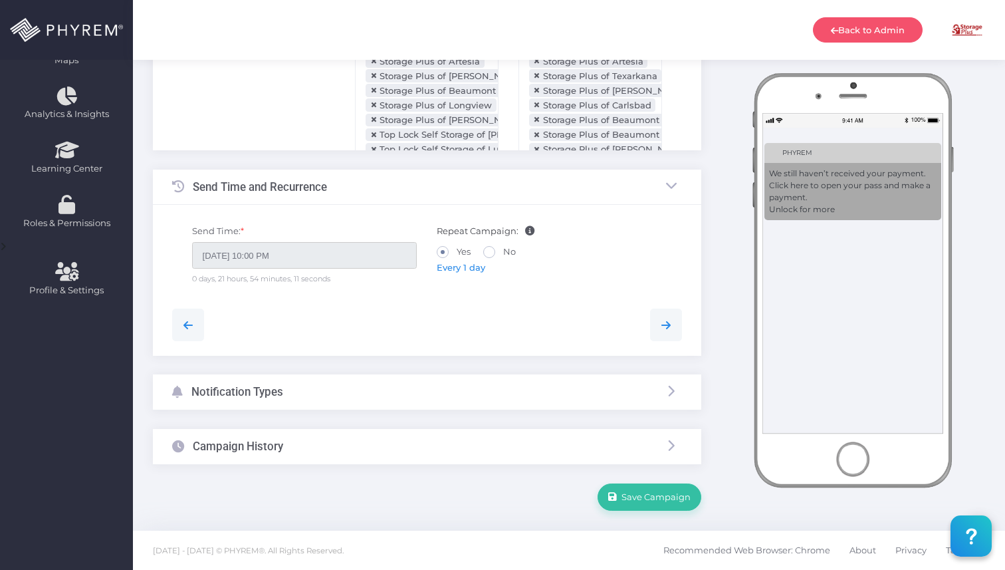
scroll to position [112, 0]
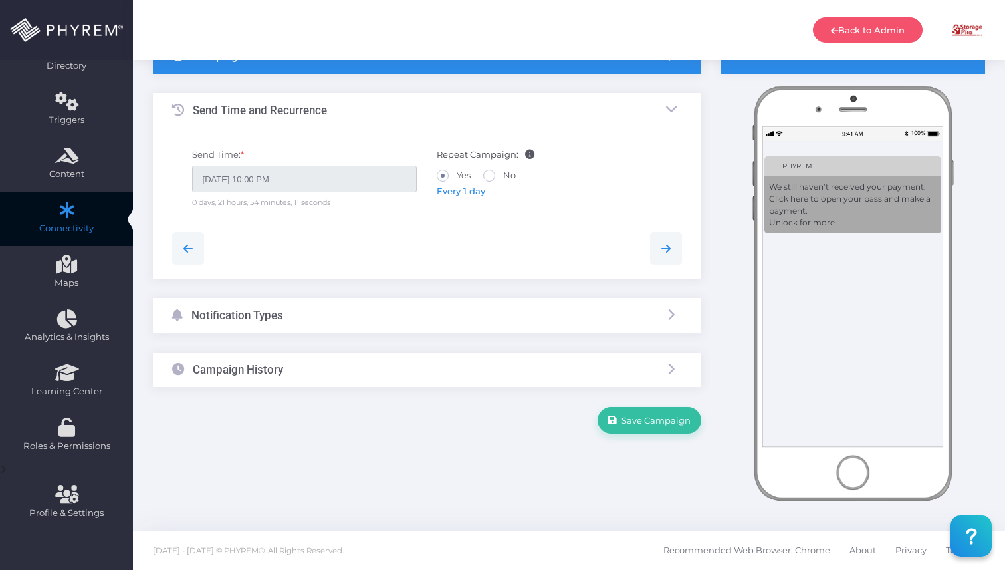
click at [377, 374] on div "Campaign History" at bounding box center [427, 369] width 548 height 35
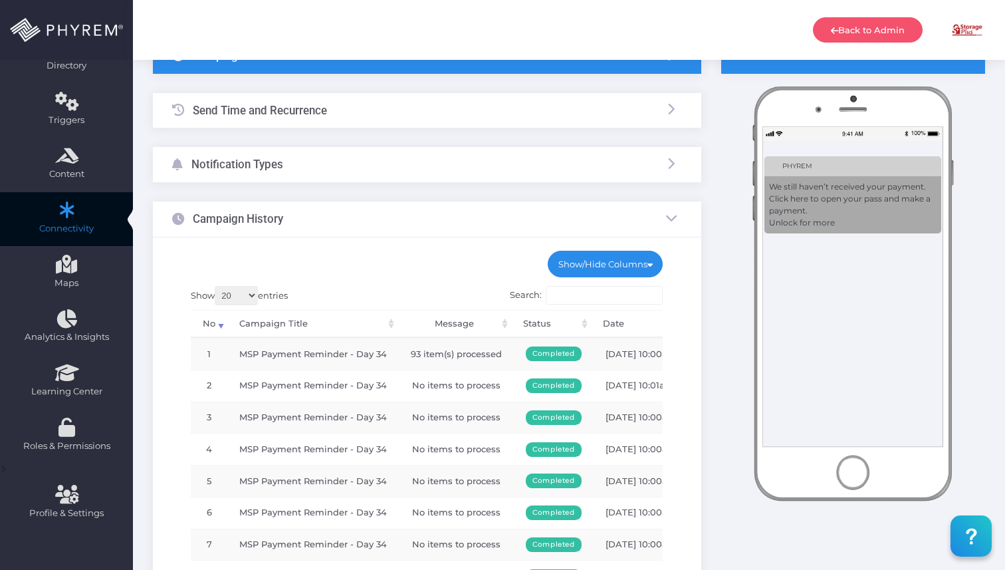
click at [308, 174] on div "Notification Types" at bounding box center [427, 164] width 548 height 35
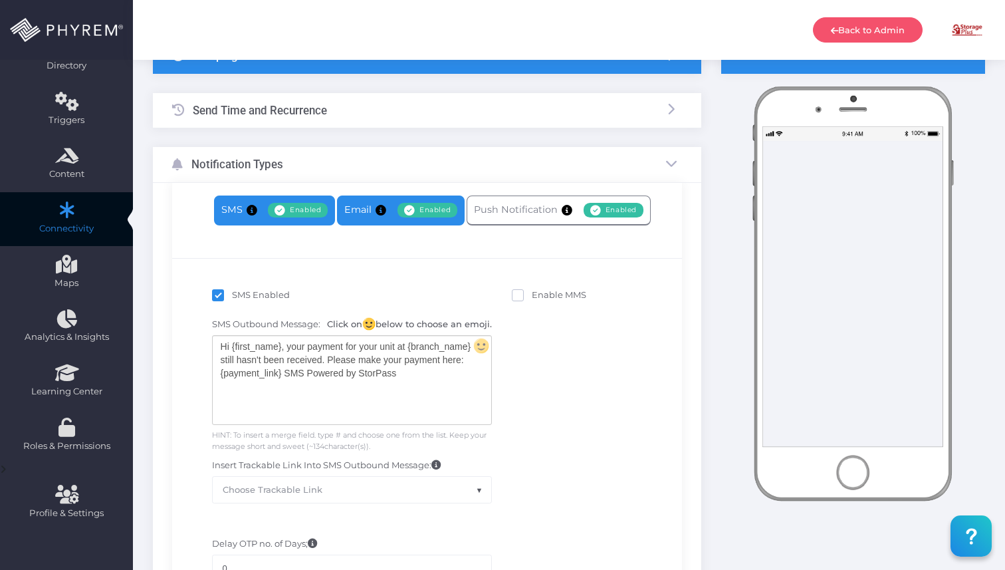
click at [354, 210] on link "Email Enabled Disabled" at bounding box center [401, 210] width 128 height 30
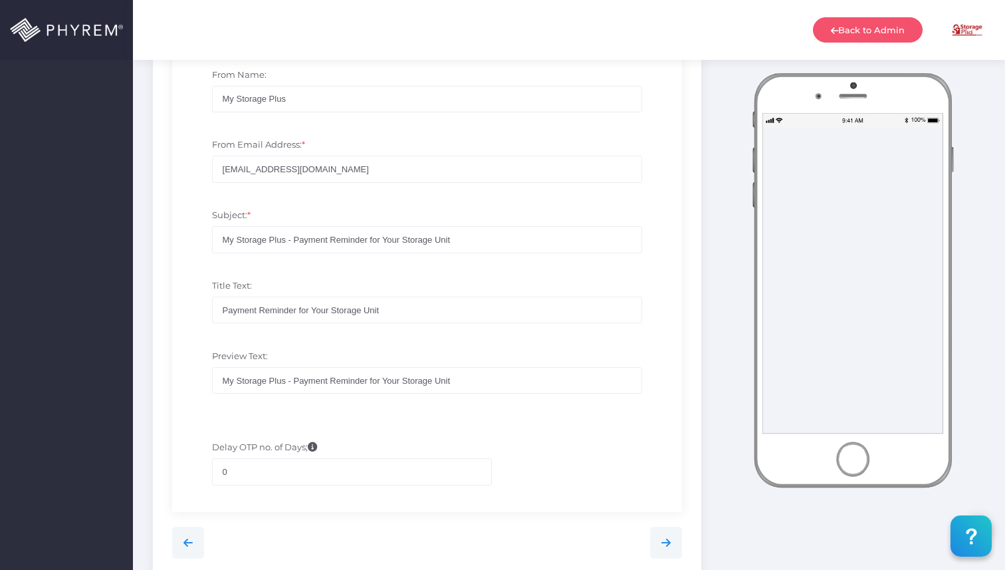
scroll to position [757, 0]
